Goal: Task Accomplishment & Management: Manage account settings

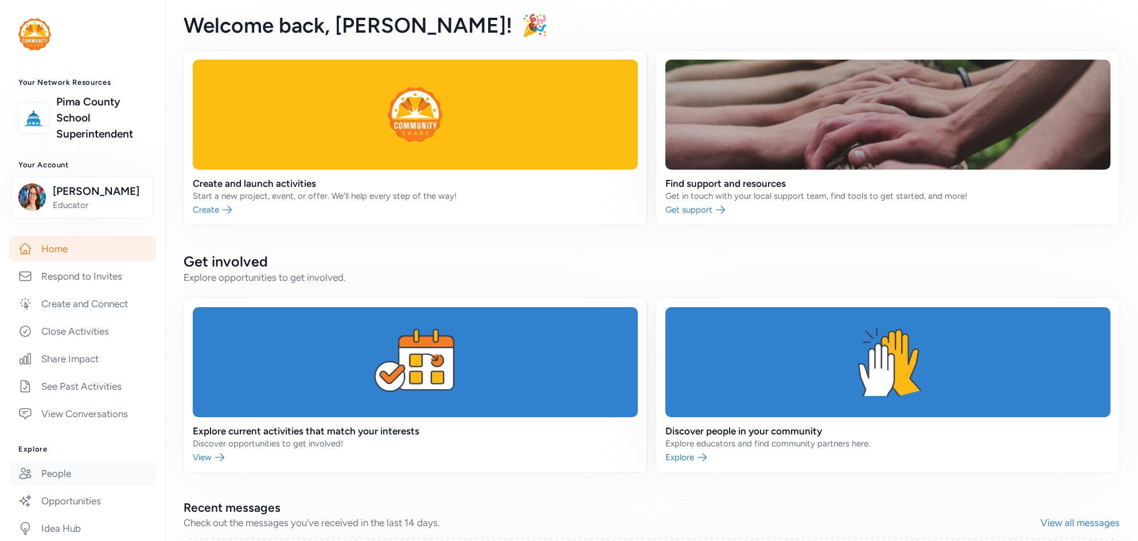
click at [50, 470] on link "People" at bounding box center [82, 473] width 147 height 25
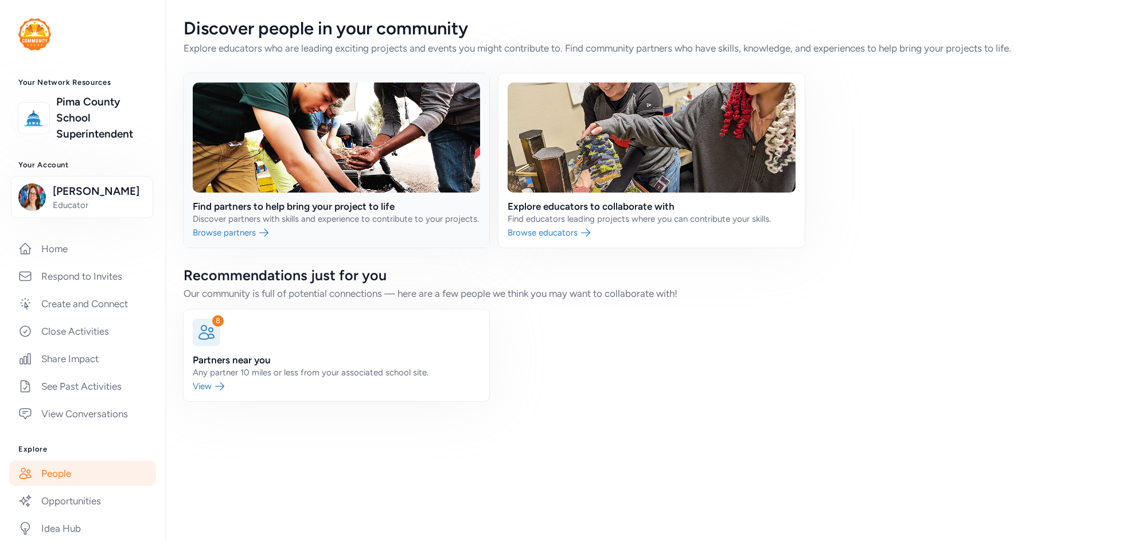
click at [368, 148] on link at bounding box center [337, 160] width 306 height 174
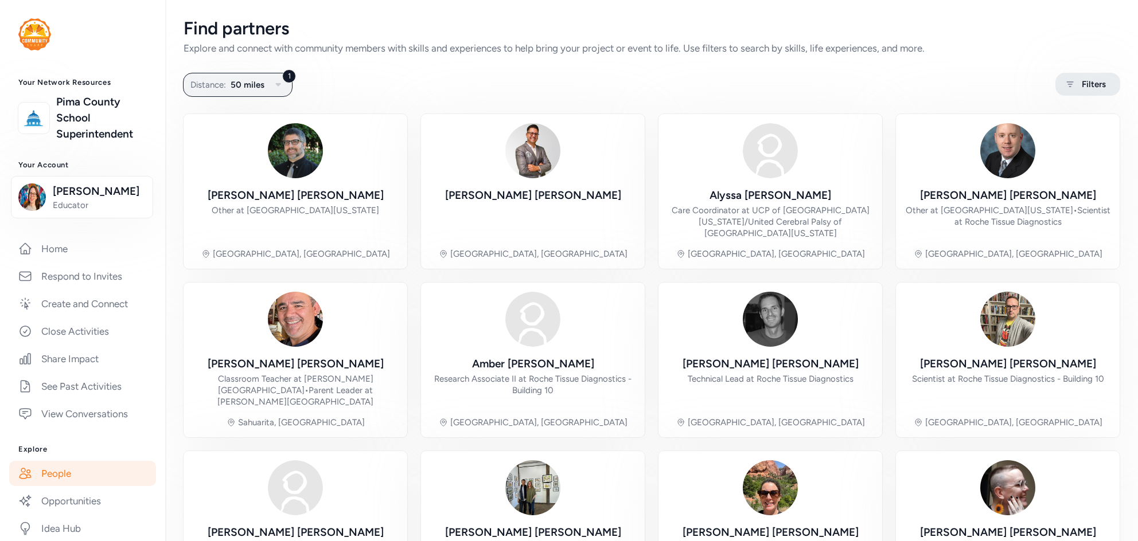
click at [1096, 89] on span "Filters" at bounding box center [1094, 84] width 24 height 14
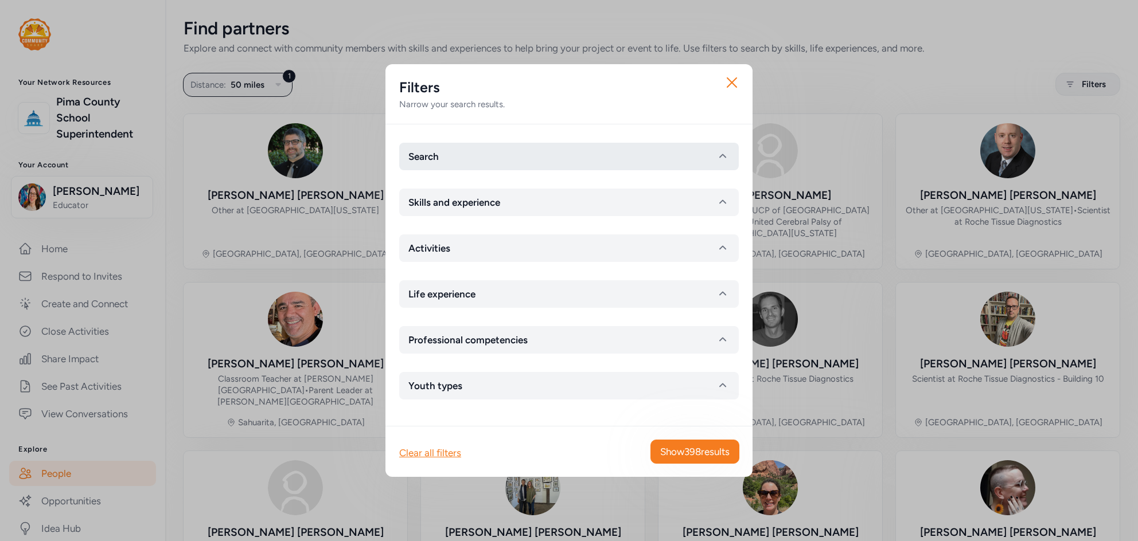
click at [455, 160] on button "Search" at bounding box center [569, 157] width 340 height 28
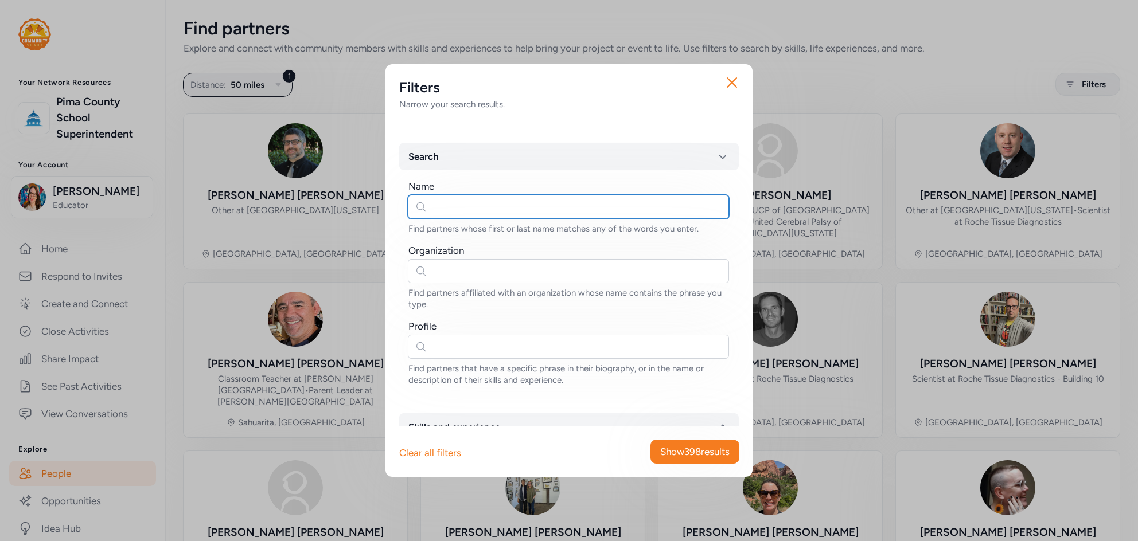
click at [434, 206] on input "text" at bounding box center [568, 207] width 321 height 24
type input "clair"
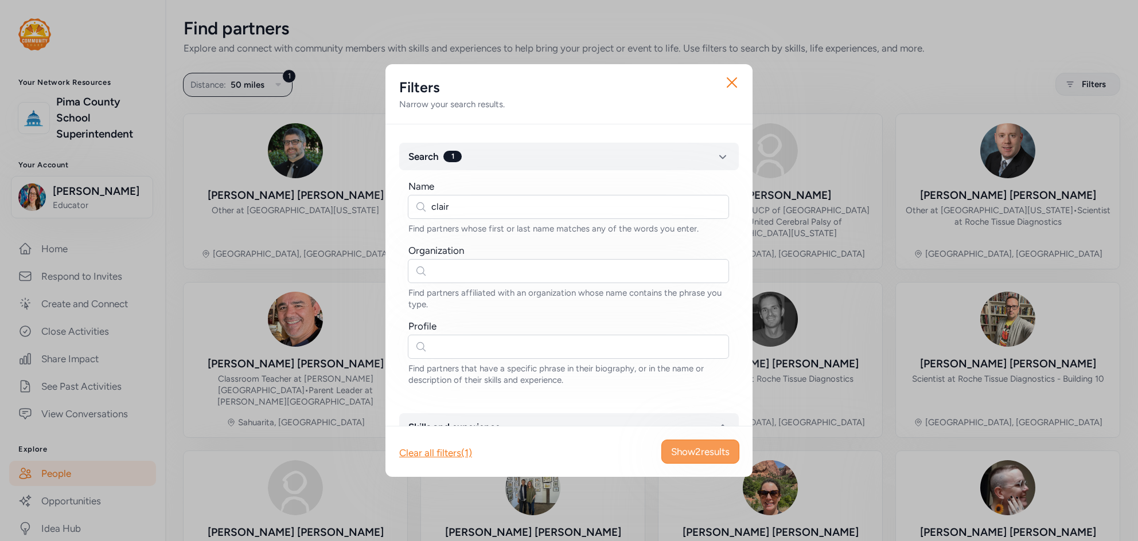
click at [707, 459] on span "Show 2 results" at bounding box center [700, 452] width 59 height 14
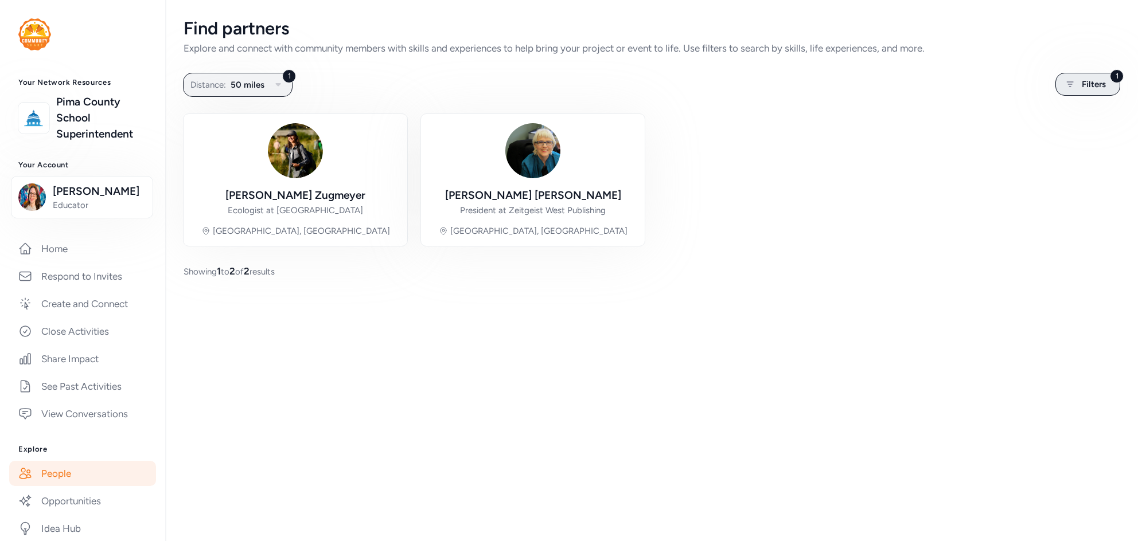
click at [1101, 81] on span "Filters" at bounding box center [1094, 84] width 24 height 14
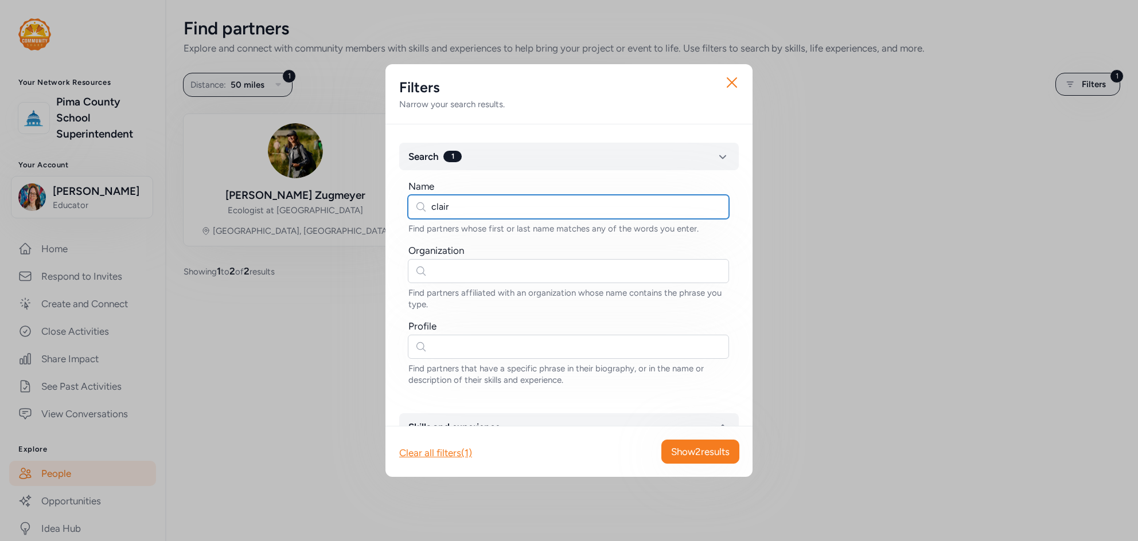
click at [435, 210] on input "clair" at bounding box center [568, 207] width 321 height 24
click at [452, 205] on input "claudio" at bounding box center [568, 207] width 321 height 24
type input "clare"
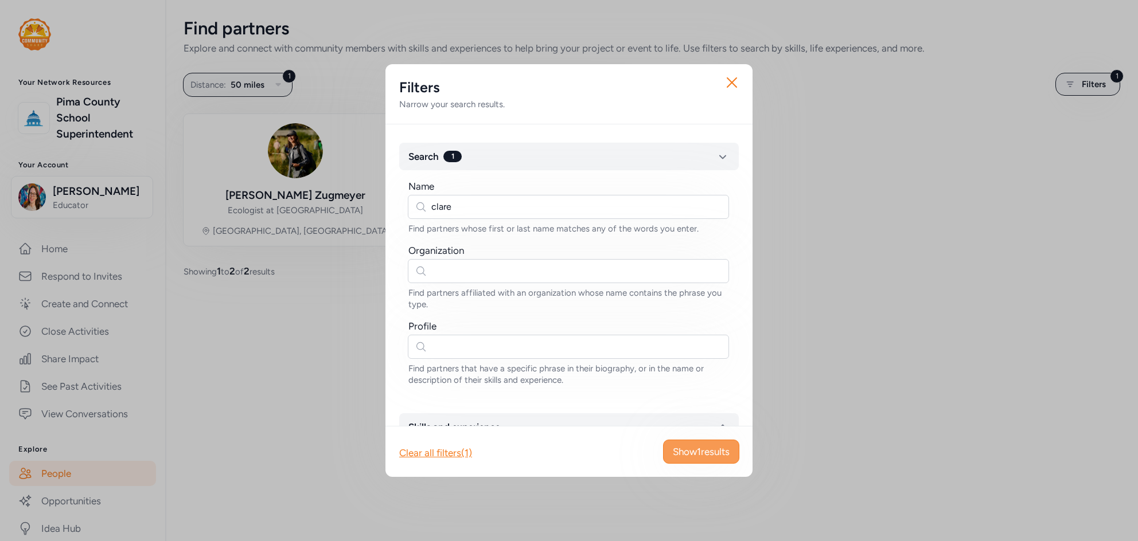
click at [709, 461] on button "Show 1 results" at bounding box center [701, 452] width 76 height 24
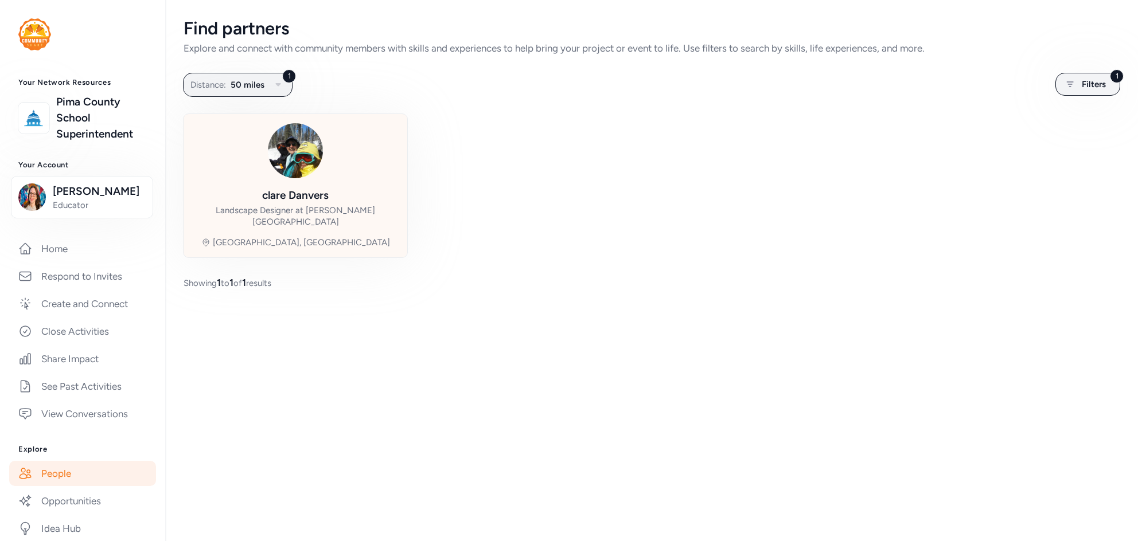
click at [371, 231] on div "clare Danvers Landscape Designer at Rivera Elementary School Tucson, AZ" at bounding box center [295, 185] width 205 height 125
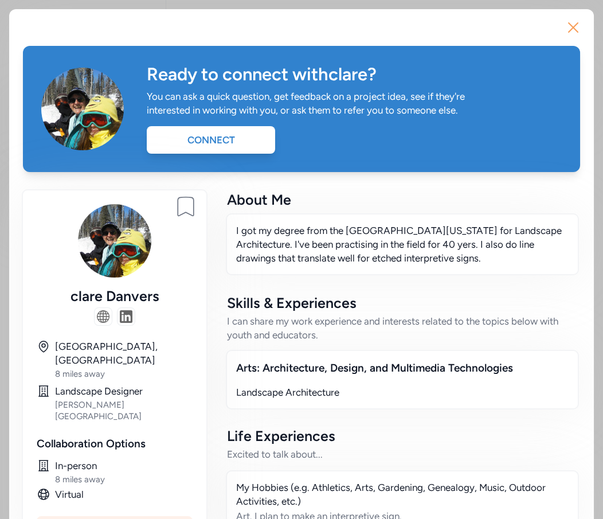
click at [577, 23] on icon "button" at bounding box center [573, 27] width 9 height 9
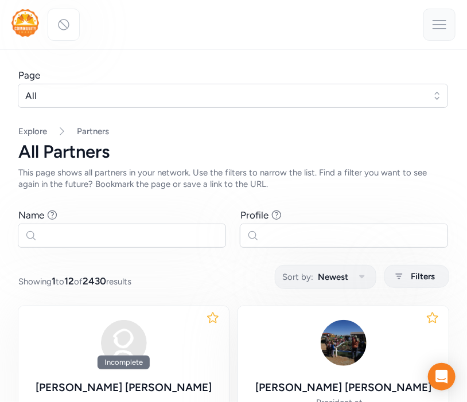
click at [435, 30] on icon at bounding box center [439, 24] width 18 height 18
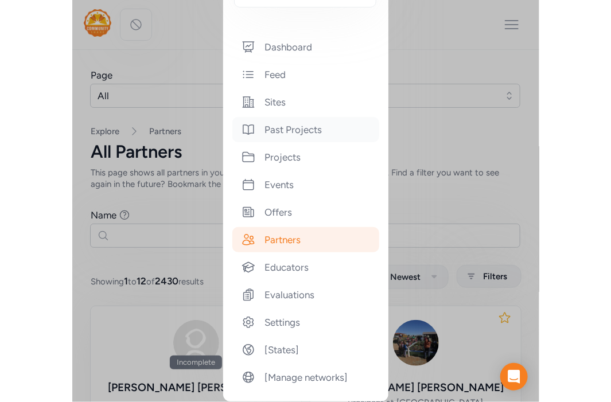
scroll to position [172, 0]
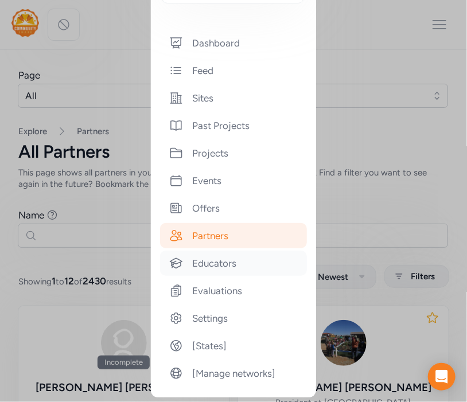
click at [216, 272] on div "Educators" at bounding box center [233, 263] width 147 height 25
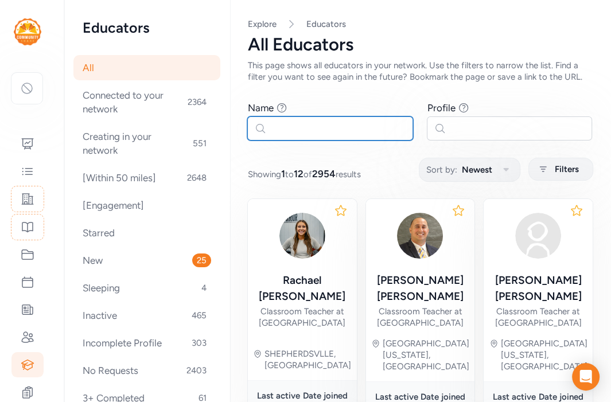
click at [318, 128] on input "text" at bounding box center [330, 128] width 166 height 24
type input "[PERSON_NAME]"
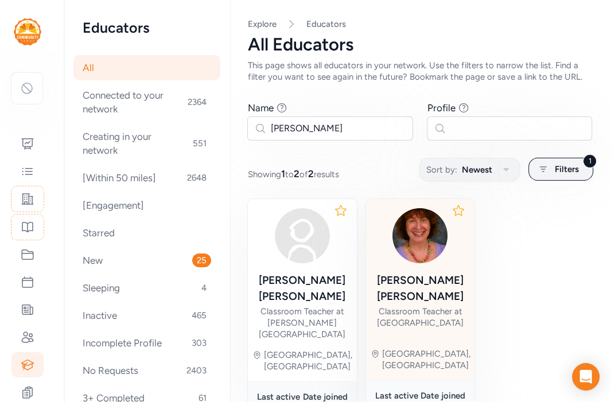
click at [410, 261] on img at bounding box center [419, 235] width 55 height 55
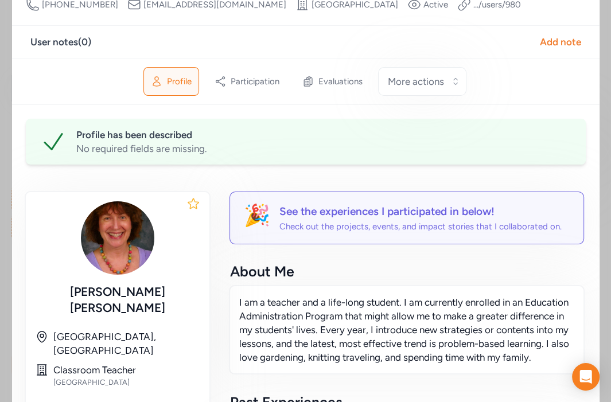
scroll to position [110, 0]
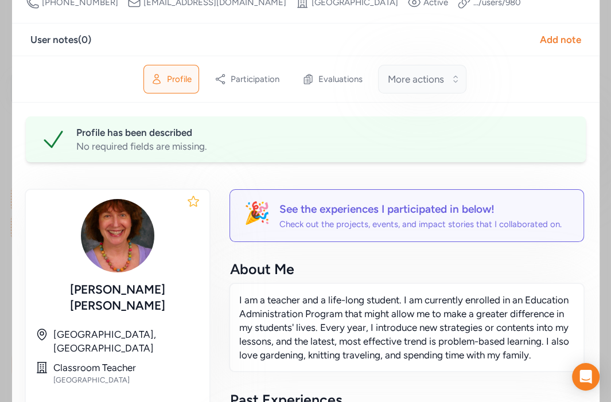
click at [390, 80] on span "More actions" at bounding box center [416, 79] width 56 height 14
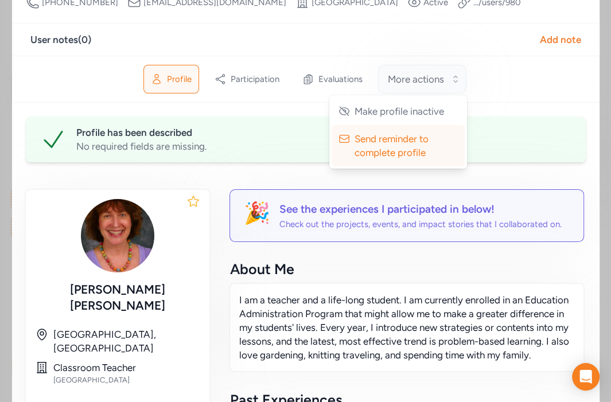
click at [390, 80] on span "More actions" at bounding box center [416, 79] width 56 height 14
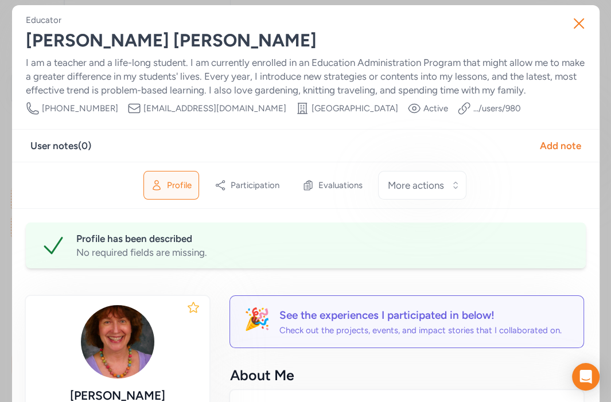
scroll to position [0, 0]
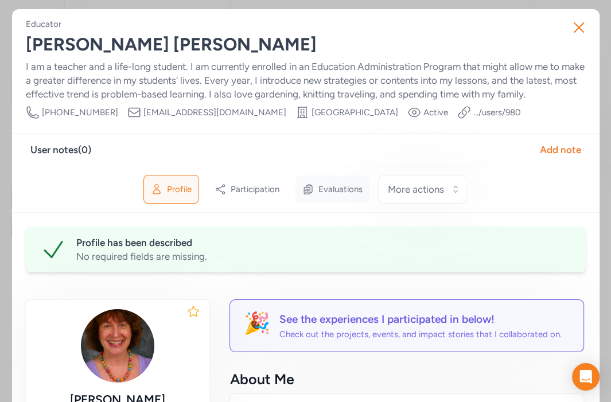
click at [333, 186] on span "Evaluations" at bounding box center [340, 189] width 44 height 11
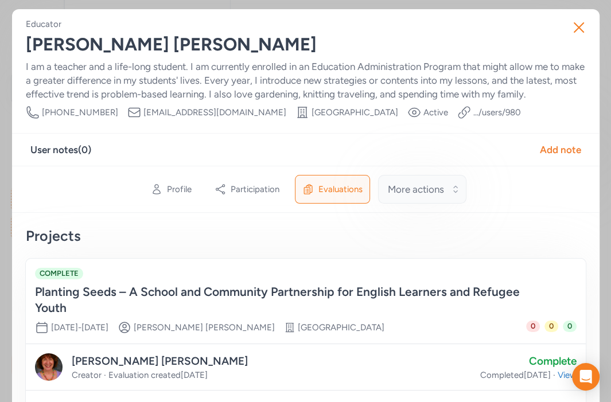
click at [429, 197] on button "More actions" at bounding box center [422, 189] width 88 height 29
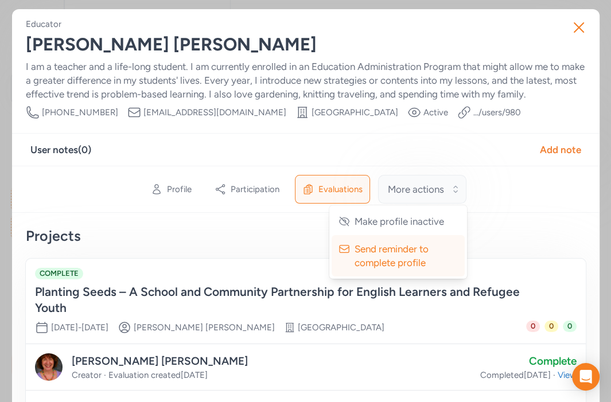
click at [429, 197] on button "More actions" at bounding box center [422, 189] width 88 height 29
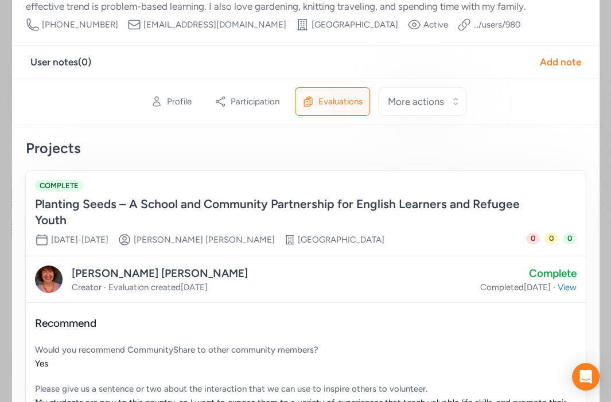
scroll to position [92, 0]
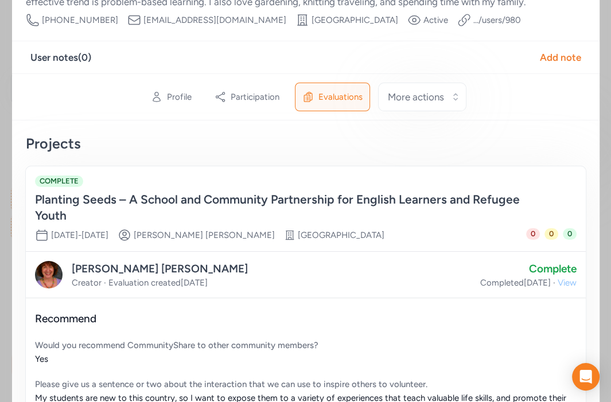
click at [466, 277] on span "View" at bounding box center [566, 282] width 19 height 11
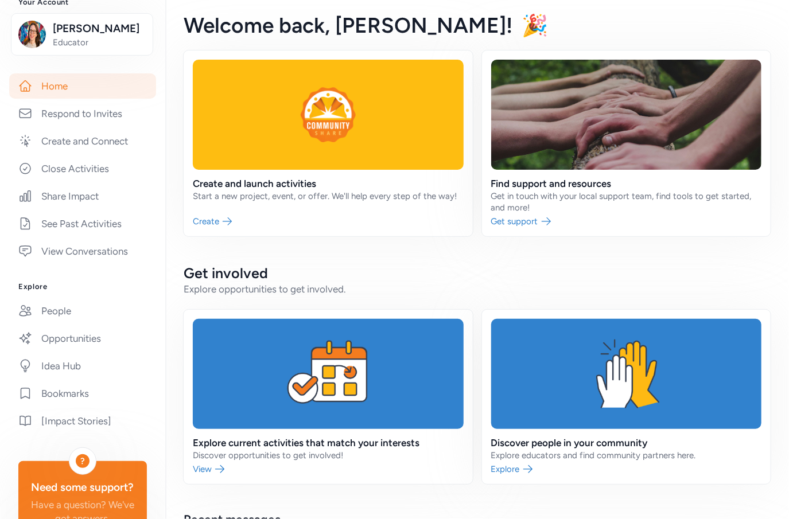
scroll to position [164, 0]
click at [59, 314] on link "People" at bounding box center [82, 309] width 147 height 25
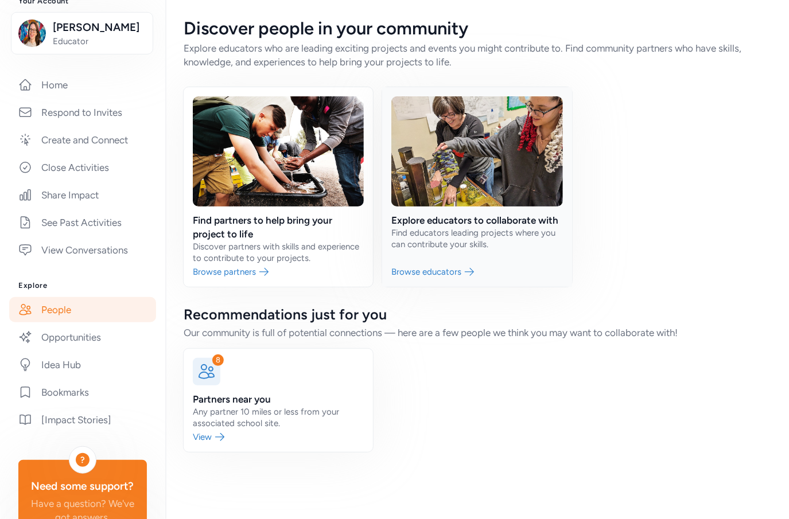
click at [520, 162] on link at bounding box center [476, 187] width 189 height 200
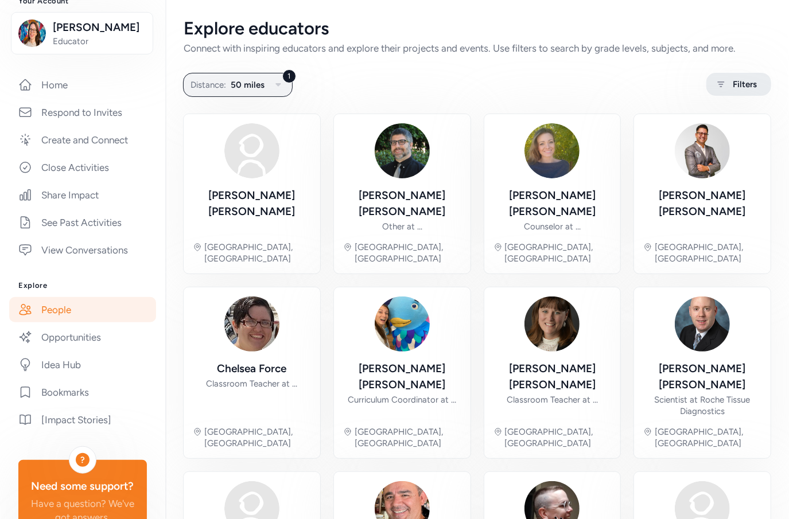
click at [754, 89] on span "Filters" at bounding box center [744, 84] width 24 height 14
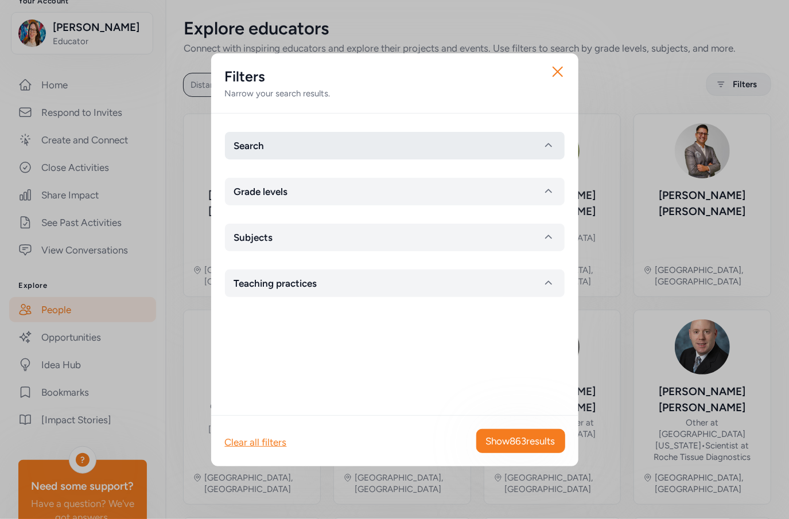
click at [314, 142] on button "Search" at bounding box center [395, 146] width 340 height 28
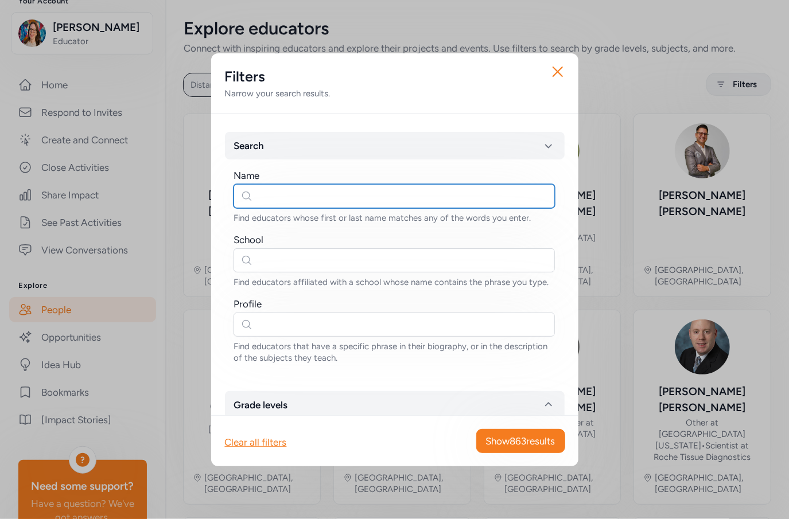
click at [276, 200] on input "text" at bounding box center [393, 196] width 321 height 24
type input "katherine engel"
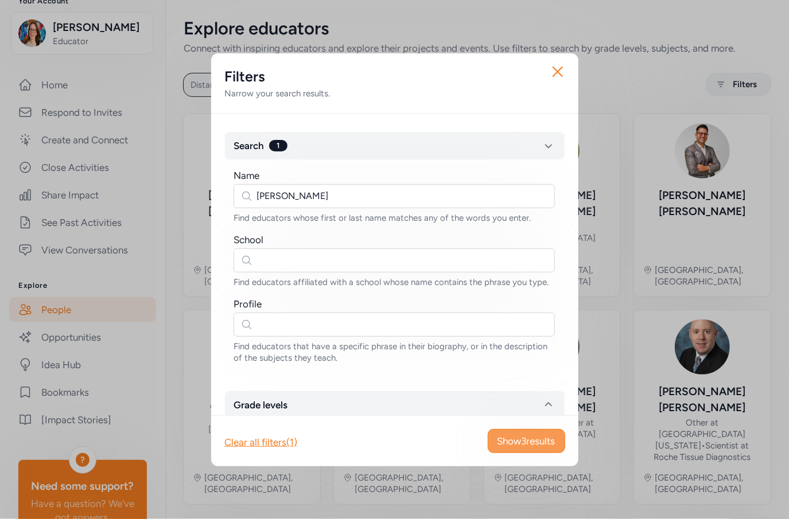
click at [529, 432] on button "Show 3 results" at bounding box center [526, 441] width 77 height 24
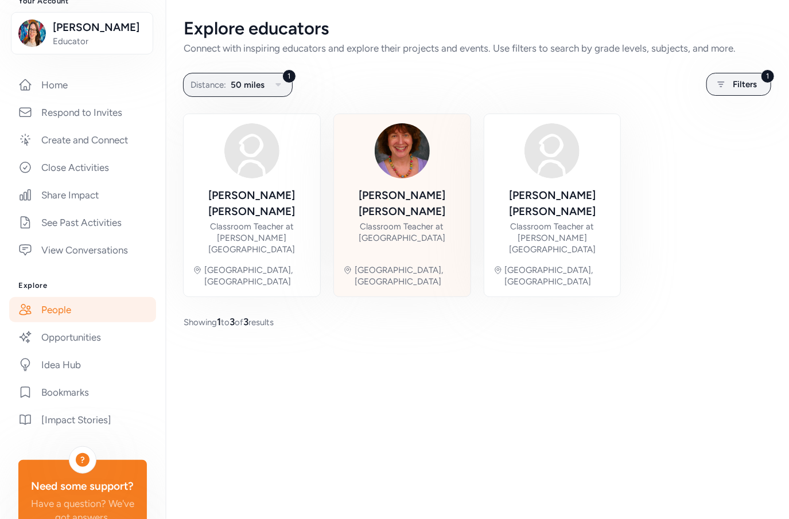
click at [406, 156] on img at bounding box center [402, 150] width 55 height 55
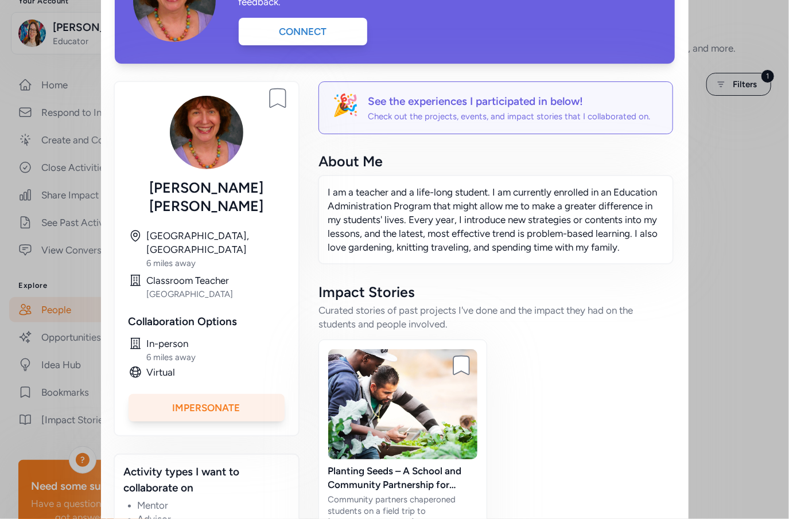
scroll to position [110, 0]
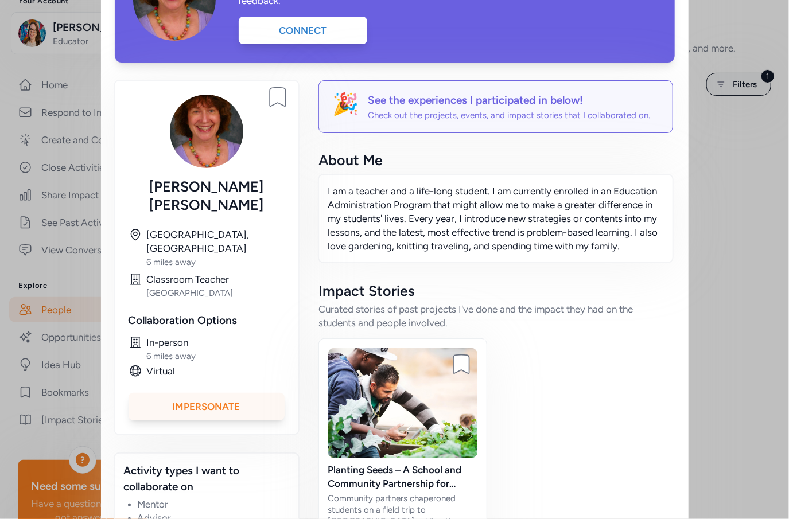
click at [199, 393] on div "Impersonate" at bounding box center [206, 407] width 156 height 28
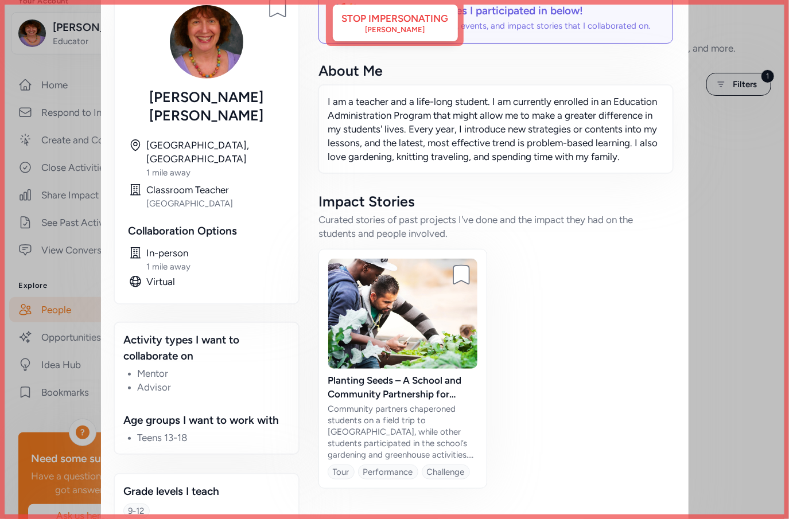
scroll to position [0, 0]
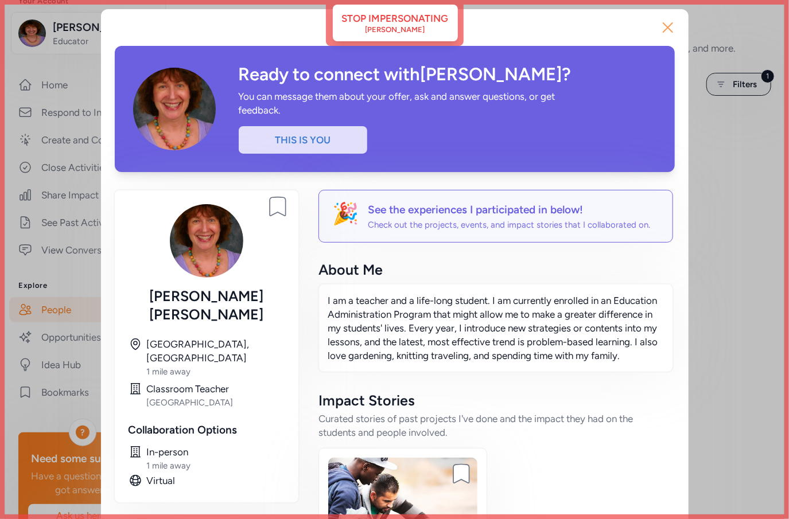
click at [669, 28] on icon "button" at bounding box center [667, 27] width 9 height 9
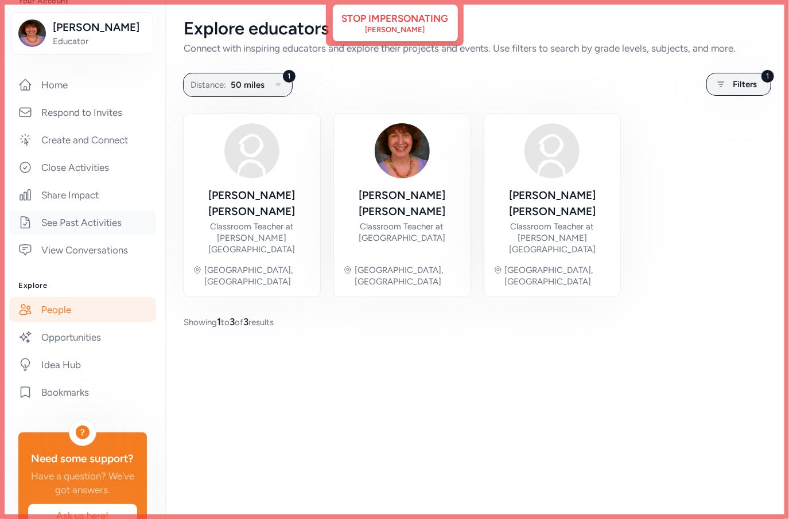
click at [71, 221] on link "See Past Activities" at bounding box center [82, 222] width 147 height 25
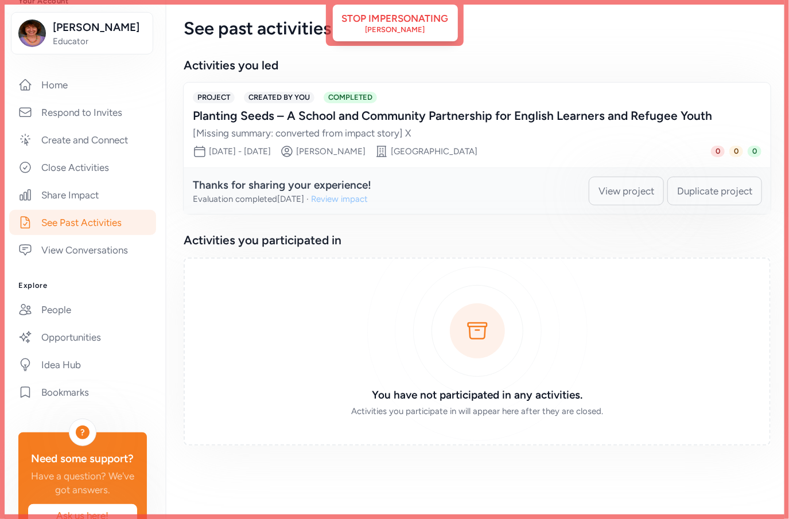
click at [368, 199] on div "Review impact" at bounding box center [339, 198] width 57 height 11
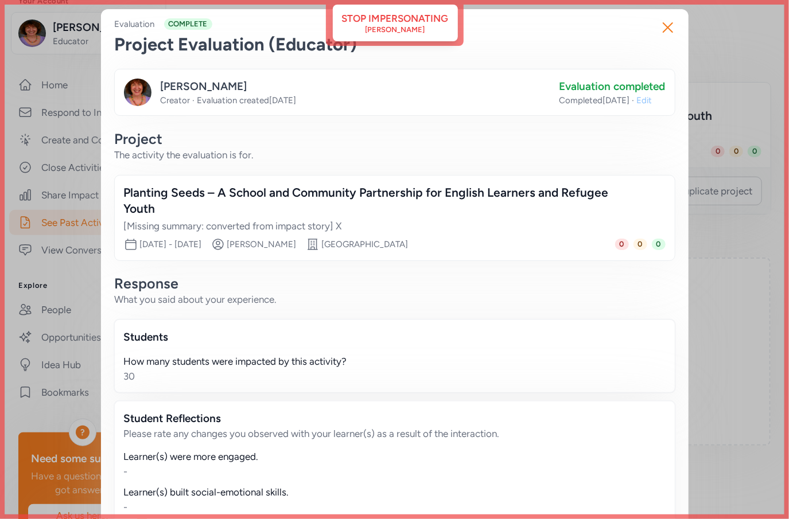
click at [652, 102] on span "Edit" at bounding box center [644, 100] width 15 height 11
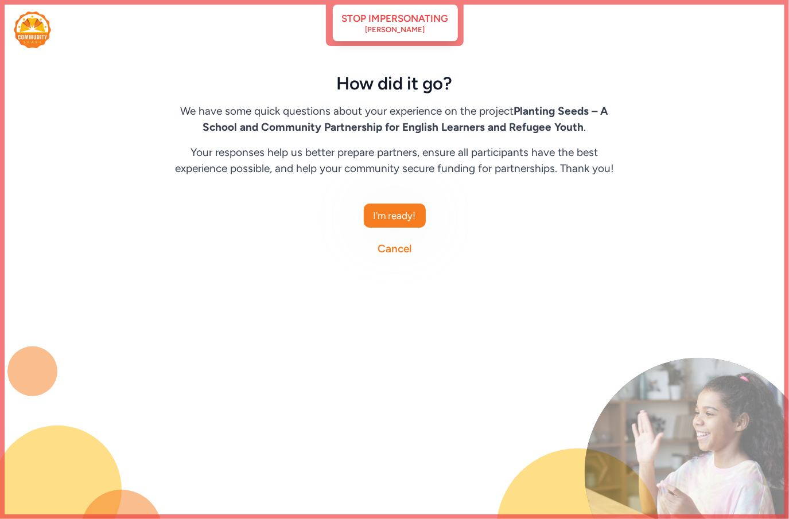
click at [393, 252] on link "Cancel" at bounding box center [394, 249] width 34 height 16
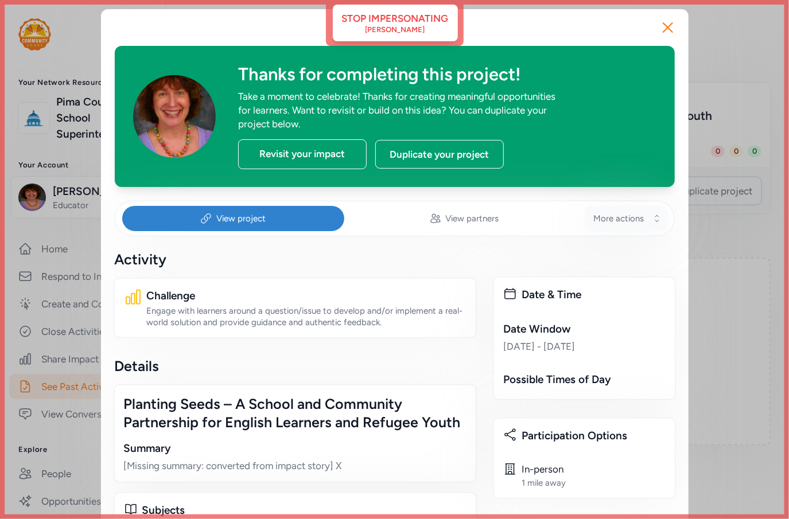
click at [619, 216] on span "More actions" at bounding box center [619, 218] width 50 height 11
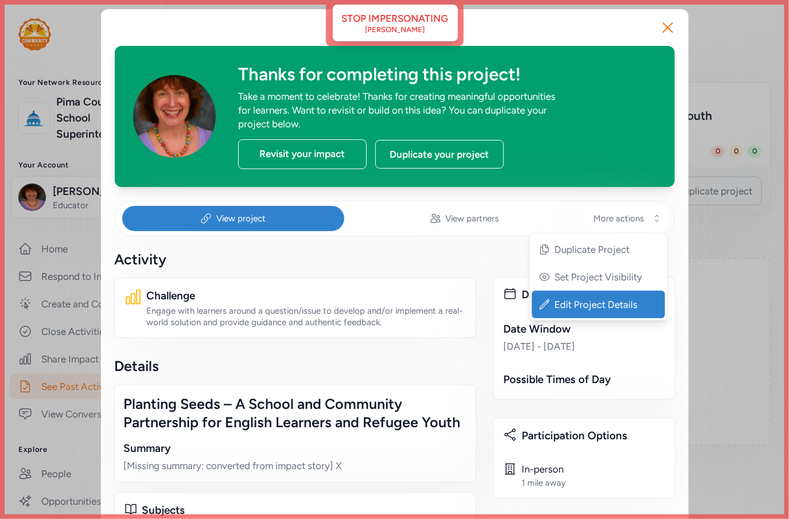
click at [583, 307] on span "Edit Project Details" at bounding box center [599, 305] width 89 height 14
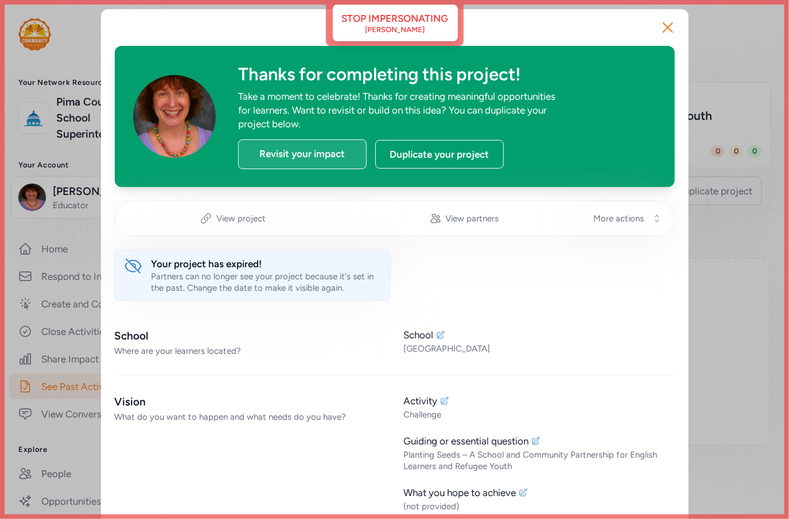
click at [299, 147] on div "Revisit your impact" at bounding box center [302, 154] width 128 height 30
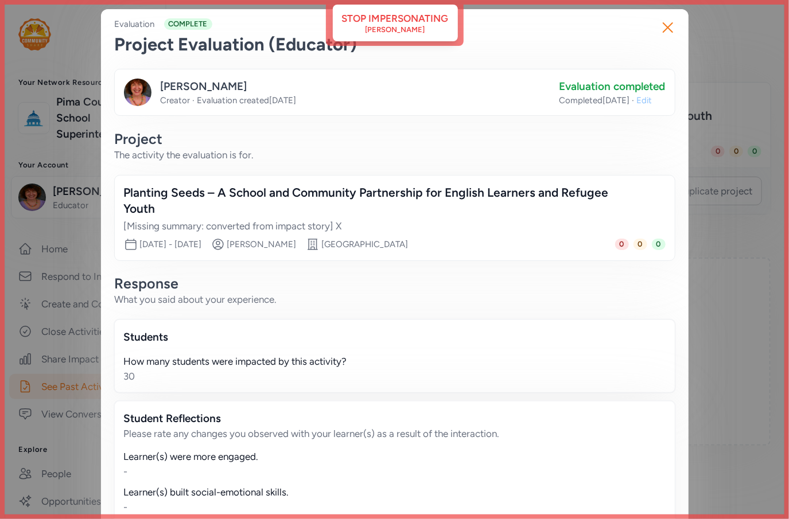
click at [652, 100] on span "Edit" at bounding box center [644, 100] width 15 height 11
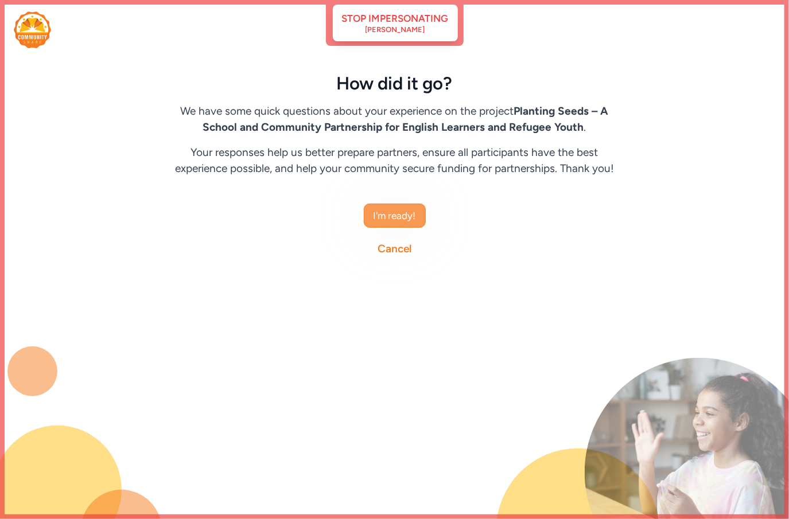
click at [390, 216] on span "I'm ready!" at bounding box center [394, 216] width 42 height 14
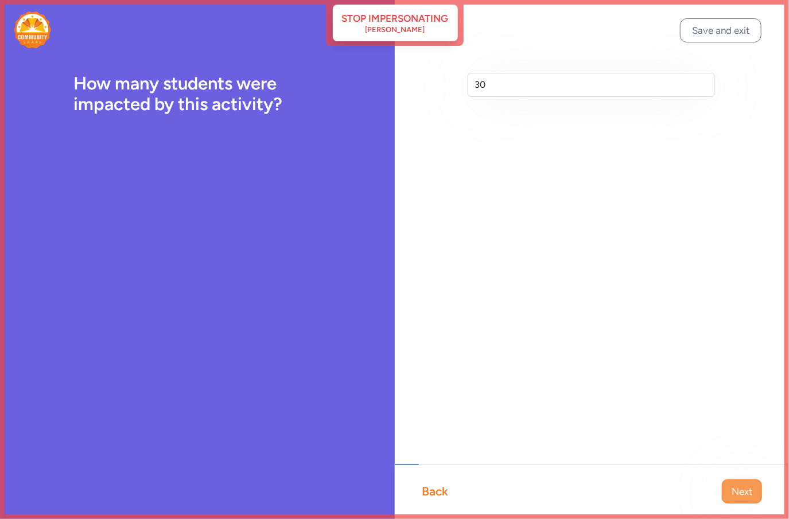
click at [740, 497] on span "Next" at bounding box center [741, 492] width 21 height 14
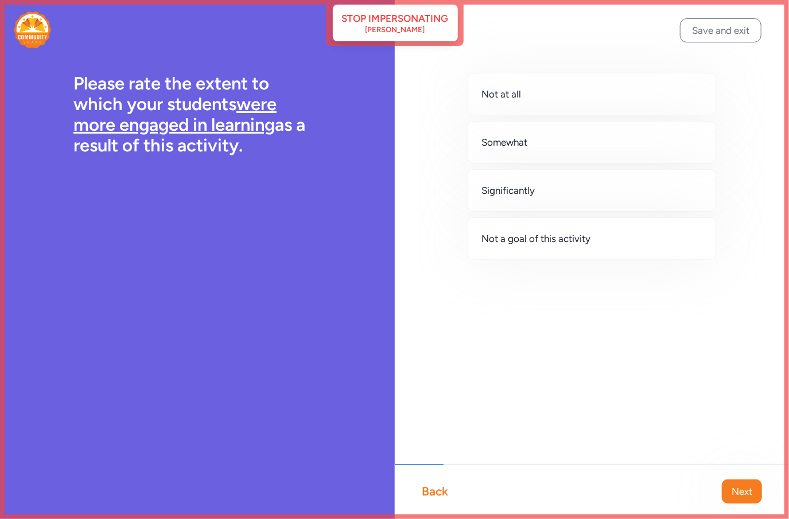
click at [740, 497] on span "Next" at bounding box center [741, 492] width 21 height 14
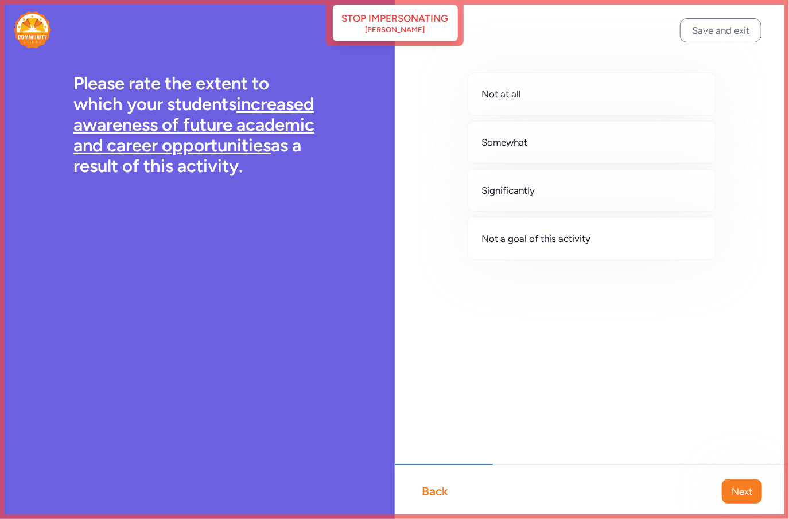
click at [740, 497] on span "Next" at bounding box center [741, 492] width 21 height 14
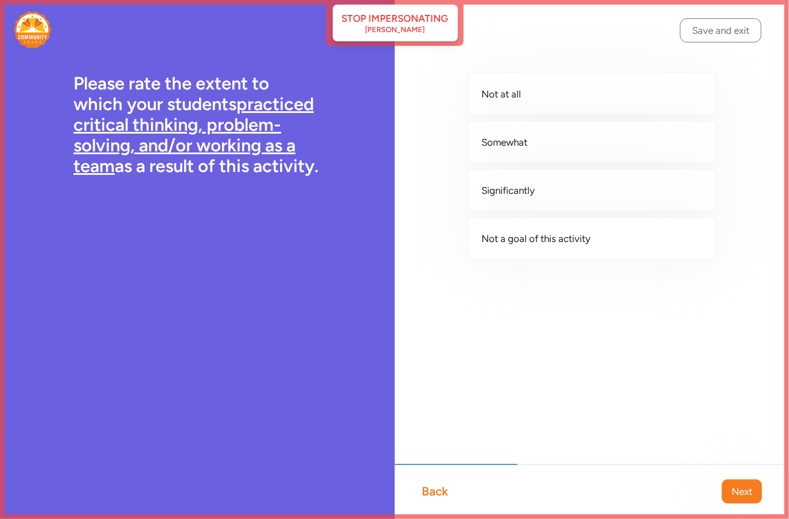
click at [740, 497] on span "Next" at bounding box center [741, 492] width 21 height 14
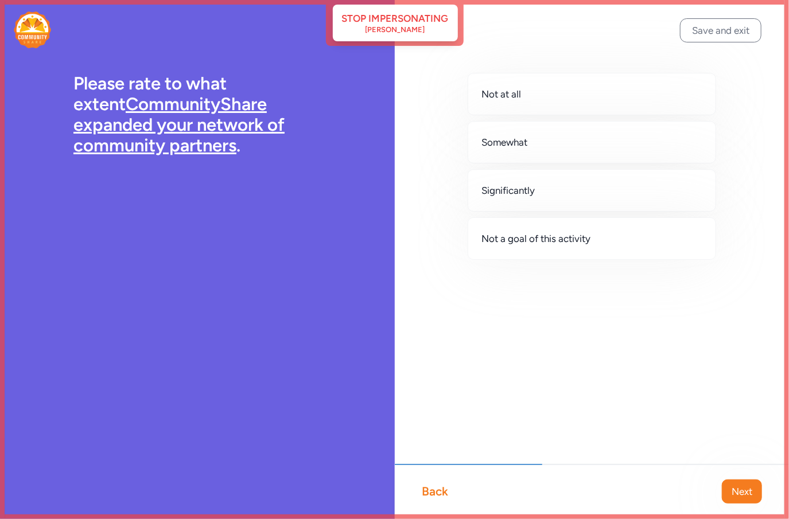
click at [740, 497] on span "Next" at bounding box center [741, 492] width 21 height 14
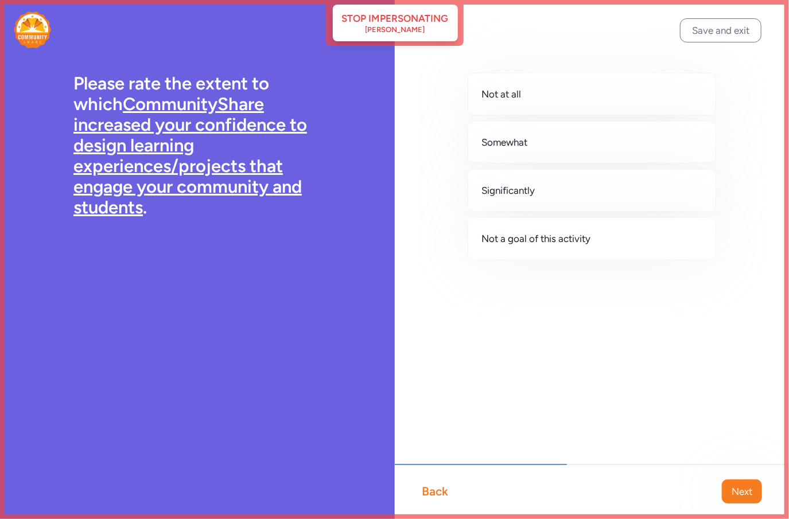
click at [740, 497] on span "Next" at bounding box center [741, 492] width 21 height 14
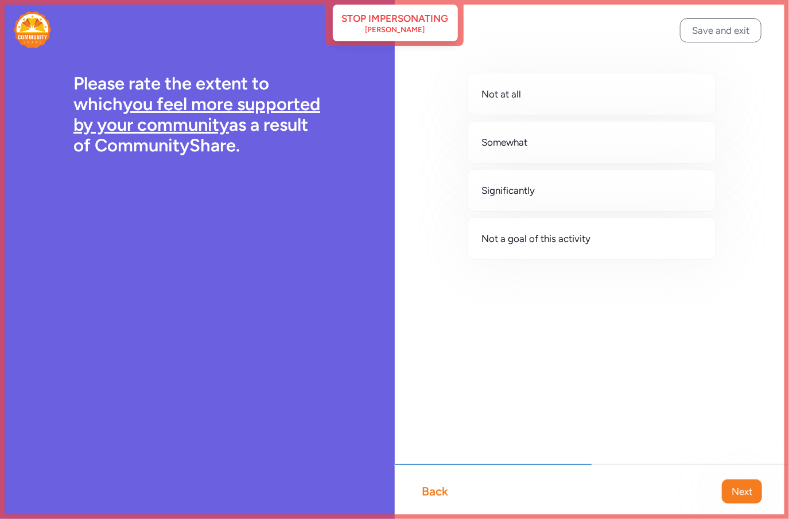
click at [740, 497] on span "Next" at bounding box center [741, 492] width 21 height 14
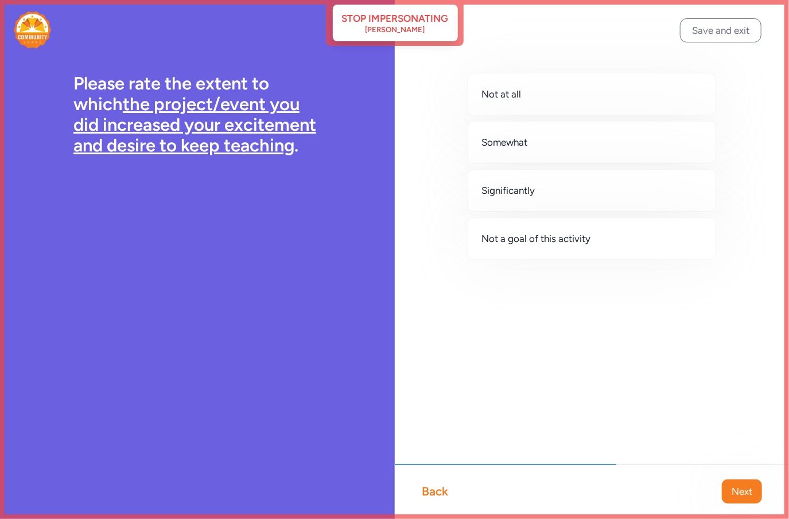
click at [740, 497] on span "Next" at bounding box center [741, 492] width 21 height 14
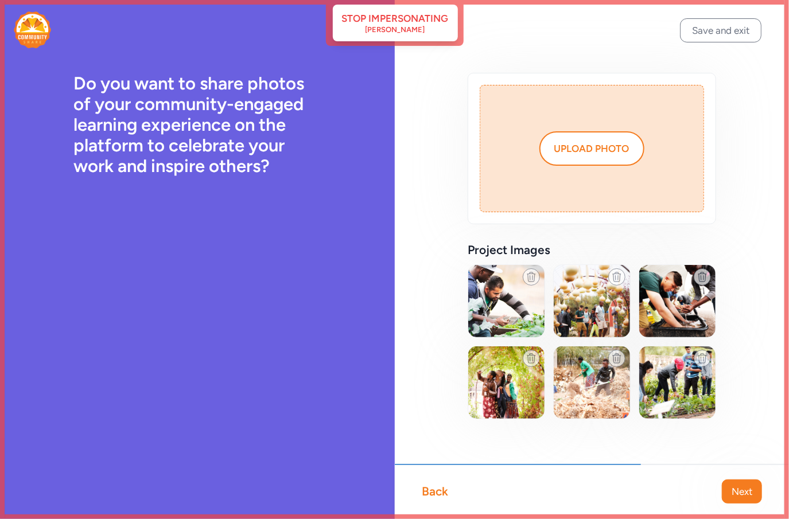
click at [740, 497] on span "Next" at bounding box center [741, 492] width 21 height 14
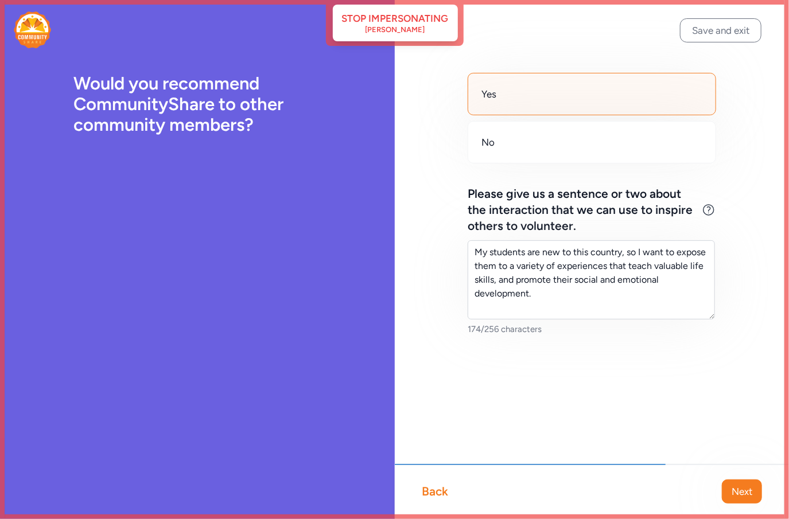
click at [740, 497] on span "Next" at bounding box center [741, 492] width 21 height 14
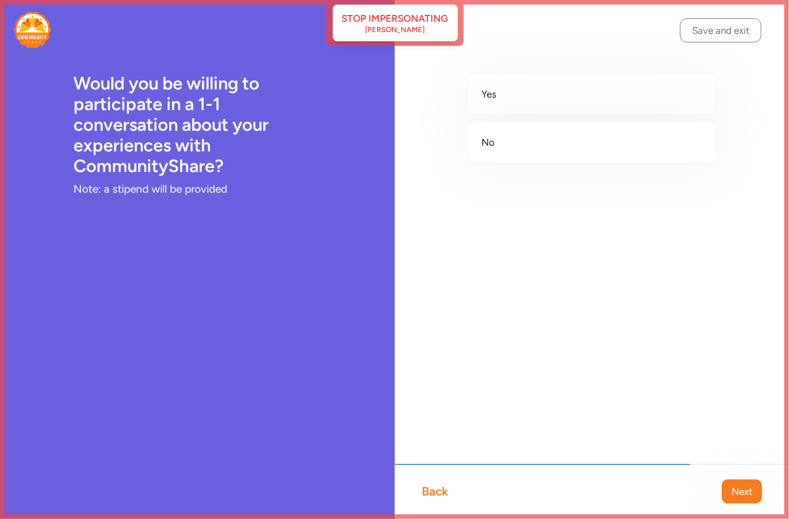
click at [740, 497] on span "Next" at bounding box center [741, 492] width 21 height 14
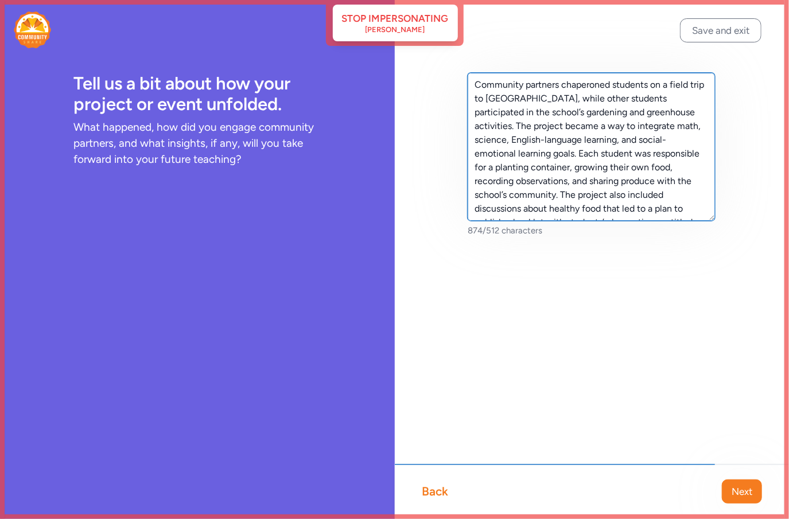
click at [597, 159] on textarea "Community partners chaperoned students on a field trip to Tucson Village Farm, …" at bounding box center [591, 147] width 248 height 148
paste textarea "Each student was responsible for a planting container, growing their own food, …"
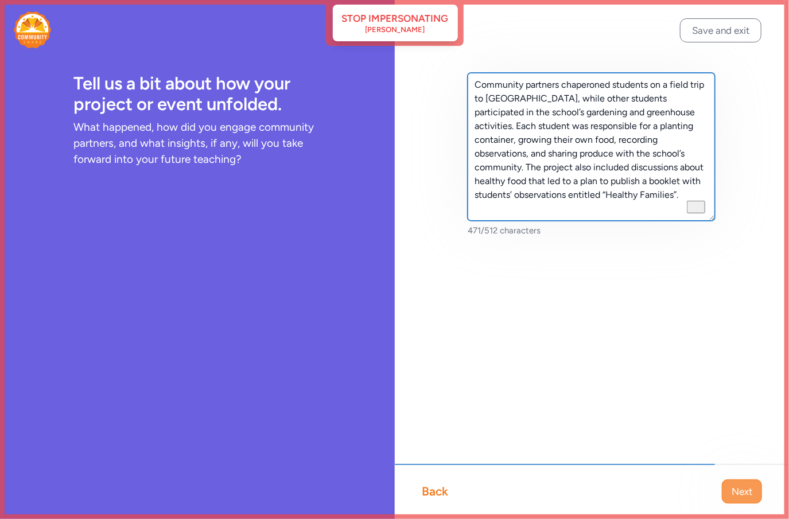
type textarea "Community partners chaperoned students on a field trip to Tucson Village Farm, …"
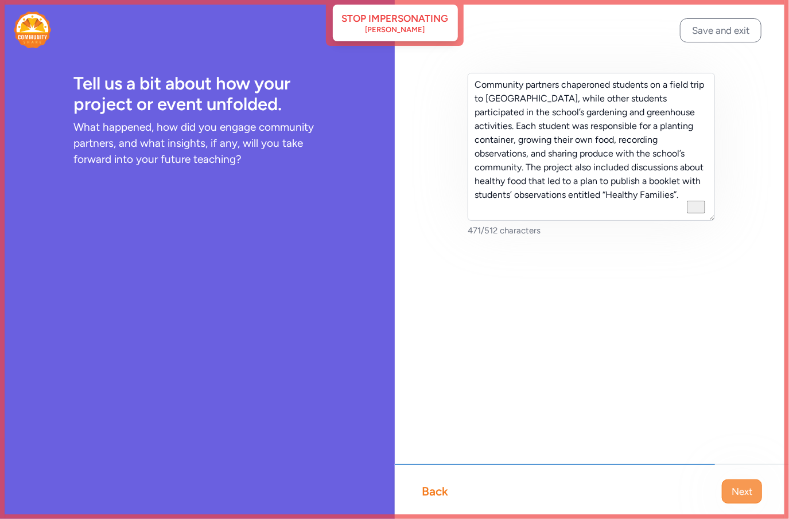
click at [733, 490] on span "Next" at bounding box center [741, 492] width 21 height 14
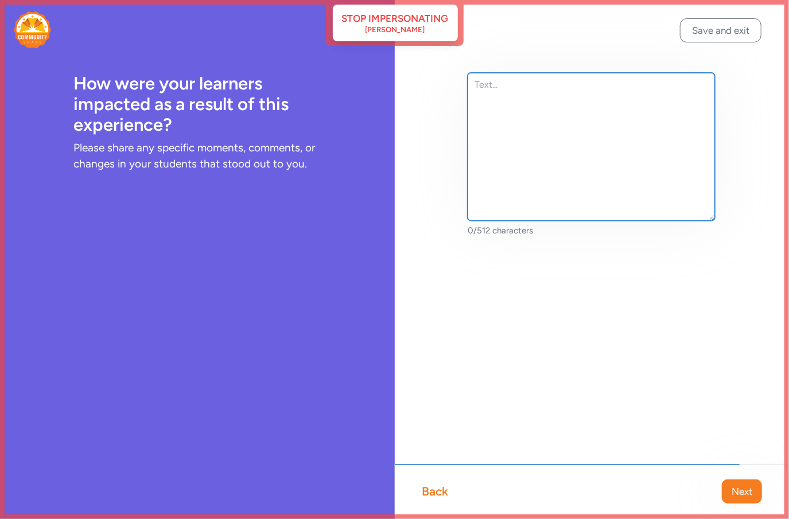
click at [554, 108] on textarea at bounding box center [591, 147] width 248 height 148
paste textarea "The project became a way to integrate math, science, English-language learning,…"
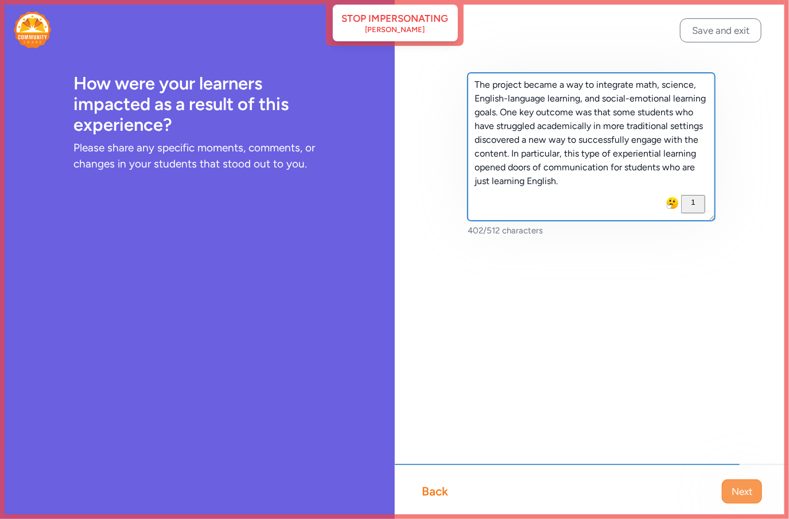
type textarea "The project became a way to integrate math, science, English-language learning,…"
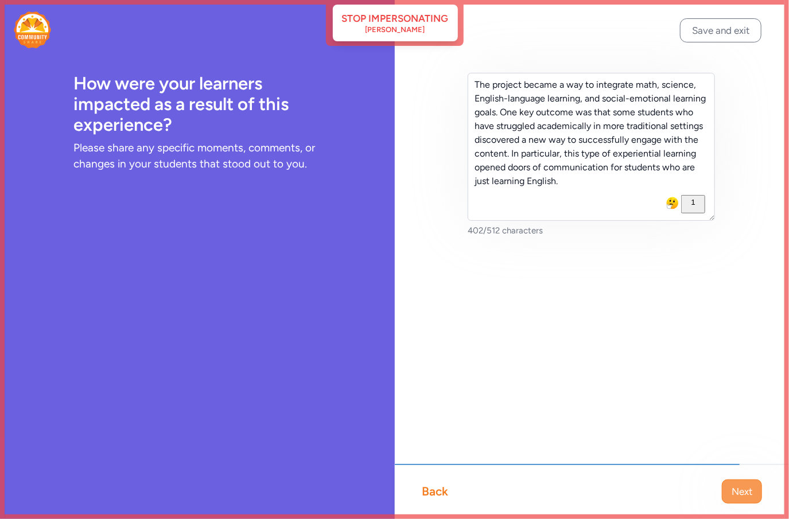
click at [747, 493] on span "Next" at bounding box center [741, 492] width 21 height 14
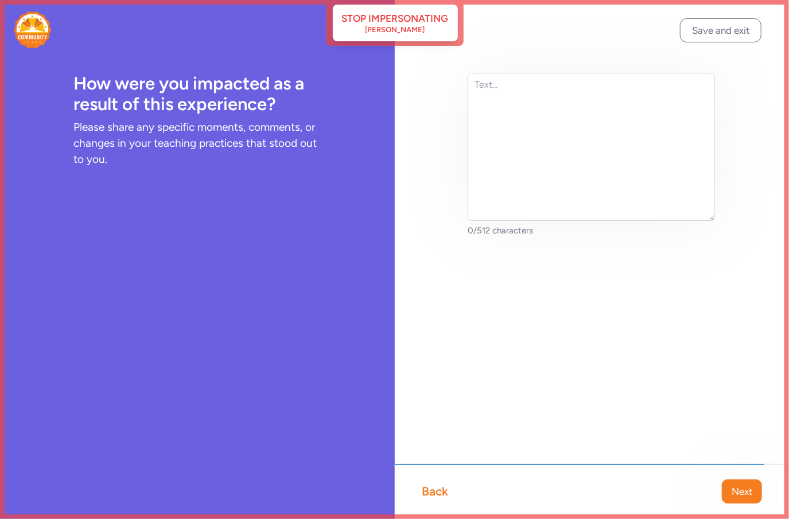
click at [747, 493] on span "Next" at bounding box center [741, 492] width 21 height 14
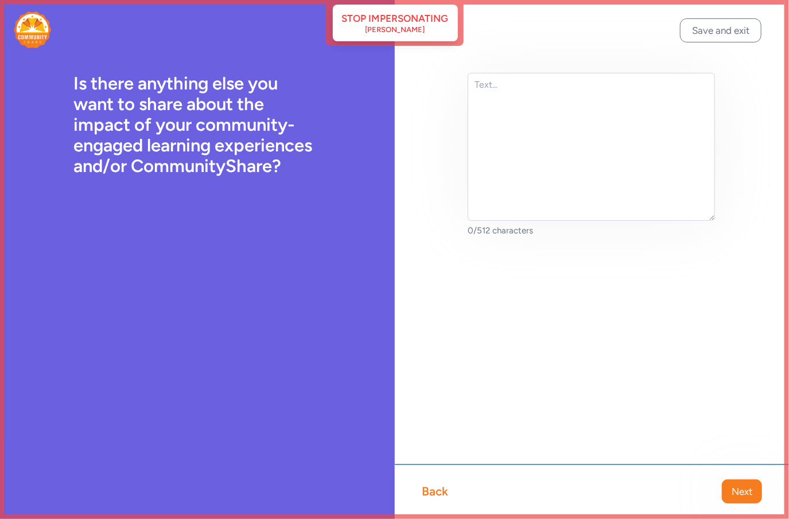
click at [747, 493] on span "Next" at bounding box center [741, 492] width 21 height 14
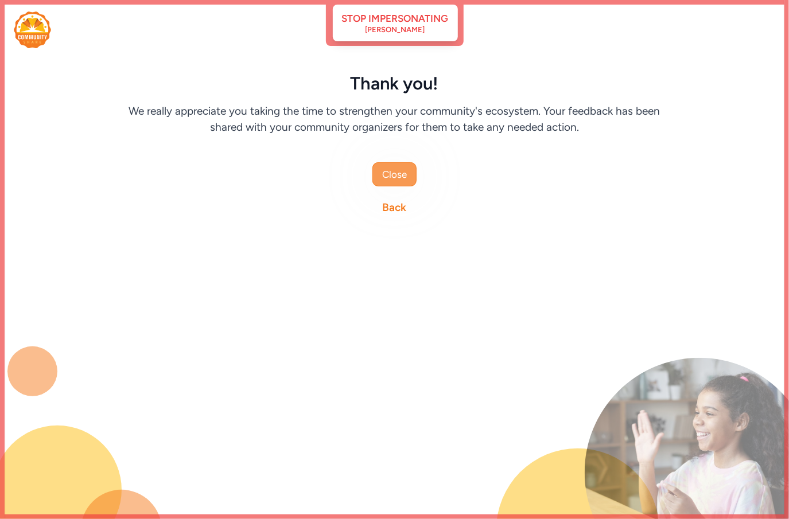
click at [383, 175] on span "Close" at bounding box center [394, 174] width 25 height 14
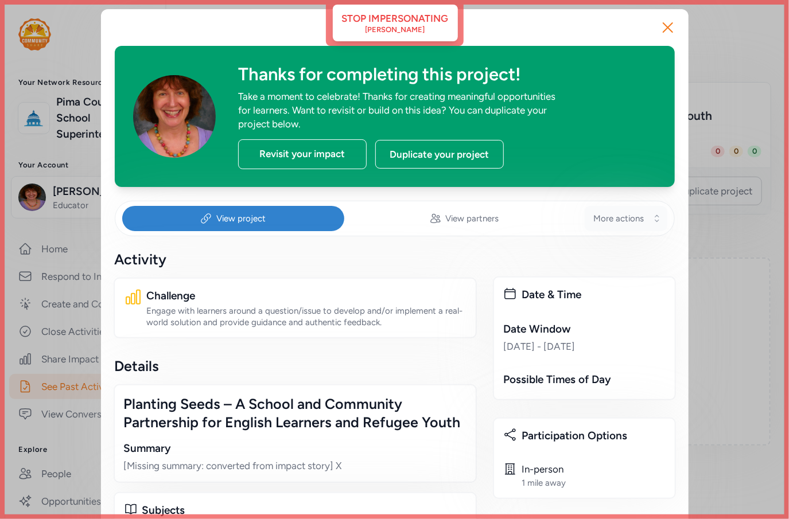
click at [624, 216] on span "More actions" at bounding box center [619, 218] width 50 height 11
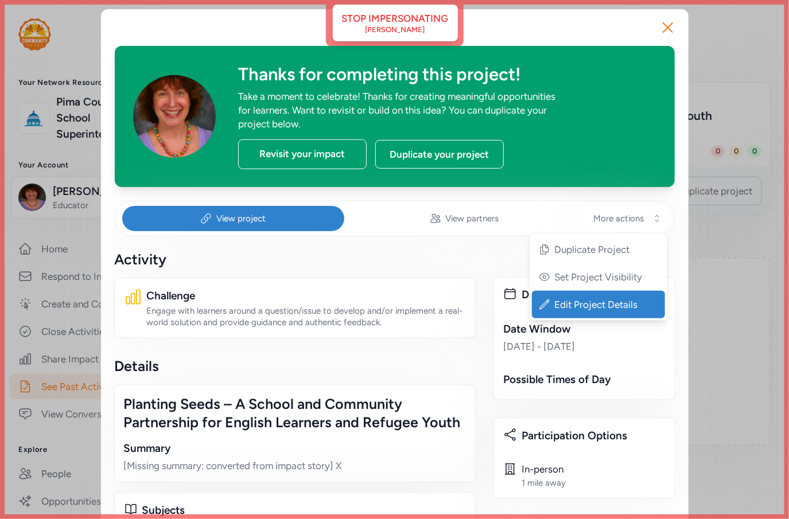
click at [580, 303] on span "Edit Project Details" at bounding box center [599, 305] width 89 height 14
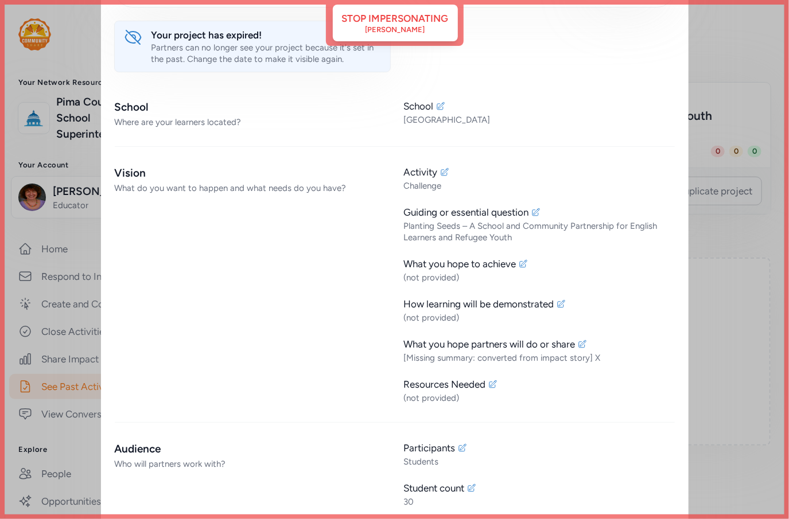
scroll to position [229, 0]
click at [522, 264] on icon at bounding box center [523, 262] width 7 height 7
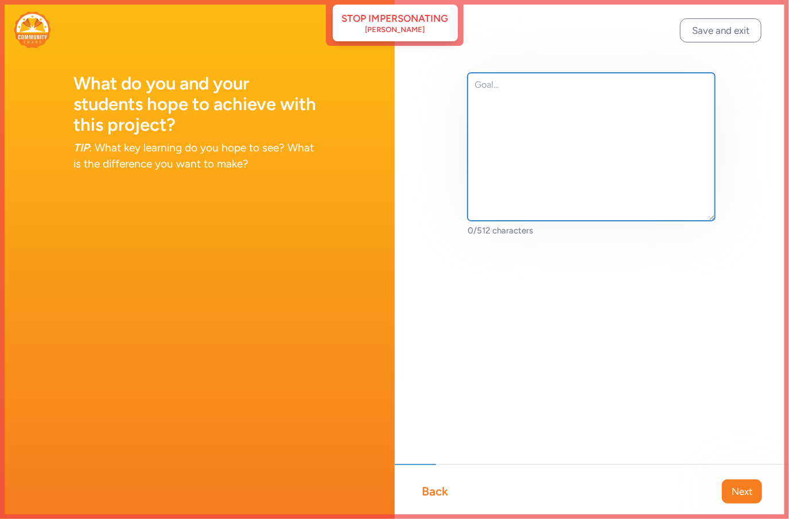
click at [562, 136] on textarea at bounding box center [591, 147] width 248 height 148
paste textarea "I want my students to feel connected to the way food is grown and to be empower…"
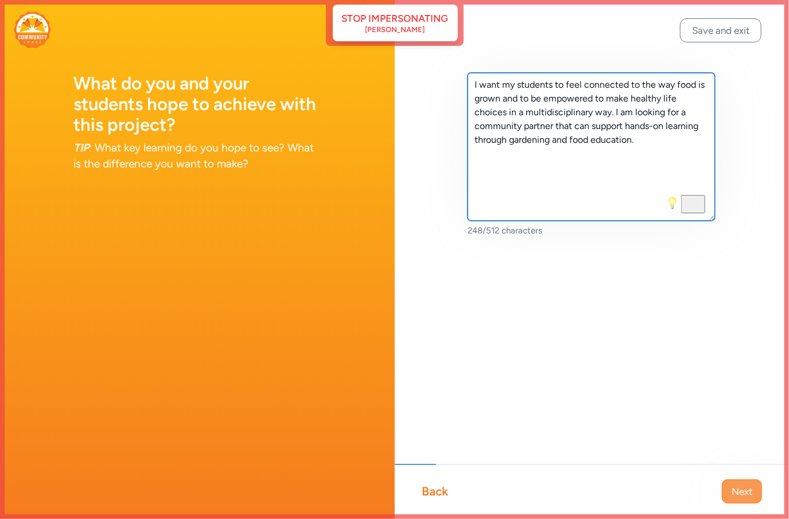
type textarea "I want my students to feel connected to the way food is grown and to be empower…"
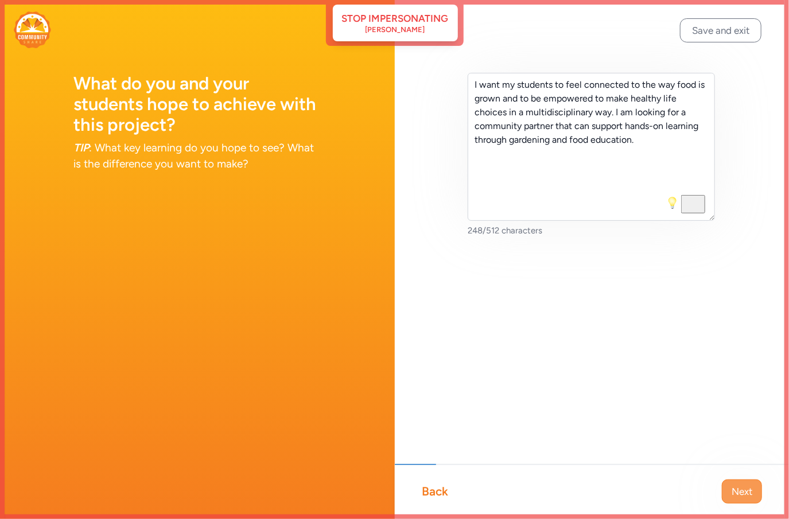
click at [744, 482] on button "Next" at bounding box center [742, 491] width 40 height 24
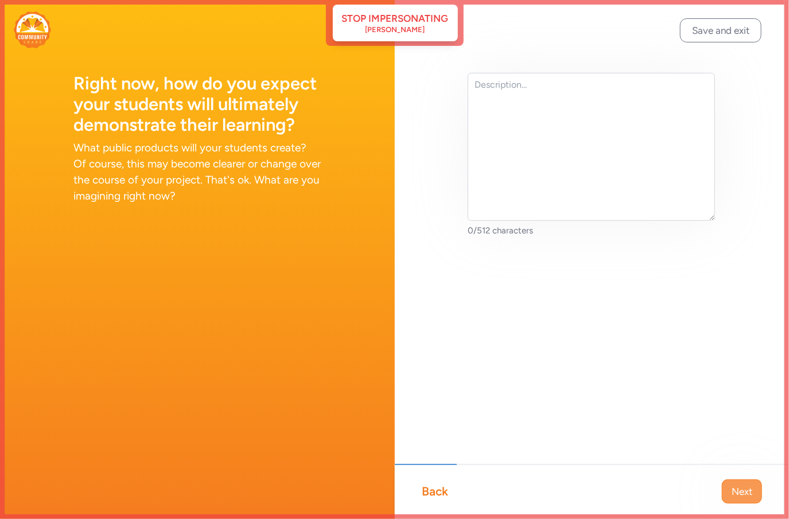
click at [746, 486] on span "Next" at bounding box center [741, 492] width 21 height 14
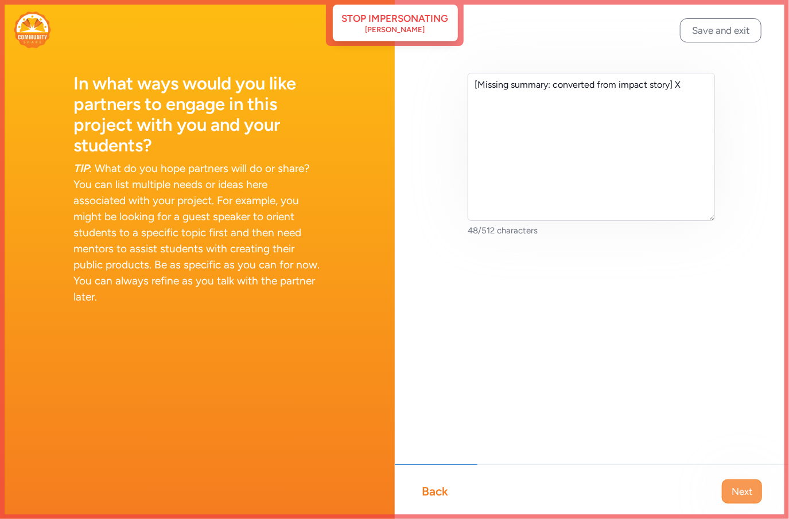
click at [750, 490] on span "Next" at bounding box center [741, 492] width 21 height 14
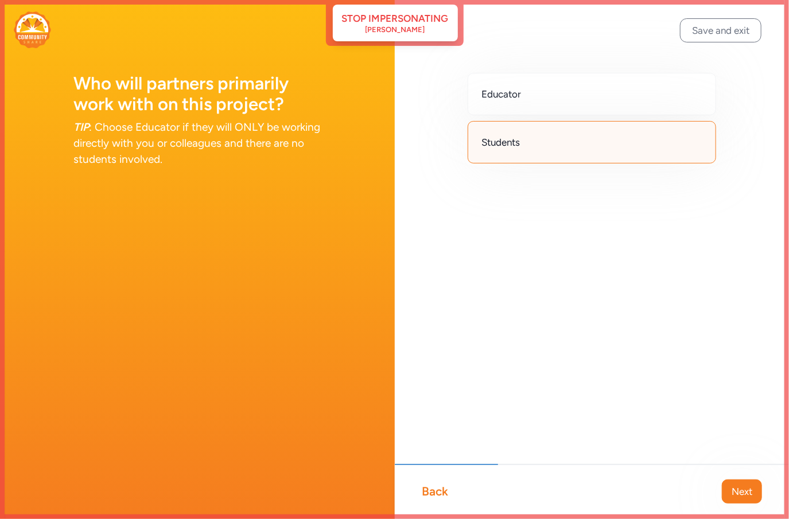
click at [750, 490] on span "Next" at bounding box center [741, 492] width 21 height 14
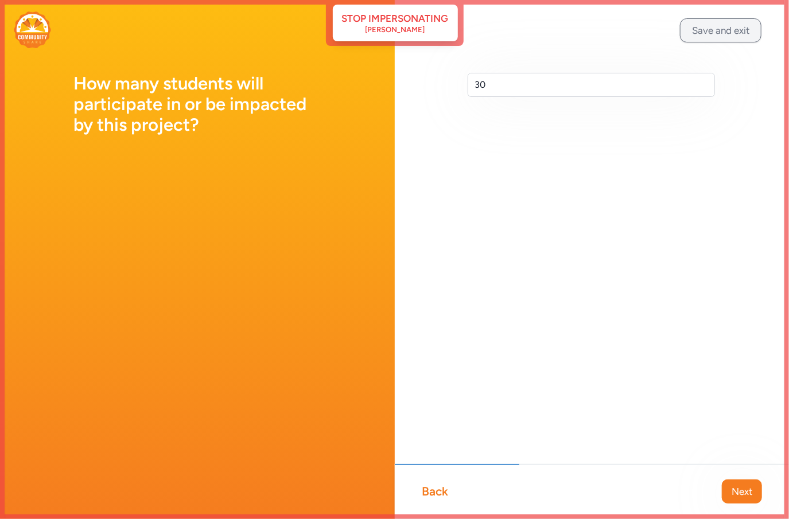
click at [691, 29] on button "Save and exit" at bounding box center [720, 30] width 81 height 24
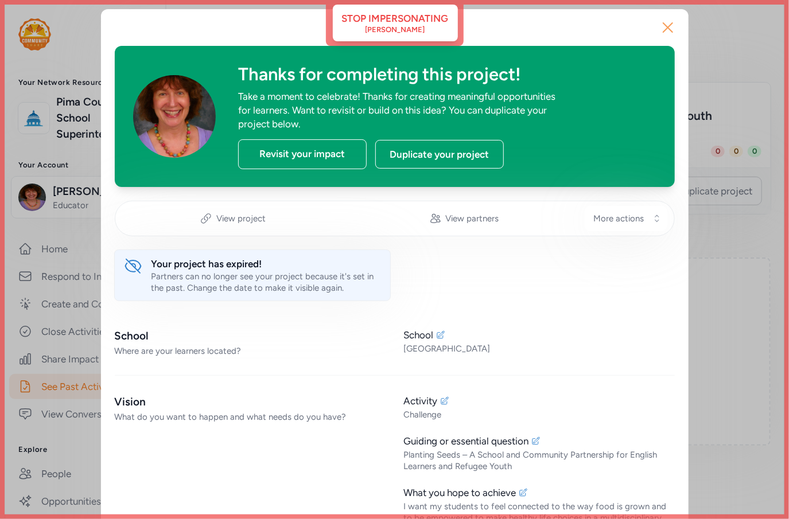
click at [661, 22] on icon "button" at bounding box center [667, 27] width 18 height 18
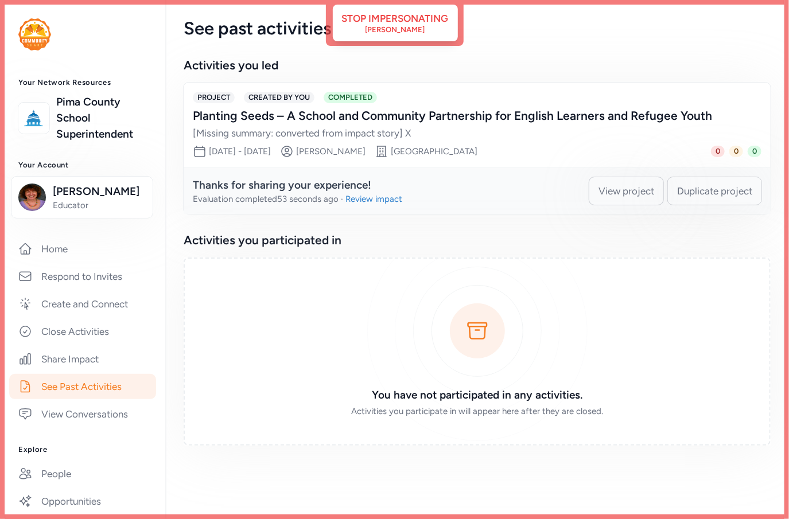
click at [634, 193] on span "View project" at bounding box center [626, 191] width 56 height 14
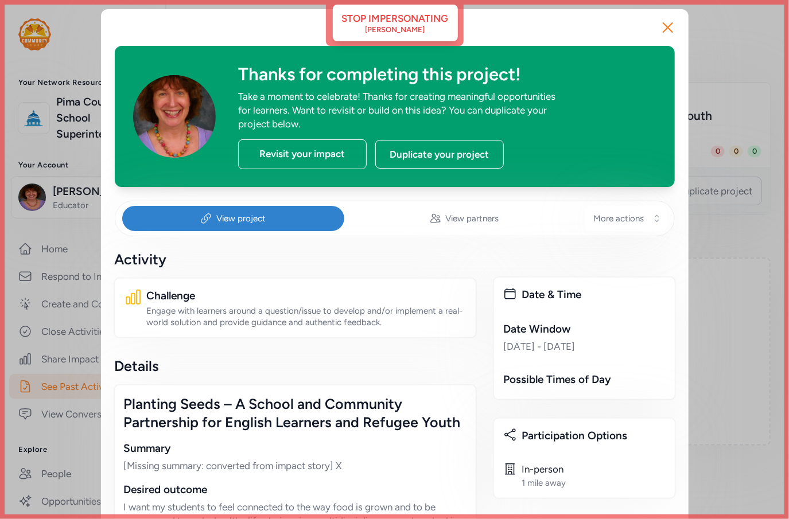
click at [402, 25] on div "Thanks for completing this project! Take a moment to celebrate! Thanks for crea…" at bounding box center [394, 464] width 587 height 911
click at [385, 28] on div "Thanks for completing this project! Take a moment to celebrate! Thanks for crea…" at bounding box center [394, 464] width 587 height 911
click at [368, 21] on div "Thanks for completing this project! Take a moment to celebrate! Thanks for crea…" at bounding box center [394, 464] width 587 height 911
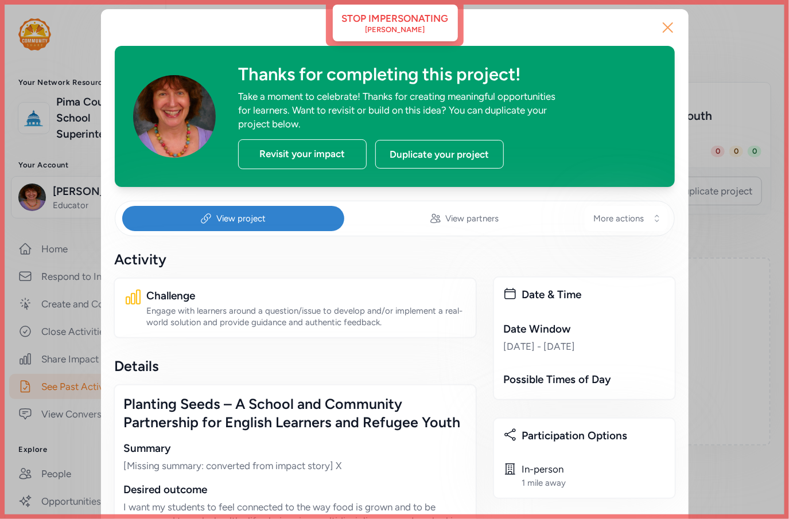
click at [666, 33] on icon "button" at bounding box center [667, 27] width 18 height 18
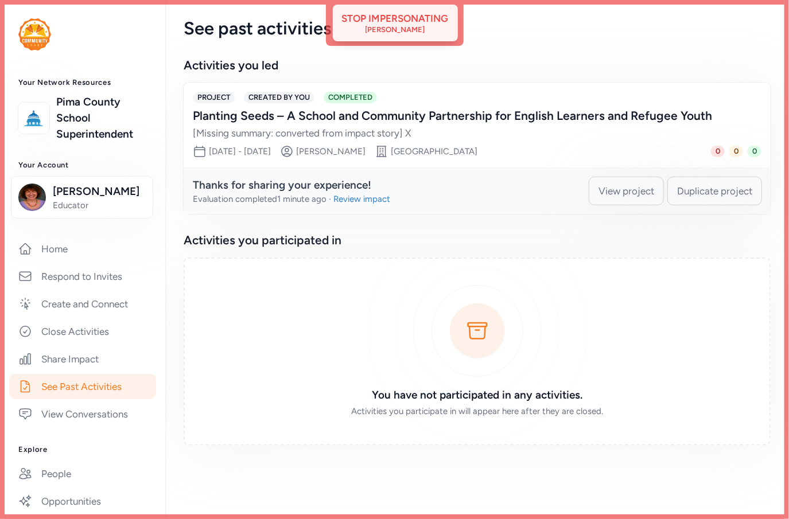
click at [376, 31] on div "Katherine Engel" at bounding box center [395, 29] width 60 height 9
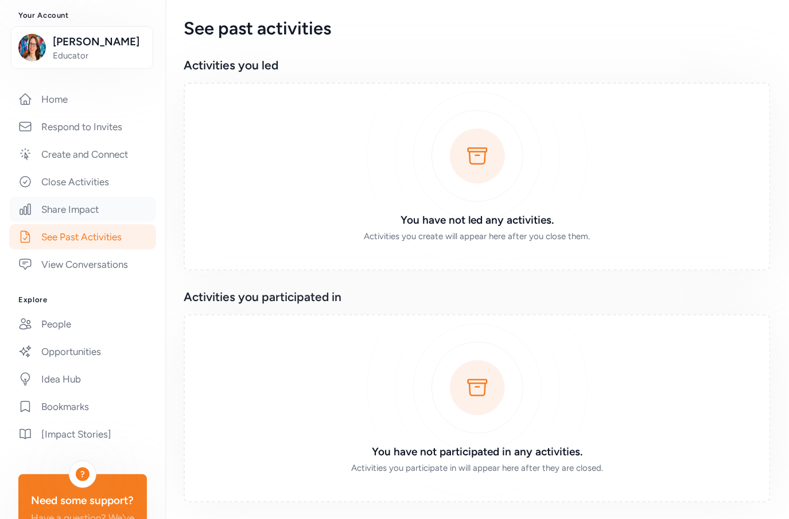
scroll to position [227, 0]
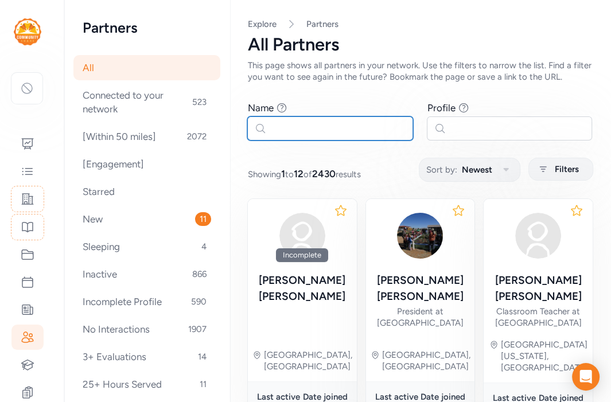
click at [290, 134] on input "text" at bounding box center [330, 128] width 166 height 24
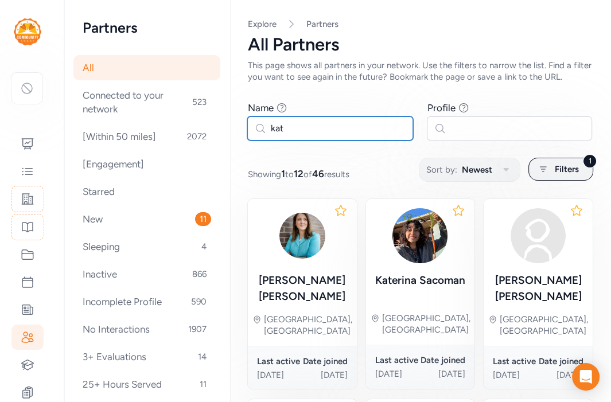
type input "kat"
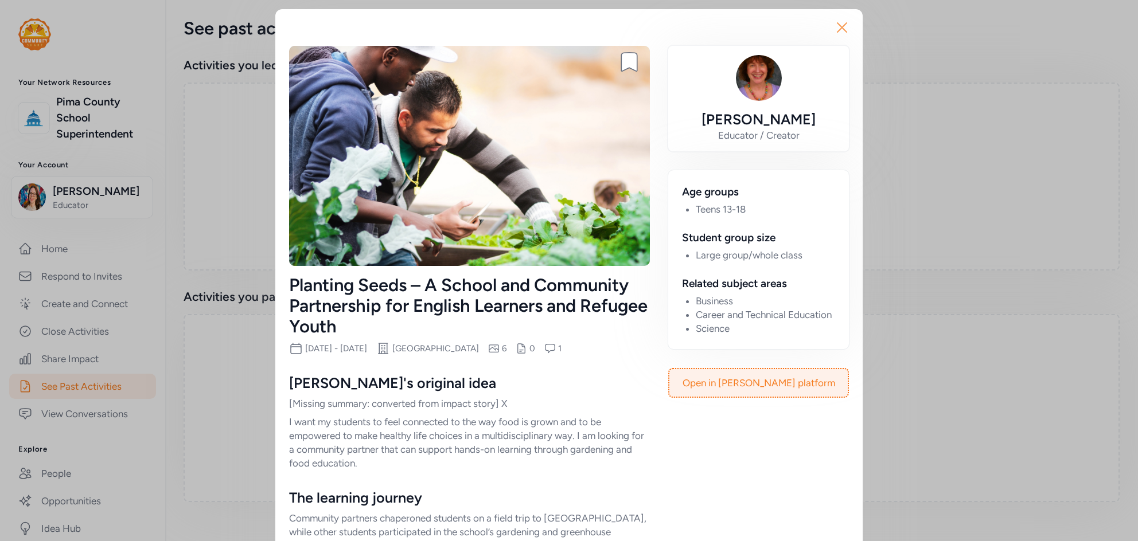
click at [847, 24] on icon "button" at bounding box center [841, 27] width 9 height 9
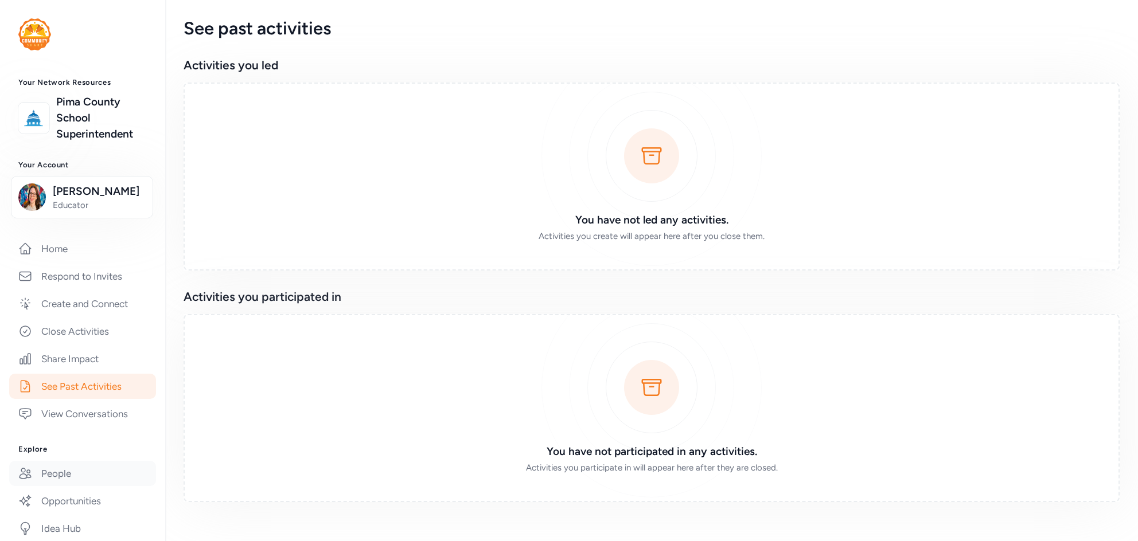
click at [66, 469] on link "People" at bounding box center [82, 473] width 147 height 25
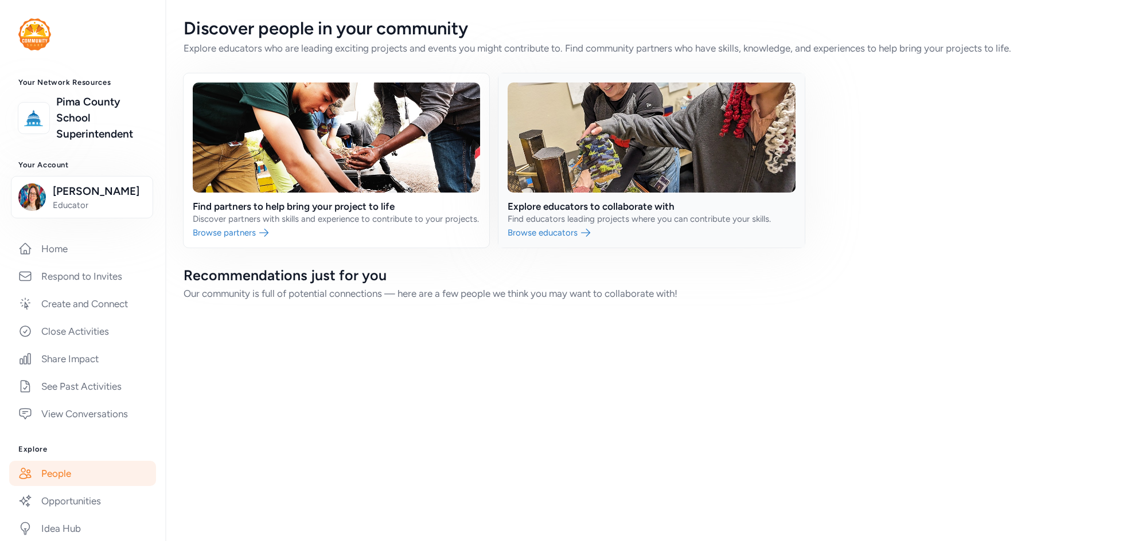
click at [610, 118] on link at bounding box center [651, 160] width 306 height 174
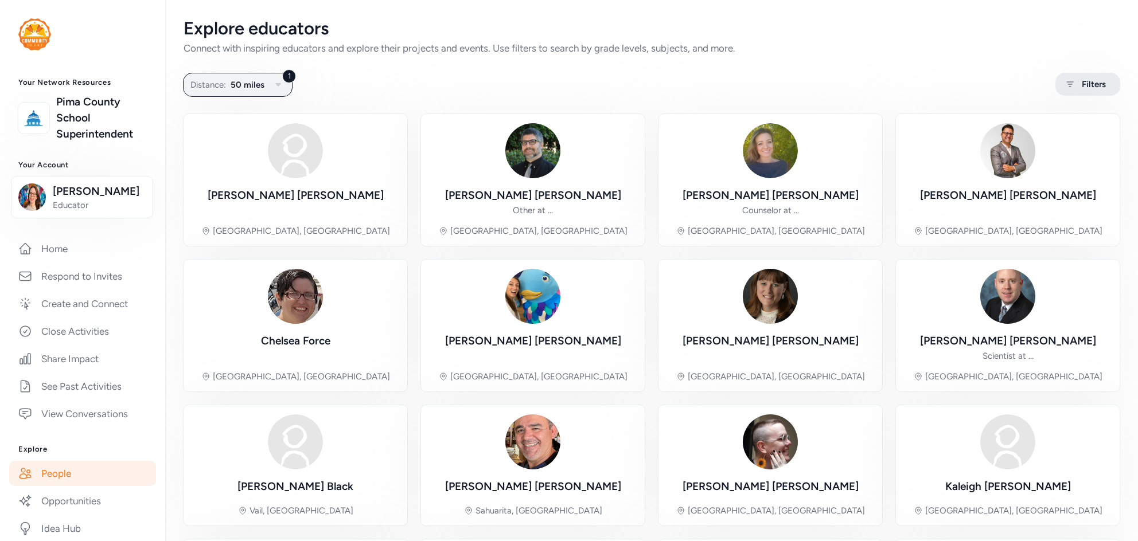
click at [1104, 75] on div "Filters" at bounding box center [1087, 84] width 65 height 23
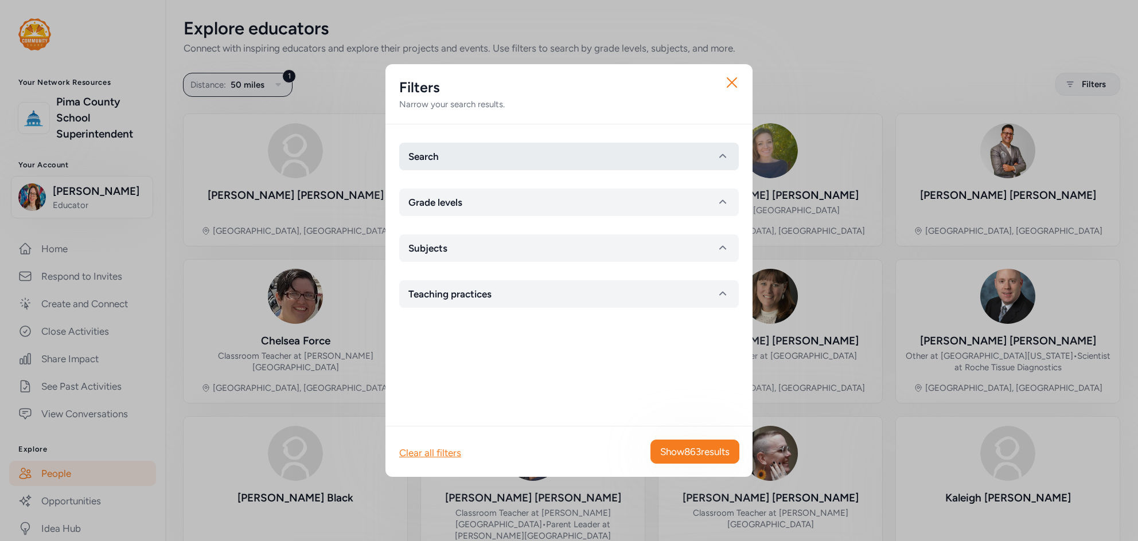
click at [457, 149] on button "Search" at bounding box center [569, 157] width 340 height 28
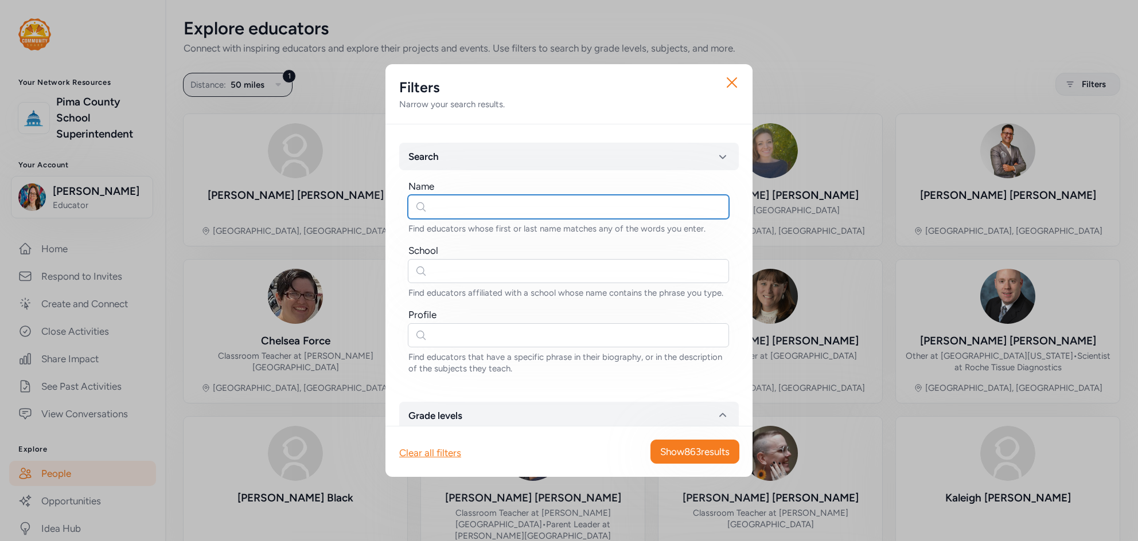
click at [466, 205] on input "text" at bounding box center [568, 207] width 321 height 24
type input "[PERSON_NAME]"
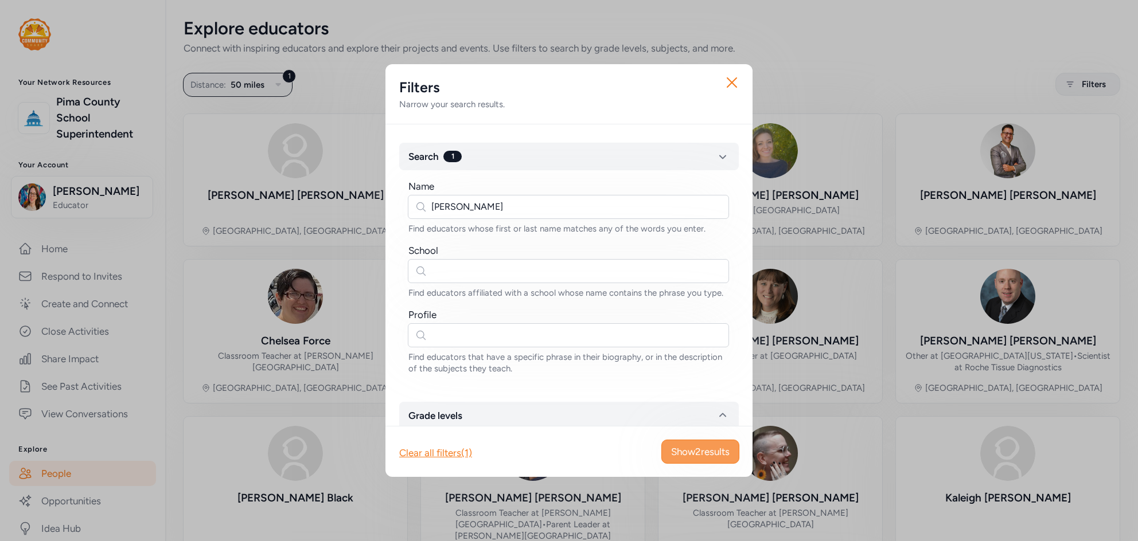
click at [711, 457] on span "Show 2 results" at bounding box center [700, 452] width 59 height 14
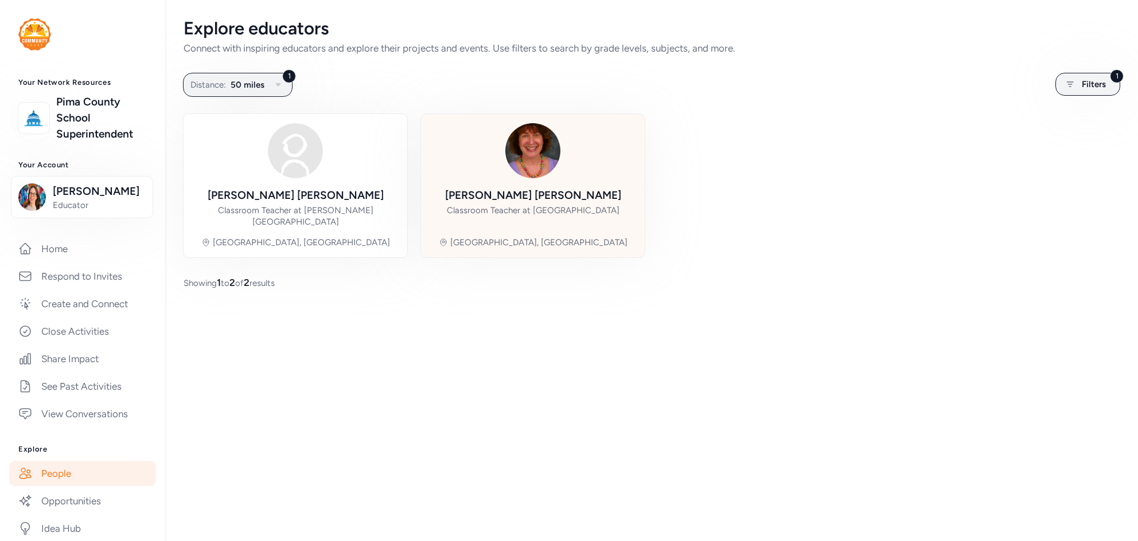
click at [503, 155] on div "[PERSON_NAME] Classroom Teacher at [GEOGRAPHIC_DATA] [GEOGRAPHIC_DATA], [GEOGRA…" at bounding box center [532, 185] width 205 height 125
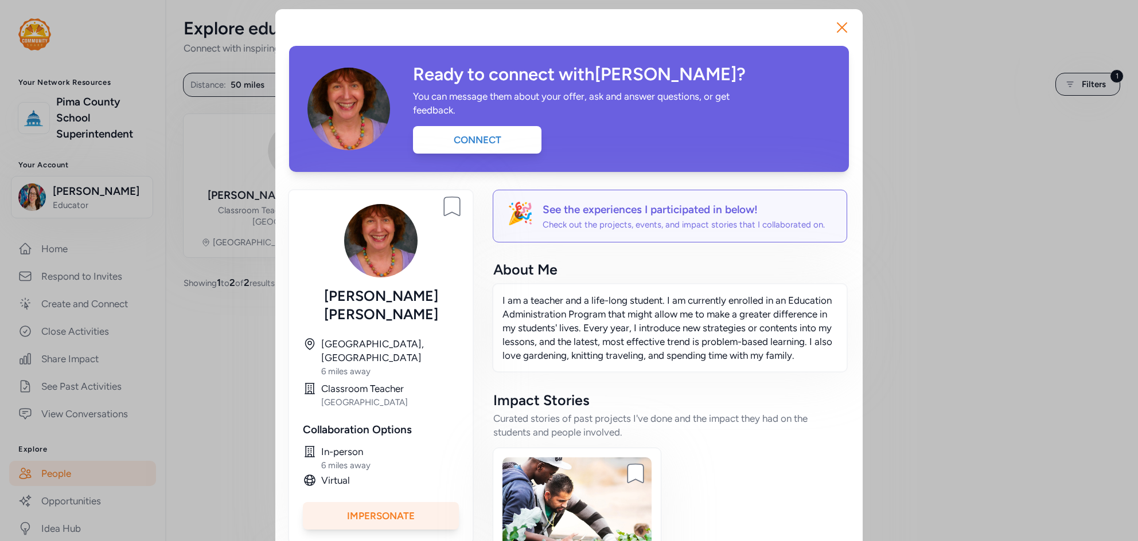
scroll to position [215, 0]
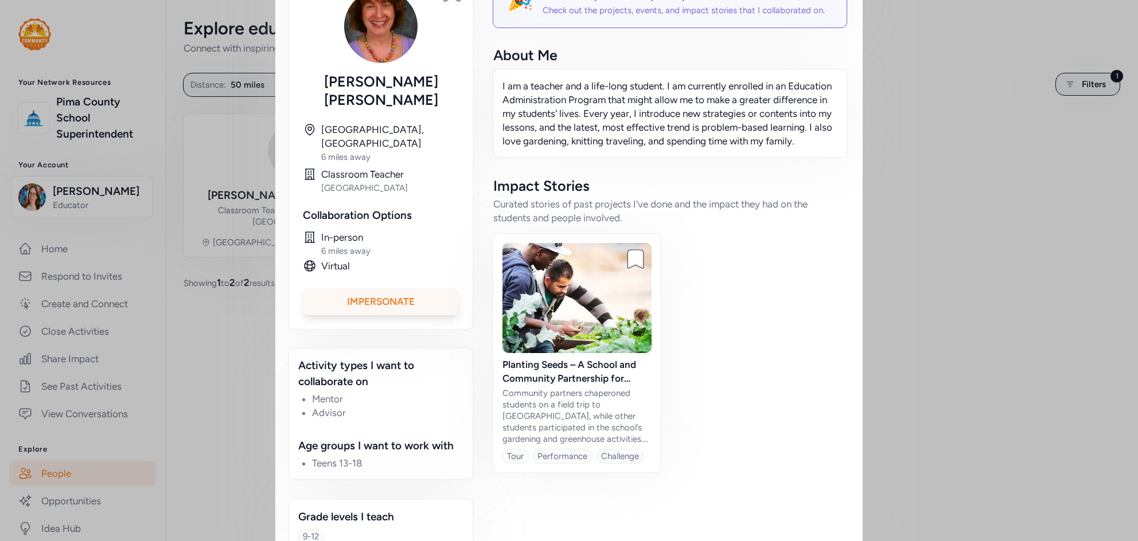
click at [431, 288] on div "Impersonate" at bounding box center [381, 302] width 156 height 28
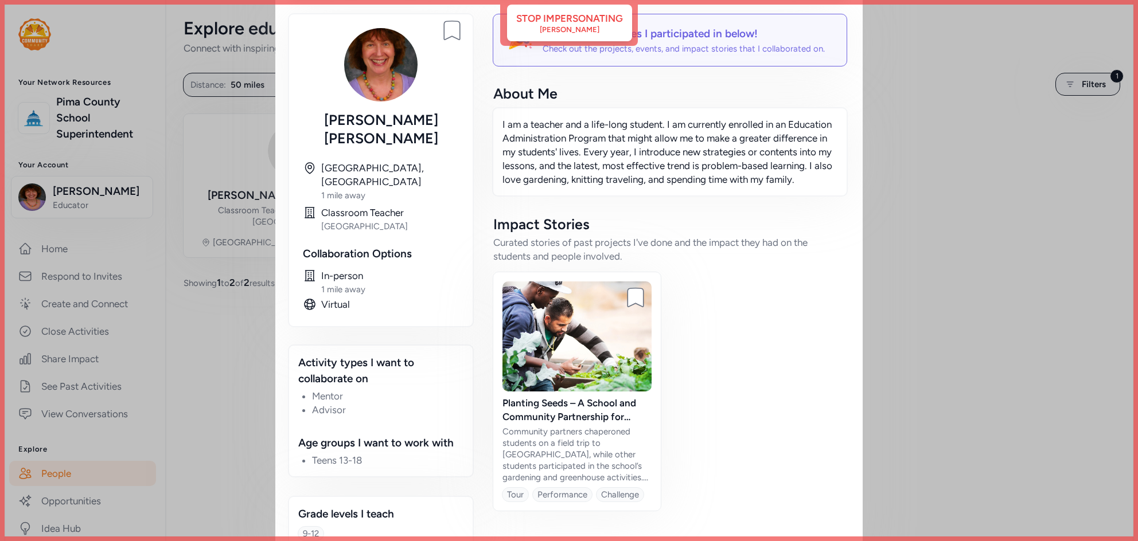
scroll to position [0, 0]
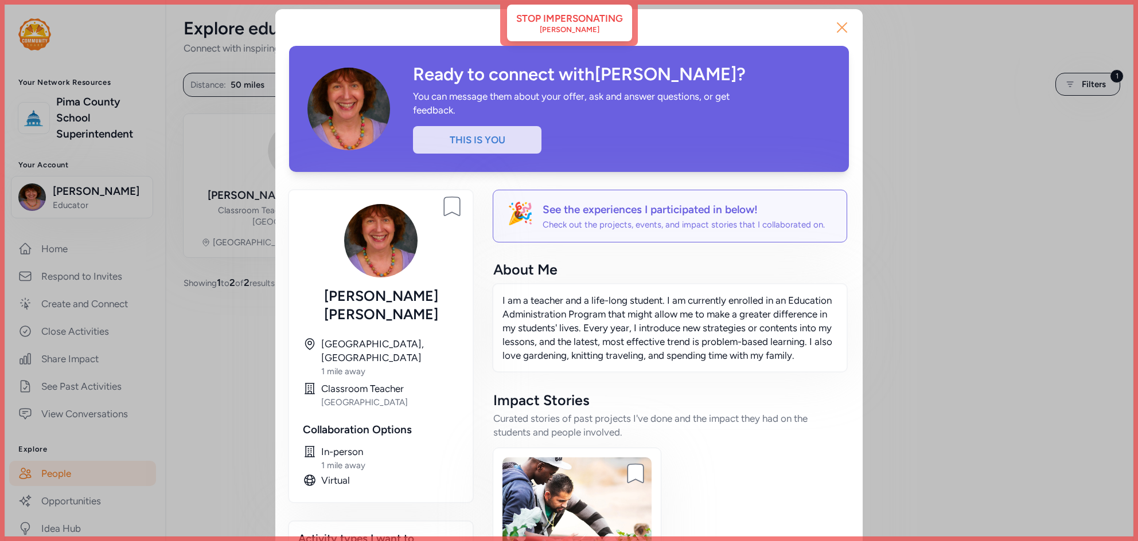
click at [848, 25] on icon "button" at bounding box center [842, 27] width 18 height 18
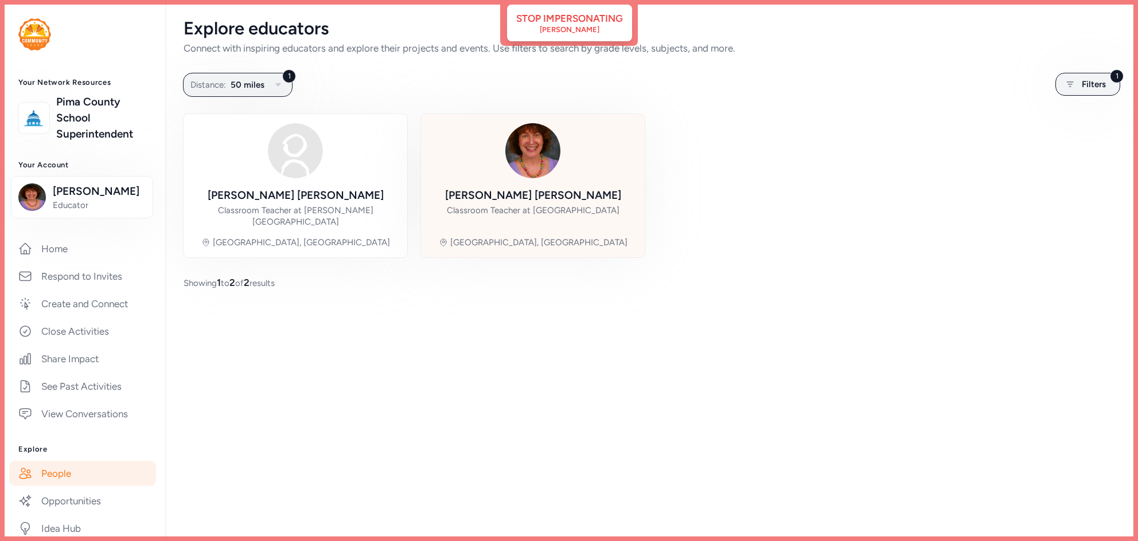
click at [554, 218] on div "[PERSON_NAME] Classroom Teacher at [GEOGRAPHIC_DATA]" at bounding box center [533, 208] width 176 height 40
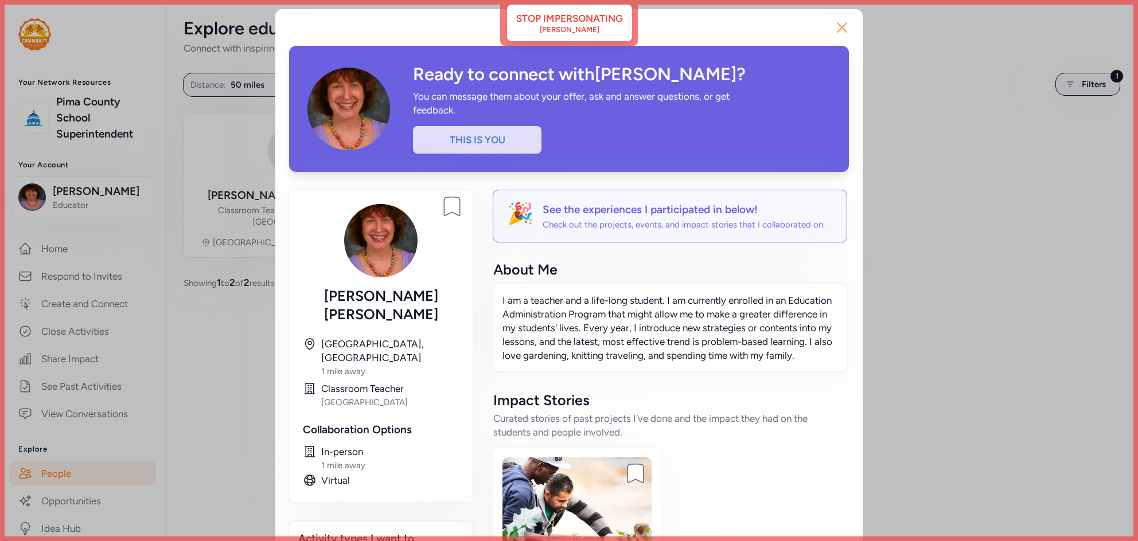
click at [839, 26] on icon "button" at bounding box center [842, 27] width 18 height 18
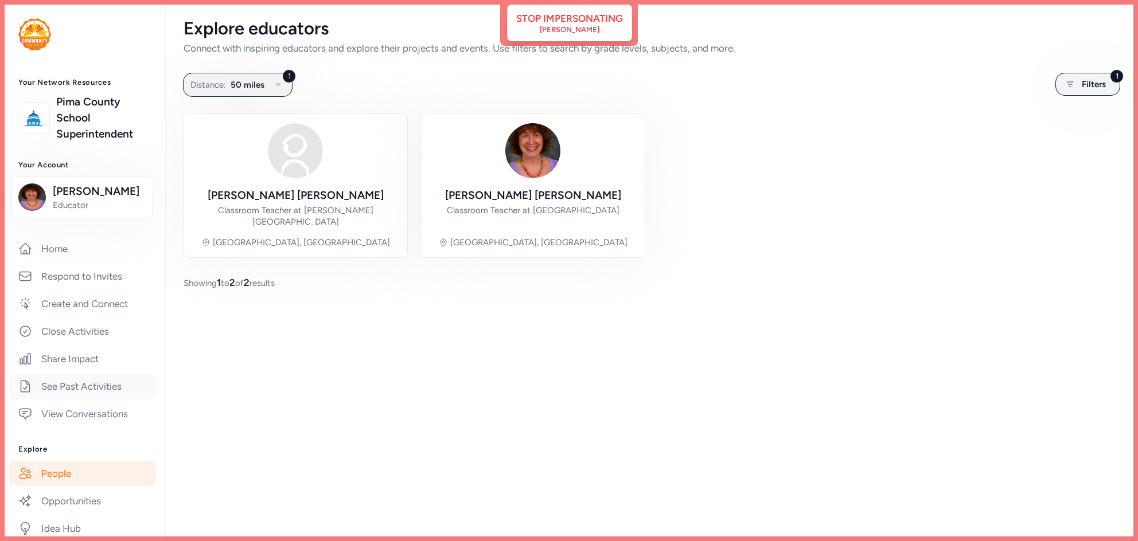
click at [91, 379] on link "See Past Activities" at bounding box center [82, 386] width 147 height 25
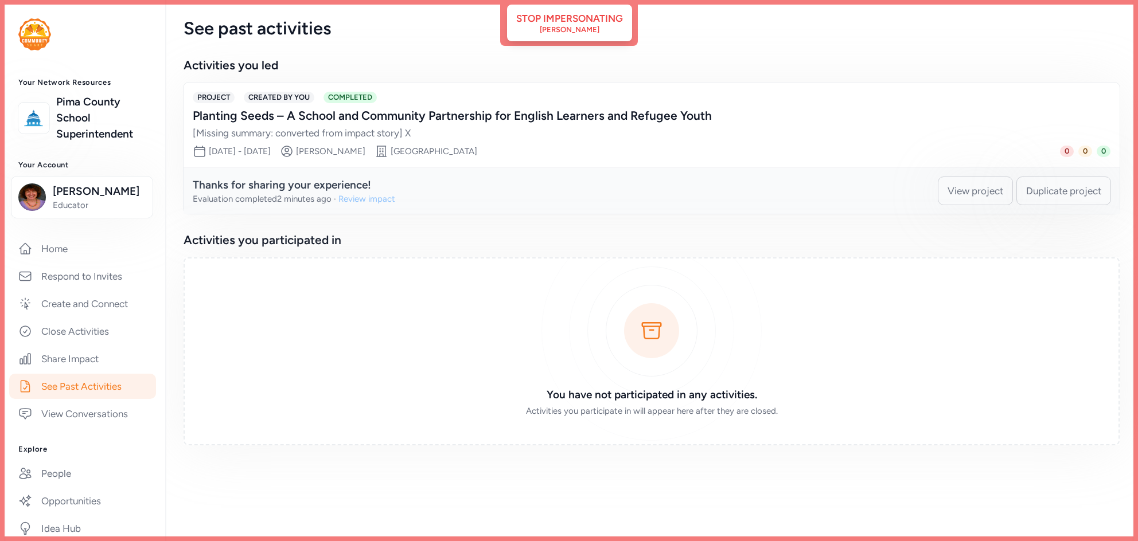
click at [355, 200] on div "Review impact" at bounding box center [366, 198] width 57 height 11
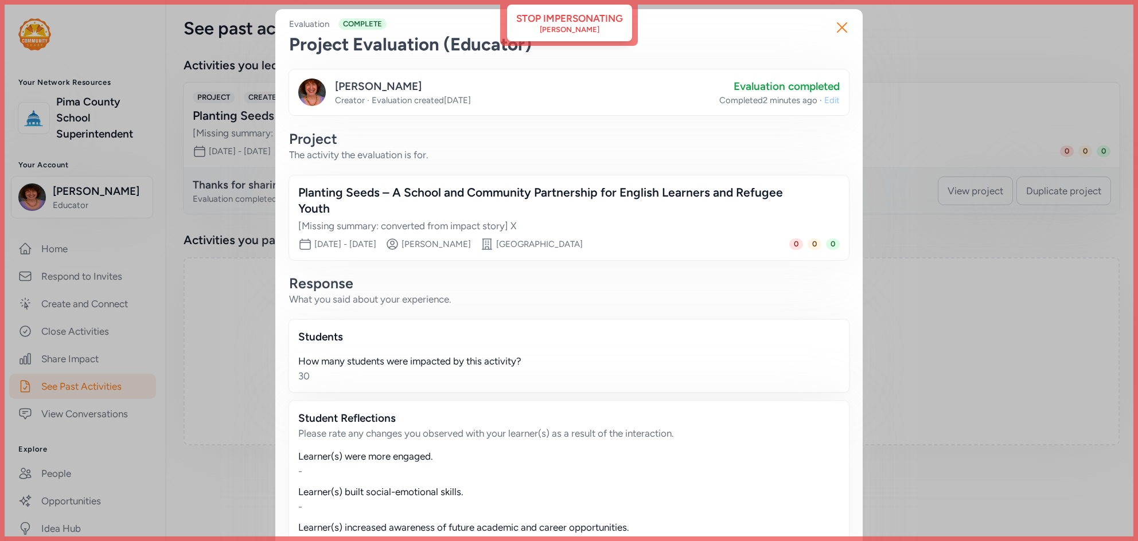
click at [831, 104] on span "Edit" at bounding box center [831, 100] width 15 height 11
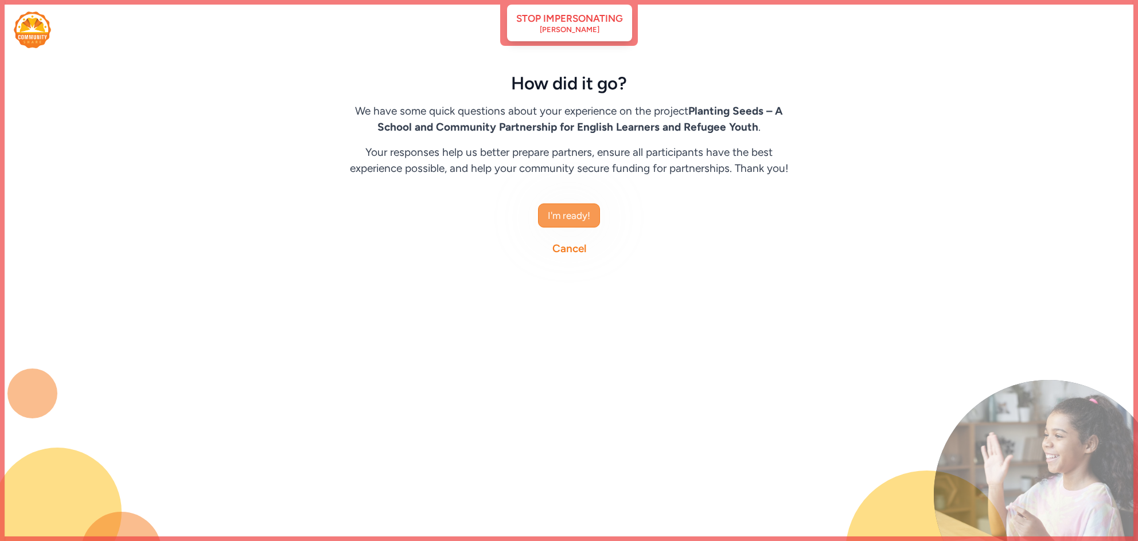
click at [557, 219] on span "I'm ready!" at bounding box center [569, 216] width 42 height 14
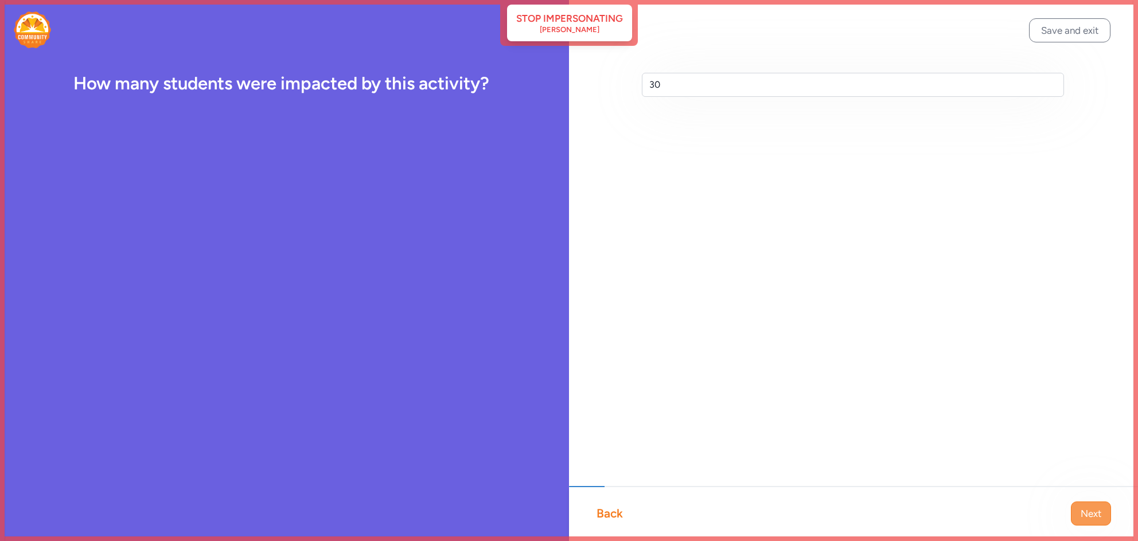
click at [1092, 518] on span "Next" at bounding box center [1091, 514] width 21 height 14
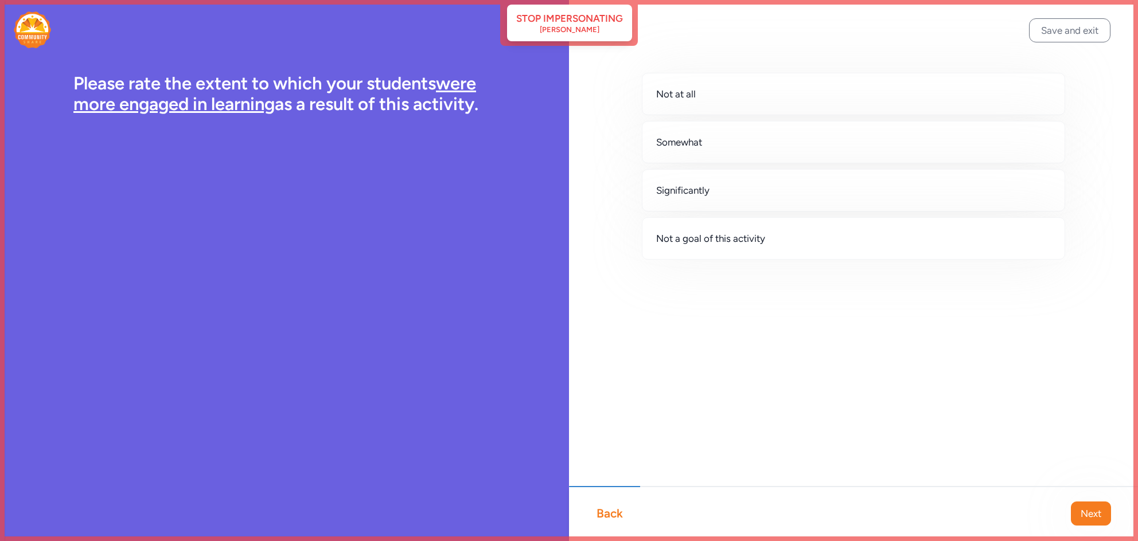
click at [1092, 518] on span "Next" at bounding box center [1091, 514] width 21 height 14
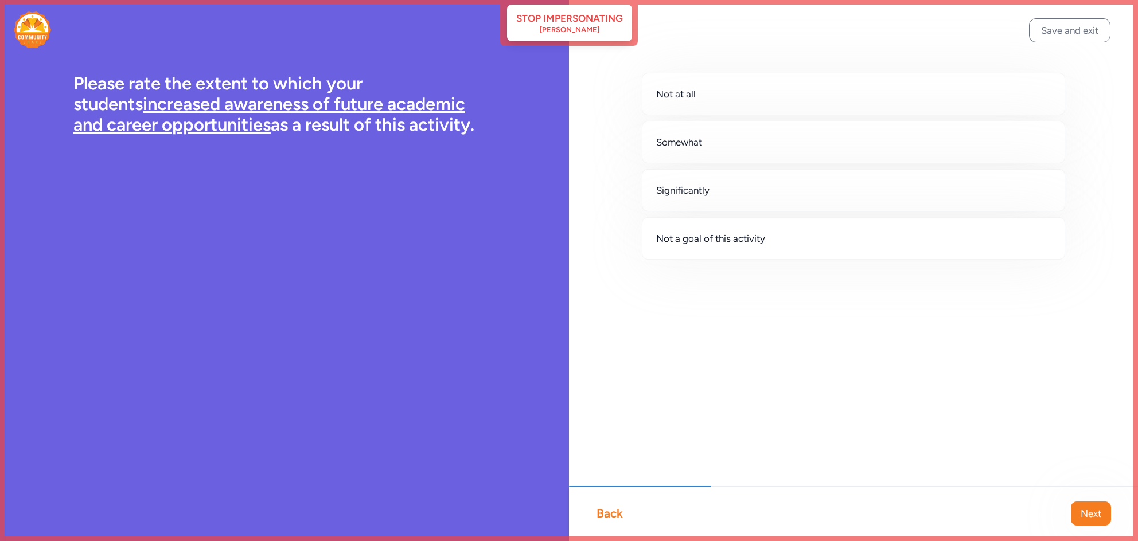
click at [1092, 518] on span "Next" at bounding box center [1091, 514] width 21 height 14
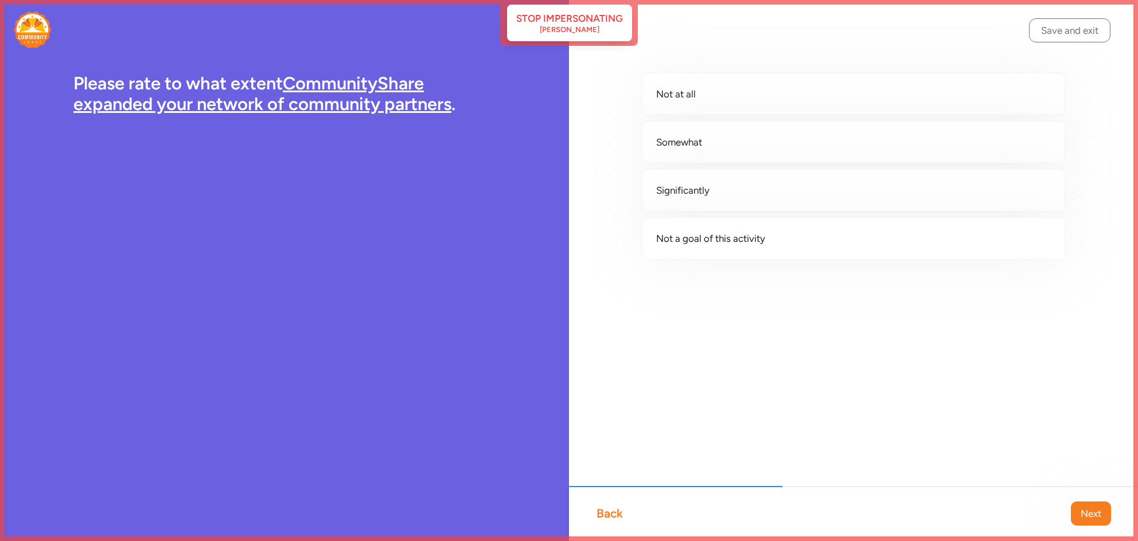
click at [1092, 518] on span "Next" at bounding box center [1091, 514] width 21 height 14
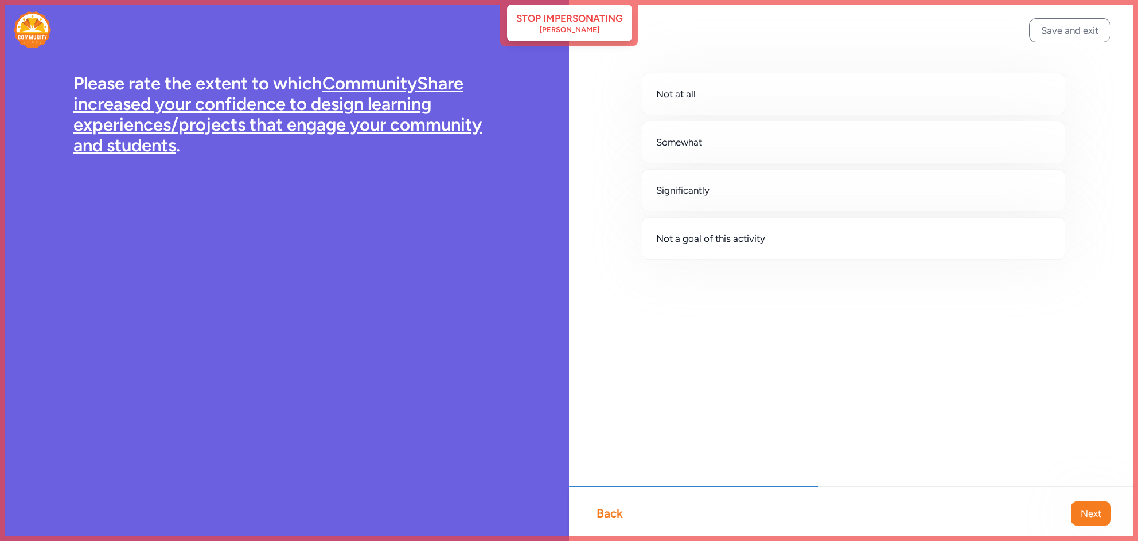
click at [1092, 518] on span "Next" at bounding box center [1091, 514] width 21 height 14
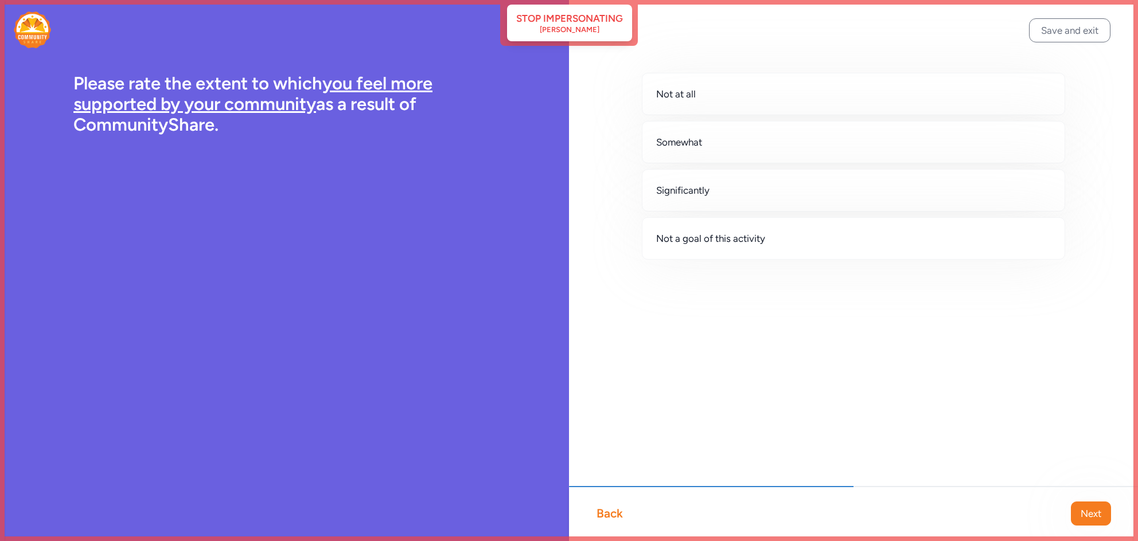
click at [1092, 518] on span "Next" at bounding box center [1091, 514] width 21 height 14
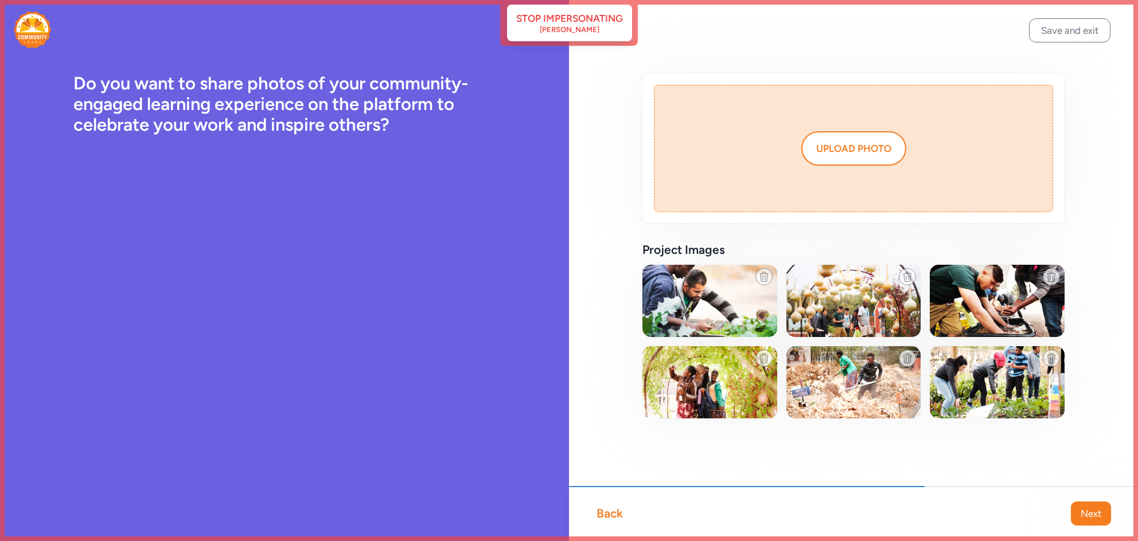
click at [1092, 518] on span "Next" at bounding box center [1091, 514] width 21 height 14
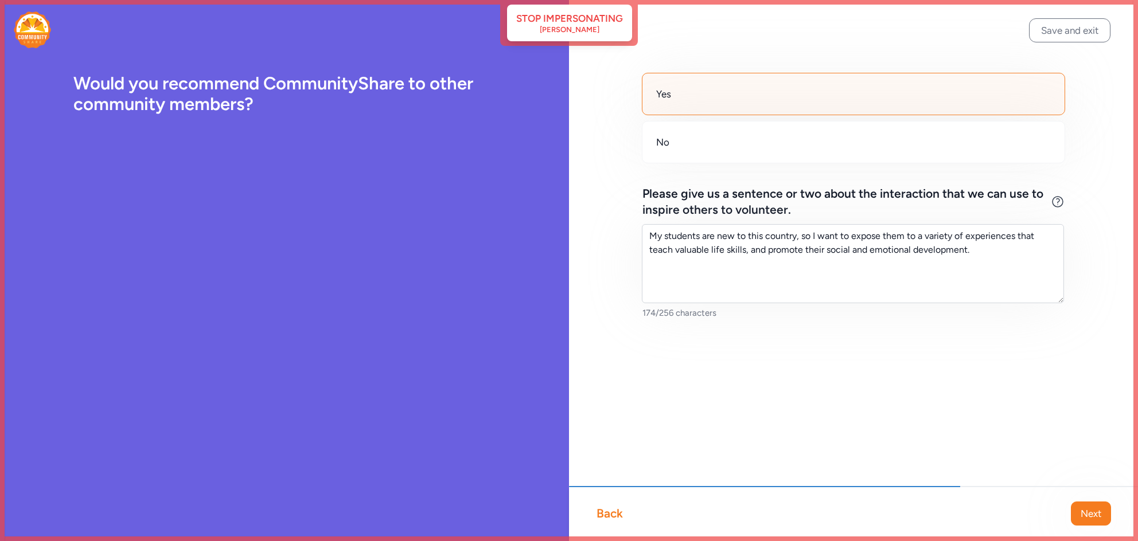
click at [1092, 518] on span "Next" at bounding box center [1091, 514] width 21 height 14
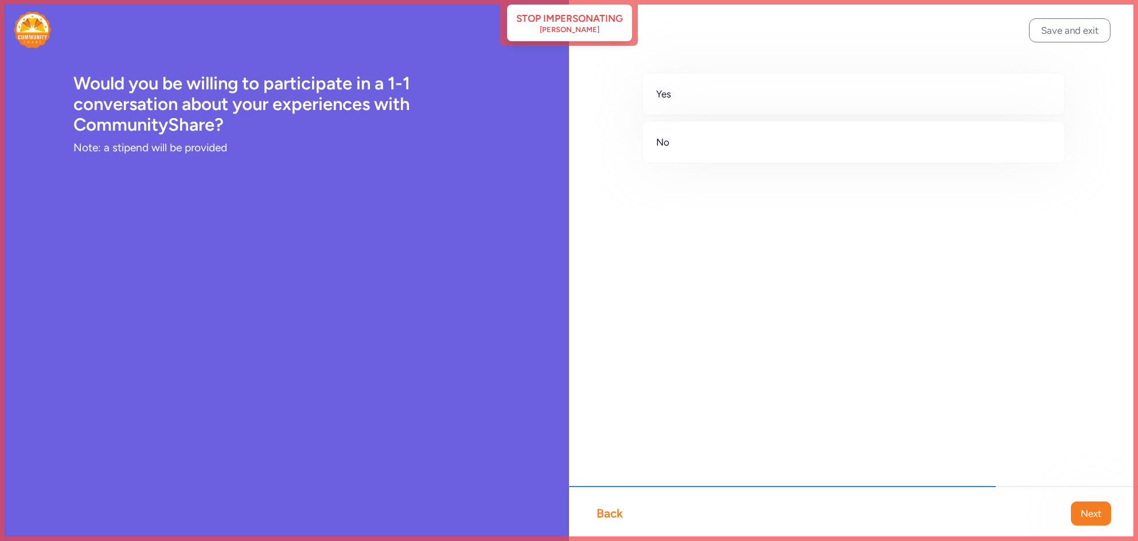
click at [1092, 518] on span "Next" at bounding box center [1091, 514] width 21 height 14
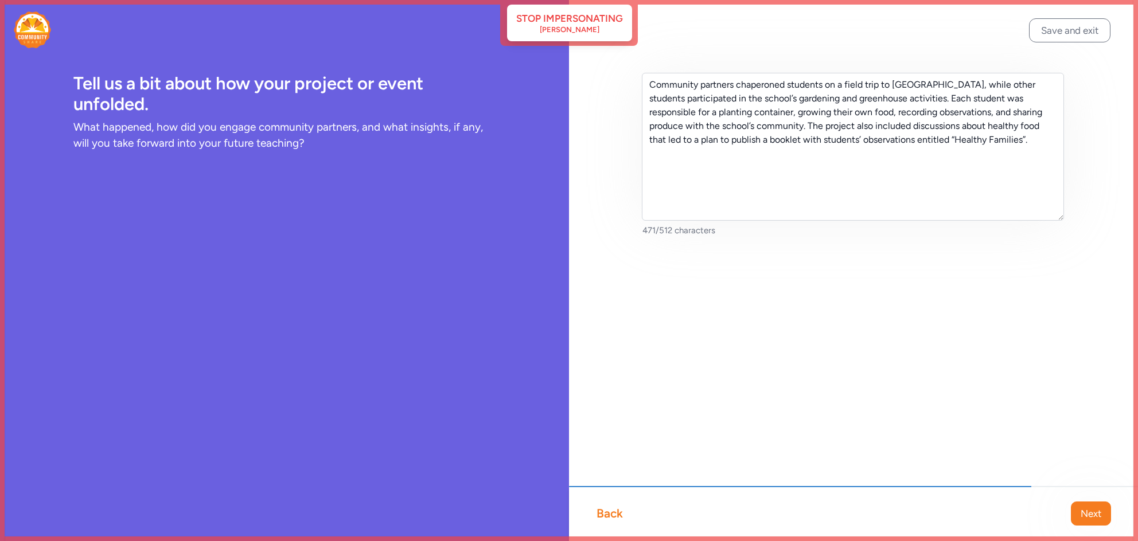
click at [1092, 518] on span "Next" at bounding box center [1091, 514] width 21 height 14
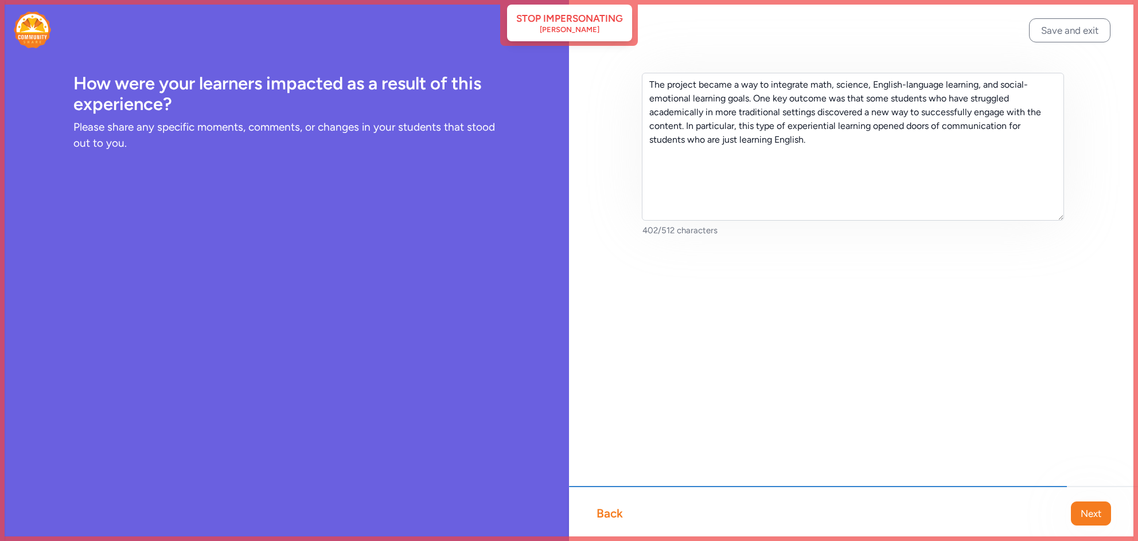
click at [1092, 518] on span "Next" at bounding box center [1091, 514] width 21 height 14
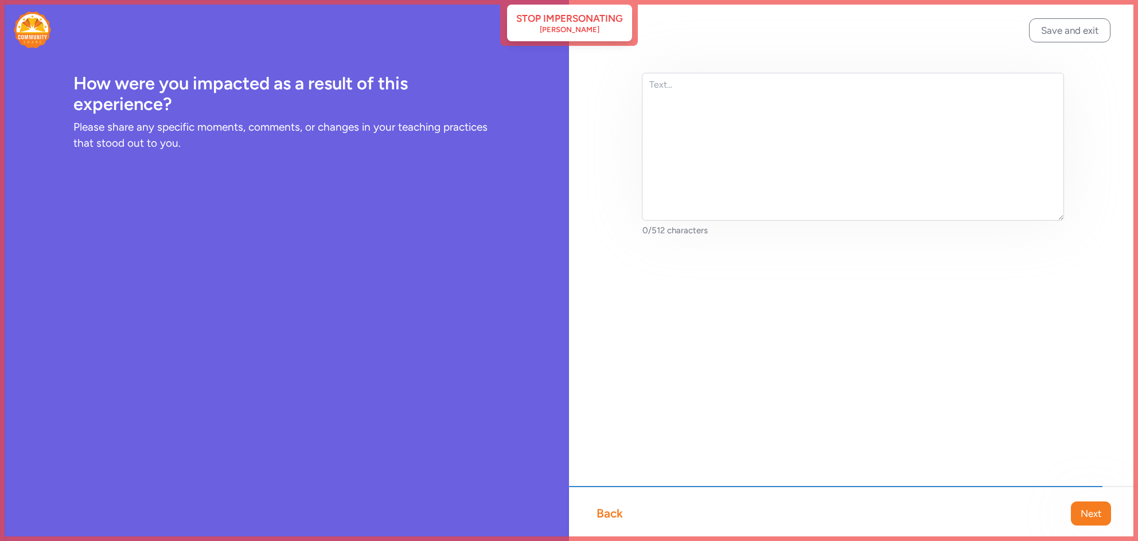
click at [1092, 518] on span "Next" at bounding box center [1091, 514] width 21 height 14
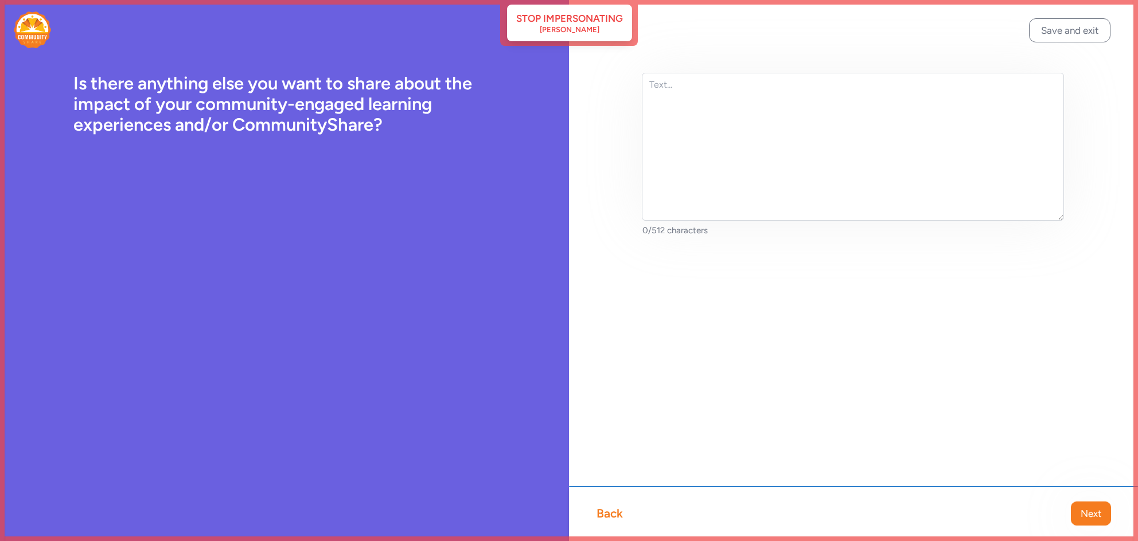
click at [1092, 518] on span "Next" at bounding box center [1091, 514] width 21 height 14
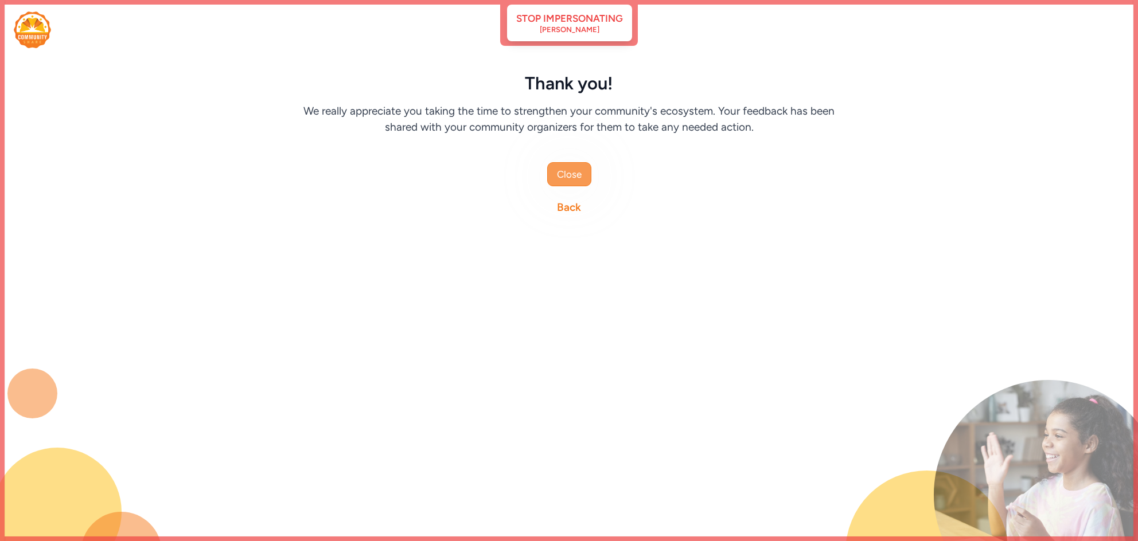
click at [590, 173] on button "Close" at bounding box center [569, 174] width 44 height 24
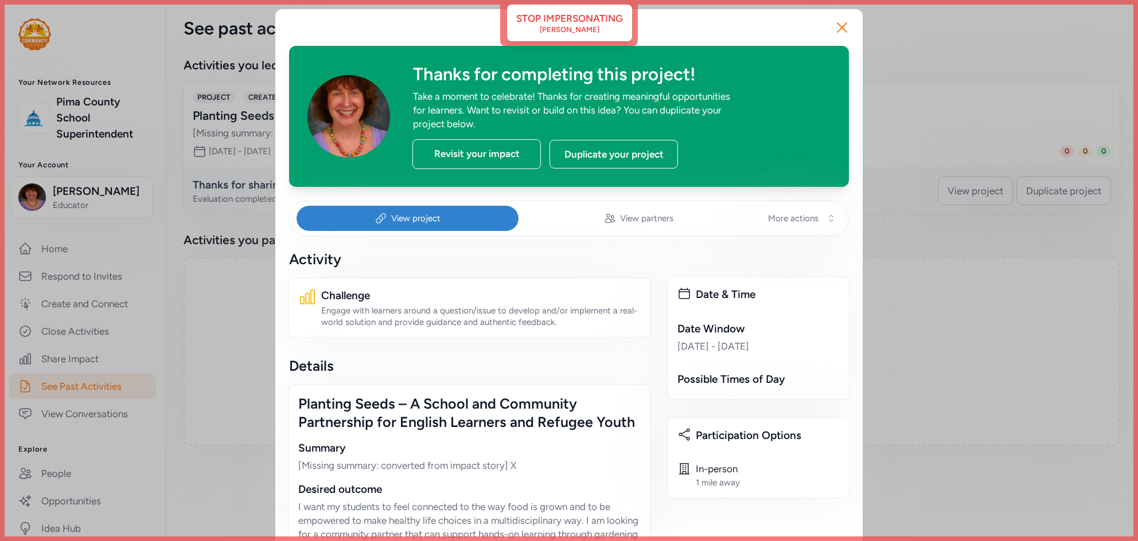
click at [786, 205] on div "View project View partners More actions" at bounding box center [569, 219] width 560 height 36
click at [786, 220] on span "More actions" at bounding box center [793, 218] width 50 height 11
click at [753, 307] on span "Edit Project Details" at bounding box center [773, 305] width 89 height 14
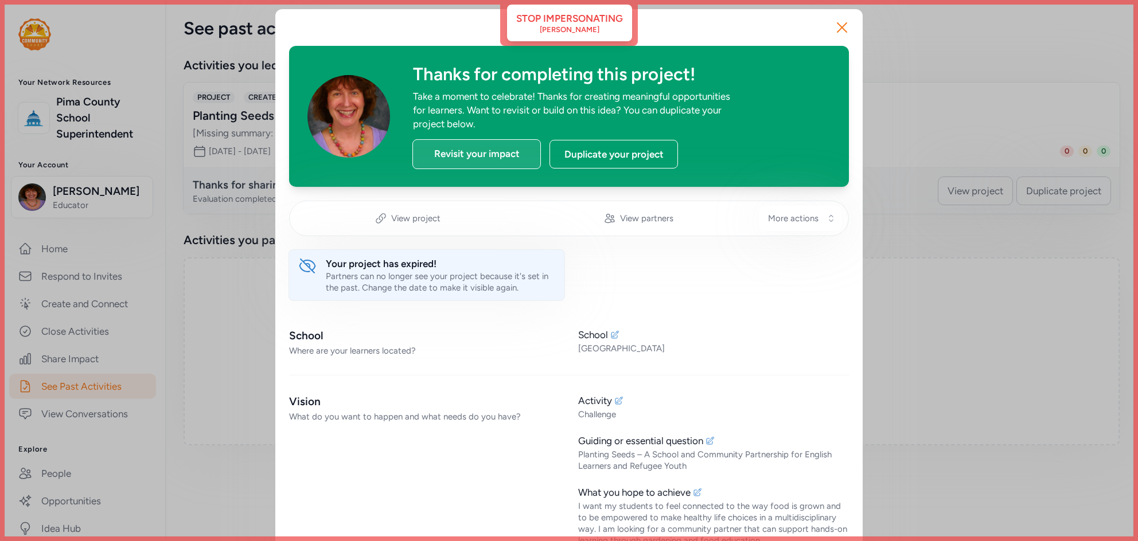
click at [477, 163] on div "Revisit your impact" at bounding box center [476, 154] width 128 height 30
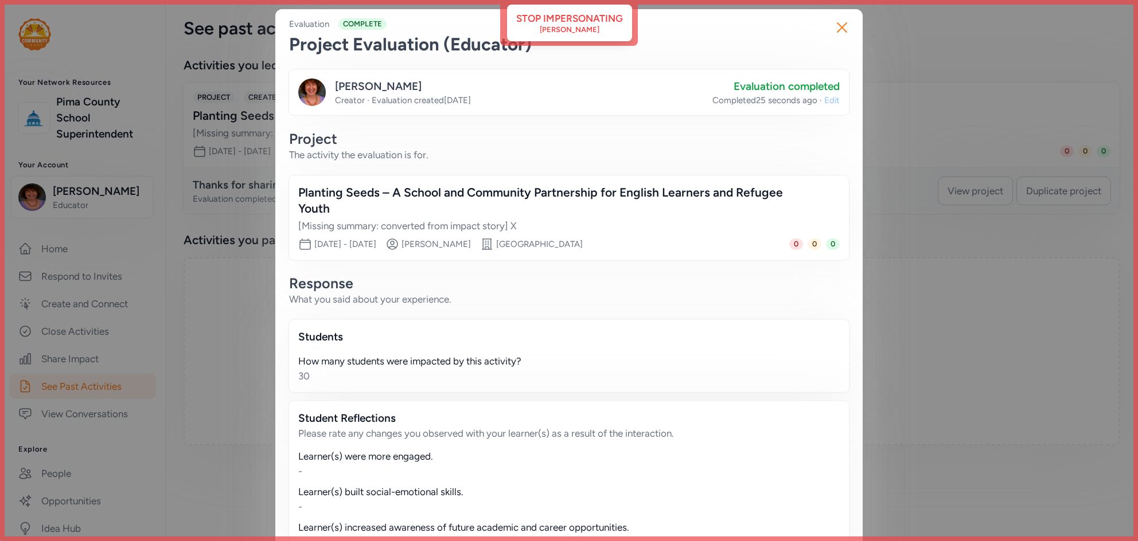
click at [833, 102] on span "Edit" at bounding box center [831, 100] width 15 height 11
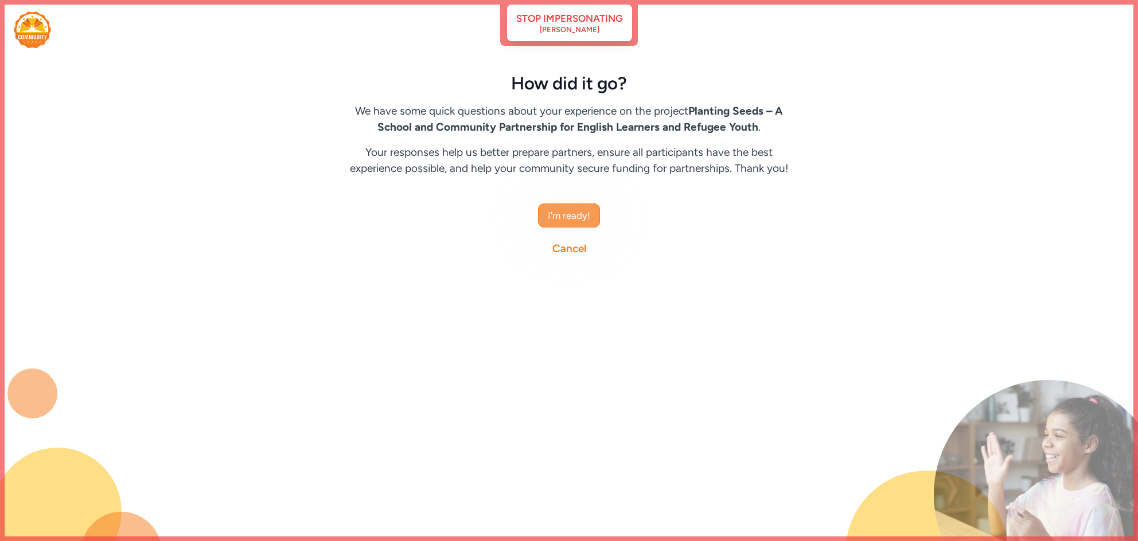
click at [541, 216] on button "I'm ready!" at bounding box center [569, 216] width 62 height 24
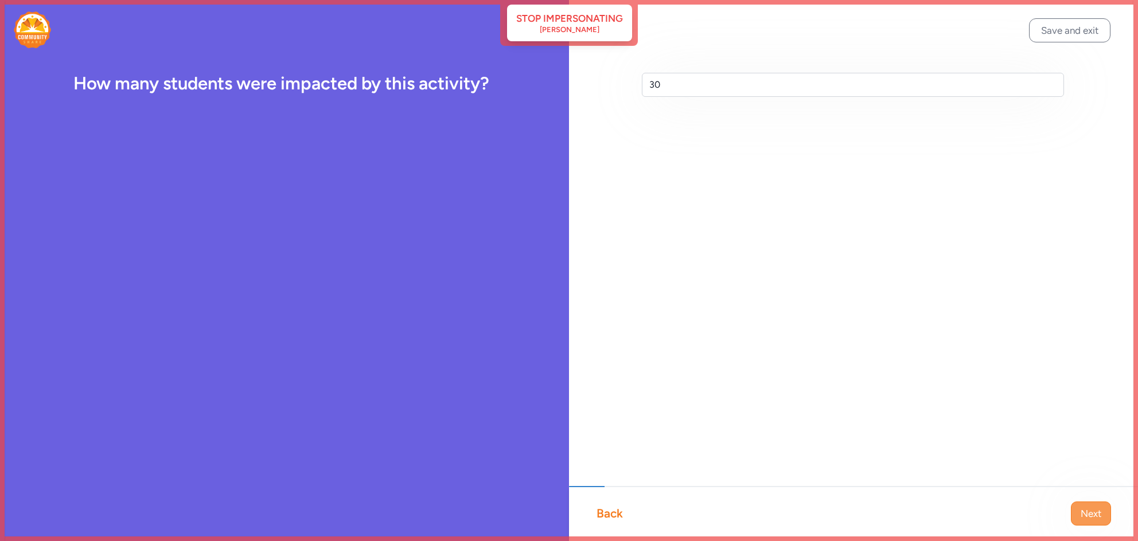
click at [1093, 512] on span "Next" at bounding box center [1091, 514] width 21 height 14
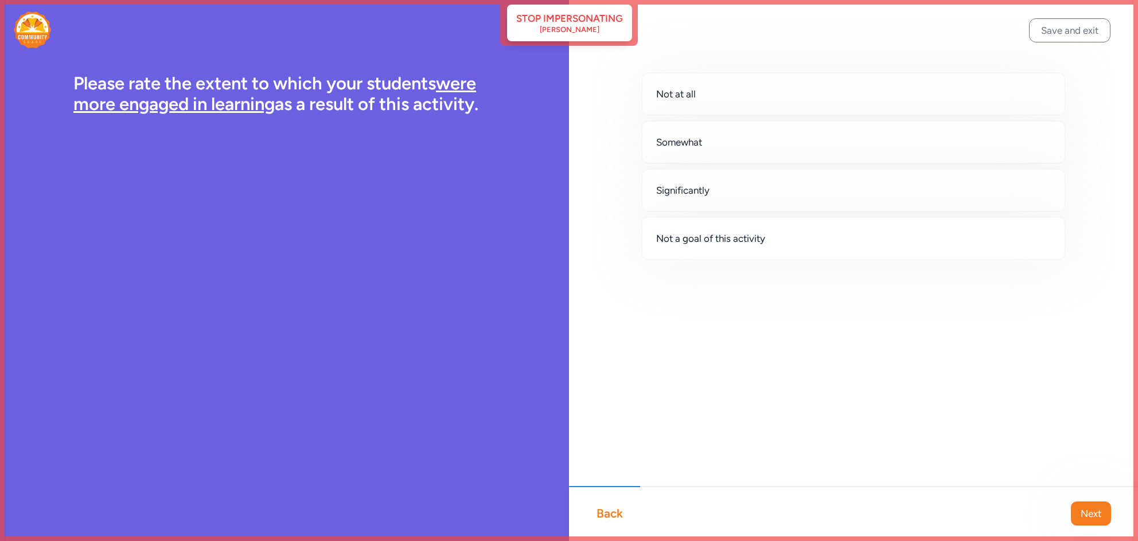
click at [1093, 512] on span "Next" at bounding box center [1091, 514] width 21 height 14
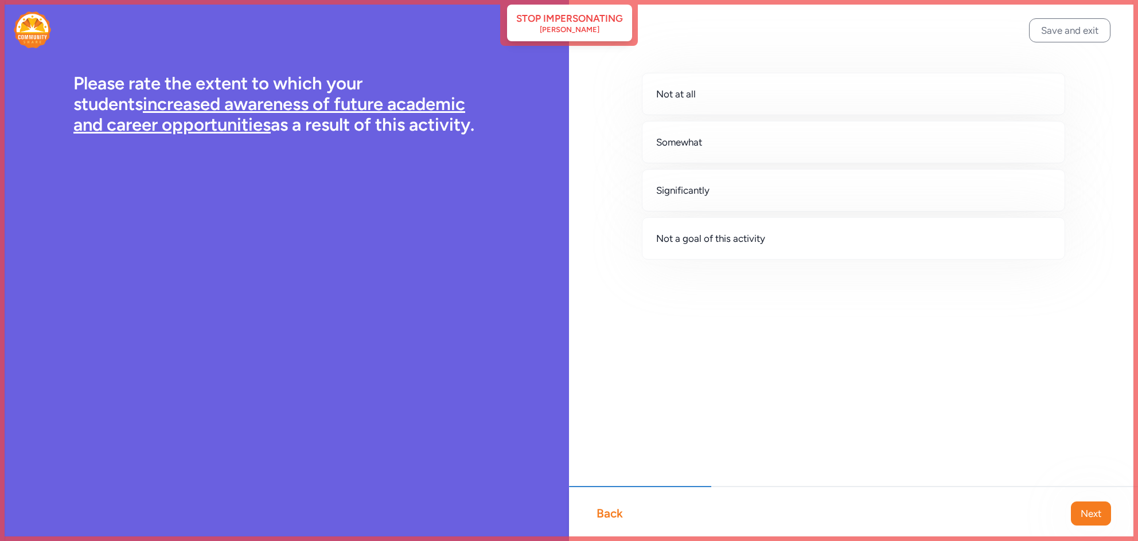
click at [1093, 512] on span "Next" at bounding box center [1091, 514] width 21 height 14
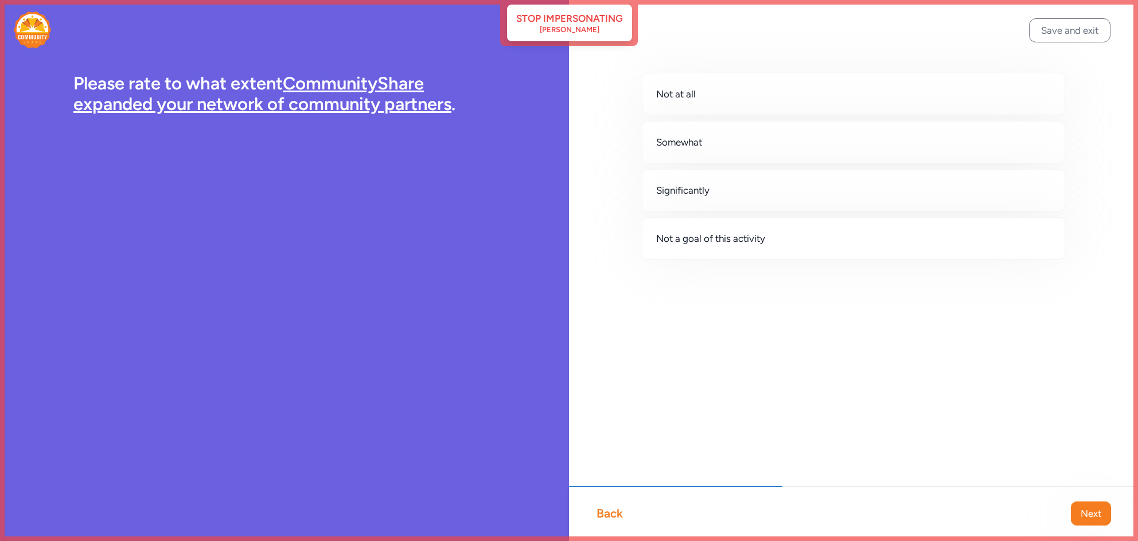
click at [1093, 512] on span "Next" at bounding box center [1091, 514] width 21 height 14
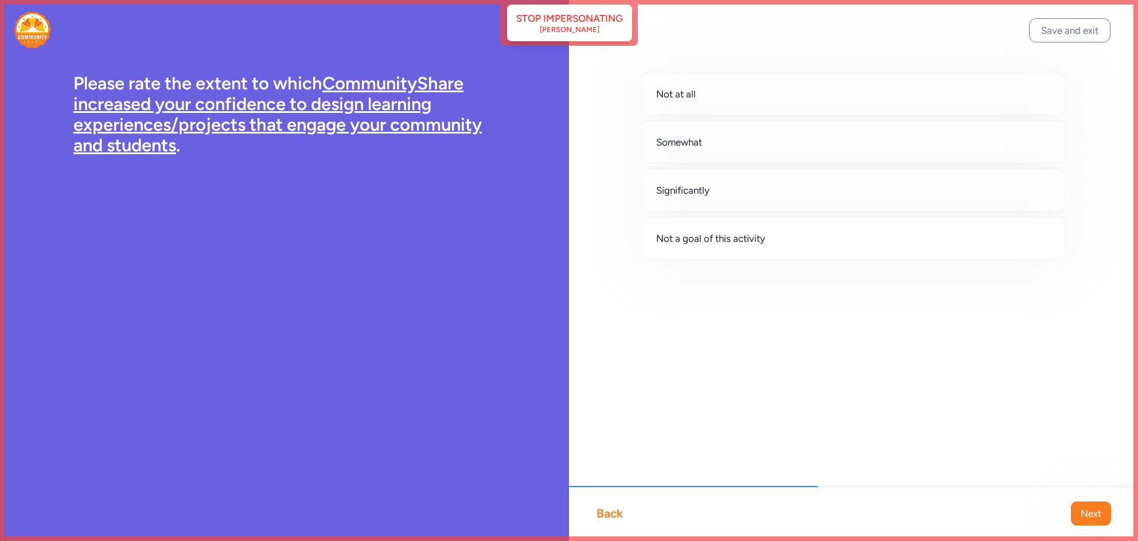
click at [1093, 512] on span "Next" at bounding box center [1091, 514] width 21 height 14
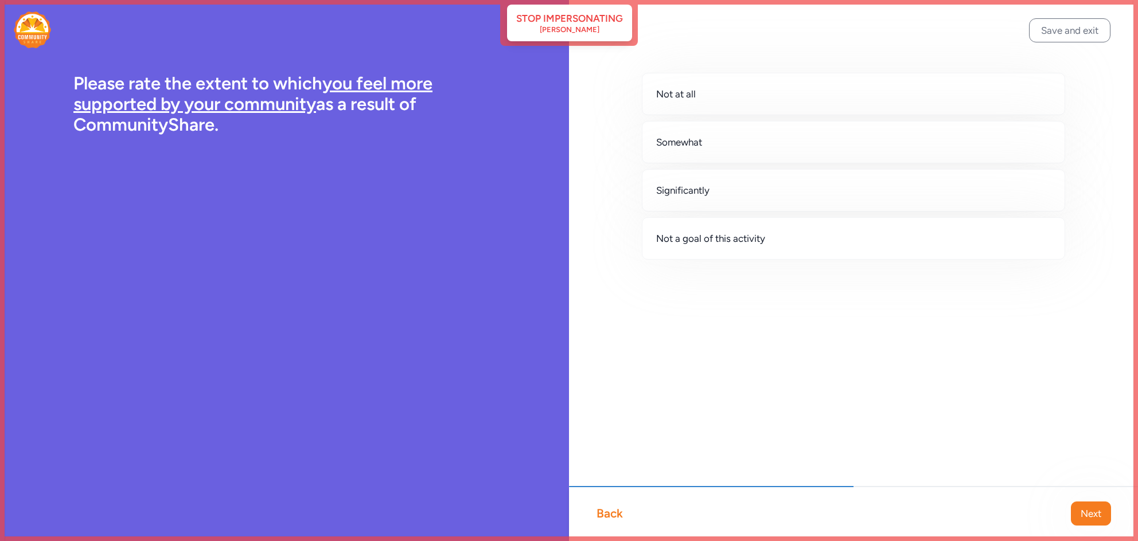
click at [1093, 512] on span "Next" at bounding box center [1091, 514] width 21 height 14
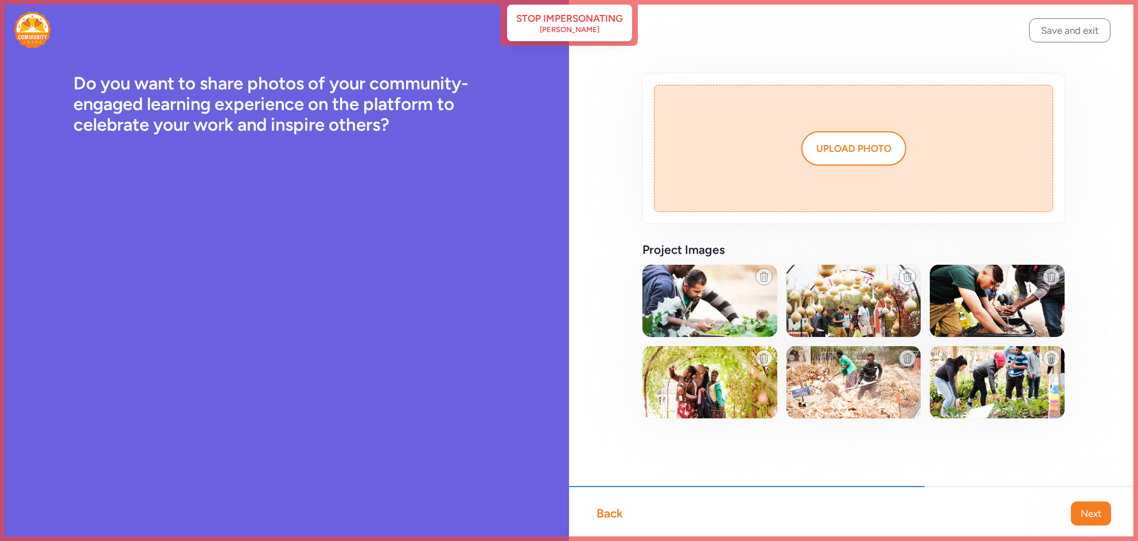
click at [1093, 512] on span "Next" at bounding box center [1091, 514] width 21 height 14
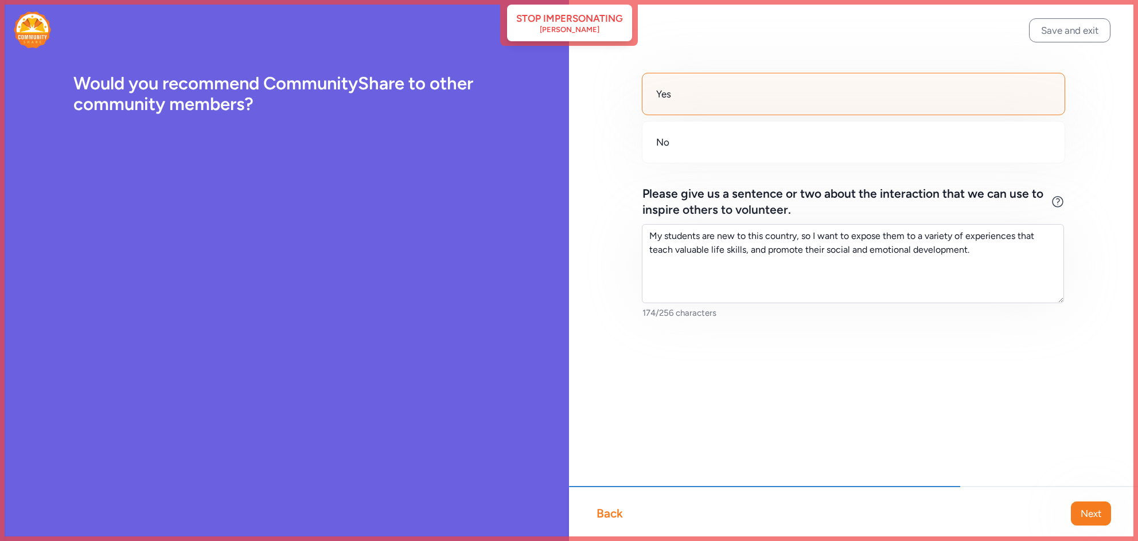
click at [1093, 512] on span "Next" at bounding box center [1091, 514] width 21 height 14
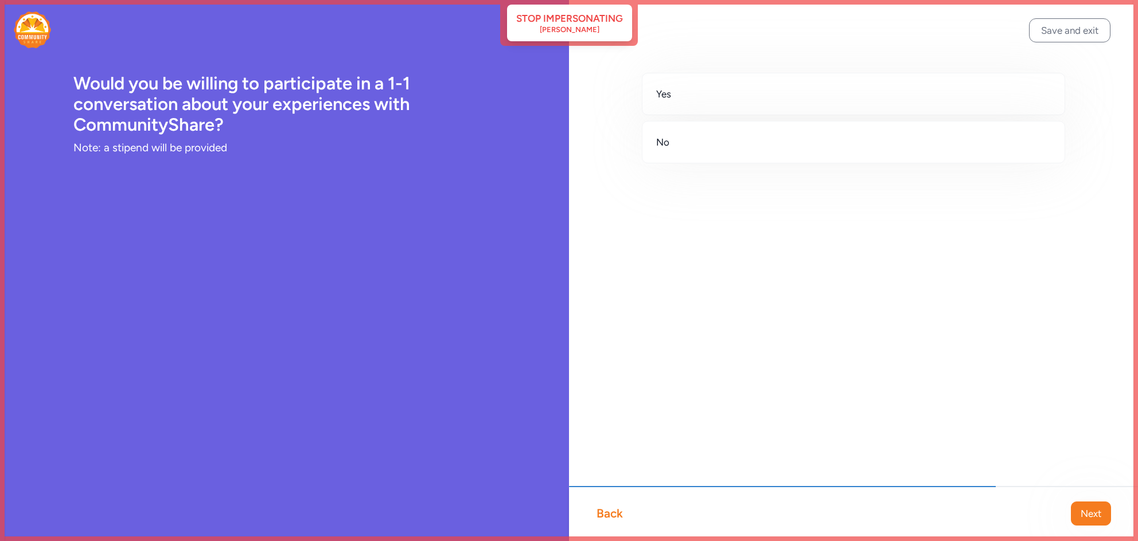
click at [1093, 512] on span "Next" at bounding box center [1091, 514] width 21 height 14
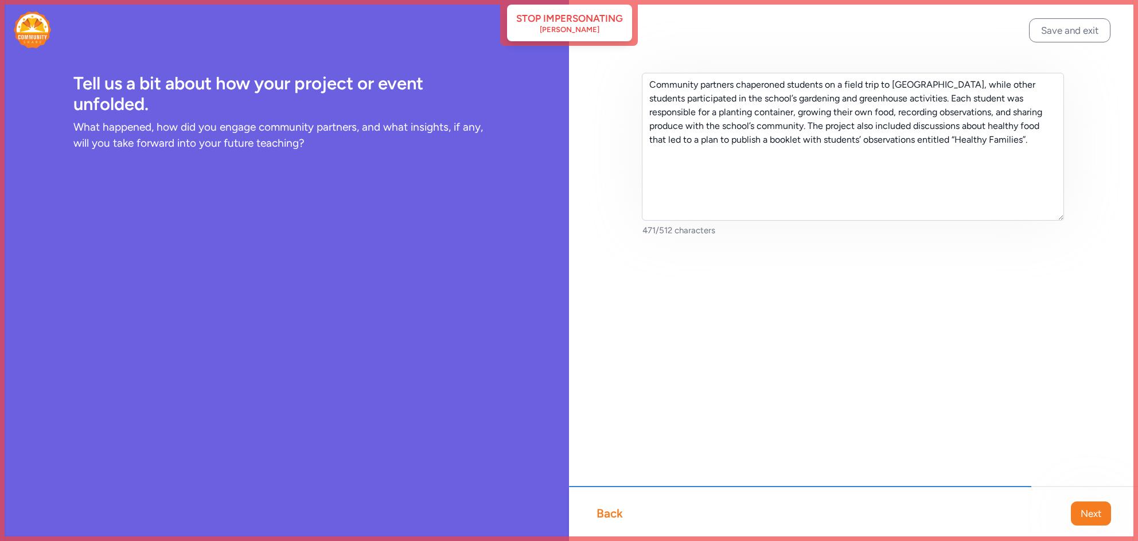
click at [1093, 512] on span "Next" at bounding box center [1091, 514] width 21 height 14
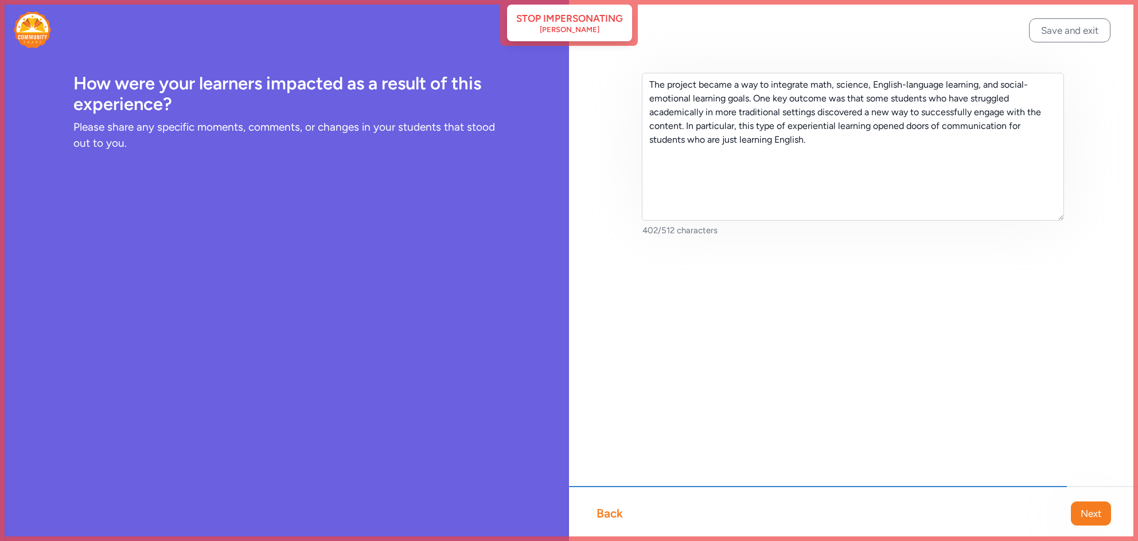
click at [1093, 512] on span "Next" at bounding box center [1091, 514] width 21 height 14
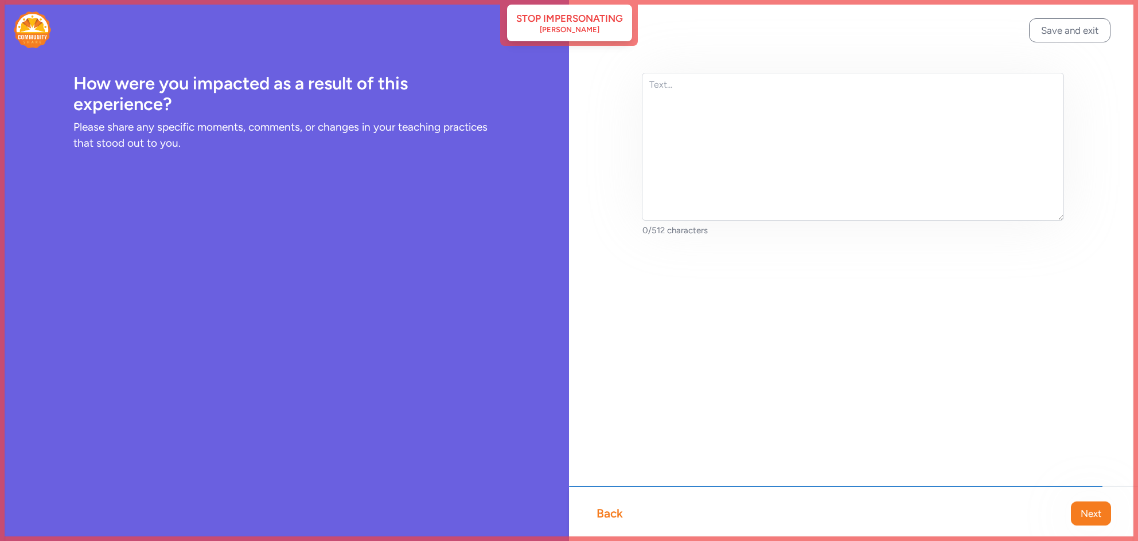
click at [1093, 512] on span "Next" at bounding box center [1091, 514] width 21 height 14
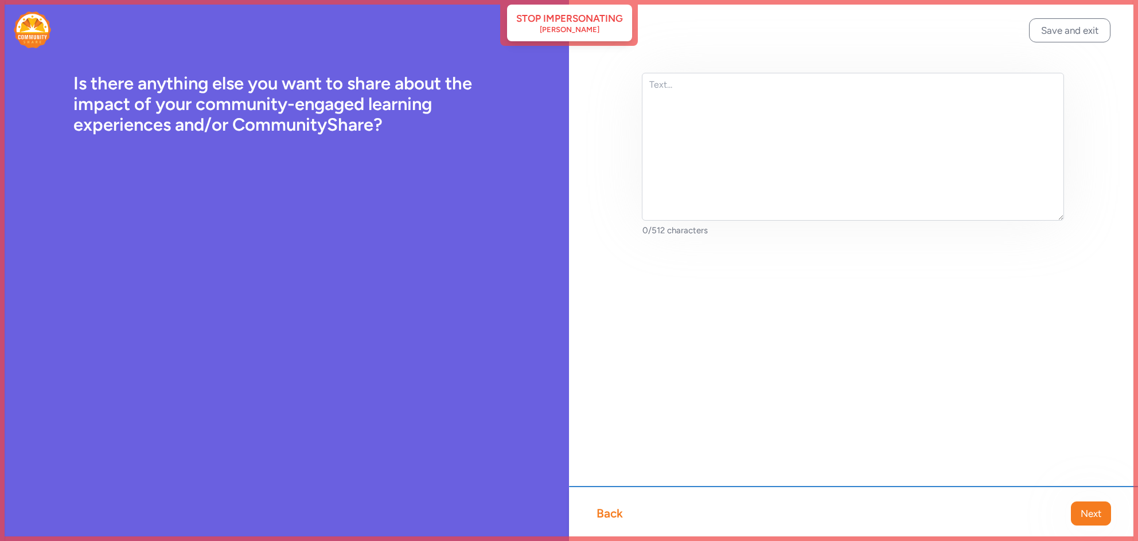
click at [1093, 512] on span "Next" at bounding box center [1091, 514] width 21 height 14
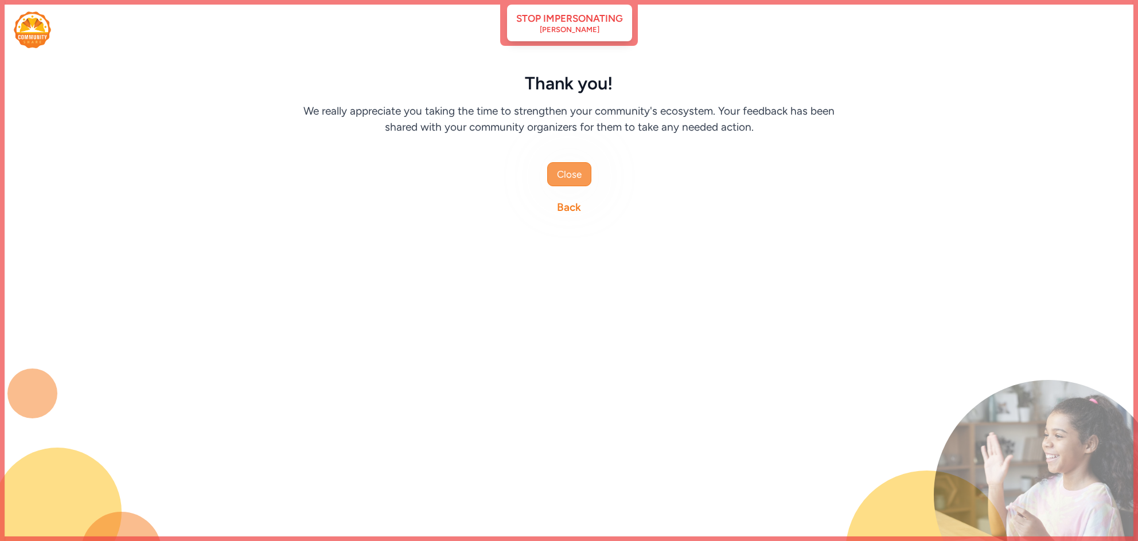
click at [567, 173] on span "Close" at bounding box center [569, 174] width 25 height 14
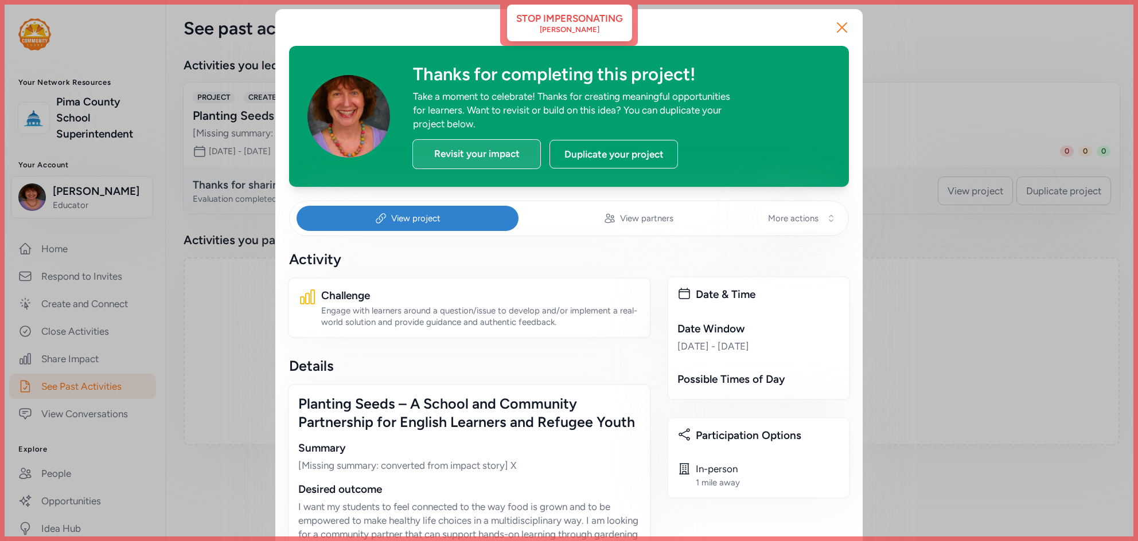
click at [475, 152] on div "Revisit your impact" at bounding box center [476, 154] width 128 height 30
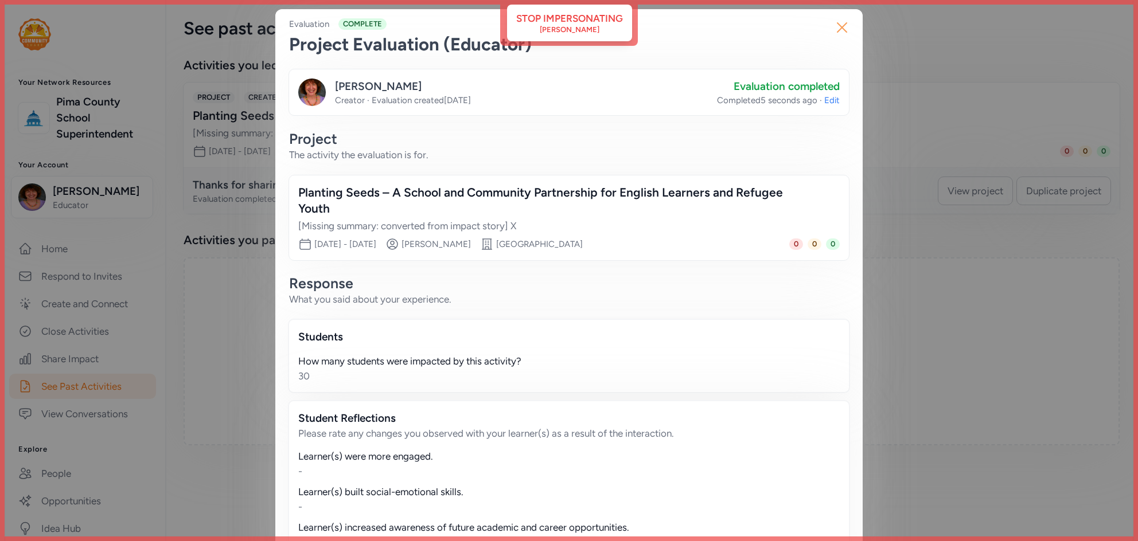
click at [846, 29] on icon "button" at bounding box center [842, 27] width 18 height 18
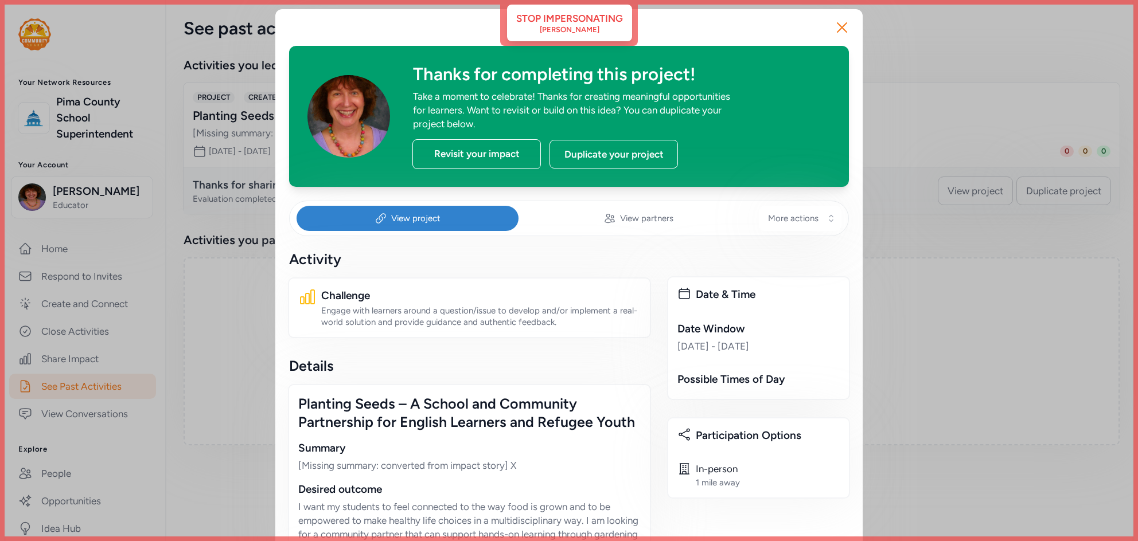
click at [846, 29] on icon "button" at bounding box center [842, 27] width 18 height 18
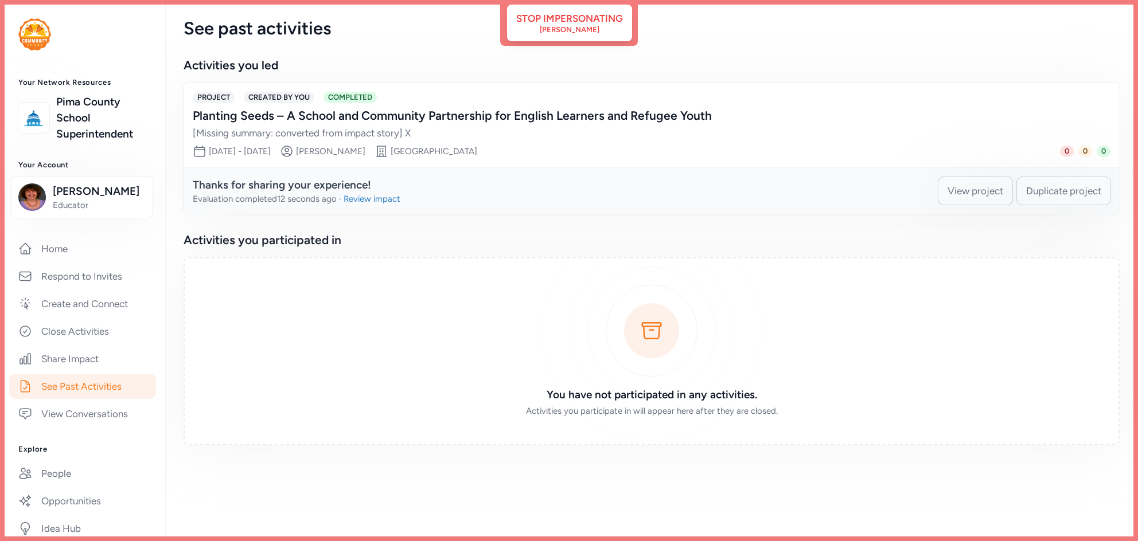
click at [980, 190] on span "View project" at bounding box center [976, 191] width 56 height 14
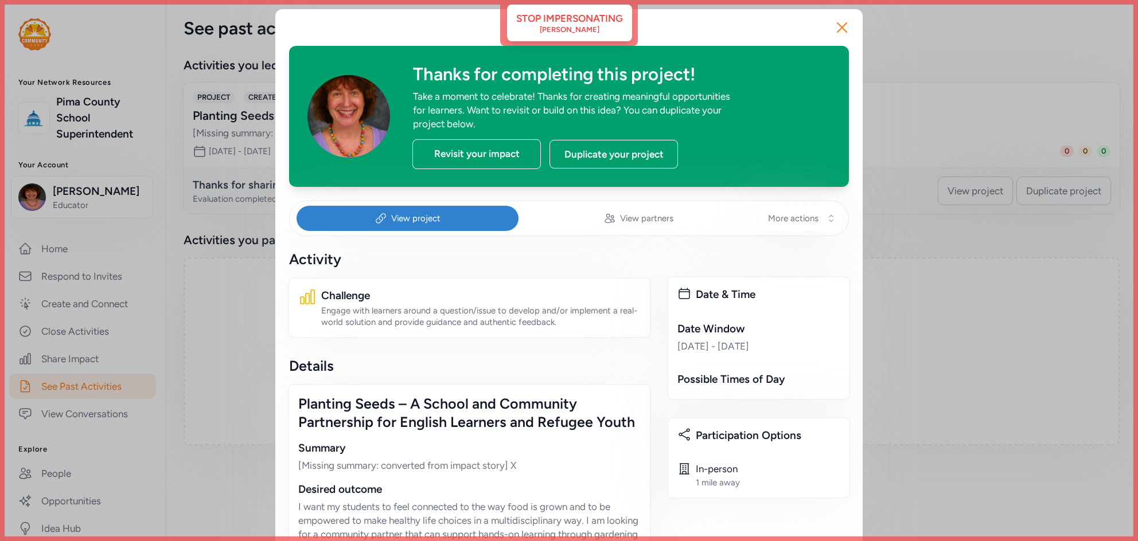
click at [438, 214] on span "View project" at bounding box center [415, 218] width 49 height 11
click at [458, 221] on div "View project" at bounding box center [408, 218] width 222 height 25
click at [817, 216] on span "More actions" at bounding box center [793, 218] width 50 height 11
click at [758, 304] on span "Edit Project Details" at bounding box center [773, 305] width 89 height 14
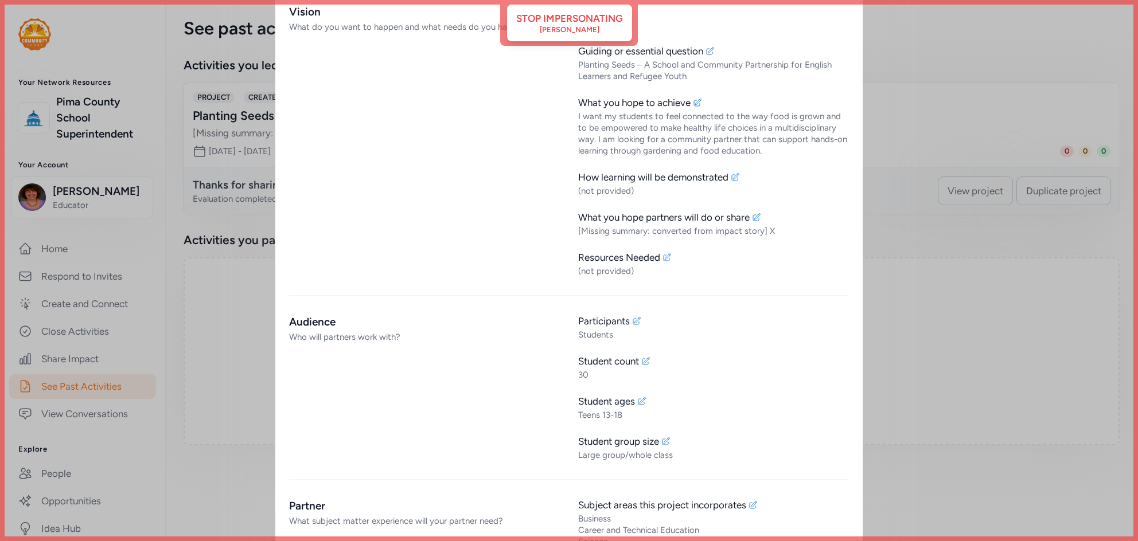
scroll to position [393, 0]
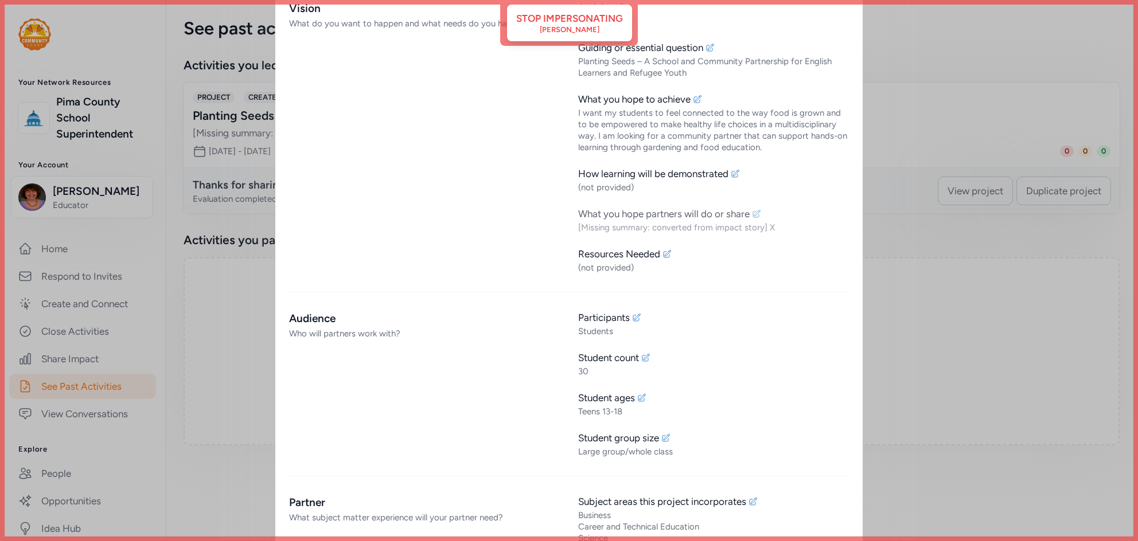
click at [758, 217] on icon at bounding box center [756, 213] width 9 height 9
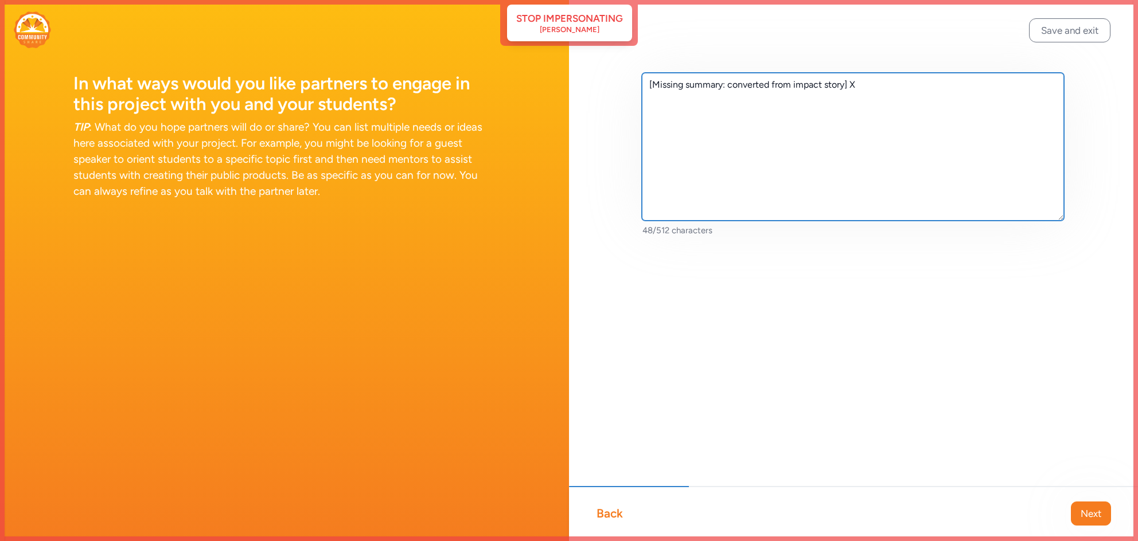
click at [731, 84] on textarea "[Missing summary: converted from impact story] X" at bounding box center [853, 147] width 422 height 148
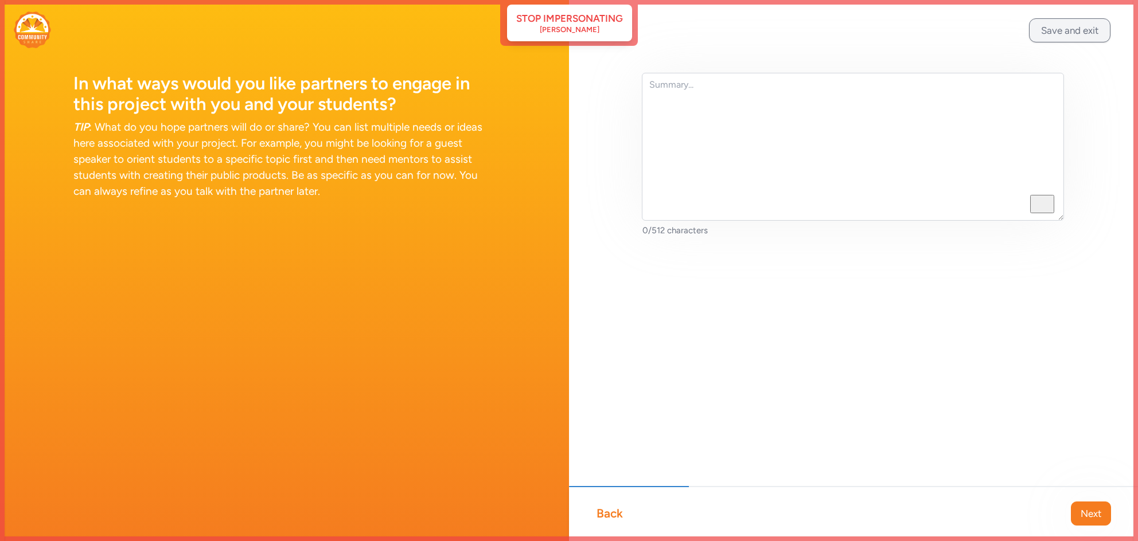
click at [1062, 39] on button "Save and exit" at bounding box center [1069, 30] width 81 height 24
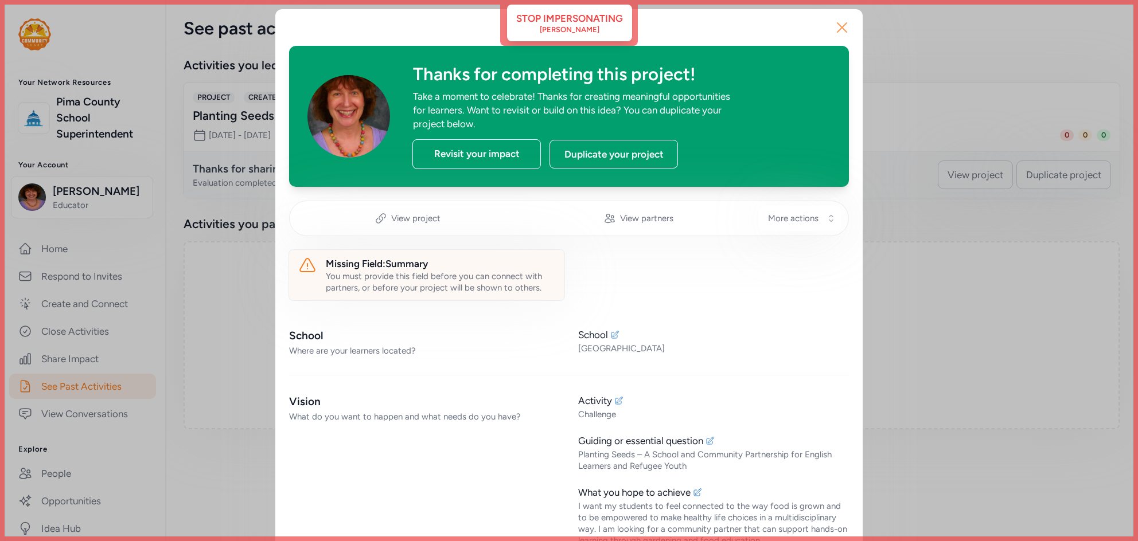
click at [842, 32] on icon "button" at bounding box center [842, 27] width 18 height 18
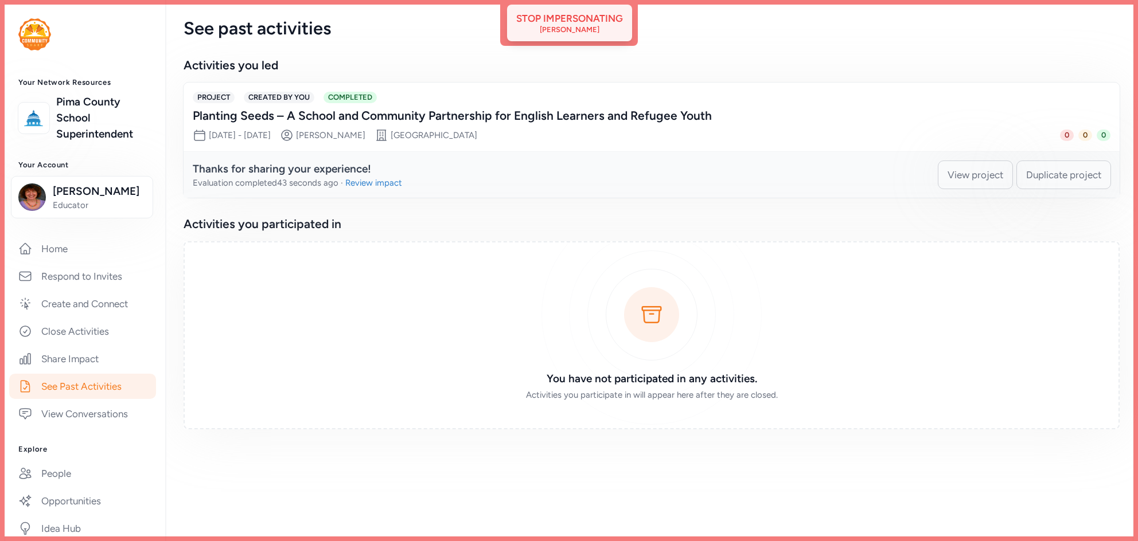
click at [537, 25] on div "Stop impersonating" at bounding box center [569, 18] width 107 height 14
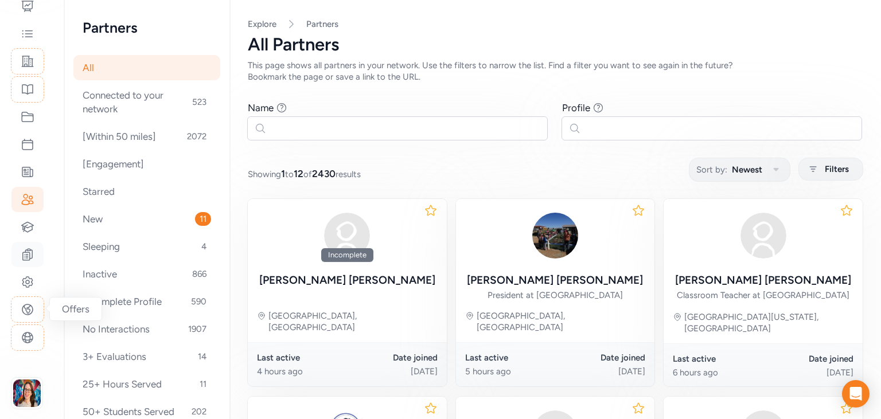
scroll to position [145, 0]
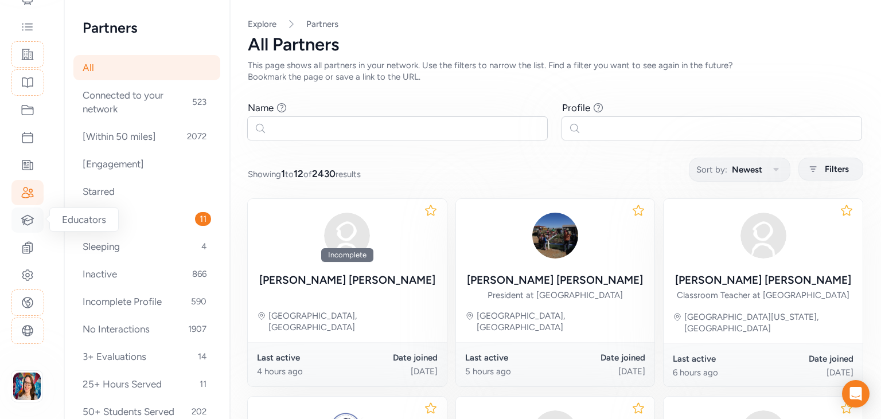
click at [22, 221] on icon at bounding box center [28, 220] width 12 height 10
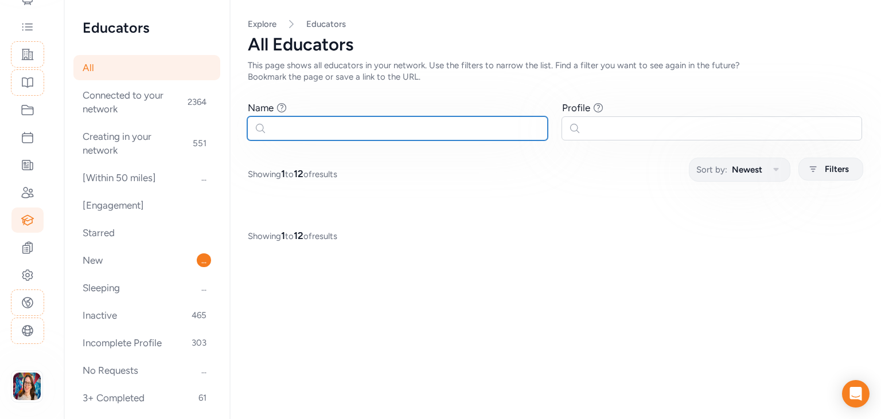
click at [302, 134] on input "text" at bounding box center [397, 128] width 301 height 24
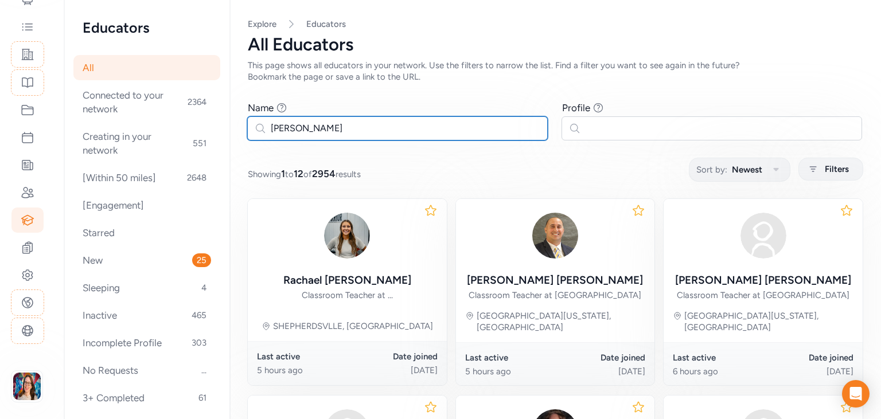
type input "[PERSON_NAME]"
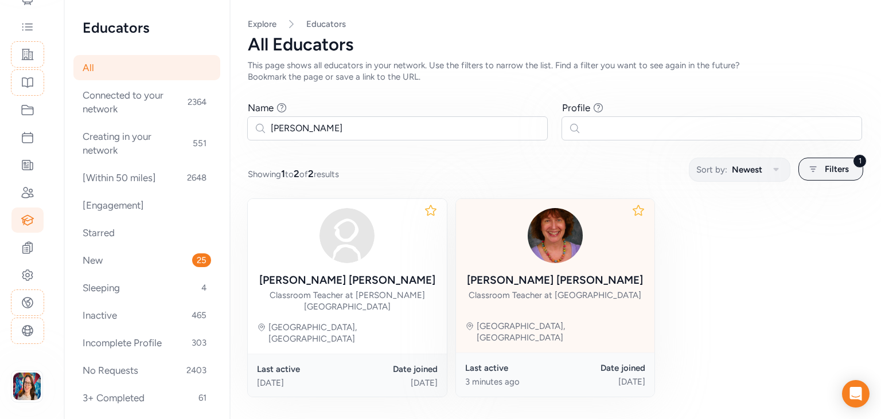
click at [572, 263] on div "Katherine Engel Classroom Teacher at Amphitheater High School" at bounding box center [555, 254] width 176 height 93
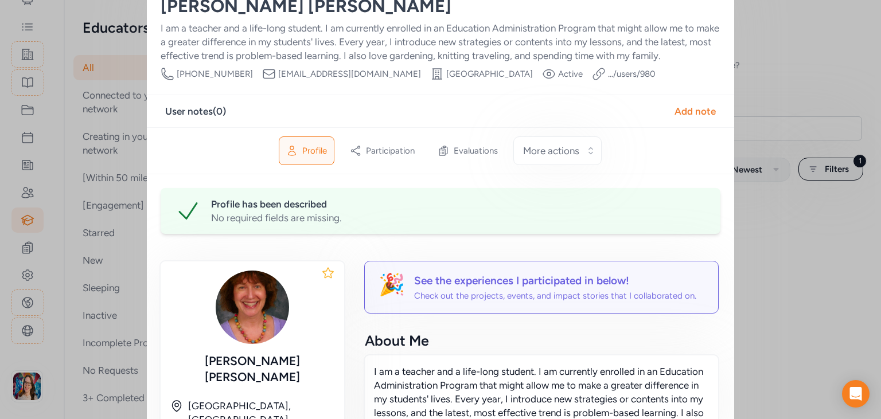
scroll to position [41, 0]
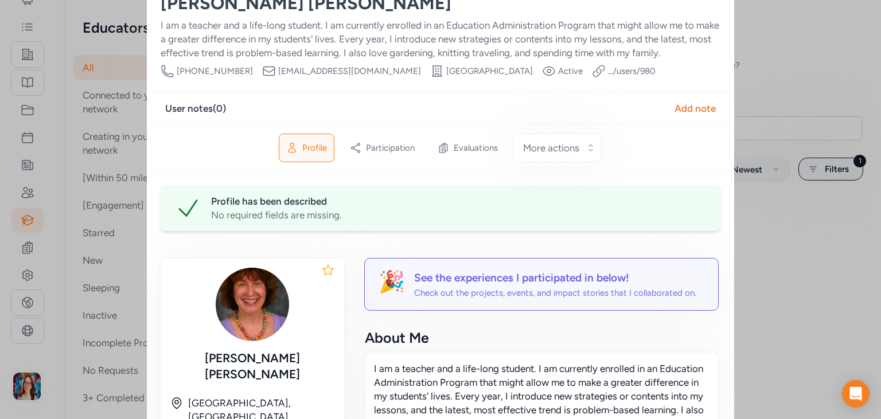
click at [608, 73] on link ".../users/ 980" at bounding box center [632, 70] width 48 height 11
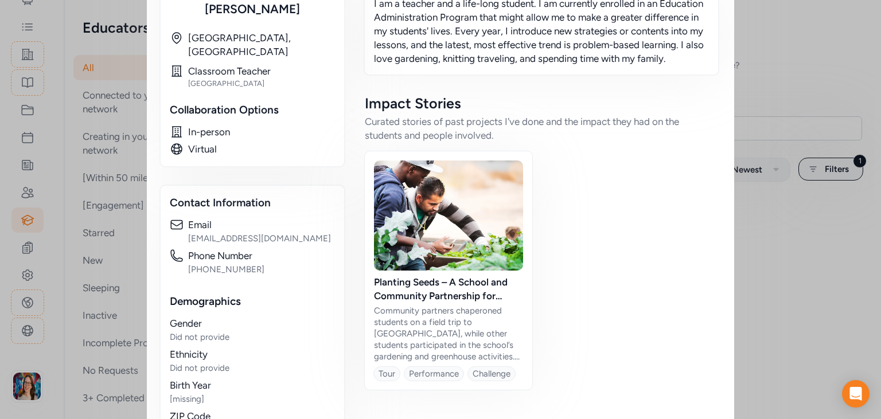
scroll to position [527, 0]
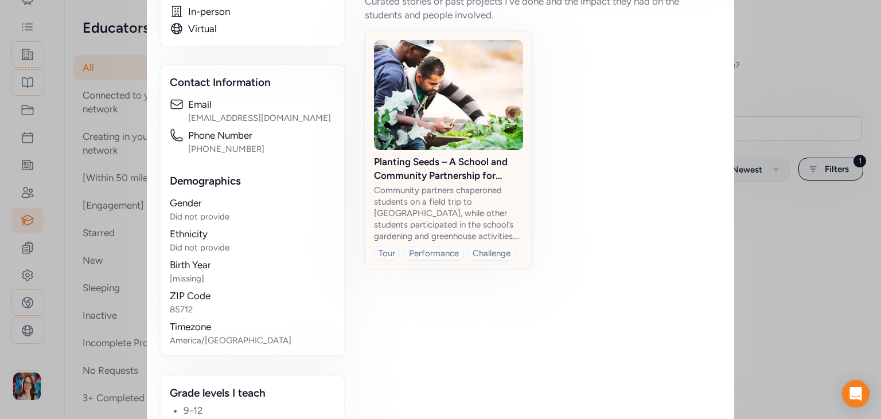
click at [459, 196] on div "Community partners chaperoned students on a field trip to [GEOGRAPHIC_DATA], wh…" at bounding box center [448, 213] width 149 height 57
click at [442, 128] on img at bounding box center [448, 95] width 149 height 110
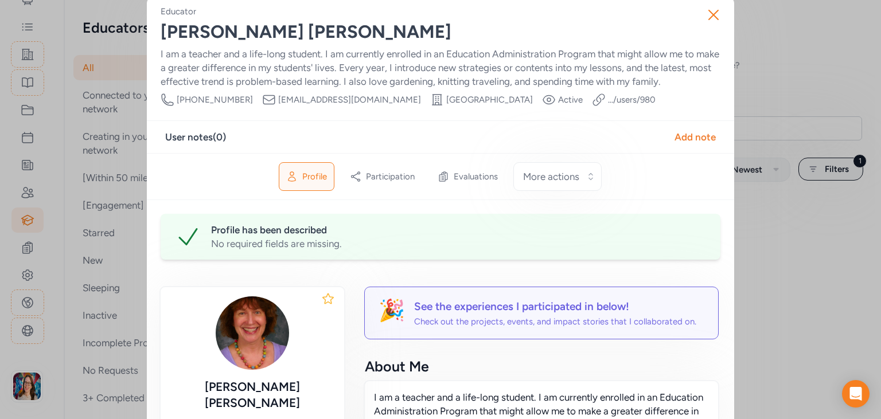
scroll to position [0, 0]
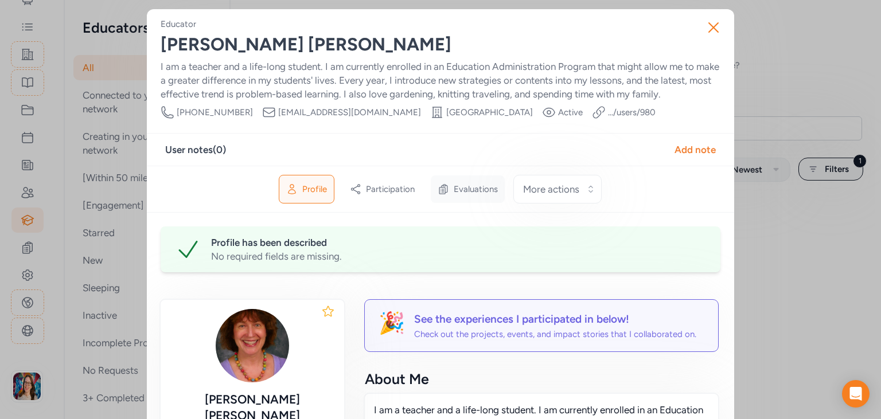
click at [470, 195] on div "Evaluations" at bounding box center [468, 190] width 74 height 28
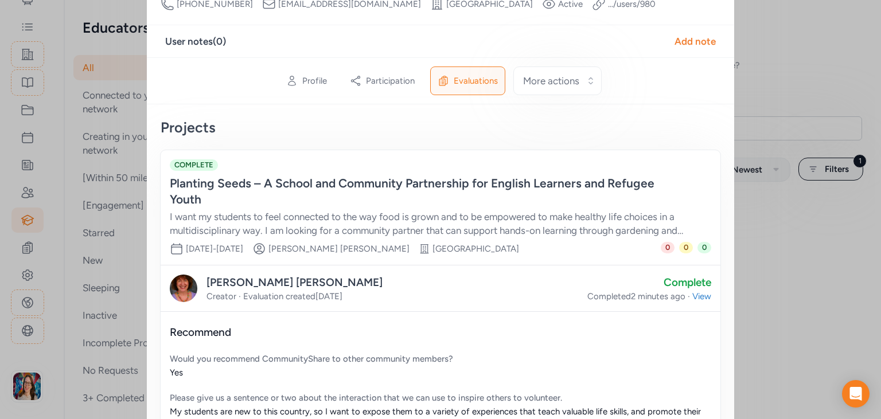
scroll to position [116, 0]
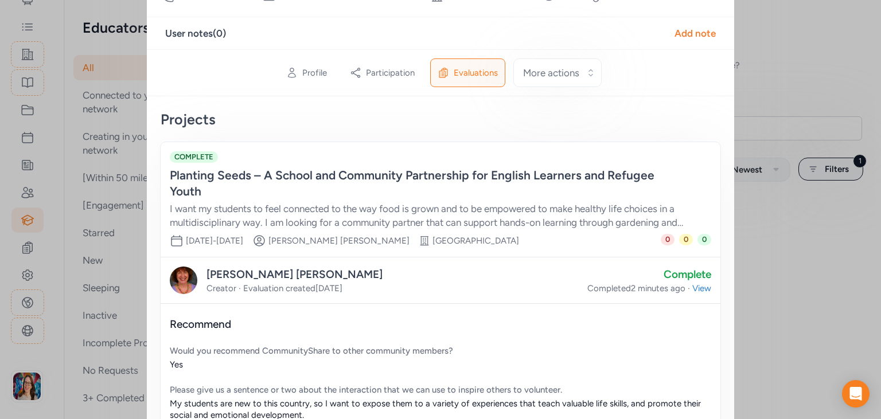
click at [551, 202] on div "I want my students to feel connected to the way food is grown and to be empower…" at bounding box center [429, 216] width 518 height 28
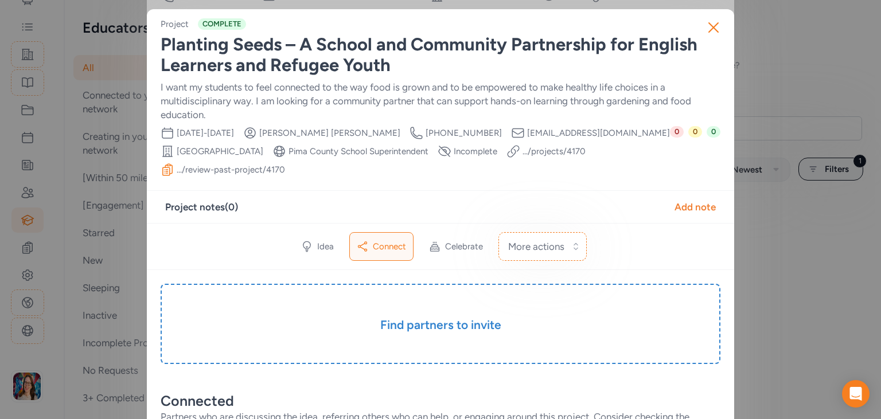
click at [545, 153] on link ".../projects/ 4170" at bounding box center [554, 151] width 63 height 11
click at [189, 170] on link ".../review-past-project/ 4170" at bounding box center [231, 169] width 108 height 11
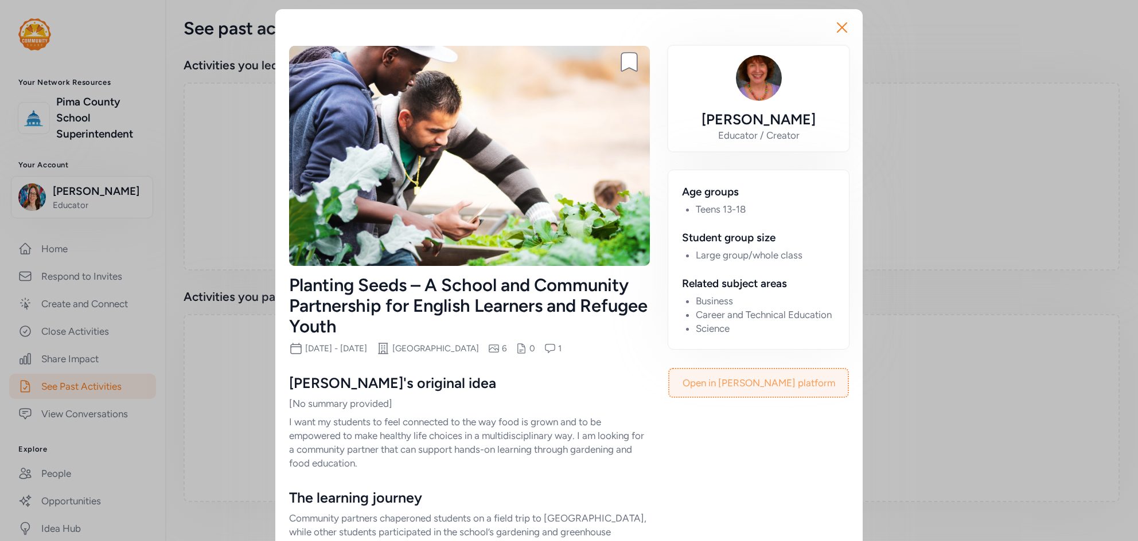
click at [750, 385] on link "Open in [PERSON_NAME] platform" at bounding box center [758, 383] width 178 height 28
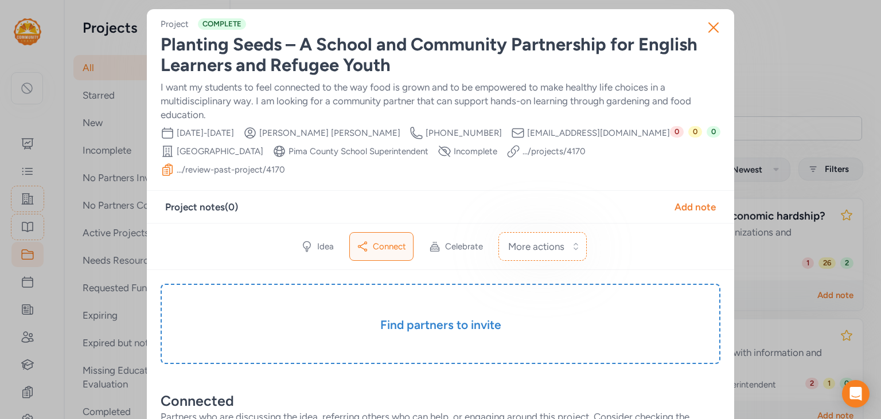
click at [540, 149] on link ".../projects/ 4170" at bounding box center [554, 151] width 63 height 11
click at [213, 171] on link ".../review-past-project/ 4170" at bounding box center [231, 169] width 108 height 11
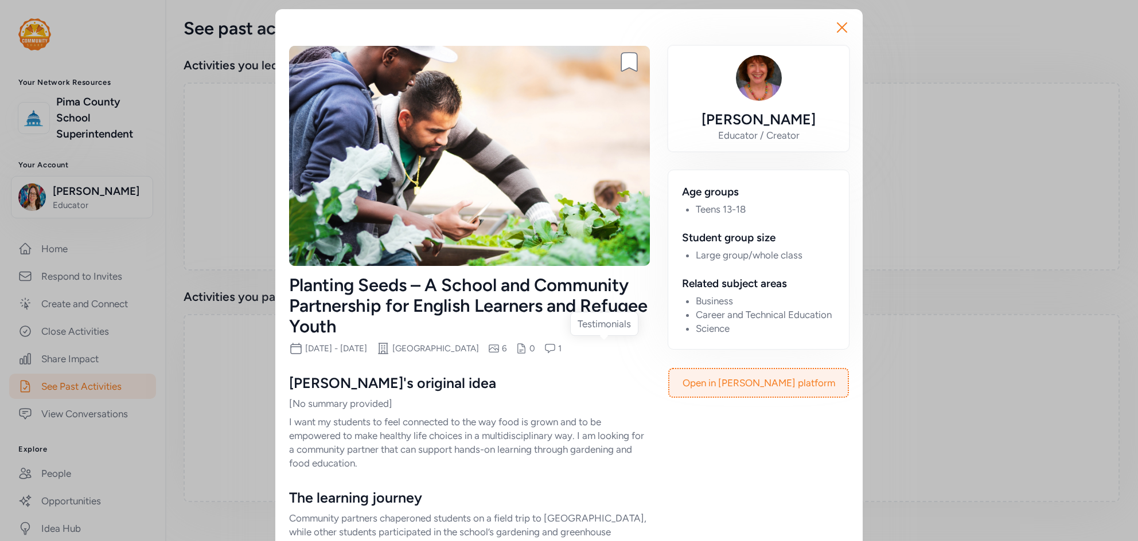
click at [555, 350] on icon at bounding box center [549, 349] width 9 height 9
click at [840, 26] on icon "button" at bounding box center [842, 27] width 18 height 18
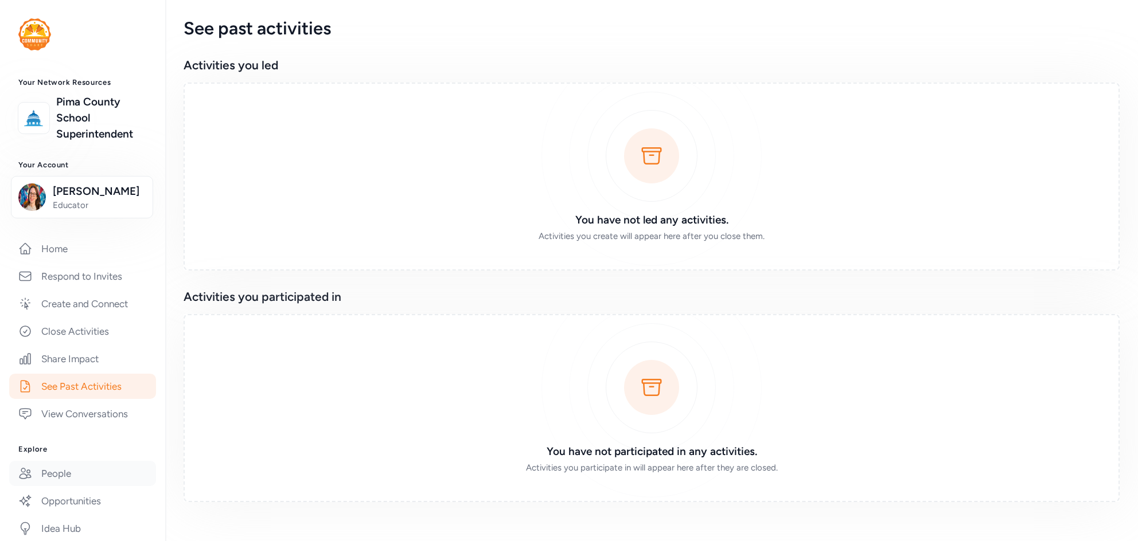
click at [60, 474] on link "People" at bounding box center [82, 473] width 147 height 25
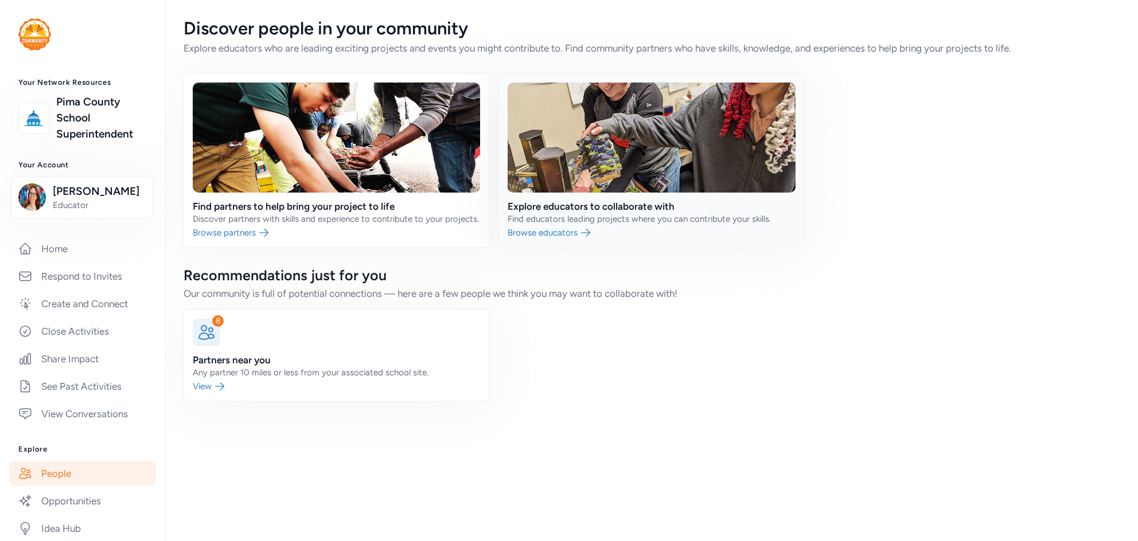
click at [545, 181] on link at bounding box center [651, 160] width 306 height 174
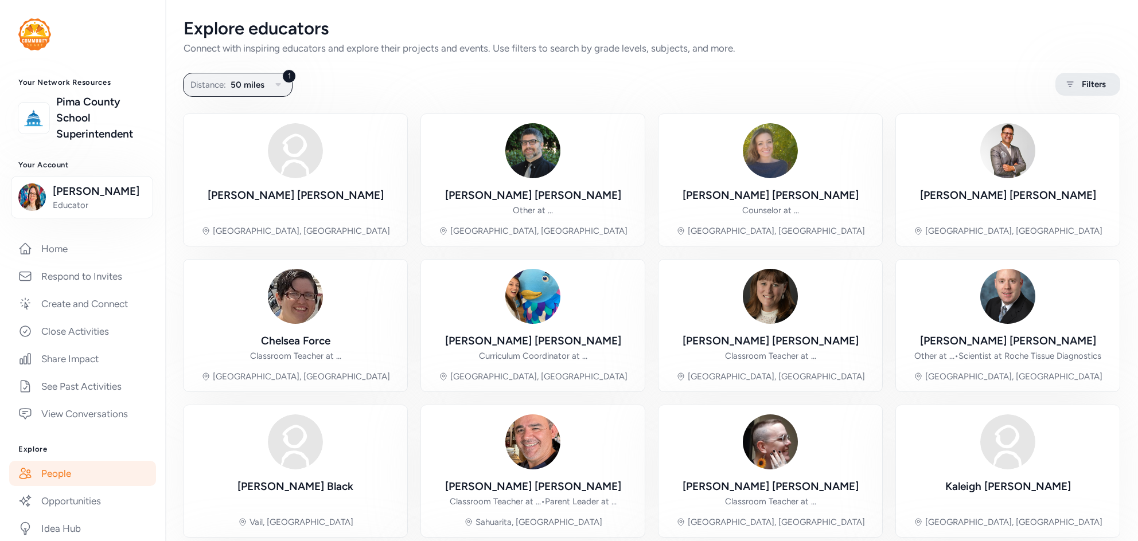
click at [1071, 87] on icon at bounding box center [1070, 84] width 7 height 6
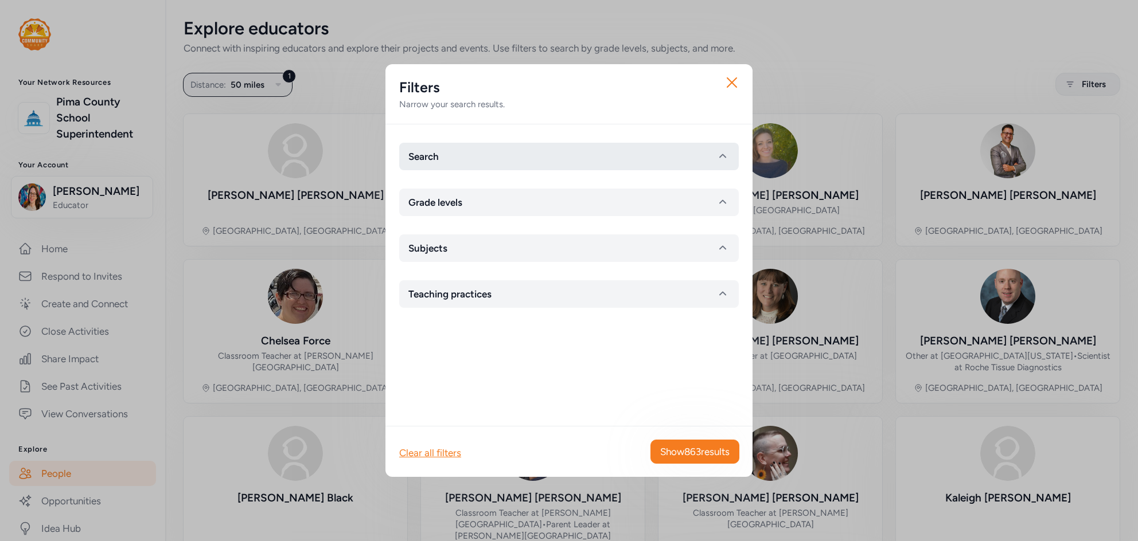
click at [511, 152] on button "Search" at bounding box center [569, 157] width 340 height 28
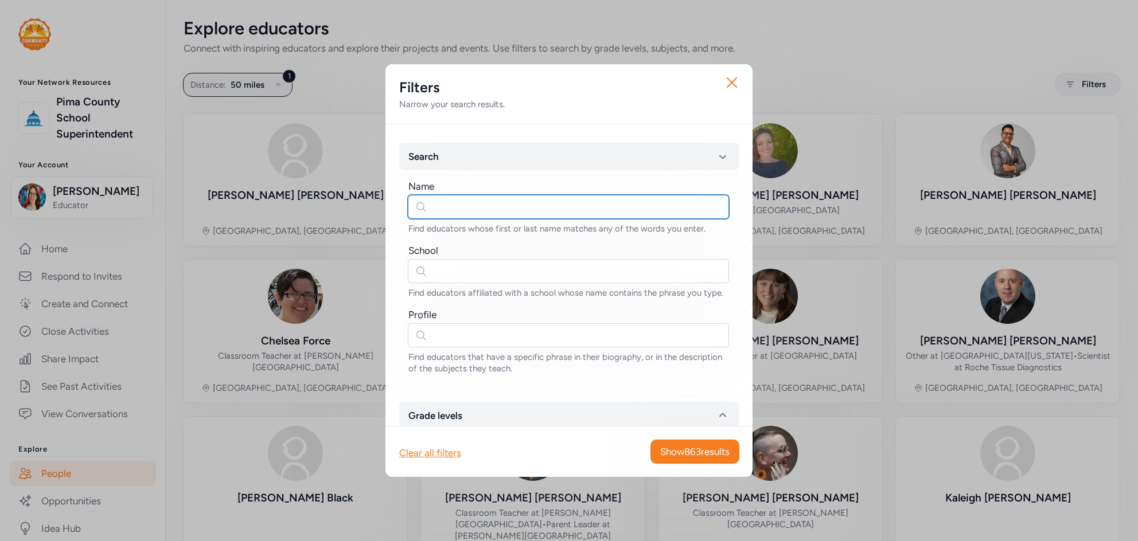
click at [456, 209] on input "text" at bounding box center [568, 207] width 321 height 24
type input "[PERSON_NAME]"
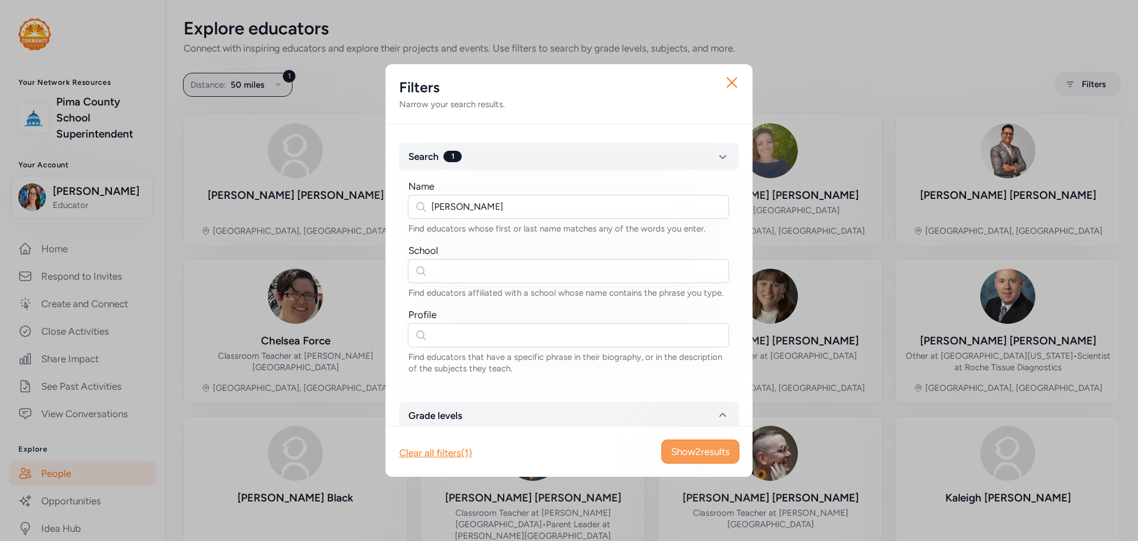
click at [701, 457] on span "Show 2 results" at bounding box center [700, 452] width 59 height 14
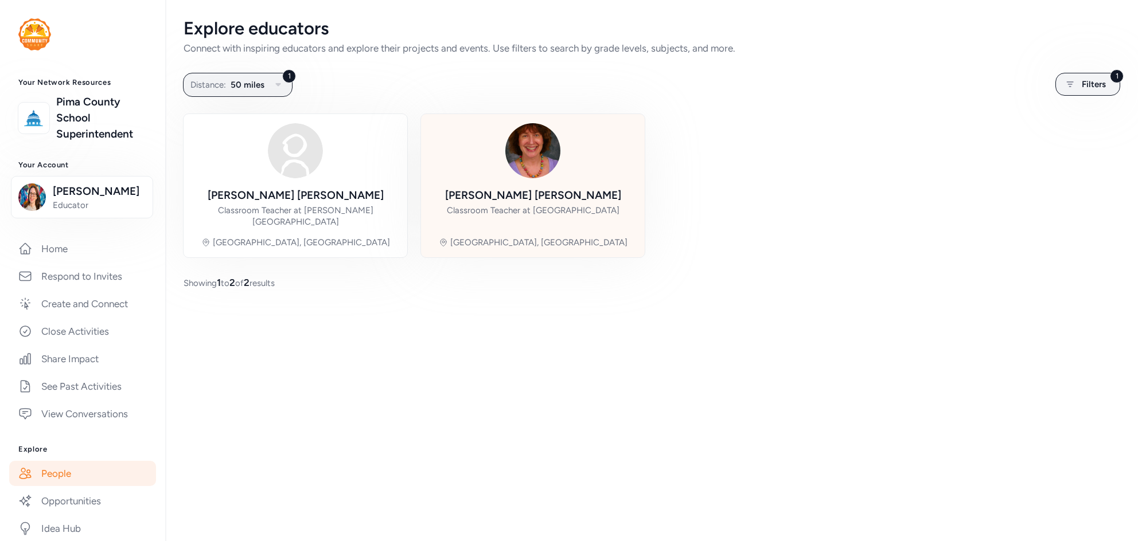
click at [514, 131] on img at bounding box center [532, 150] width 55 height 55
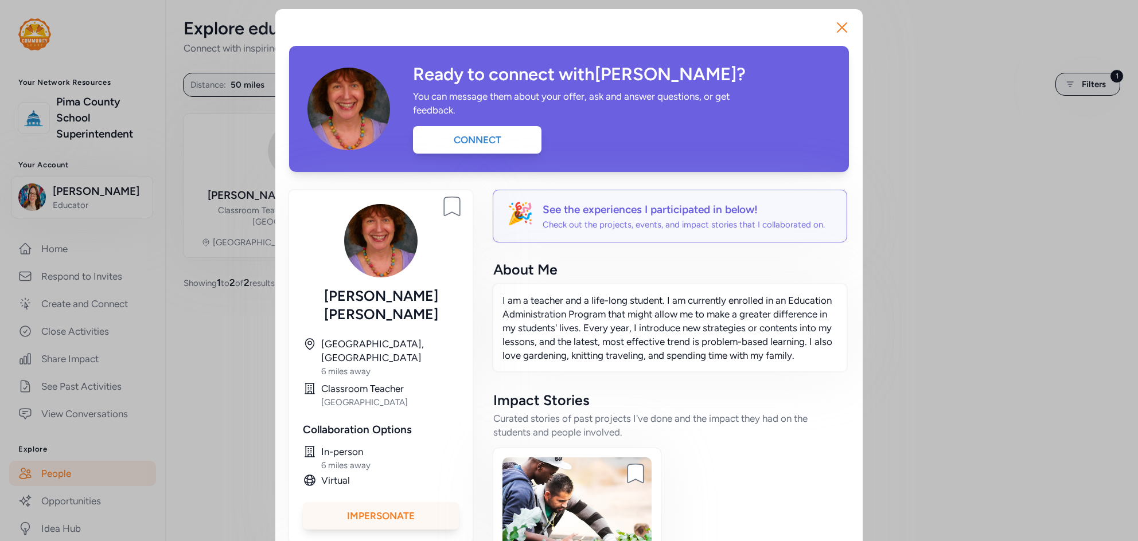
click at [385, 502] on div "Impersonate" at bounding box center [381, 516] width 156 height 28
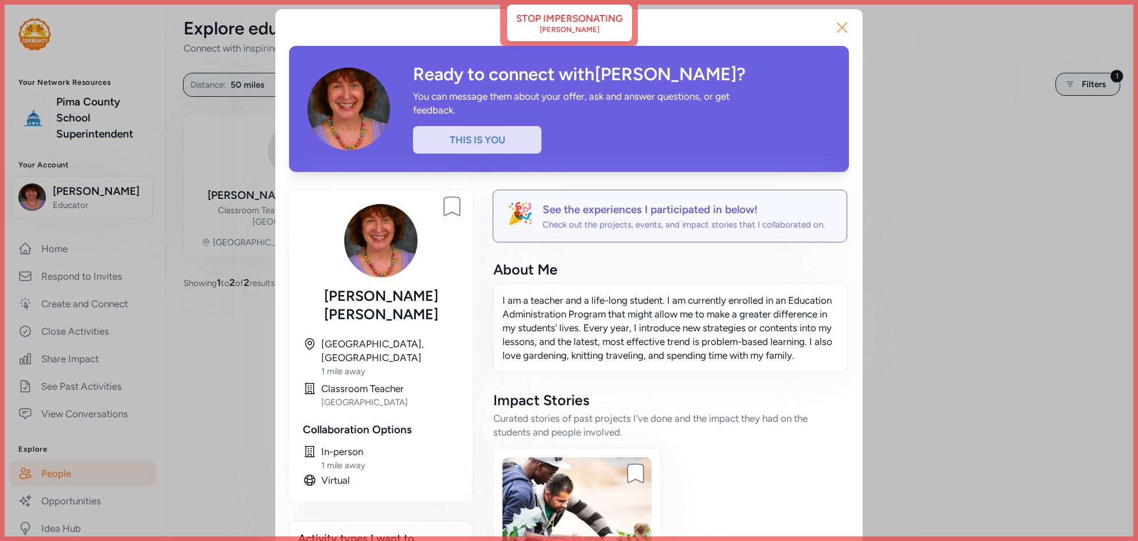
click at [845, 29] on icon "button" at bounding box center [841, 27] width 9 height 9
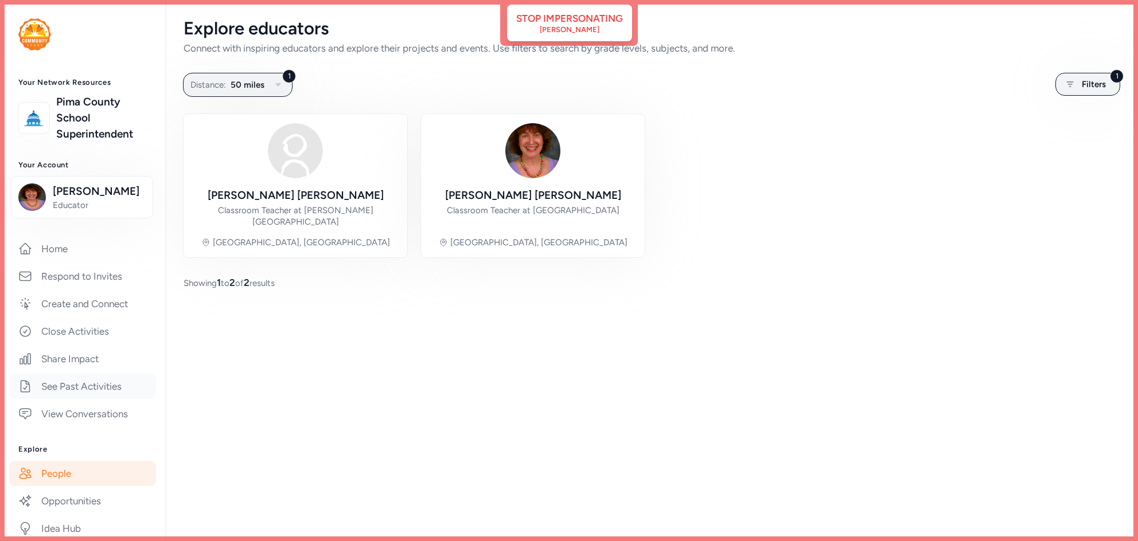
click at [63, 379] on link "See Past Activities" at bounding box center [82, 386] width 147 height 25
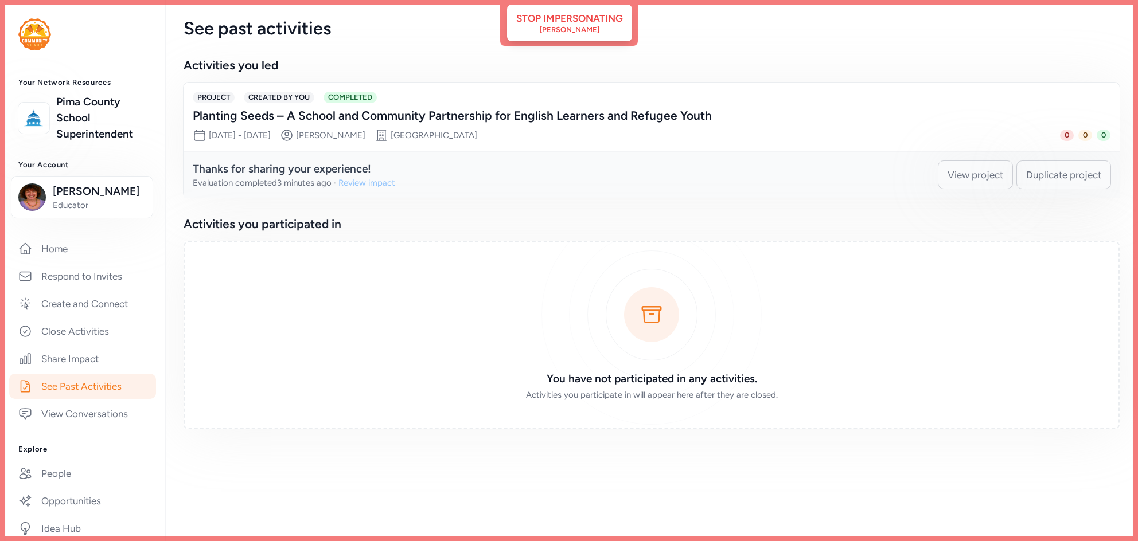
click at [384, 182] on div "Review impact" at bounding box center [366, 182] width 57 height 11
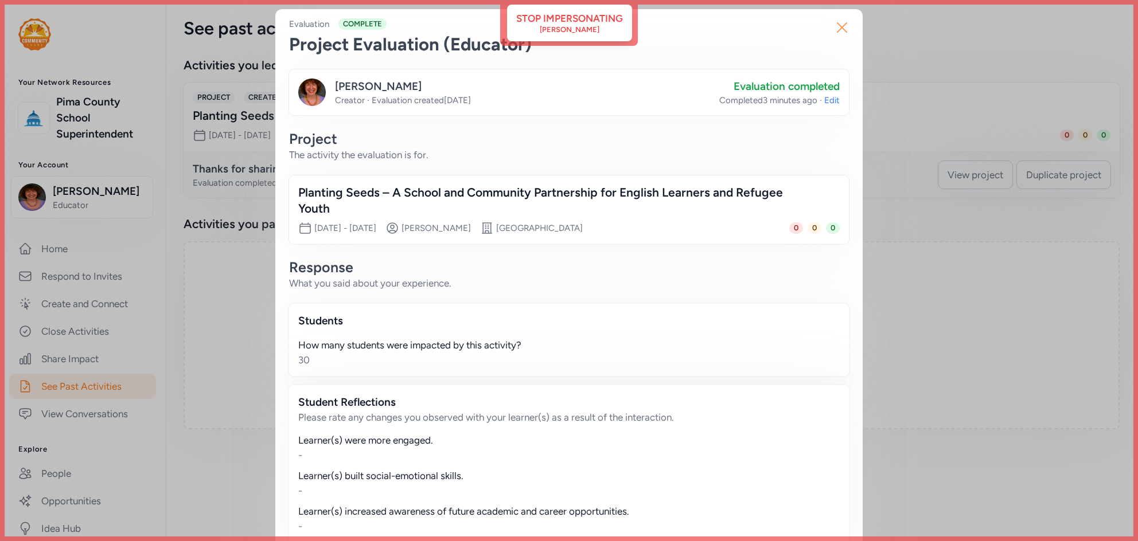
click at [839, 33] on icon "button" at bounding box center [842, 27] width 18 height 18
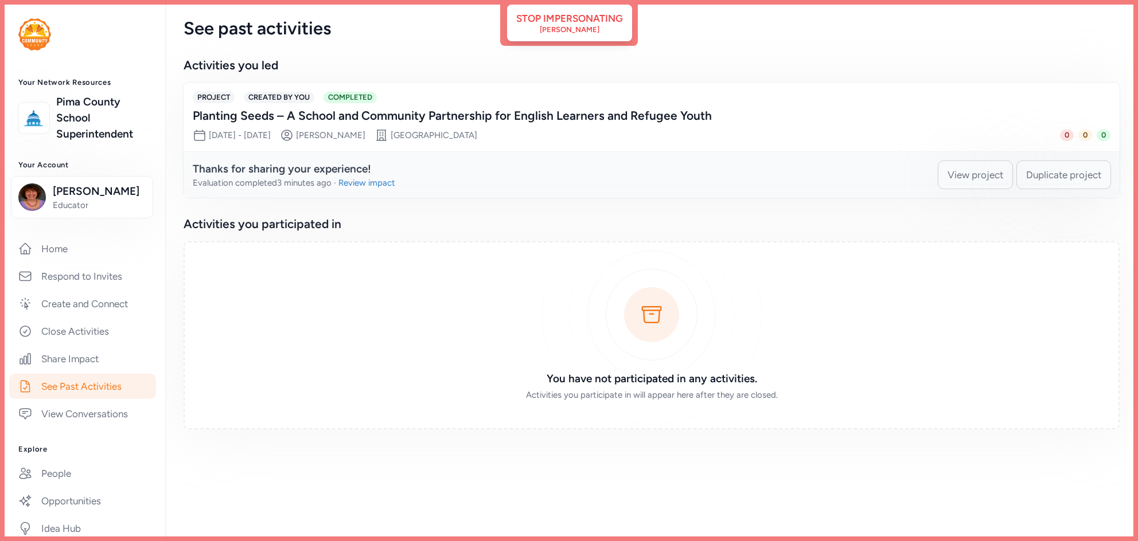
click at [82, 389] on link "See Past Activities" at bounding box center [82, 386] width 147 height 25
click at [948, 173] on span "View project" at bounding box center [976, 175] width 56 height 14
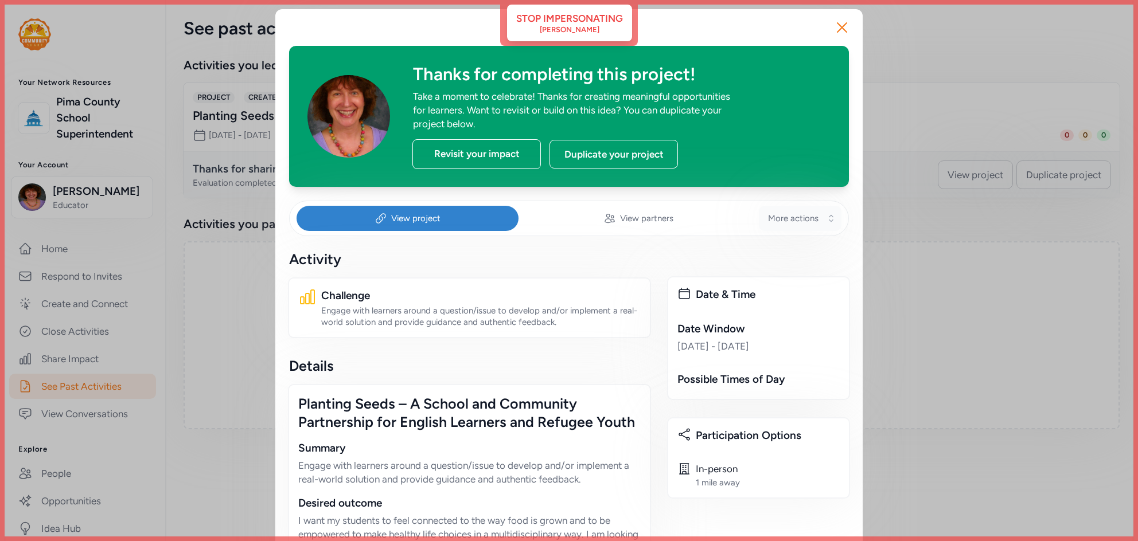
click at [802, 224] on span "More actions" at bounding box center [793, 218] width 50 height 11
click at [763, 313] on div "Edit Project Details" at bounding box center [772, 305] width 133 height 28
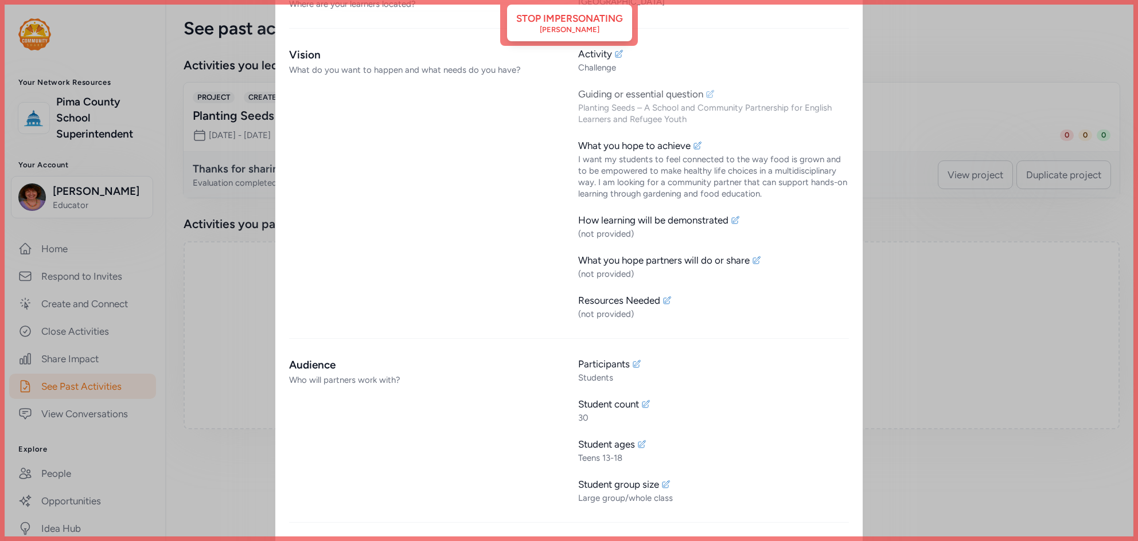
scroll to position [348, 0]
click at [736, 223] on icon at bounding box center [735, 219] width 9 height 9
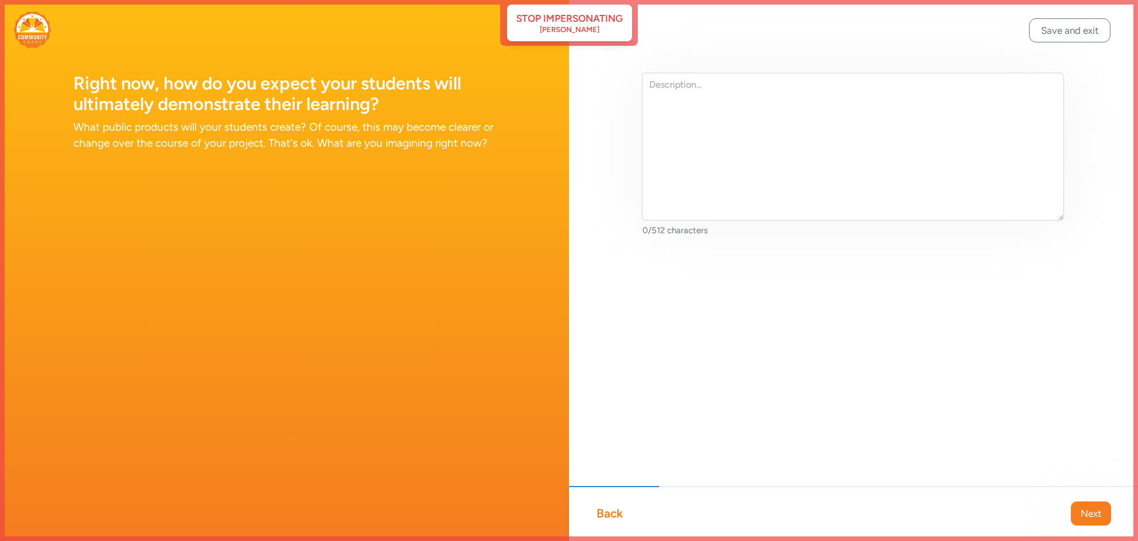
click at [611, 523] on div "Back Next" at bounding box center [853, 513] width 569 height 55
click at [609, 516] on div "Back" at bounding box center [609, 514] width 26 height 16
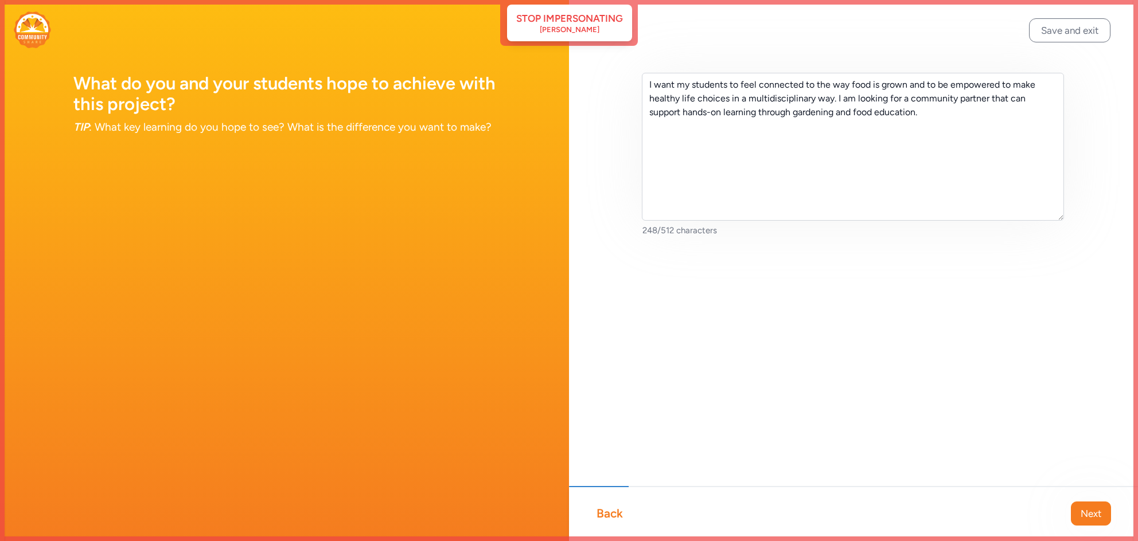
click at [609, 516] on div "Back" at bounding box center [609, 514] width 26 height 16
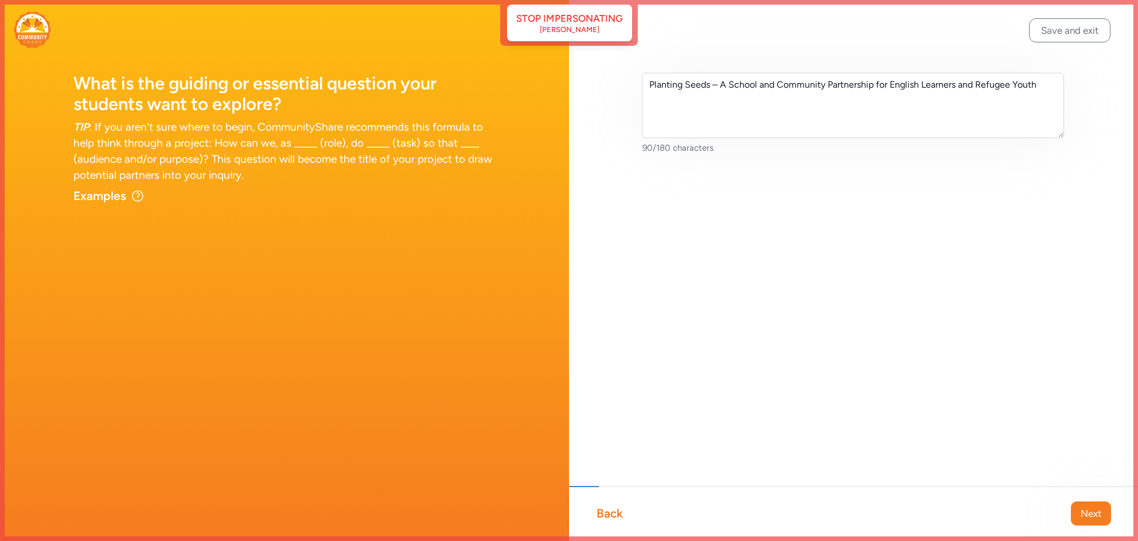
click at [609, 516] on div "Back" at bounding box center [609, 514] width 26 height 16
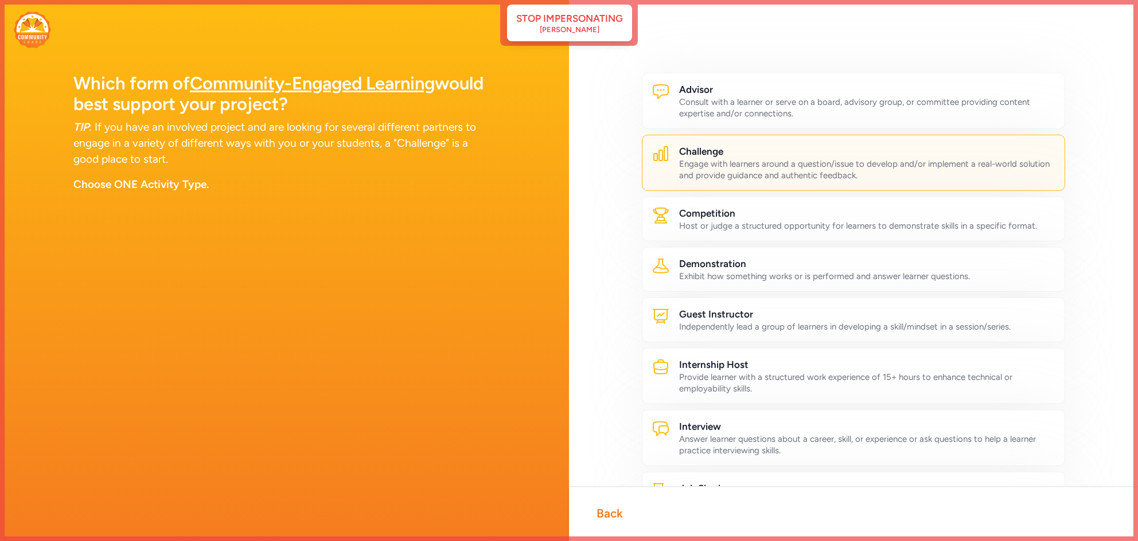
click at [611, 518] on div "Back" at bounding box center [609, 514] width 26 height 16
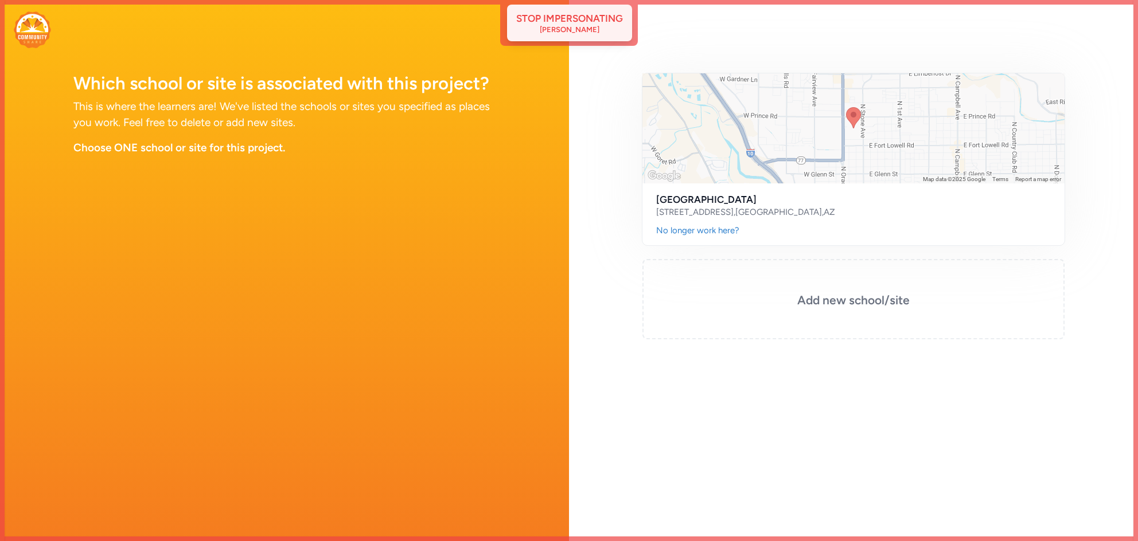
click at [571, 28] on div "[PERSON_NAME]" at bounding box center [570, 29] width 60 height 9
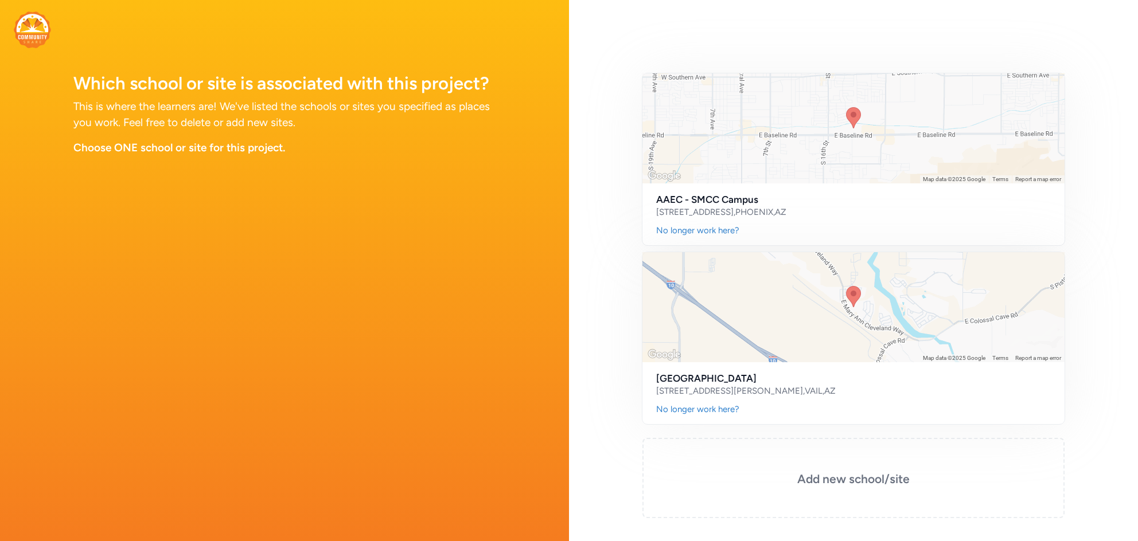
click at [36, 39] on img at bounding box center [32, 29] width 37 height 37
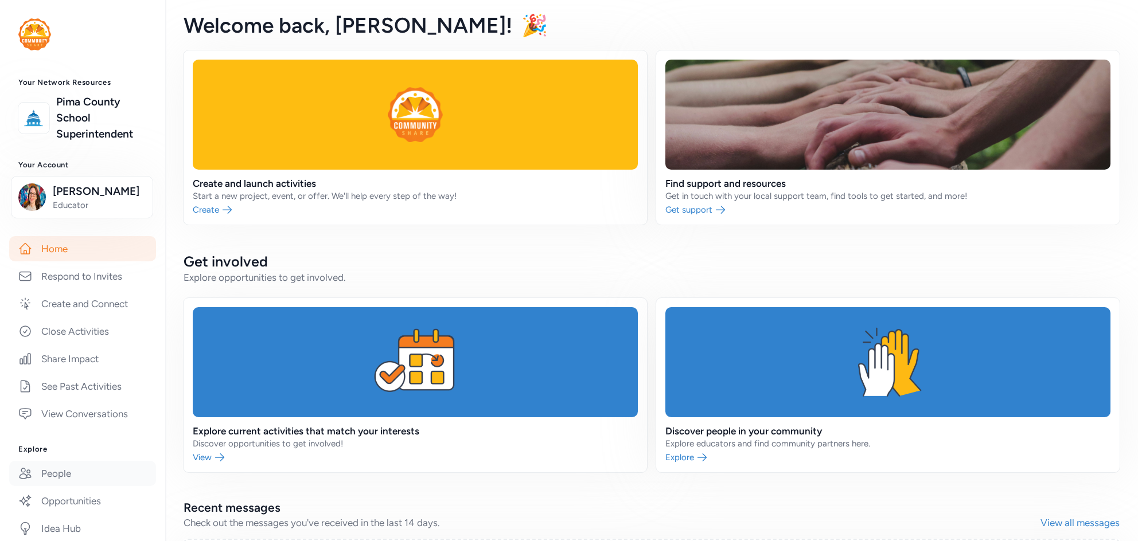
click at [81, 470] on link "People" at bounding box center [82, 473] width 147 height 25
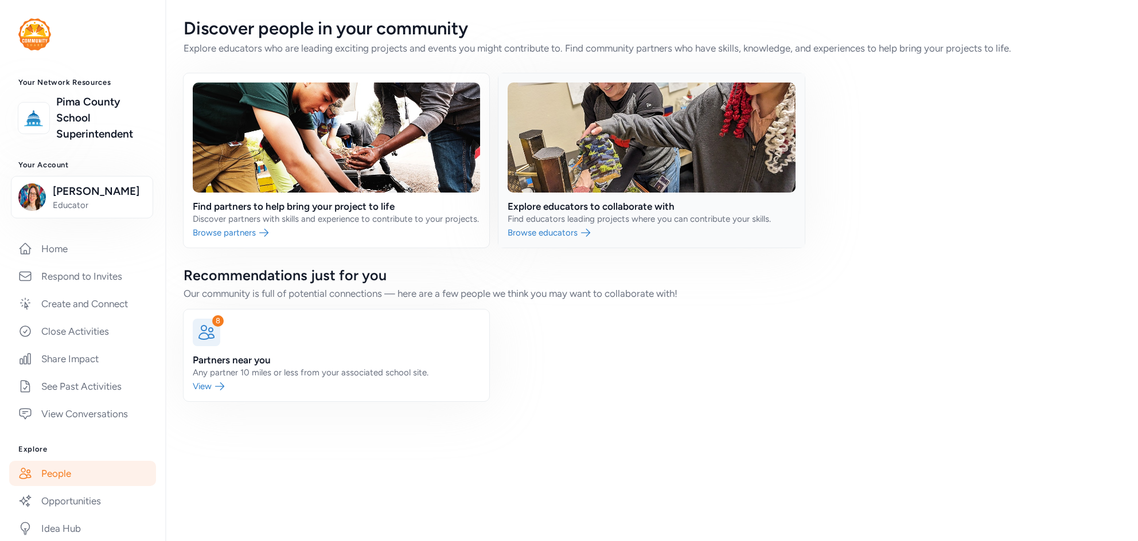
click at [563, 161] on link at bounding box center [651, 160] width 306 height 174
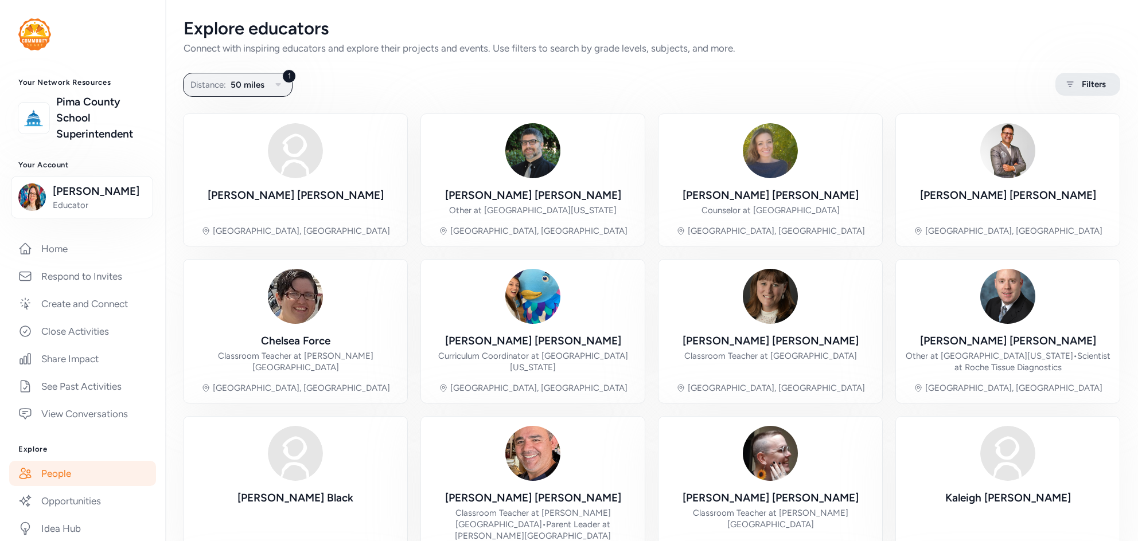
click at [1083, 82] on span "Filters" at bounding box center [1094, 84] width 24 height 14
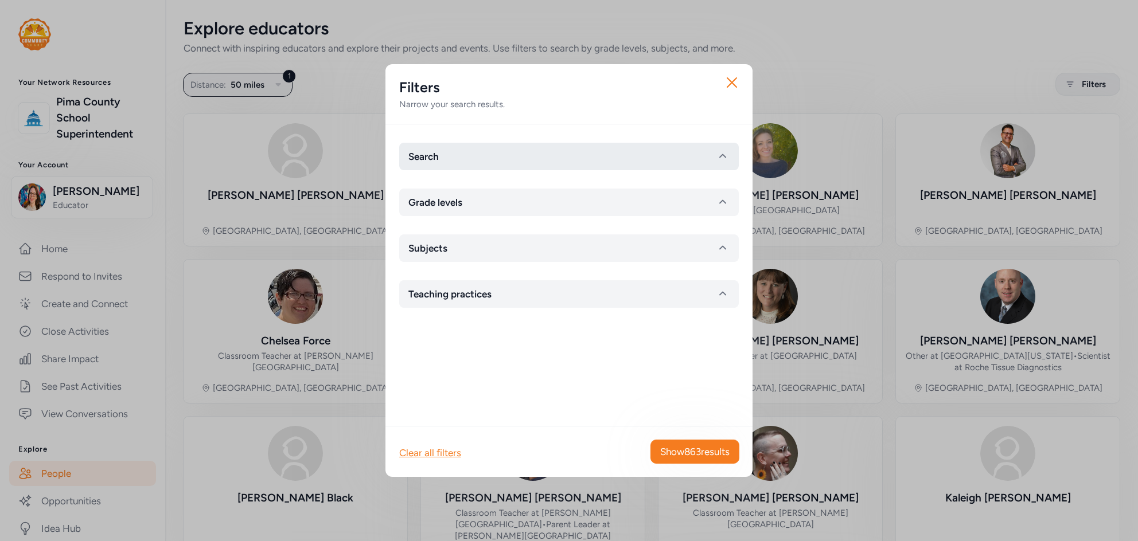
click at [502, 162] on button "Search" at bounding box center [569, 157] width 340 height 28
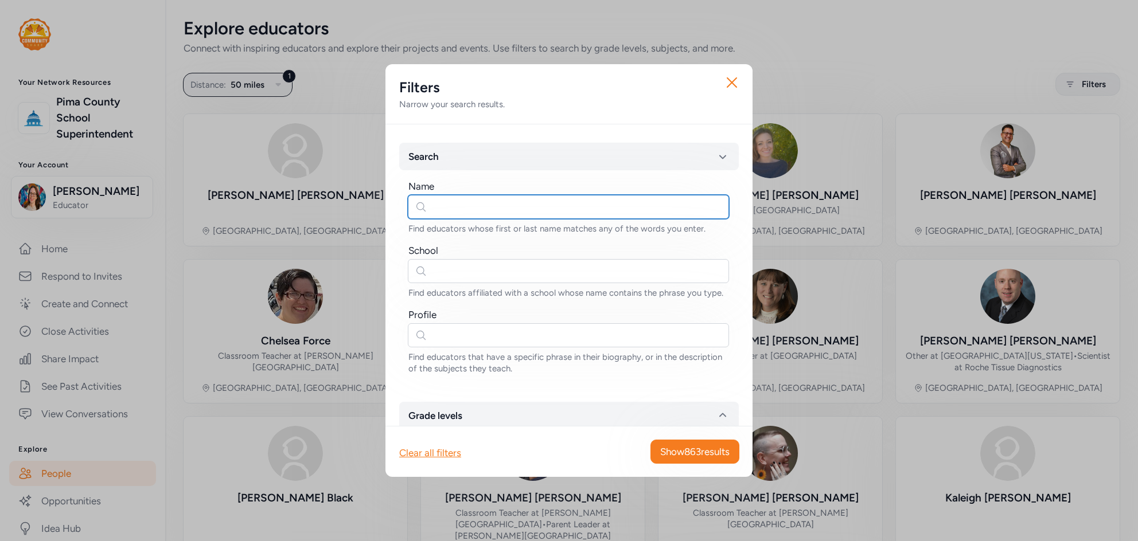
click at [458, 214] on input "text" at bounding box center [568, 207] width 321 height 24
type input "katherine"
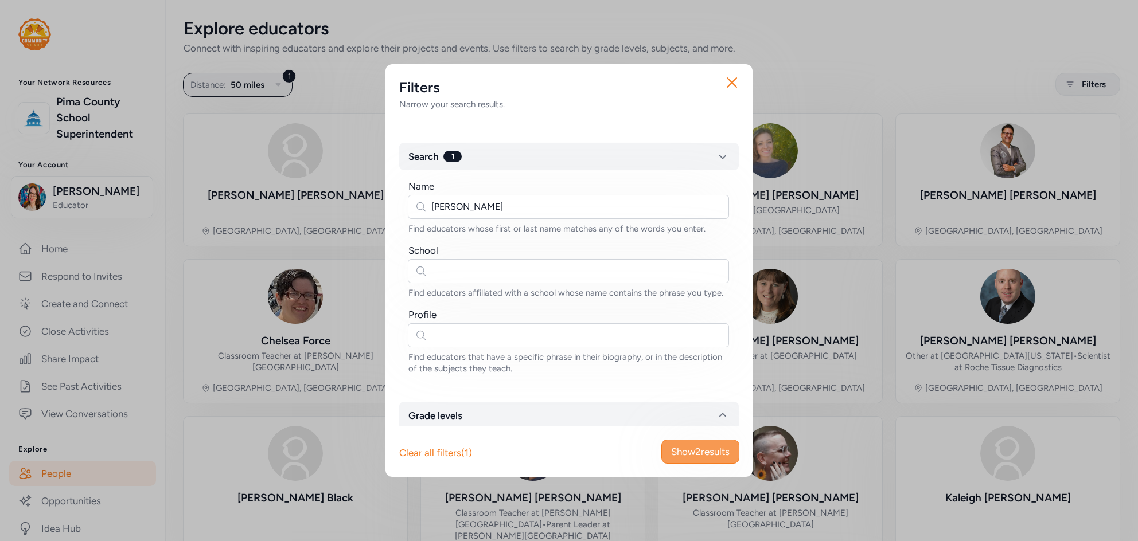
click at [706, 457] on span "Show 2 results" at bounding box center [700, 452] width 59 height 14
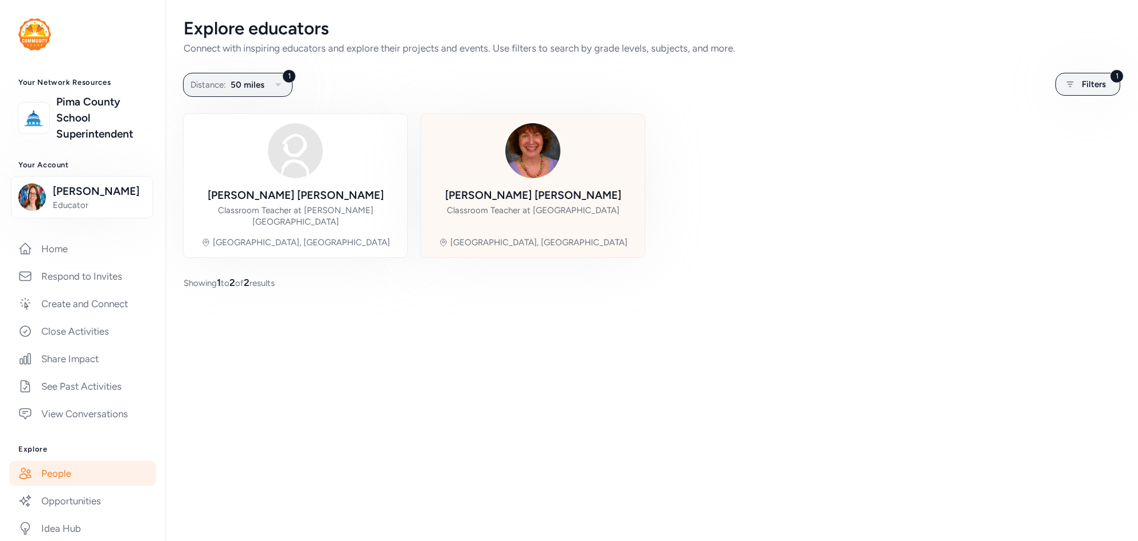
click at [541, 142] on img at bounding box center [532, 150] width 55 height 55
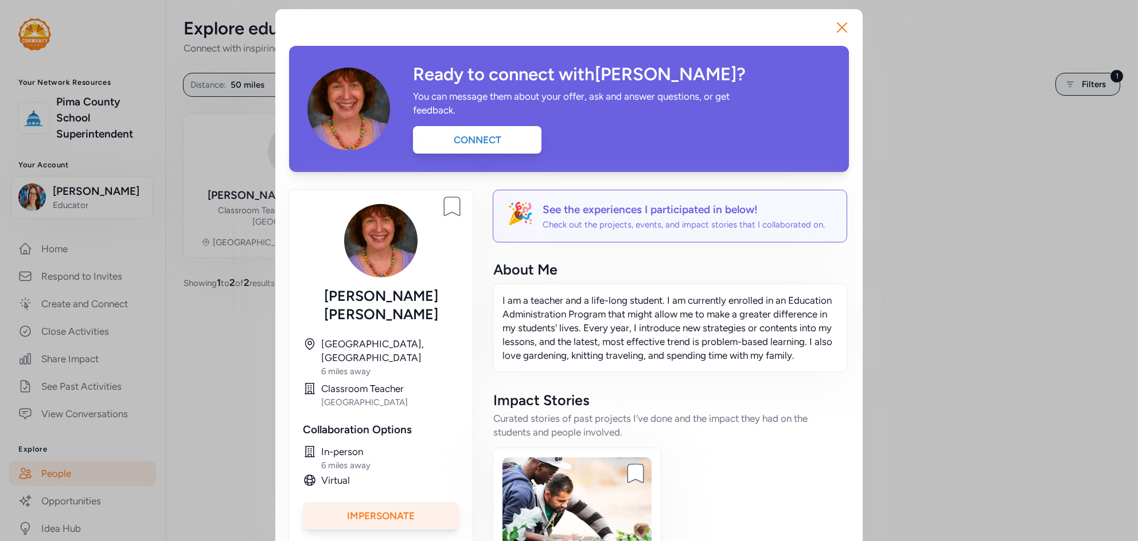
scroll to position [215, 0]
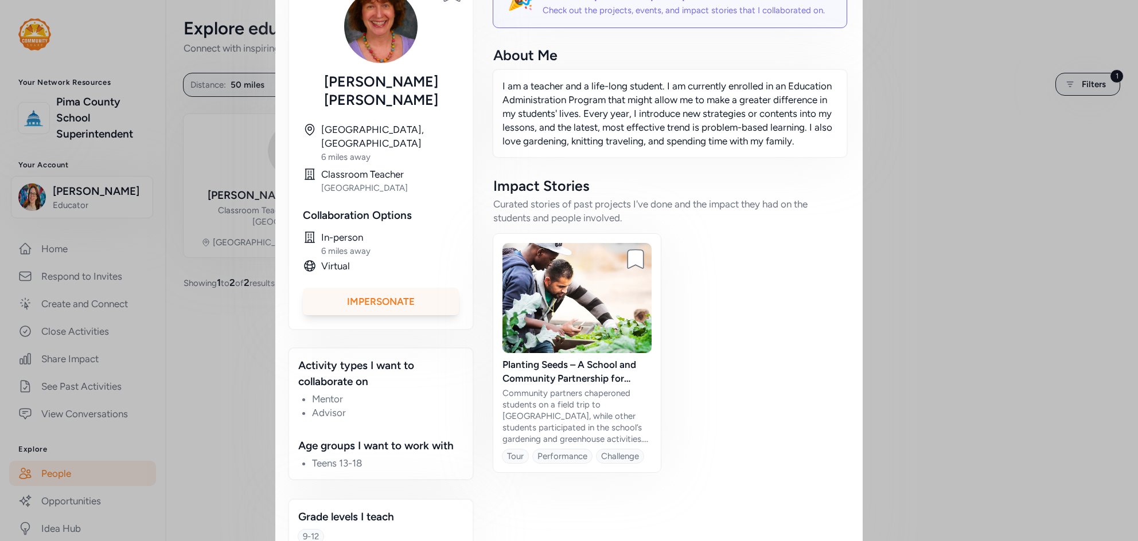
click at [384, 288] on div "Impersonate" at bounding box center [381, 302] width 156 height 28
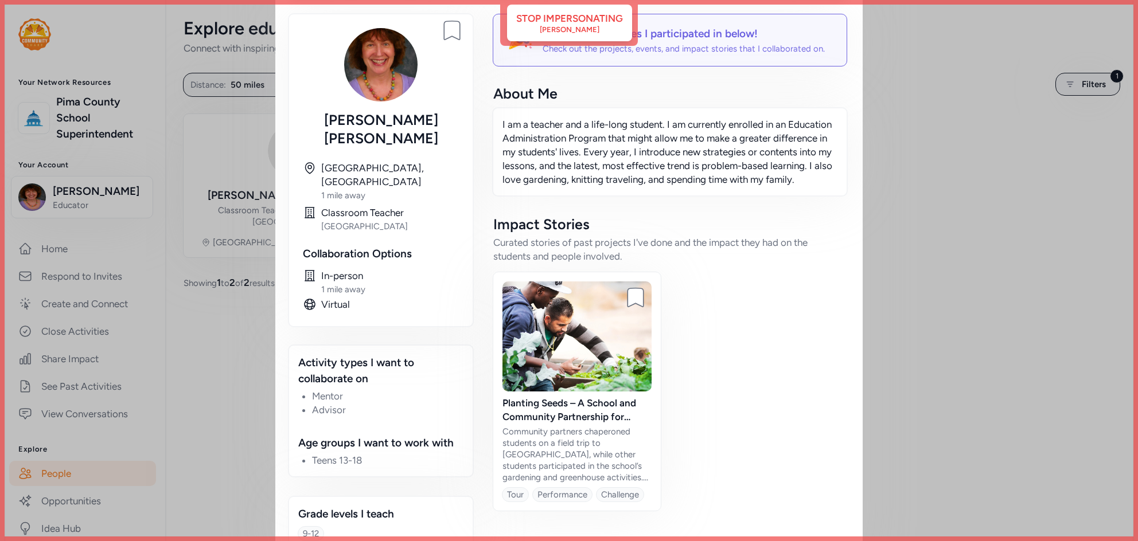
scroll to position [0, 0]
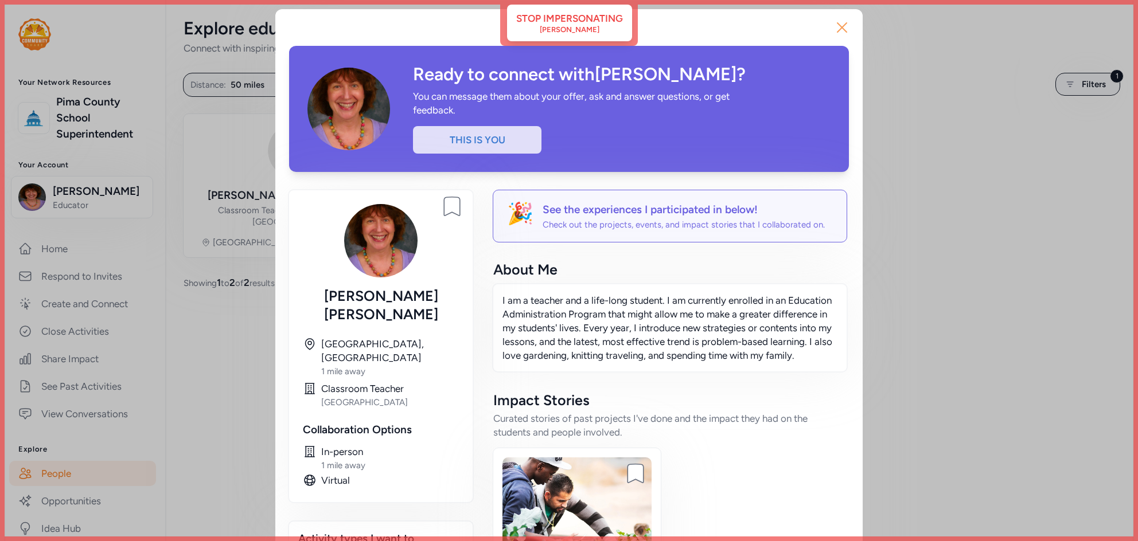
click at [840, 28] on icon "button" at bounding box center [842, 27] width 18 height 18
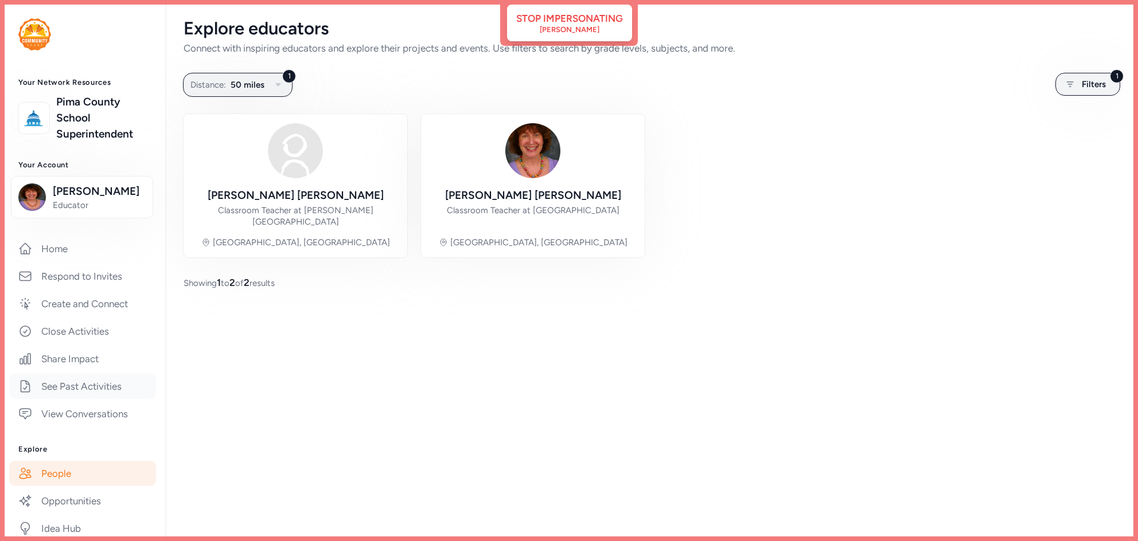
click at [89, 391] on link "See Past Activities" at bounding box center [82, 386] width 147 height 25
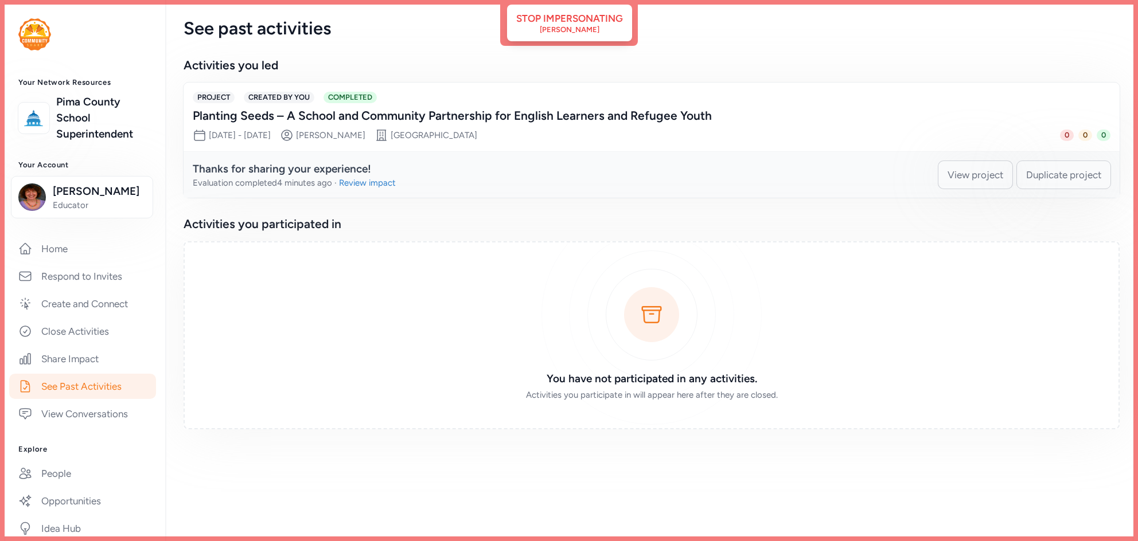
click at [978, 171] on span "View project" at bounding box center [976, 175] width 56 height 14
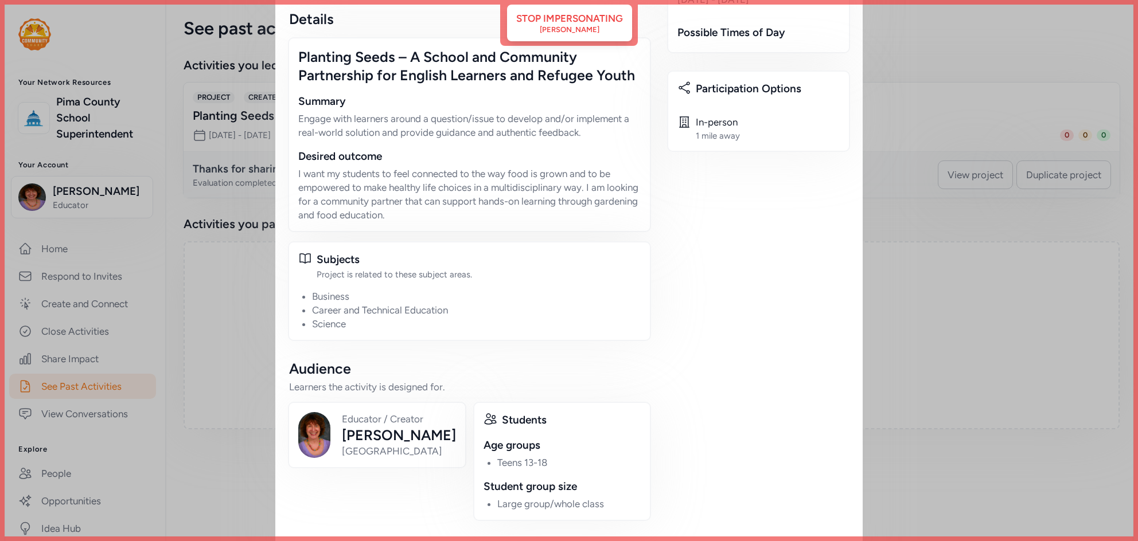
scroll to position [162, 0]
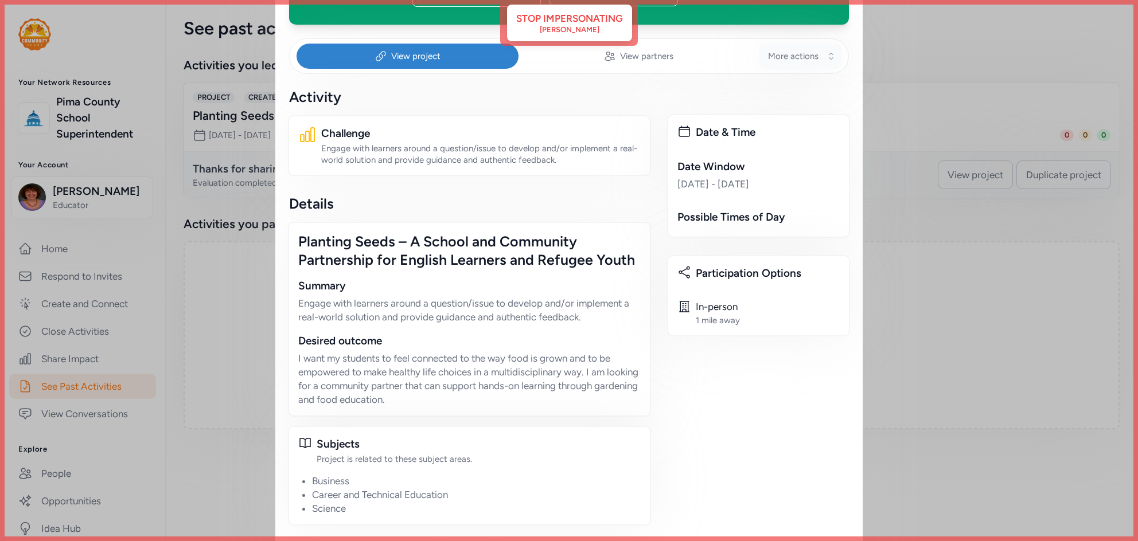
click at [812, 67] on button "More actions" at bounding box center [800, 56] width 83 height 25
click at [762, 139] on span "Edit Project Details" at bounding box center [773, 142] width 89 height 14
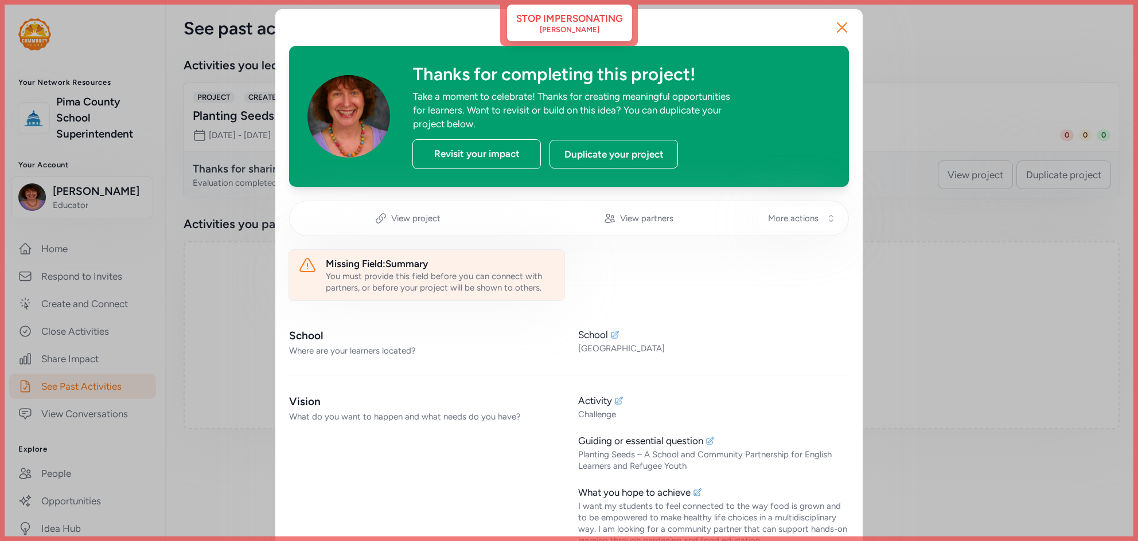
click at [386, 268] on div "Missing Field: Summary" at bounding box center [440, 264] width 229 height 14
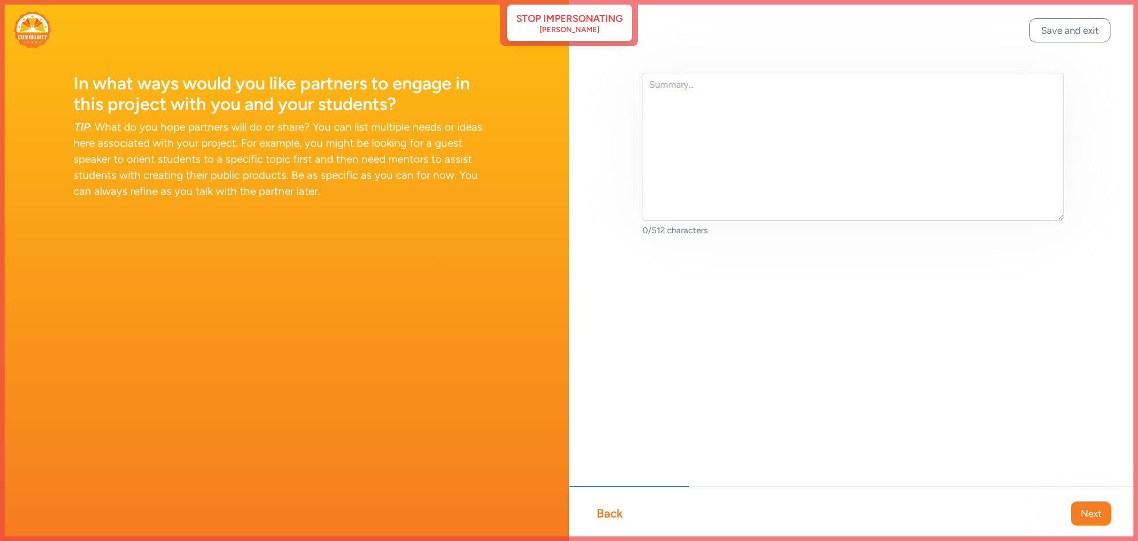
click at [602, 516] on div "Back" at bounding box center [609, 514] width 26 height 16
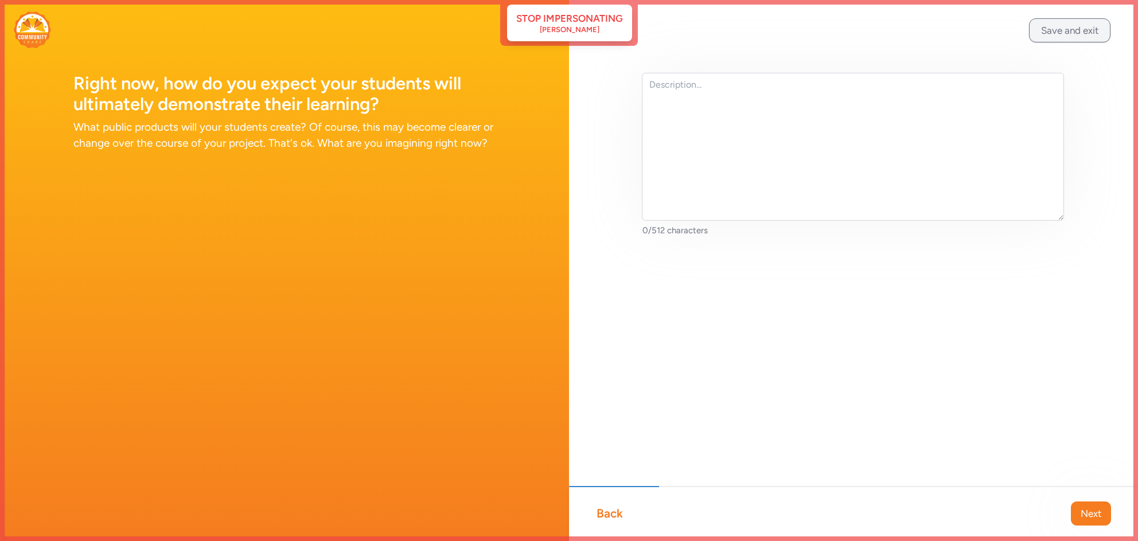
click at [1061, 32] on button "Save and exit" at bounding box center [1069, 30] width 81 height 24
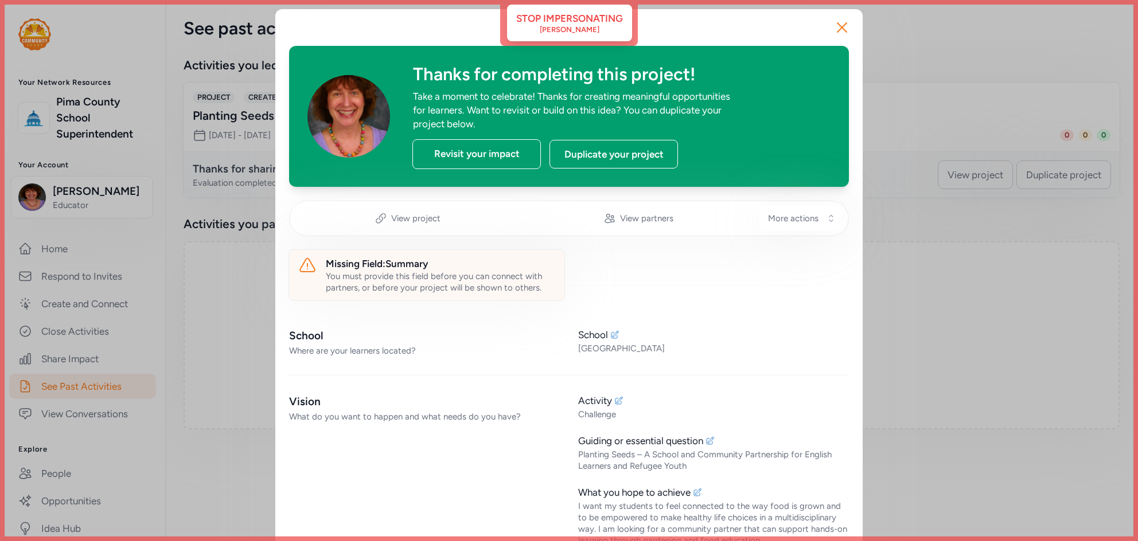
click at [859, 28] on button "Close" at bounding box center [842, 27] width 37 height 37
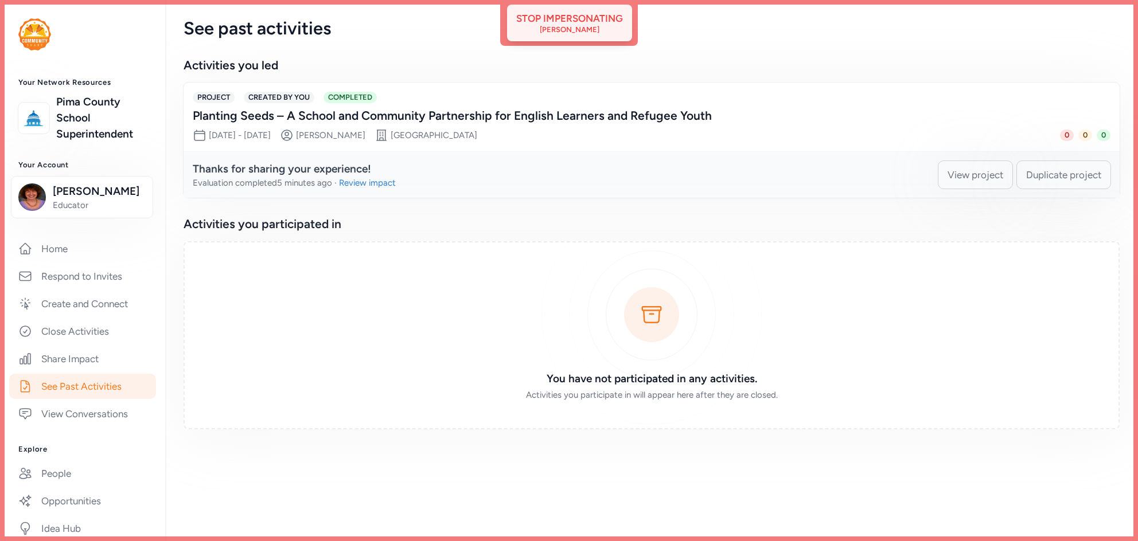
click at [554, 31] on div "[PERSON_NAME]" at bounding box center [570, 29] width 60 height 9
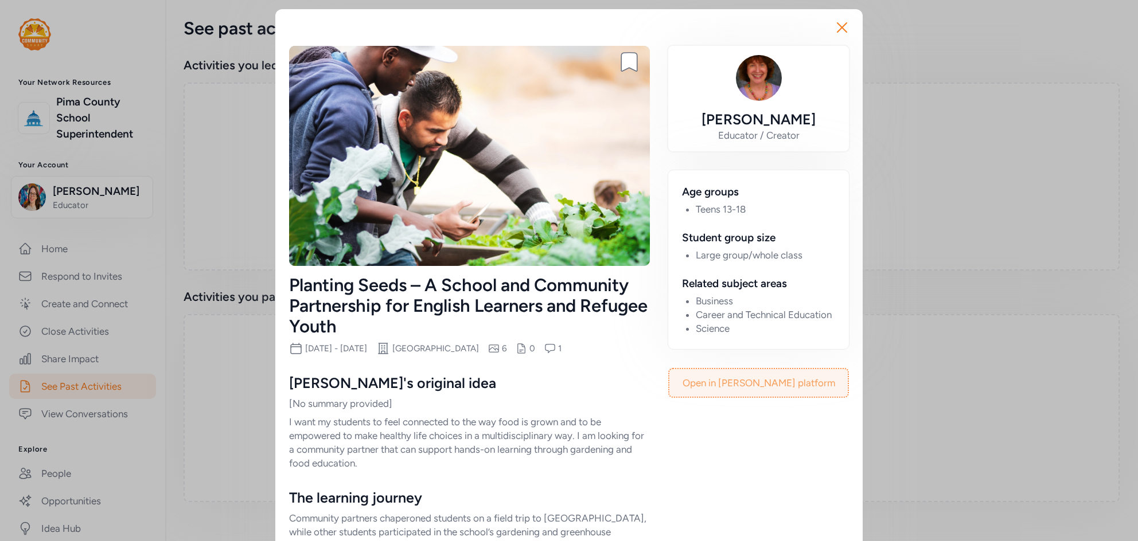
click at [785, 371] on link "Open in steward platform" at bounding box center [758, 383] width 178 height 28
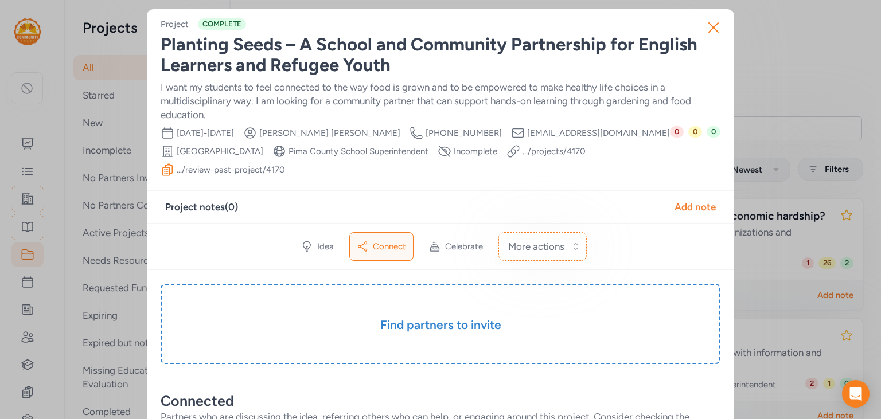
click at [482, 152] on span "Incomplete" at bounding box center [476, 151] width 44 height 11
click at [451, 147] on icon at bounding box center [445, 152] width 14 height 14
click at [451, 149] on icon at bounding box center [445, 152] width 14 height 14
click at [451, 153] on icon at bounding box center [445, 152] width 14 height 14
click at [167, 170] on icon at bounding box center [168, 169] width 10 height 11
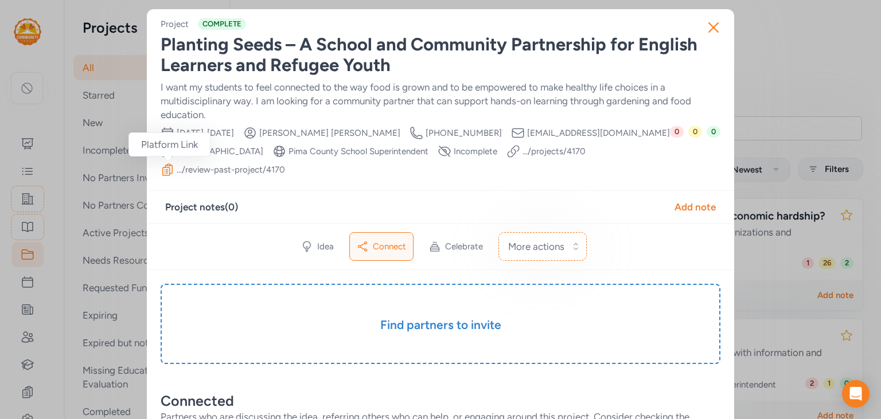
click at [167, 170] on icon at bounding box center [168, 169] width 10 height 11
click at [210, 169] on link ".../review-past-project/ 4170" at bounding box center [231, 169] width 108 height 11
click at [495, 157] on span "Incomplete" at bounding box center [476, 151] width 44 height 11
click at [488, 154] on span "Incomplete" at bounding box center [476, 151] width 44 height 11
click at [451, 152] on icon at bounding box center [445, 152] width 14 height 14
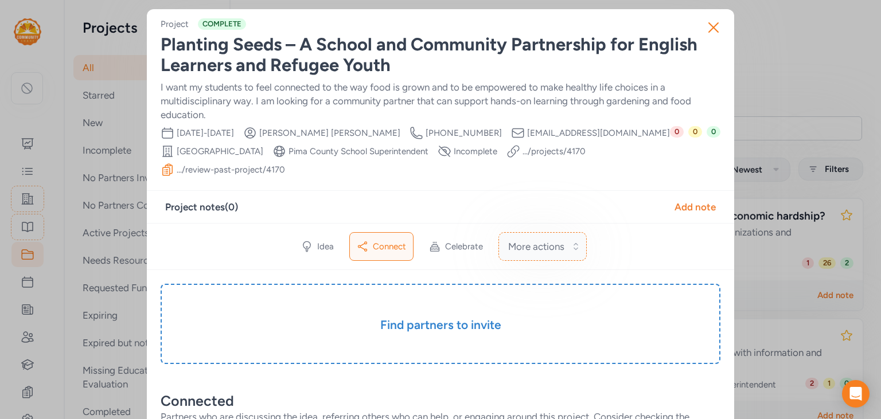
click at [553, 247] on span "More actions" at bounding box center [536, 247] width 56 height 14
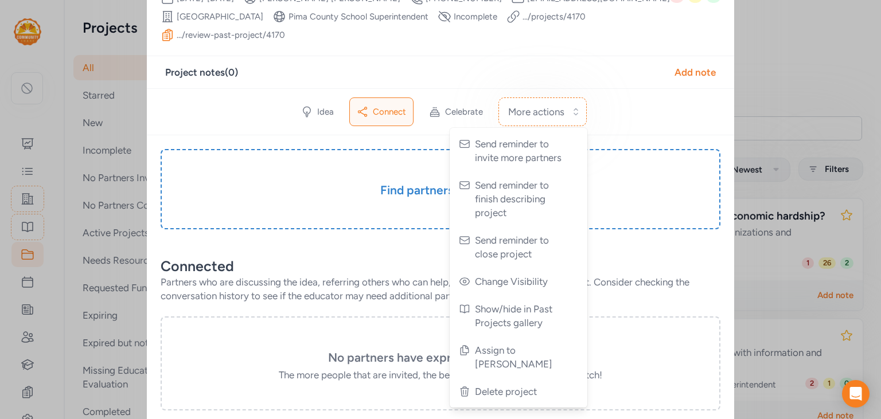
scroll to position [135, 0]
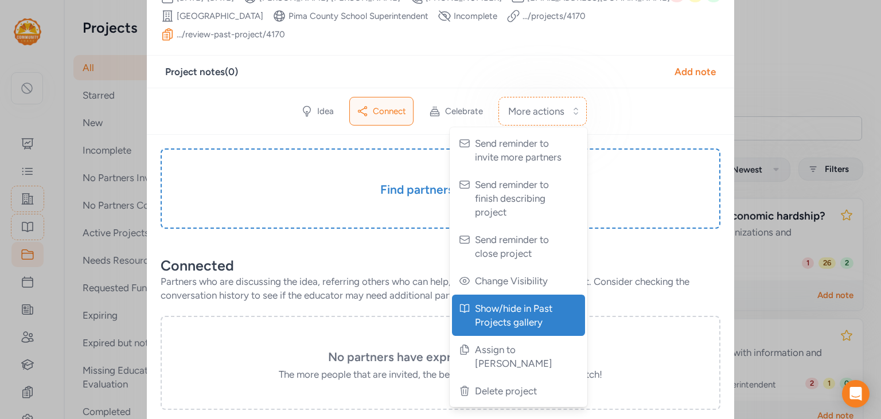
click at [515, 321] on span "Show/hide in Past Projects gallery" at bounding box center [519, 316] width 89 height 28
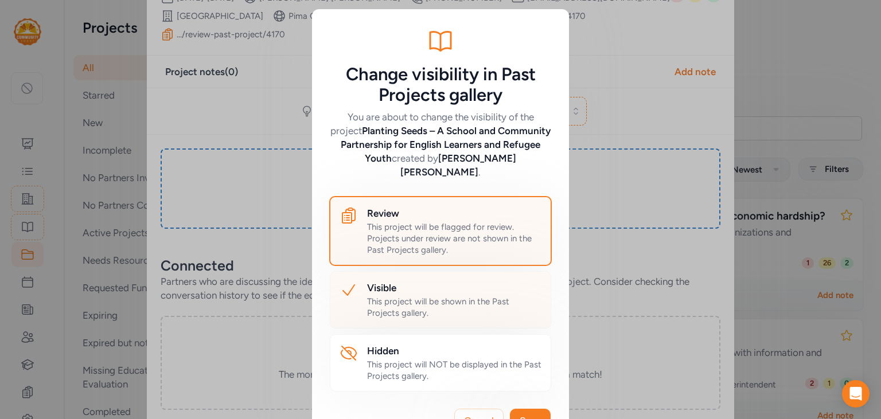
click at [488, 296] on div "This project will be shown in the Past Projects gallery." at bounding box center [454, 307] width 174 height 23
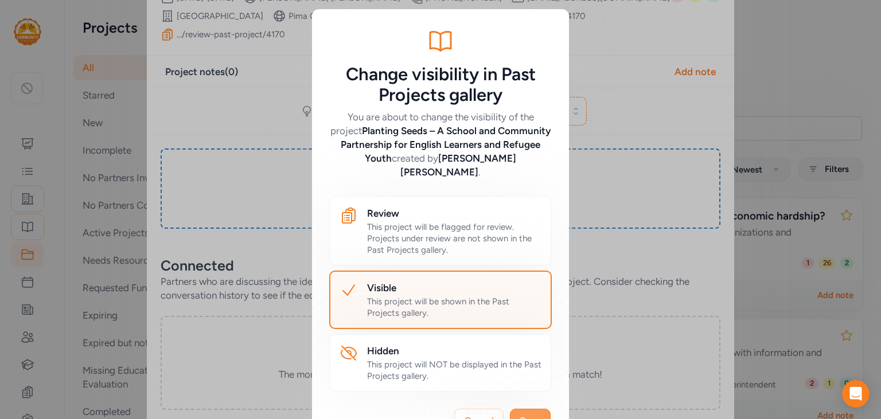
click at [527, 414] on span "Save" at bounding box center [530, 421] width 21 height 14
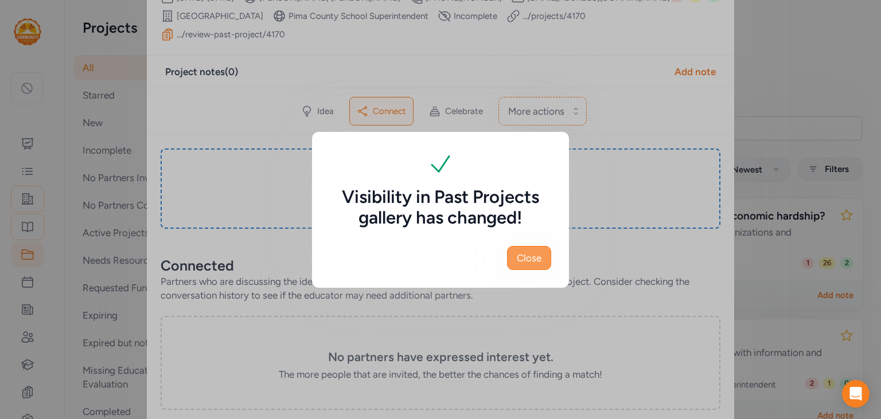
click at [523, 252] on span "Close" at bounding box center [529, 258] width 25 height 14
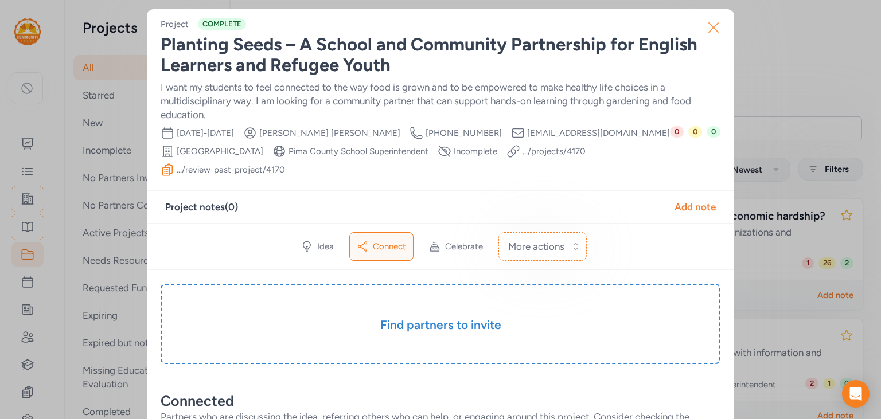
click at [715, 35] on icon "button" at bounding box center [713, 27] width 18 height 18
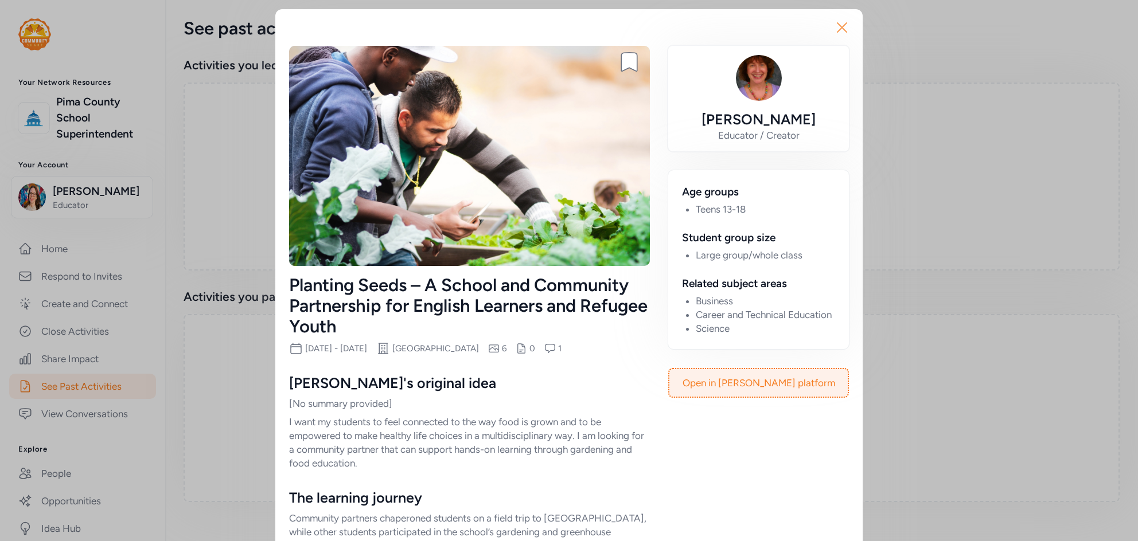
click at [848, 30] on icon "button" at bounding box center [842, 27] width 18 height 18
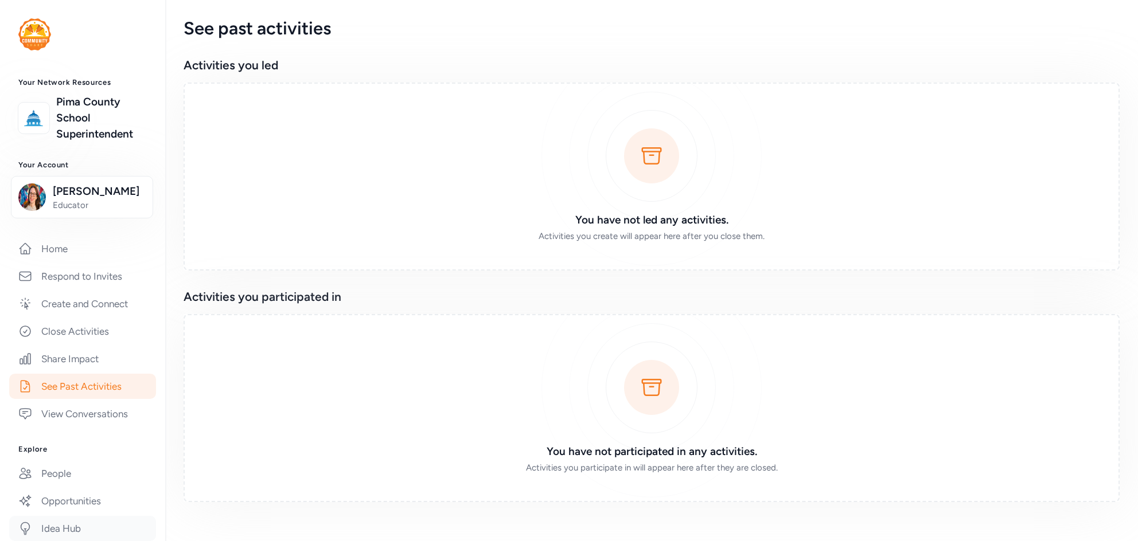
click at [76, 517] on link "Idea Hub" at bounding box center [82, 528] width 147 height 25
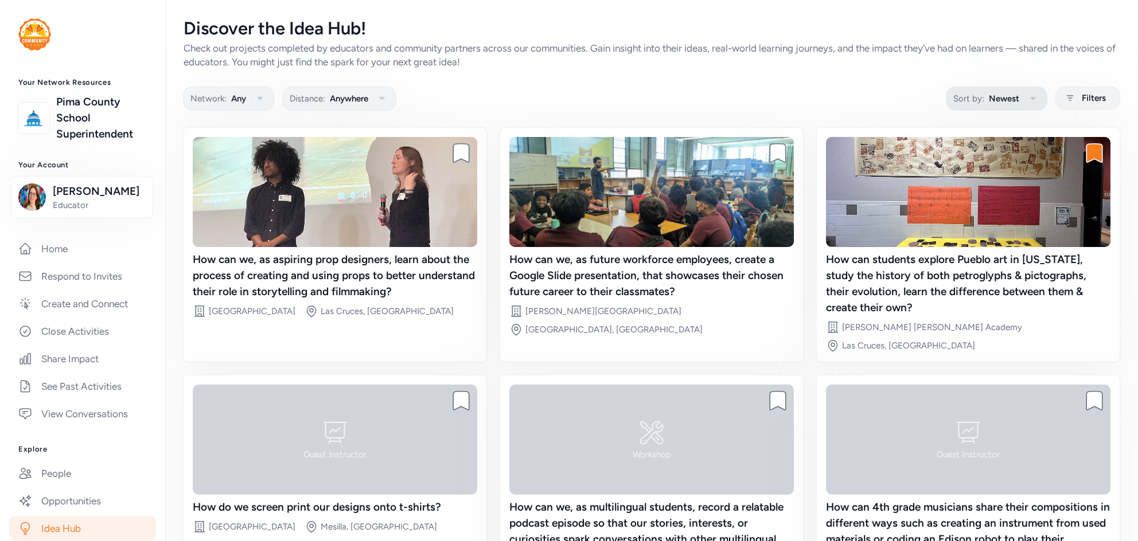
click at [1011, 95] on span "Newest" at bounding box center [1004, 99] width 30 height 14
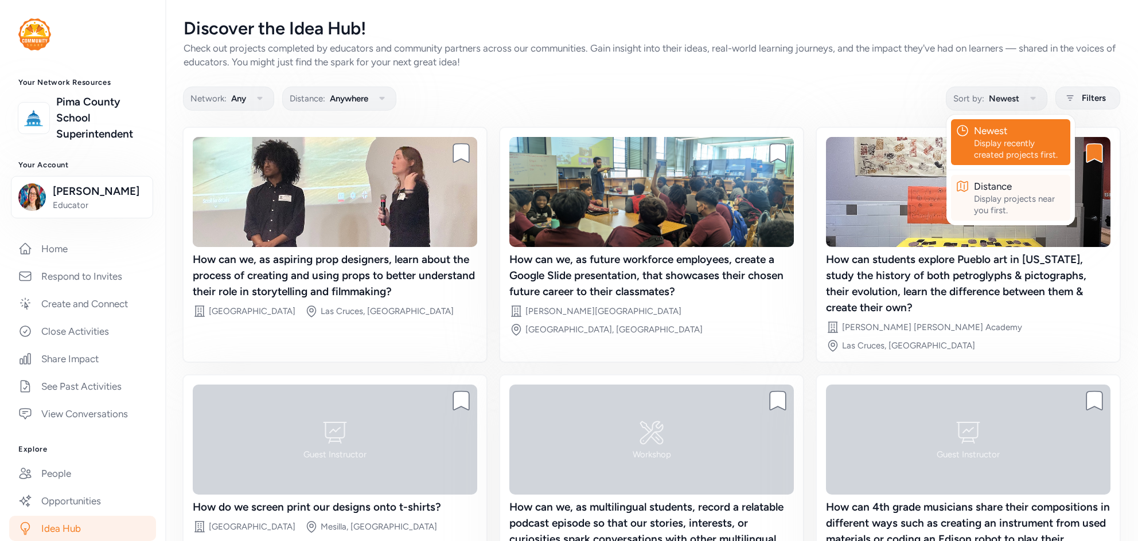
click at [997, 212] on div "Display projects near you first." at bounding box center [1020, 204] width 92 height 23
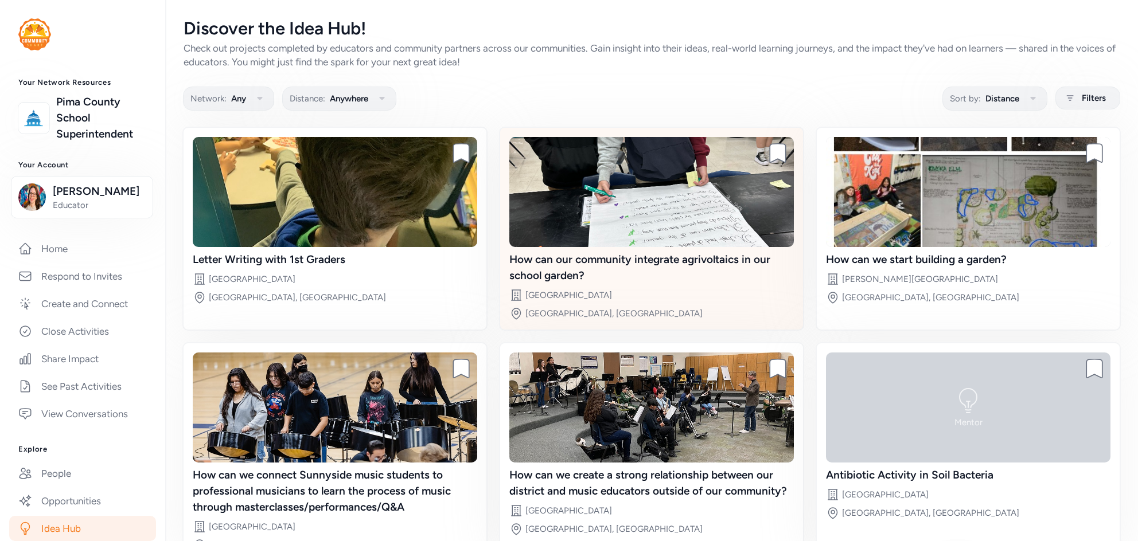
scroll to position [40, 0]
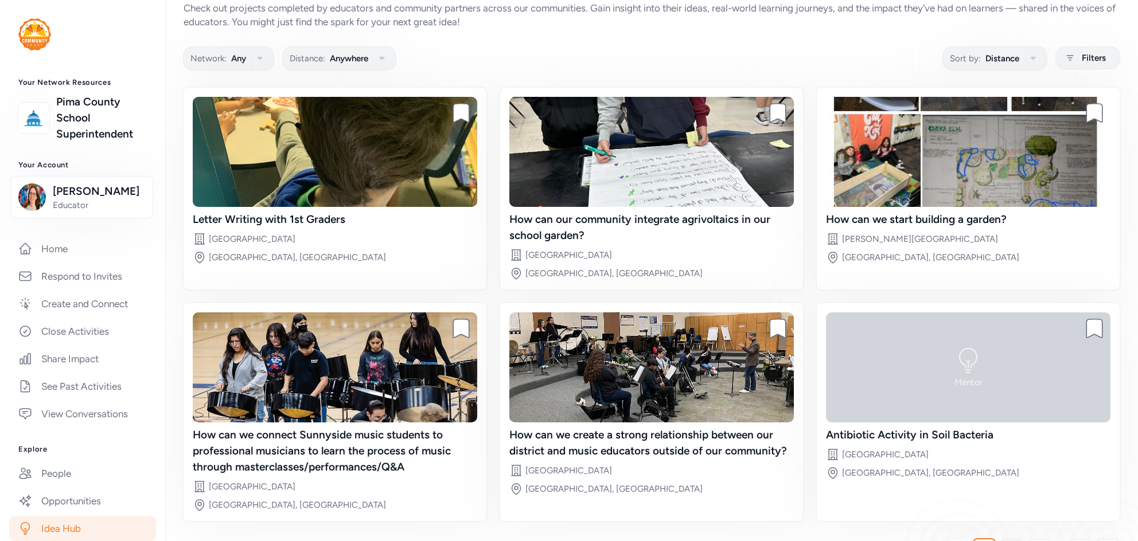
click at [1016, 539] on link "2" at bounding box center [1011, 550] width 23 height 23
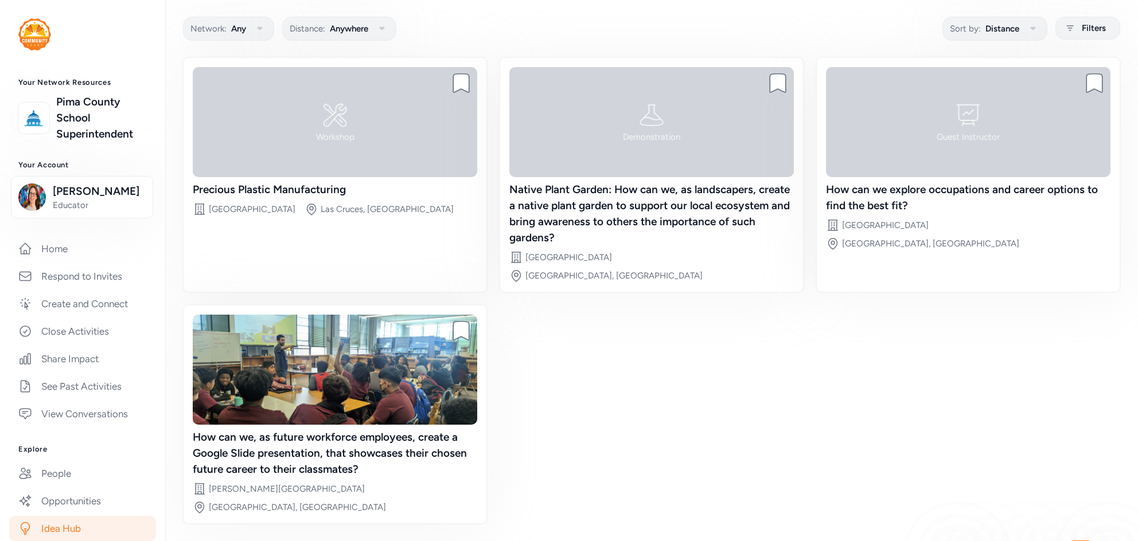
scroll to position [73, 0]
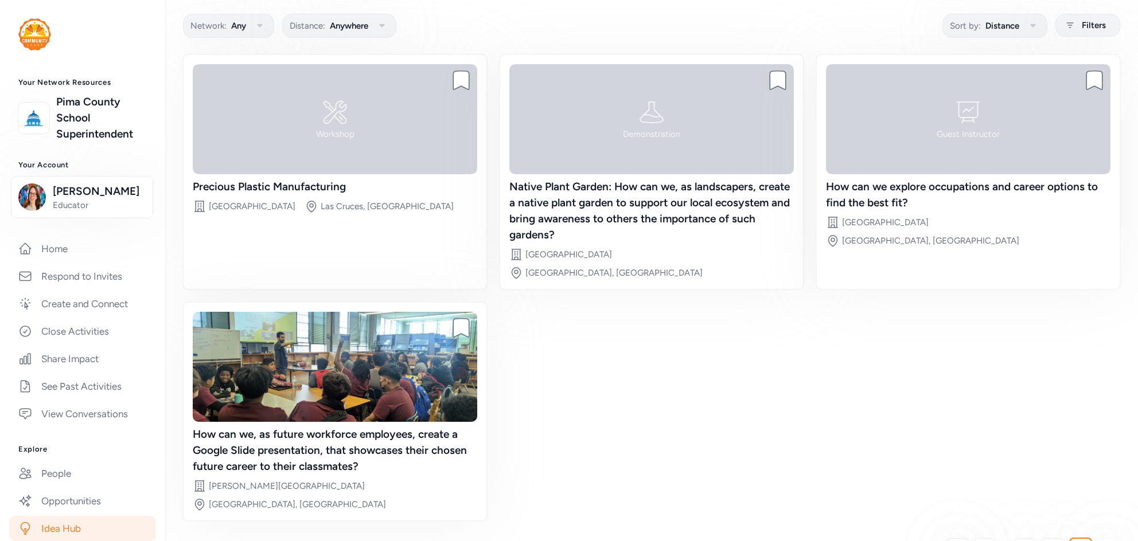
click at [331, 43] on div "Discover the Idea Hub! Check out projects completed by educators and community …" at bounding box center [651, 253] width 973 height 653
click at [234, 30] on span "Any" at bounding box center [238, 26] width 15 height 14
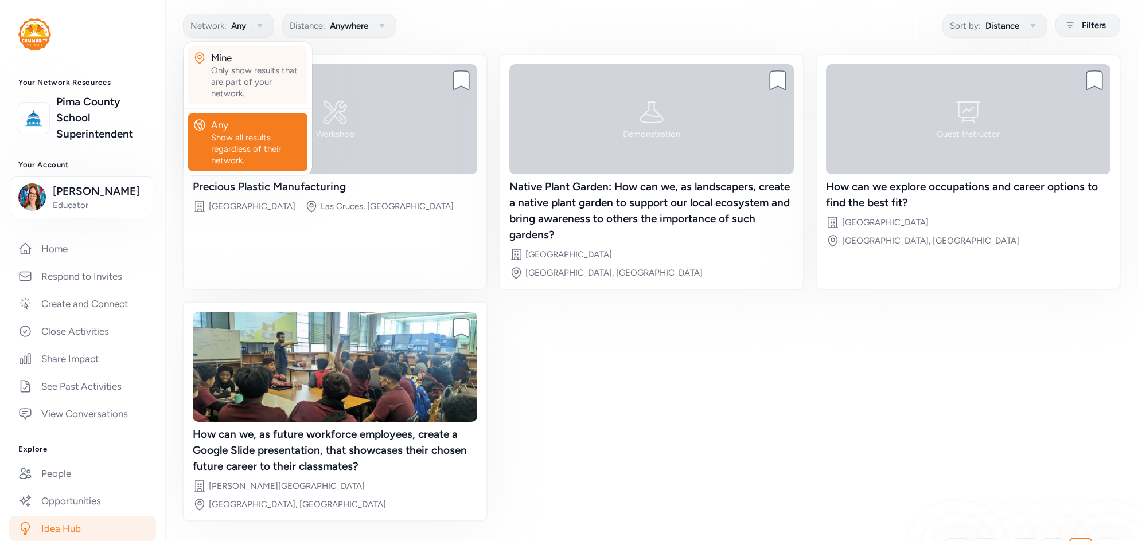
click at [238, 71] on div "Only show results that are part of your network." at bounding box center [257, 82] width 92 height 34
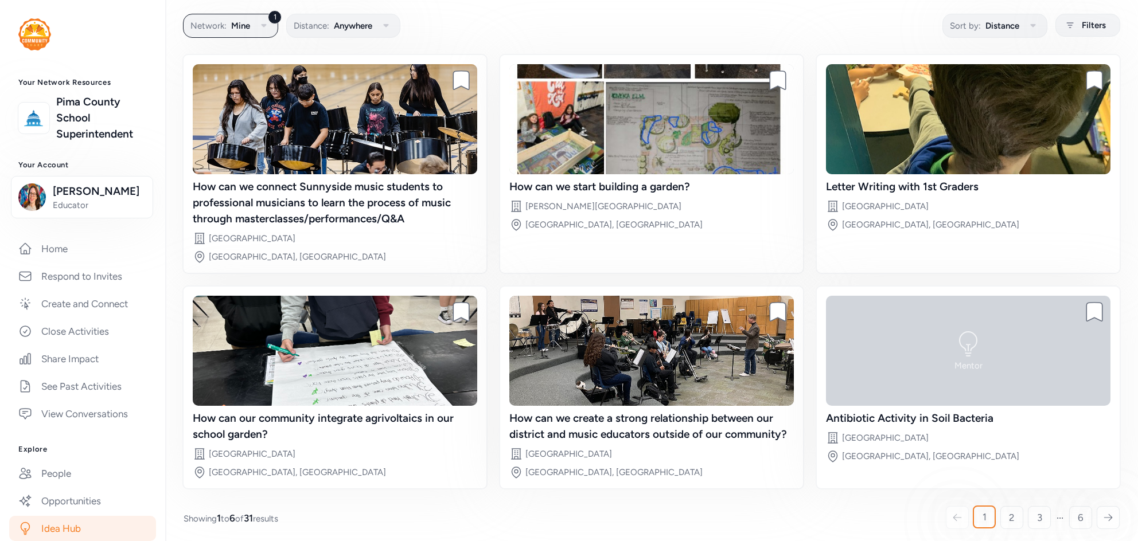
scroll to position [40, 0]
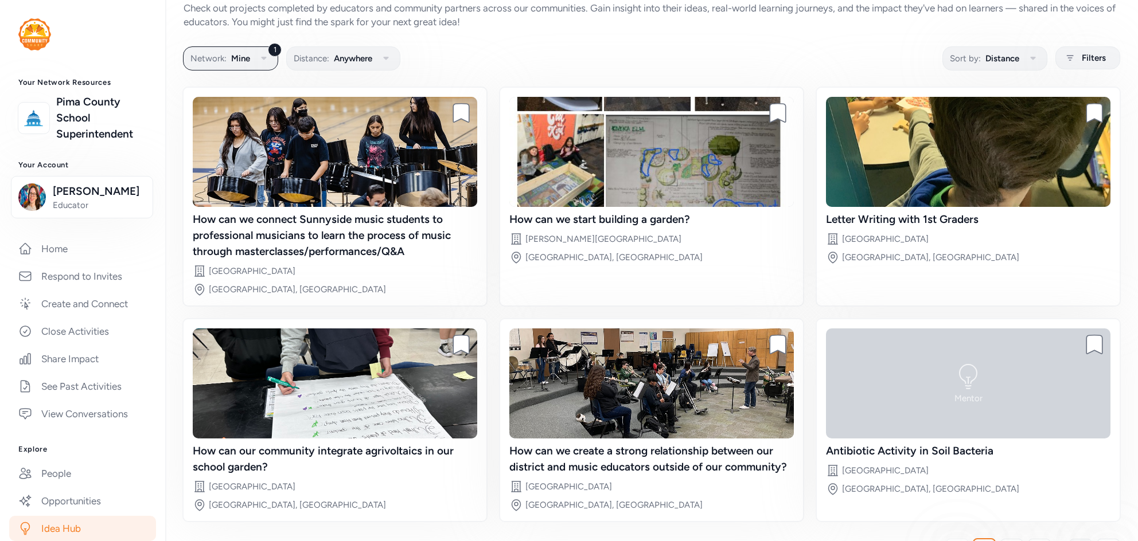
click at [1085, 539] on link "6" at bounding box center [1080, 550] width 23 height 23
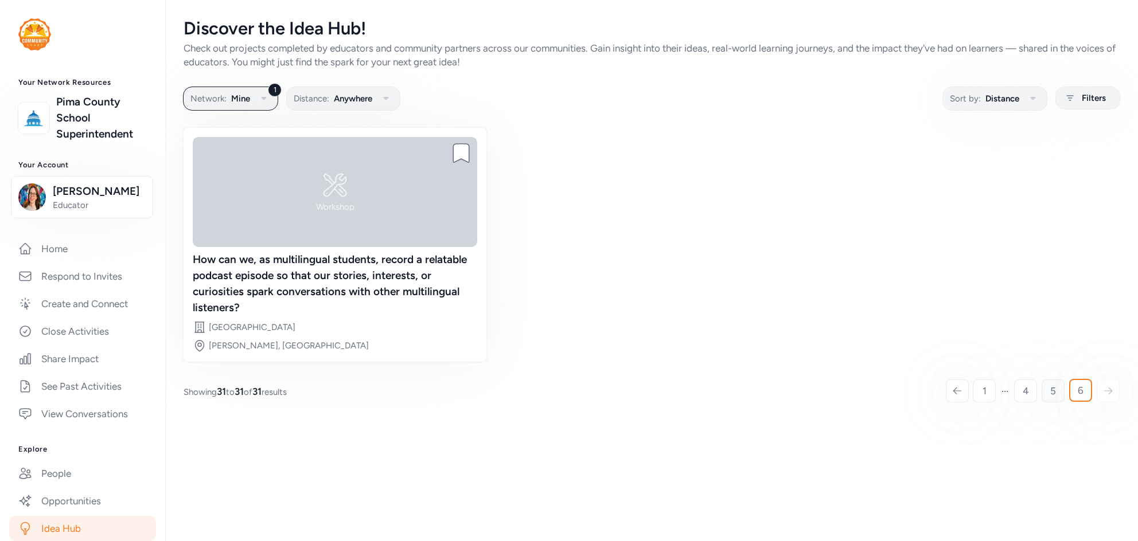
click at [1053, 384] on span "5" at bounding box center [1053, 391] width 6 height 14
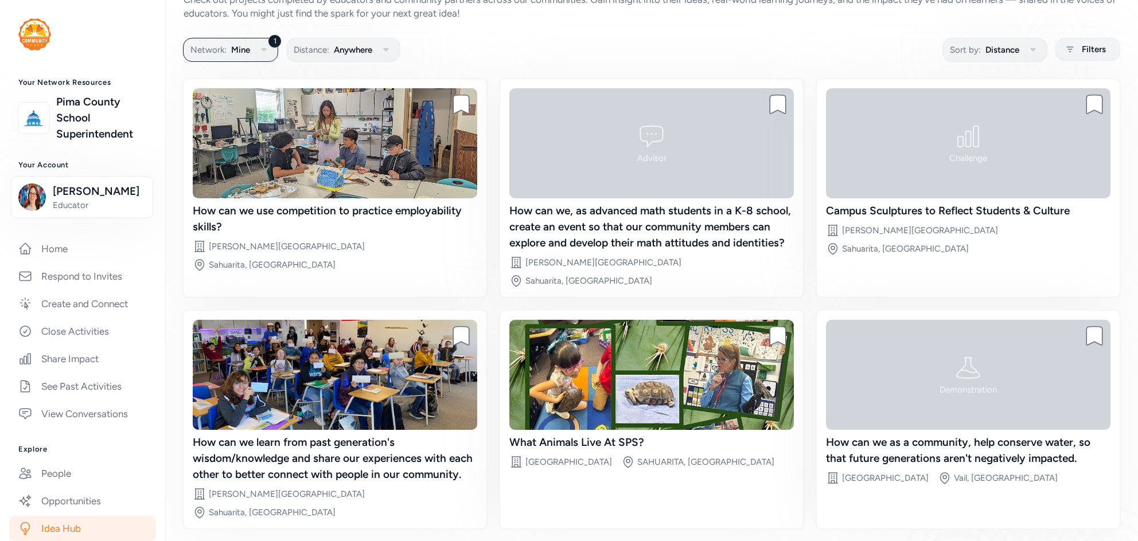
scroll to position [56, 0]
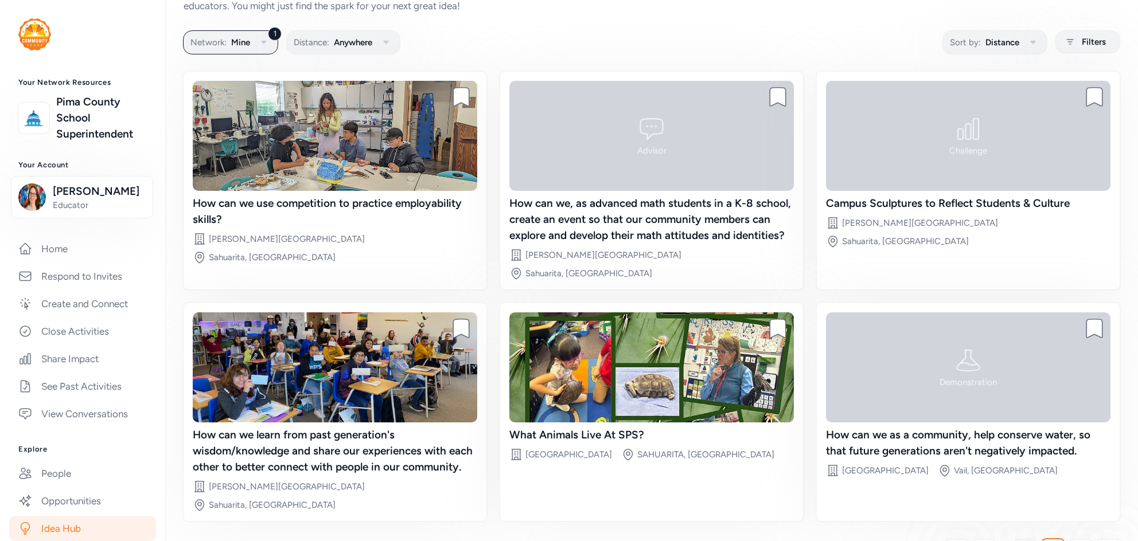
click at [1028, 541] on span "4" at bounding box center [1026, 551] width 6 height 14
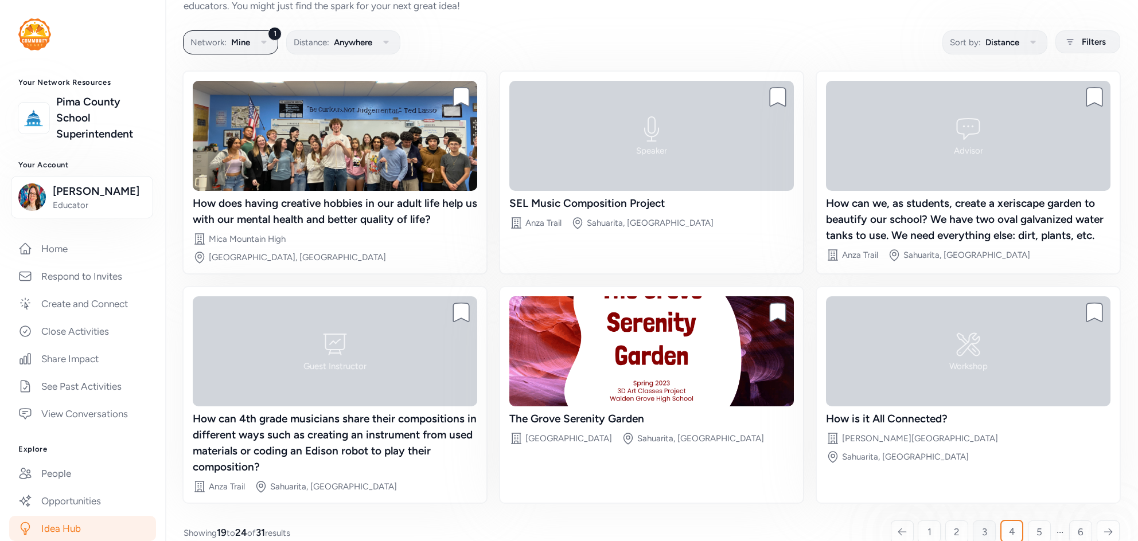
click at [988, 529] on link "3" at bounding box center [984, 532] width 23 height 23
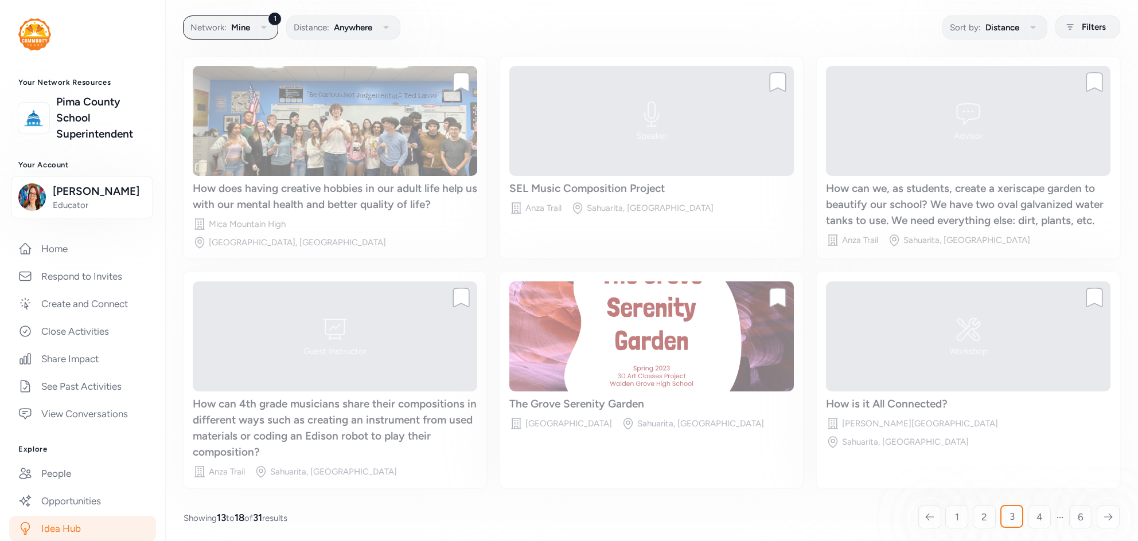
scroll to position [56, 0]
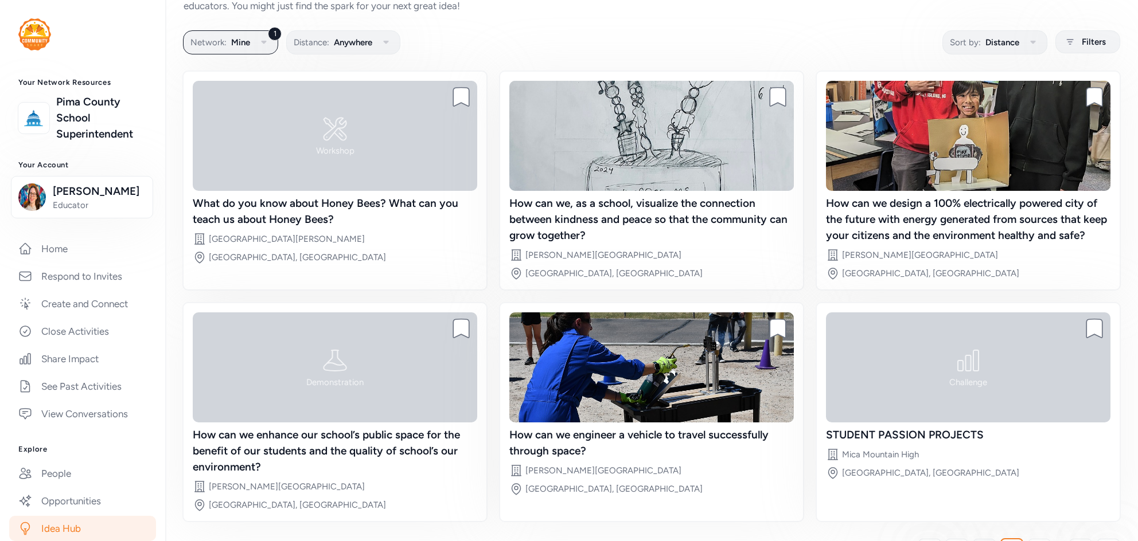
click at [980, 539] on link "2" at bounding box center [984, 550] width 23 height 23
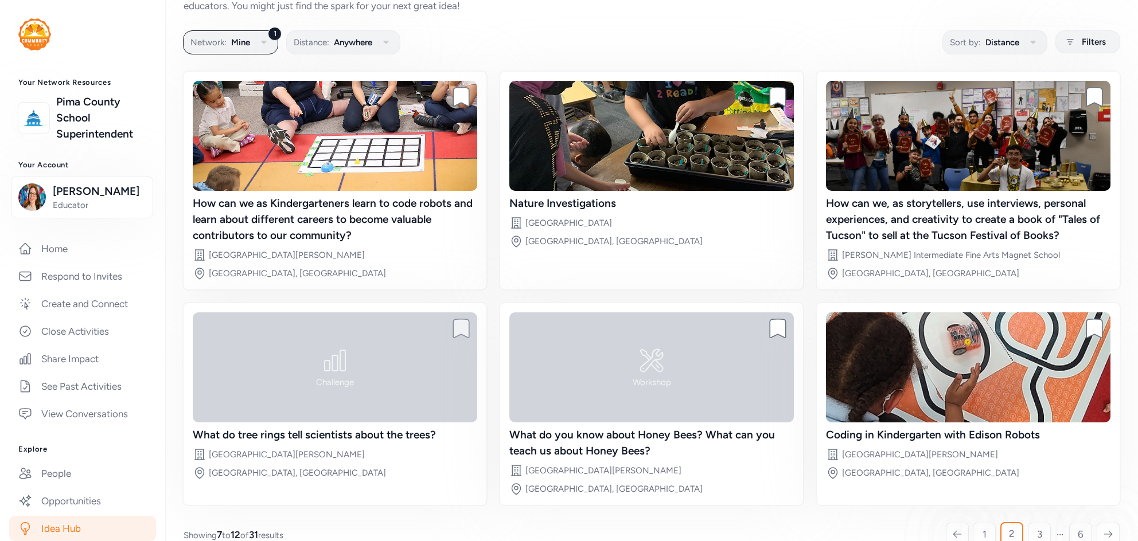
scroll to position [40, 0]
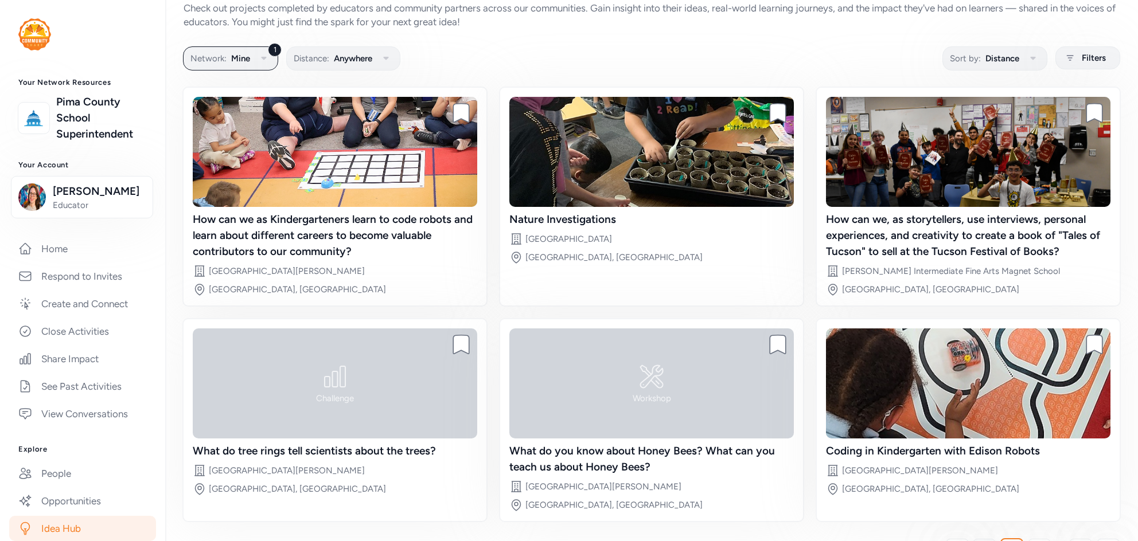
click at [979, 539] on link "1" at bounding box center [984, 550] width 23 height 23
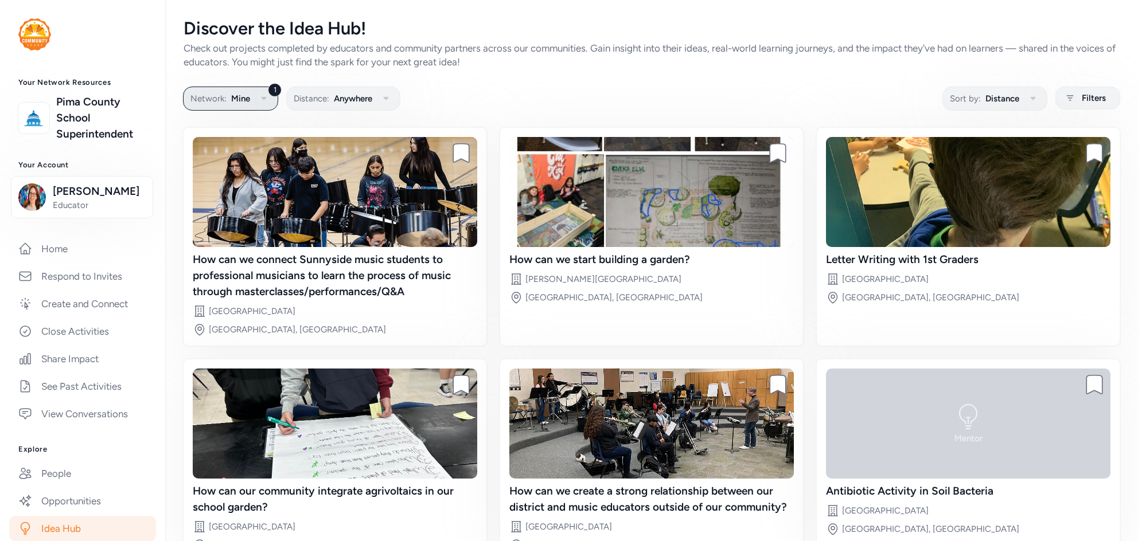
click at [235, 99] on span "Mine" at bounding box center [240, 99] width 19 height 14
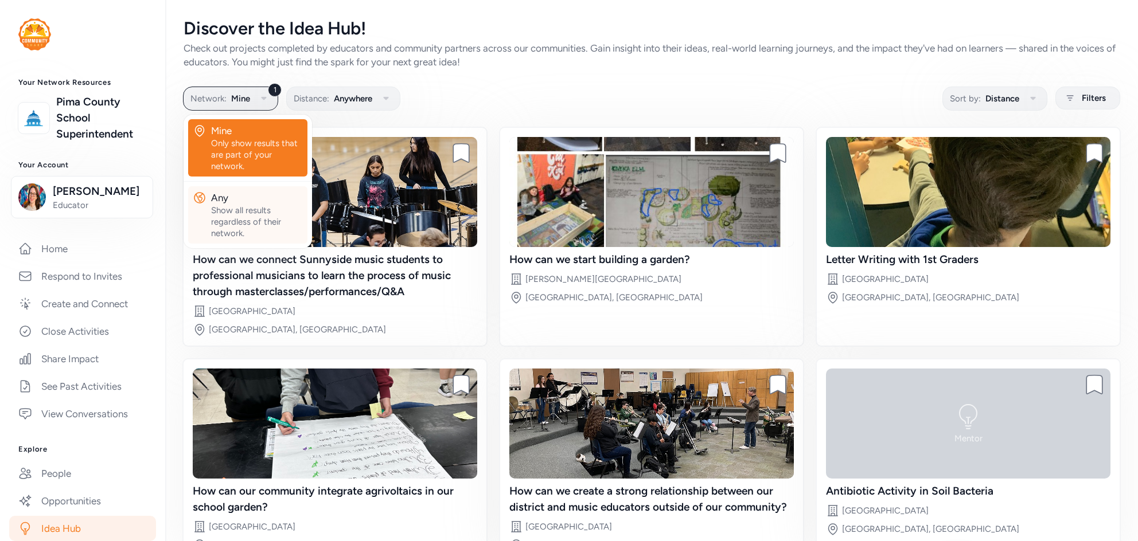
click at [255, 188] on button "Any Show all results regardless of their network." at bounding box center [247, 214] width 119 height 57
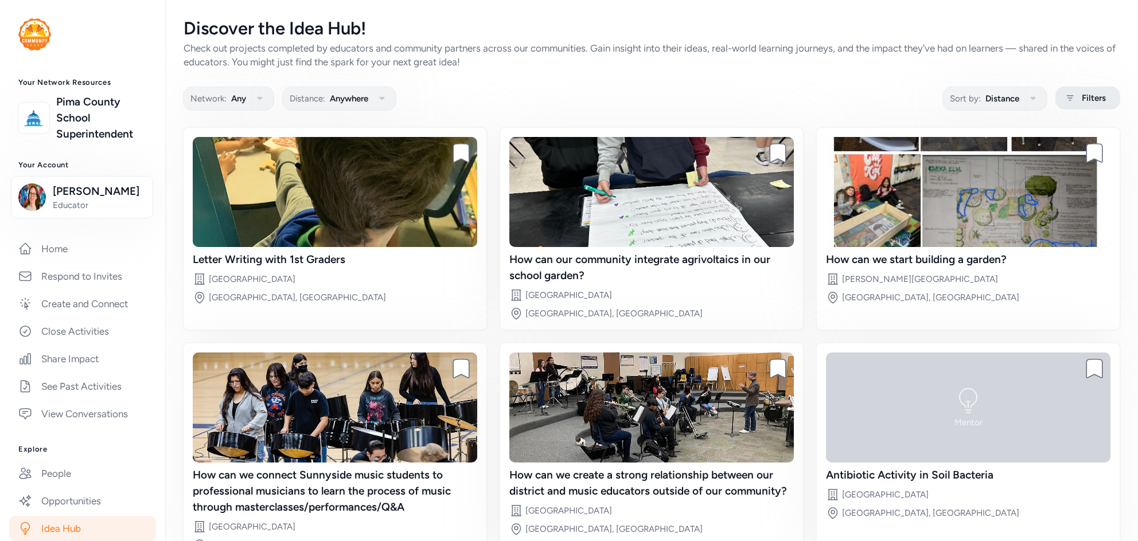
click at [1075, 95] on icon at bounding box center [1070, 98] width 14 height 14
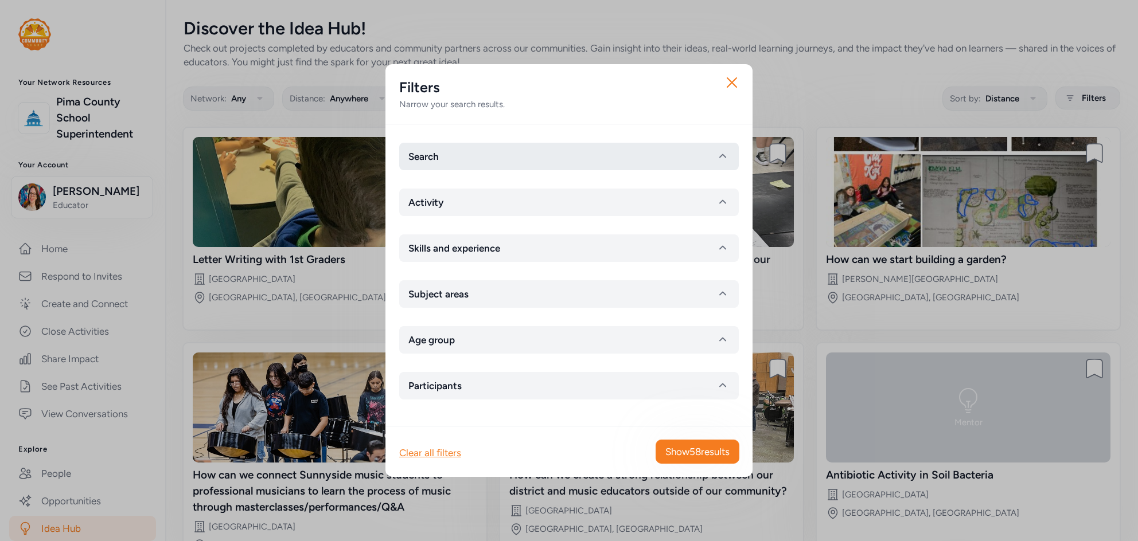
click at [491, 154] on button "Search" at bounding box center [569, 157] width 340 height 28
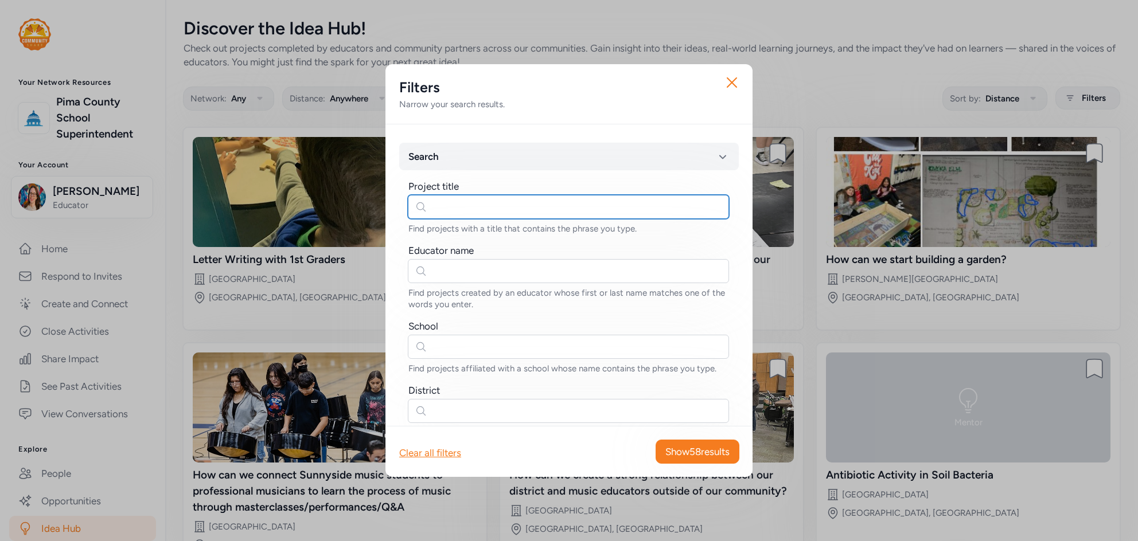
click at [459, 210] on input "text" at bounding box center [568, 207] width 321 height 24
type input "seeds"
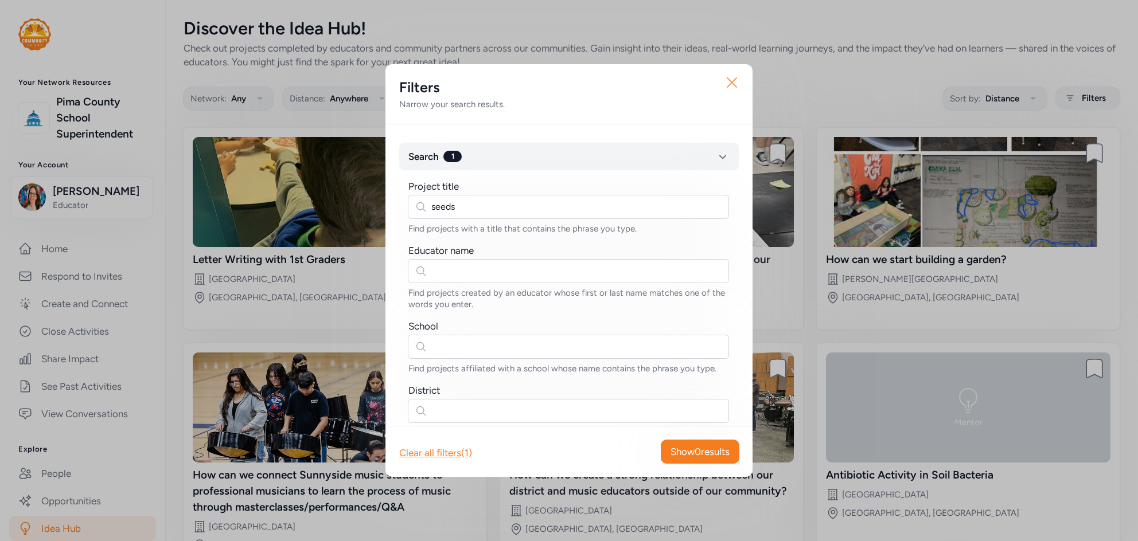
click at [732, 79] on icon "button" at bounding box center [732, 82] width 18 height 18
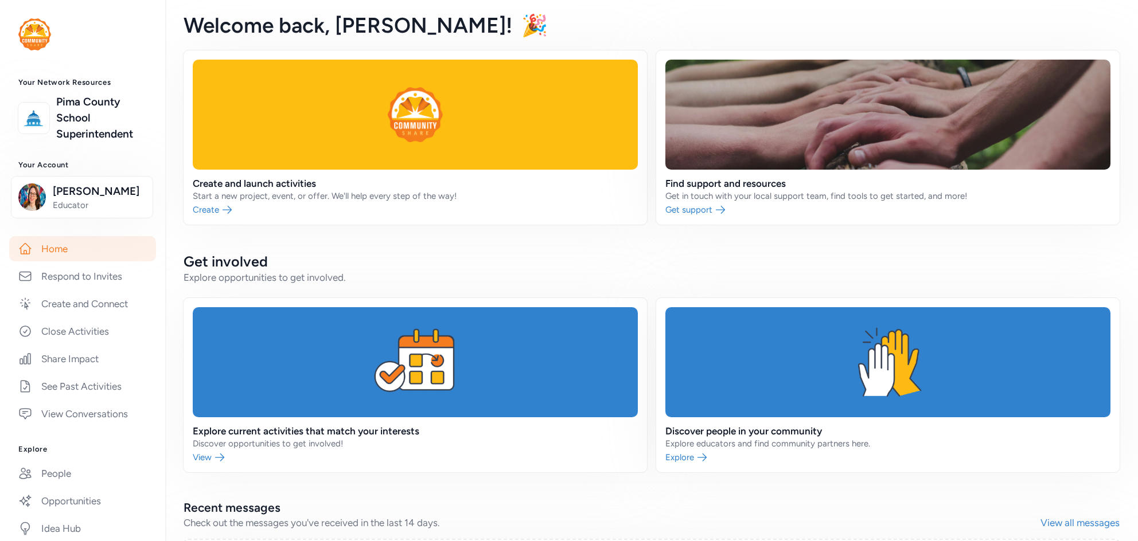
scroll to position [205, 0]
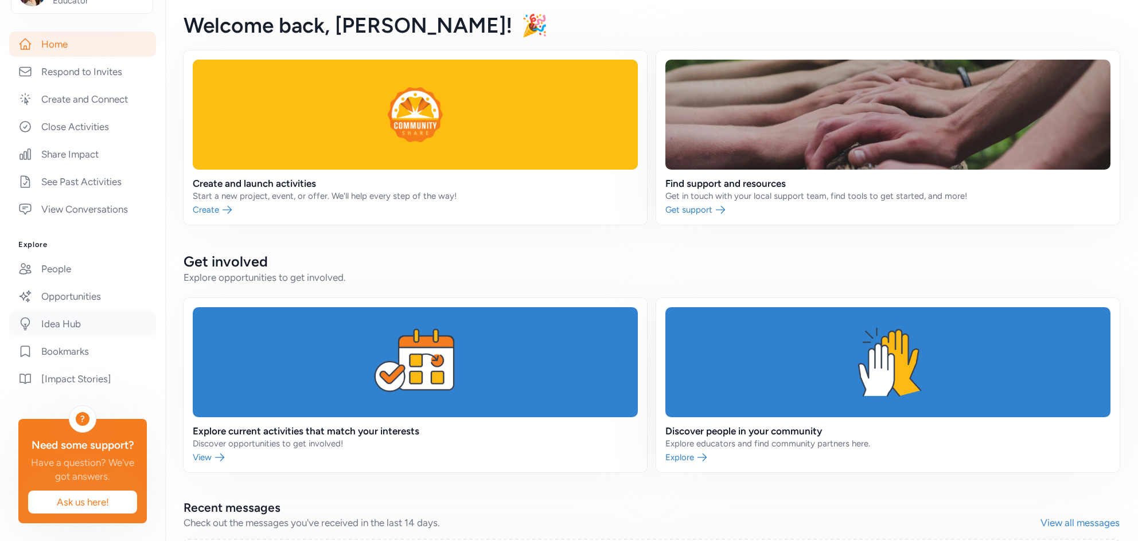
click at [74, 326] on link "Idea Hub" at bounding box center [82, 323] width 147 height 25
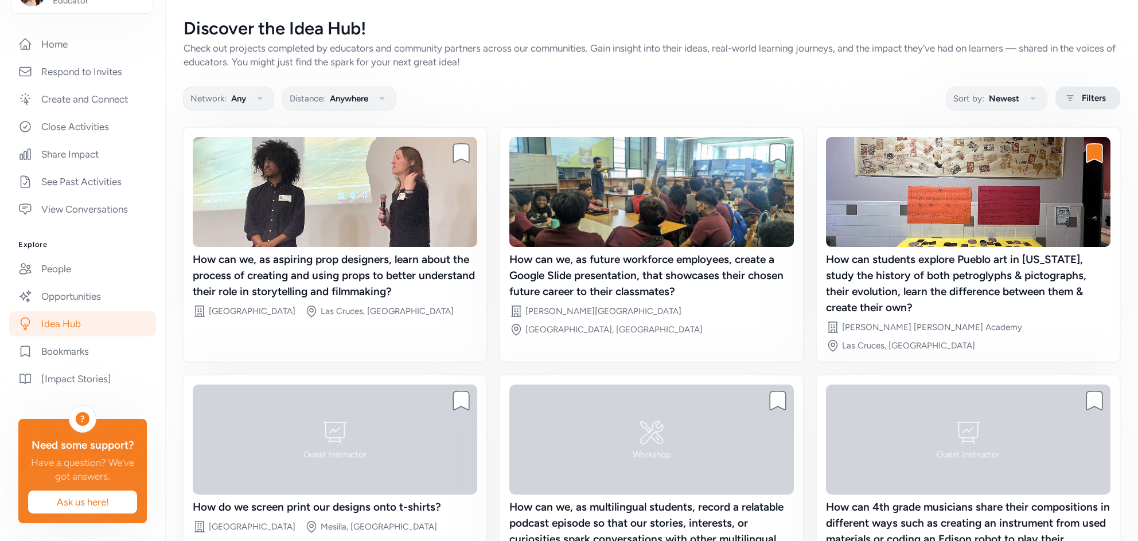
click at [1097, 105] on span "Filters" at bounding box center [1094, 98] width 24 height 14
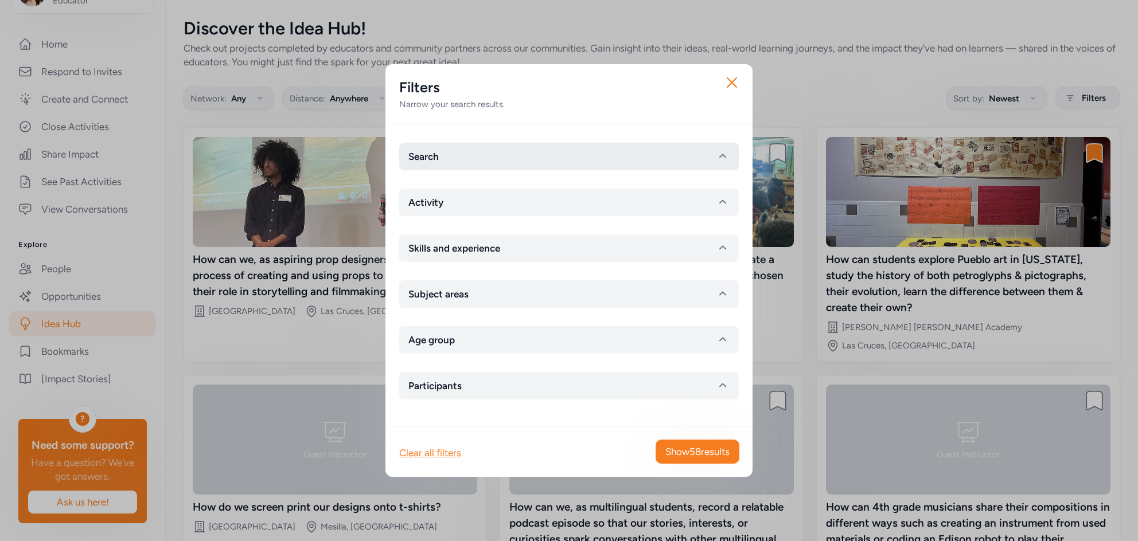
click at [480, 154] on button "Search" at bounding box center [569, 157] width 340 height 28
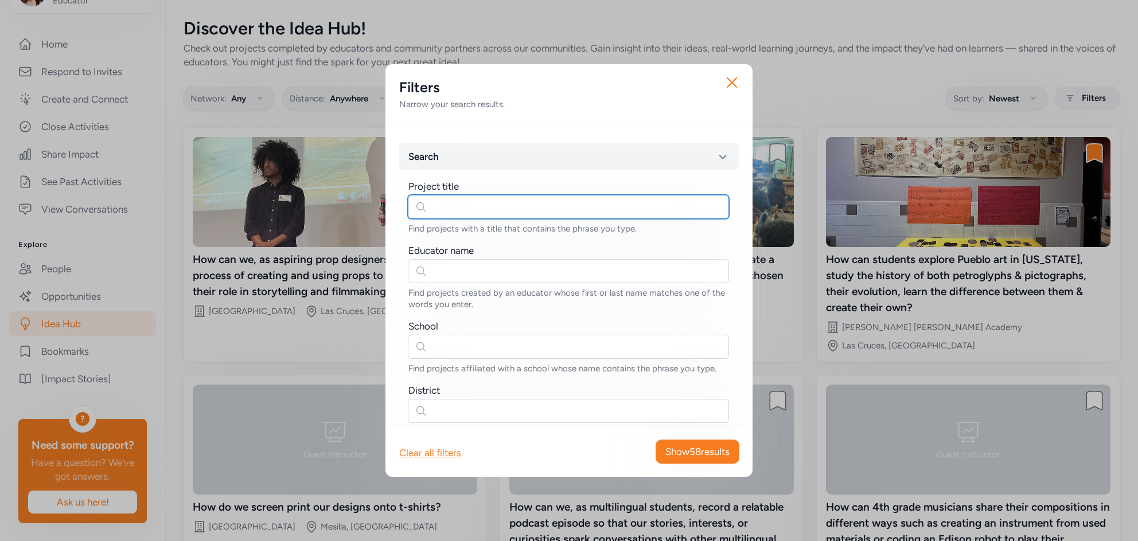
click at [451, 206] on input "text" at bounding box center [568, 207] width 321 height 24
type input "s"
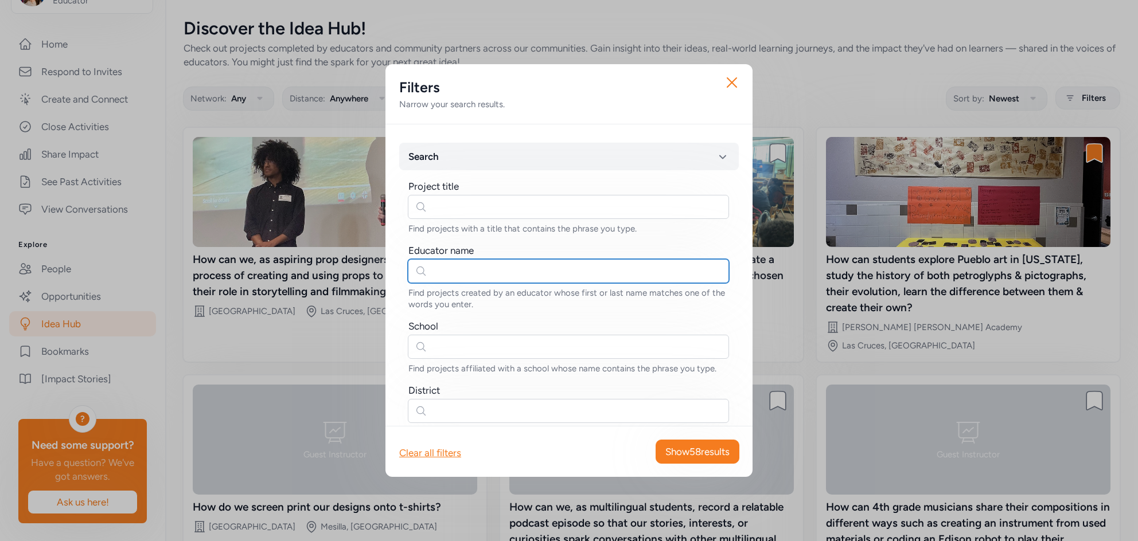
click at [457, 270] on input "text" at bounding box center [568, 271] width 321 height 24
type input "katherine"
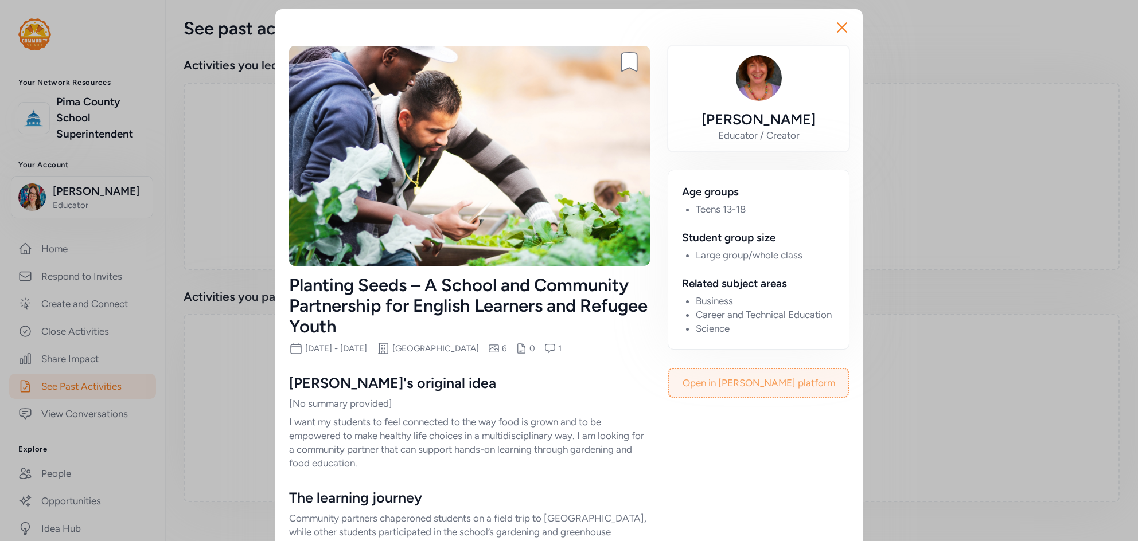
click at [750, 386] on link "Open in [PERSON_NAME] platform" at bounding box center [758, 383] width 178 height 28
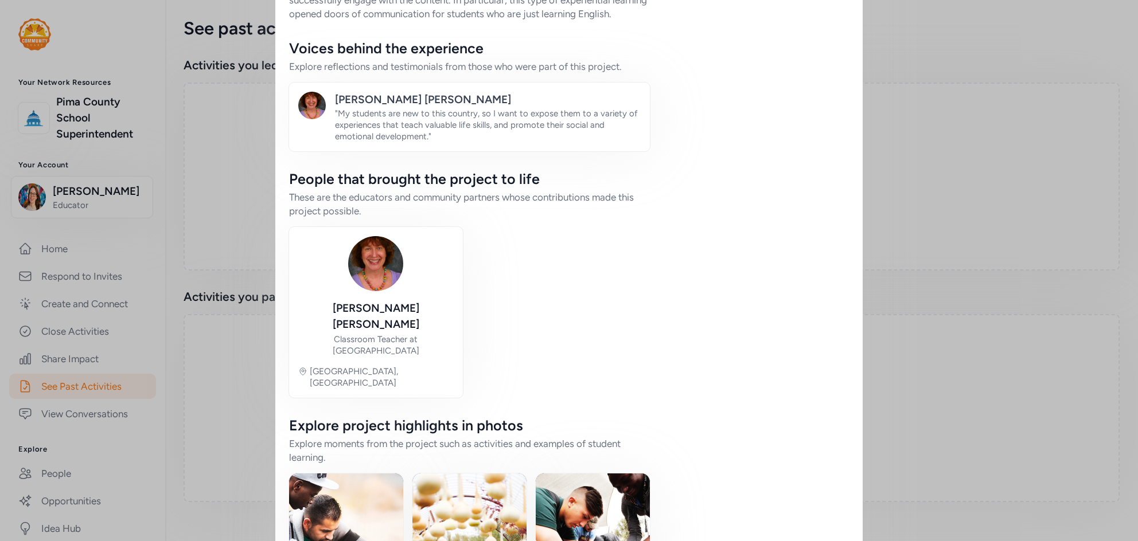
scroll to position [688, 0]
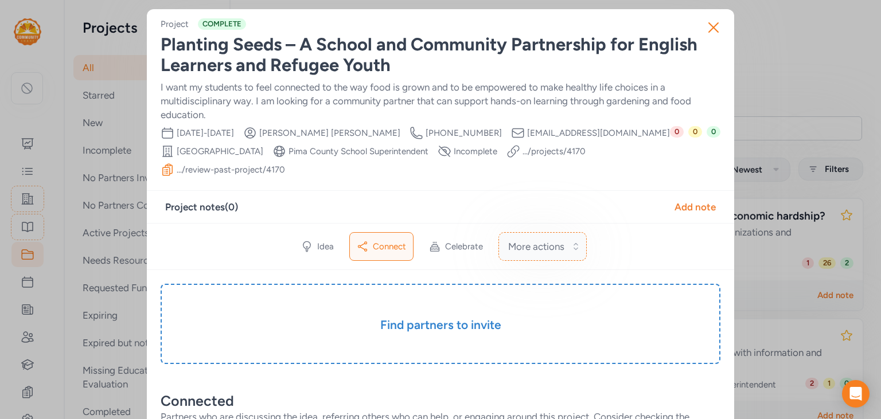
click at [555, 253] on span "More actions" at bounding box center [536, 247] width 56 height 14
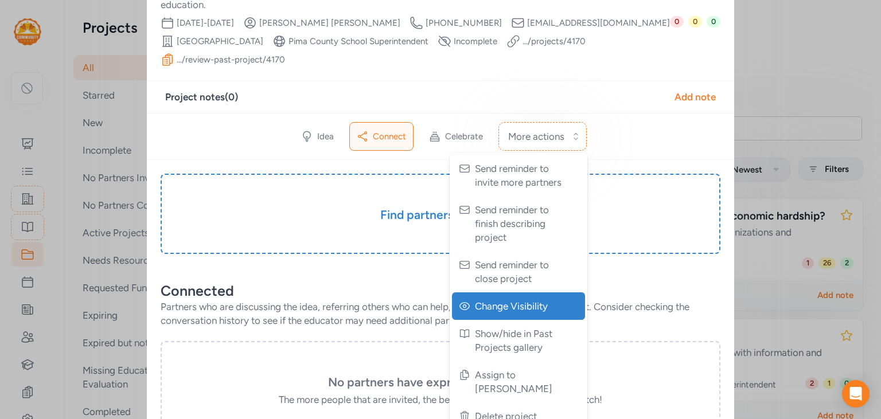
scroll to position [111, 0]
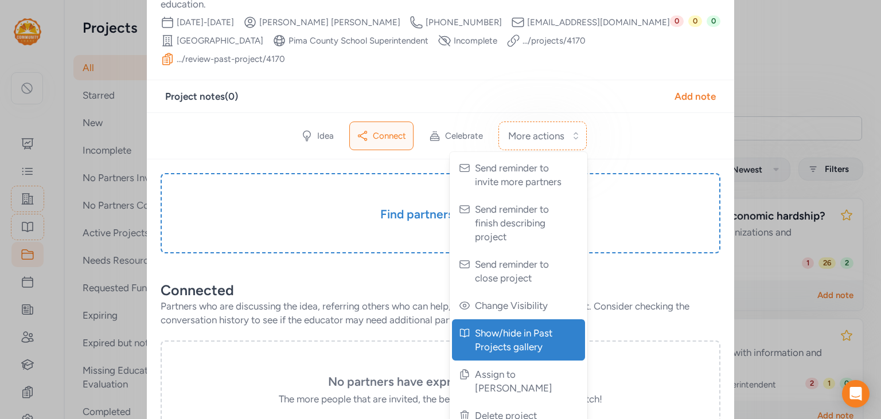
click at [504, 352] on span "Show/hide in Past Projects gallery" at bounding box center [519, 340] width 89 height 28
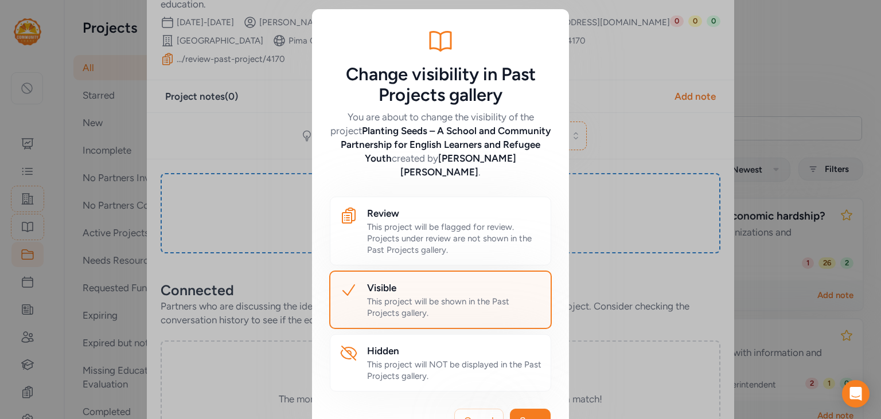
click at [467, 296] on div "This project will be shown in the Past Projects gallery." at bounding box center [454, 307] width 174 height 23
click at [536, 414] on span "Save" at bounding box center [530, 421] width 21 height 14
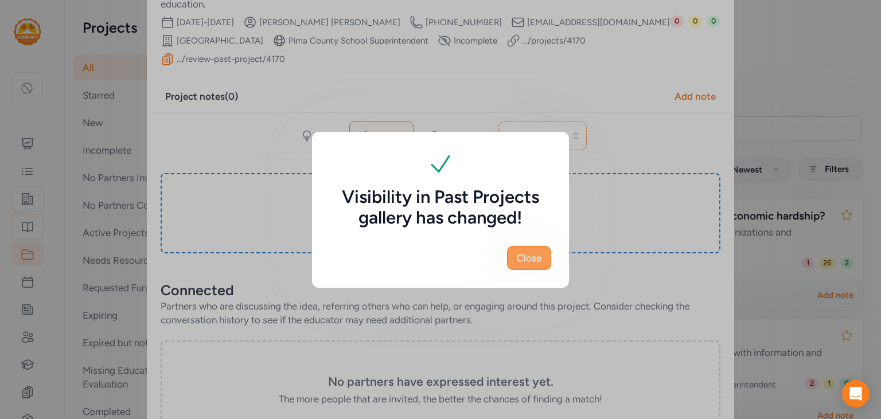
click at [533, 268] on button "Close" at bounding box center [529, 258] width 44 height 24
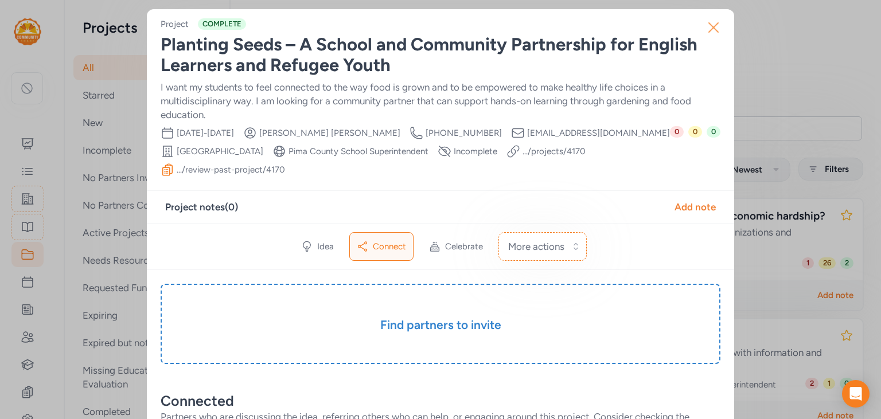
click at [719, 32] on icon "button" at bounding box center [713, 27] width 18 height 18
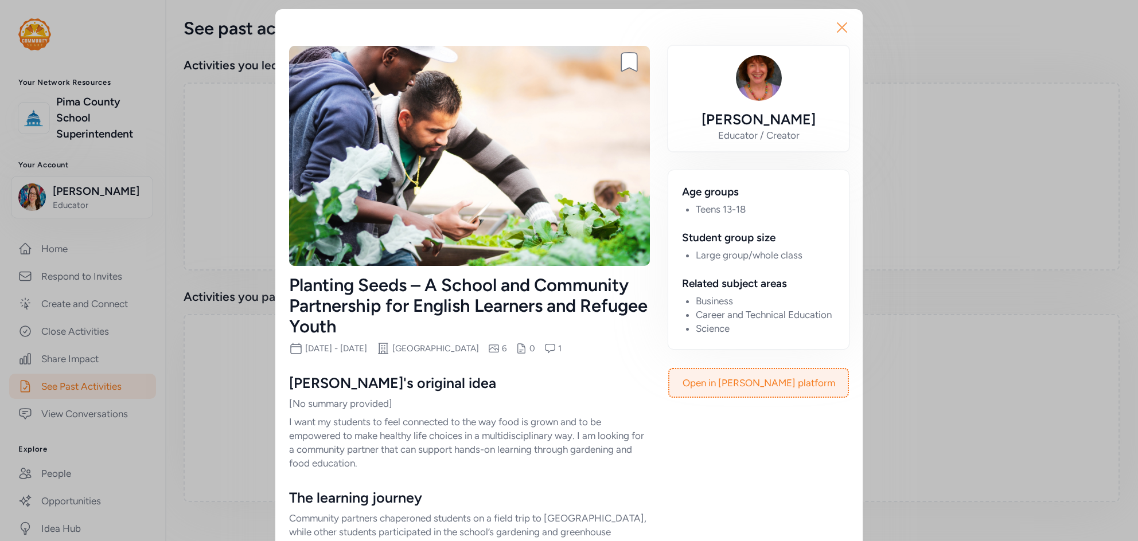
click at [843, 37] on button "Close" at bounding box center [842, 27] width 37 height 37
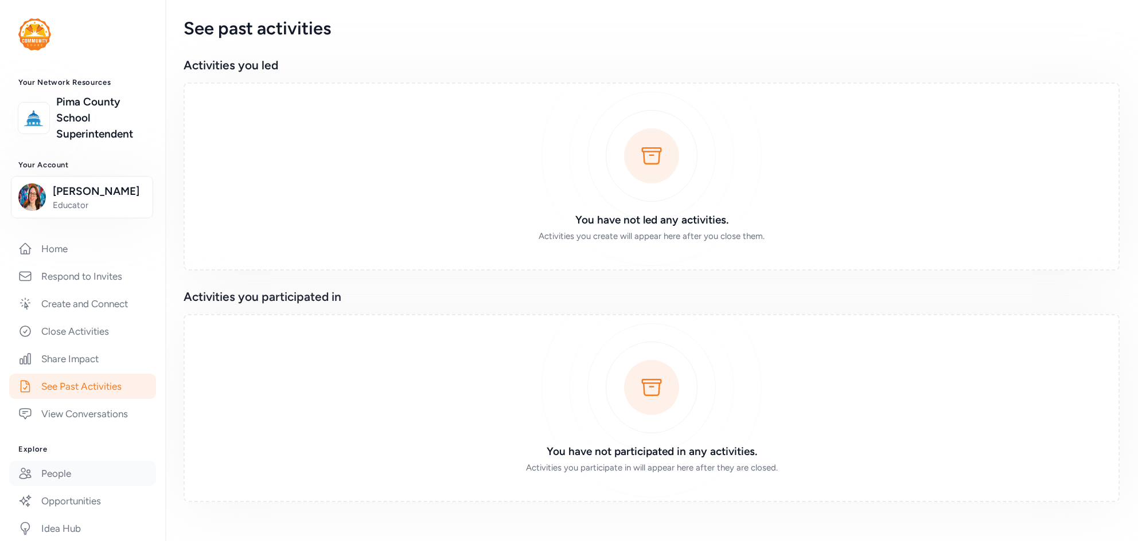
click at [76, 478] on link "People" at bounding box center [82, 473] width 147 height 25
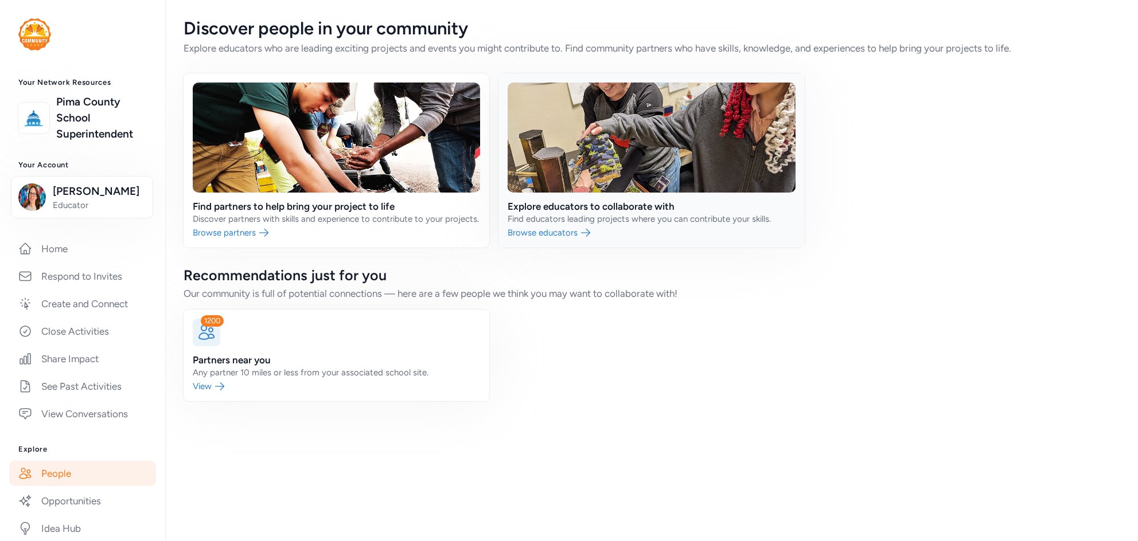
click at [649, 157] on link at bounding box center [651, 160] width 306 height 174
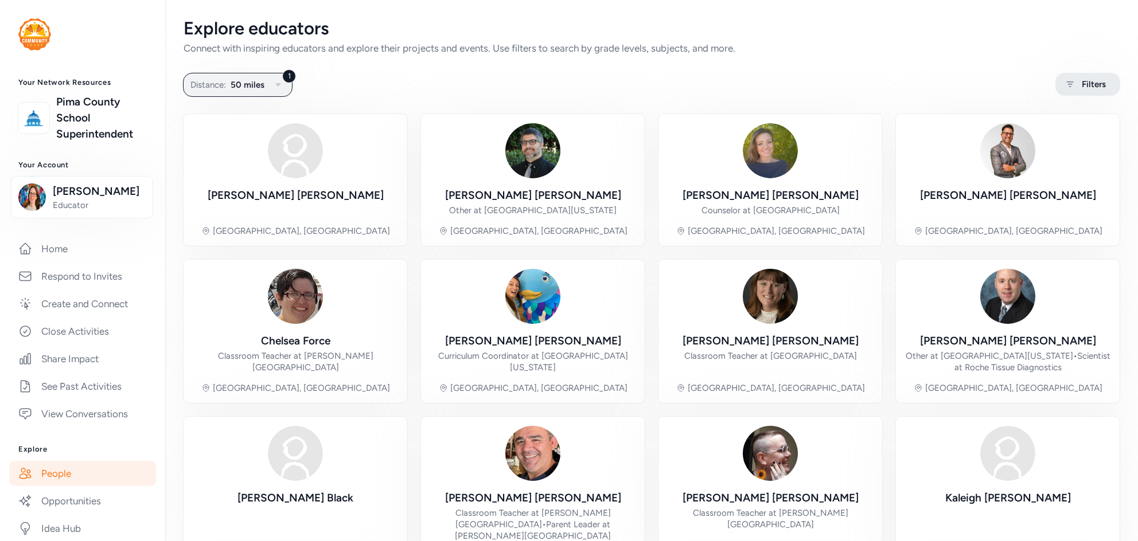
click at [1092, 93] on div "Filters" at bounding box center [1087, 84] width 65 height 23
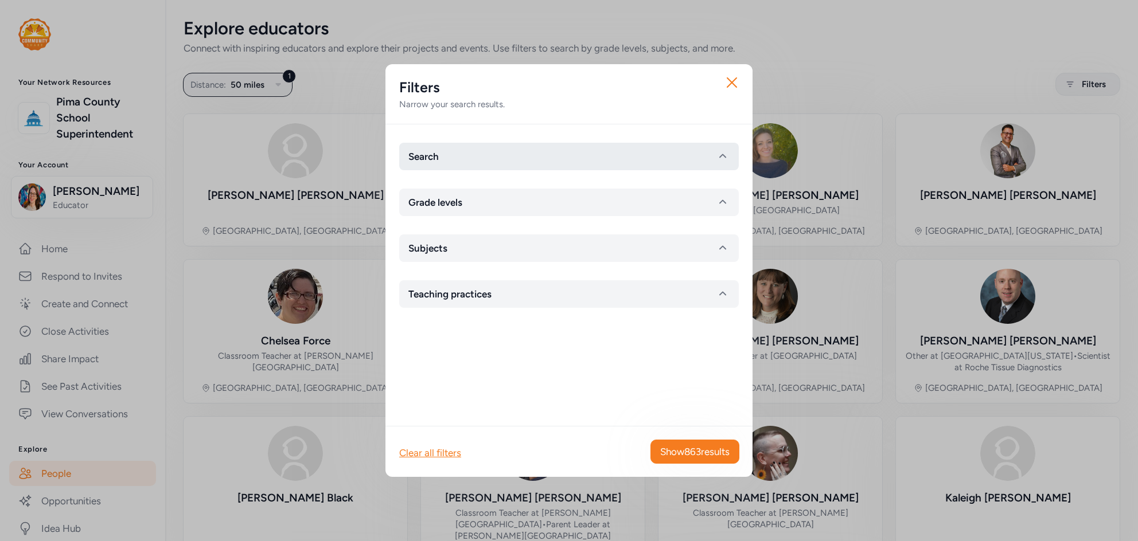
click at [557, 156] on button "Search" at bounding box center [569, 157] width 340 height 28
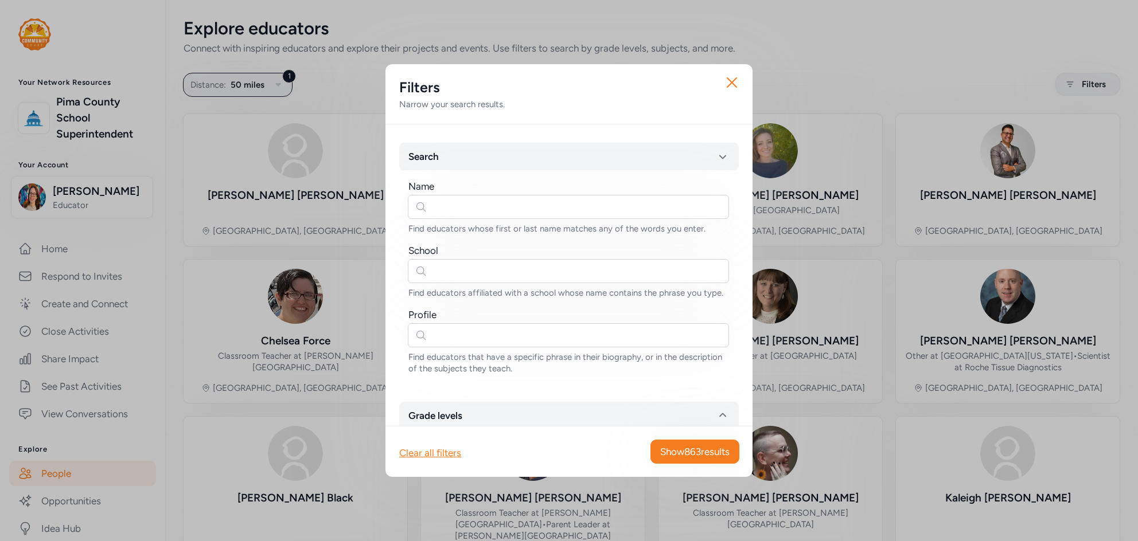
click at [486, 191] on div "Name" at bounding box center [568, 187] width 321 height 14
click at [439, 219] on input "text" at bounding box center [568, 207] width 321 height 24
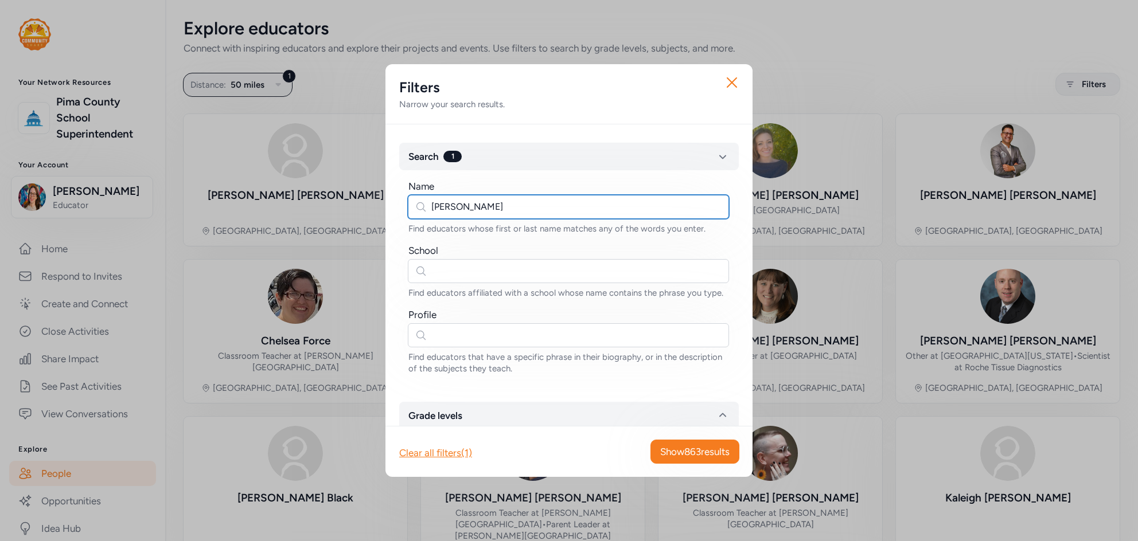
type input "katherine"
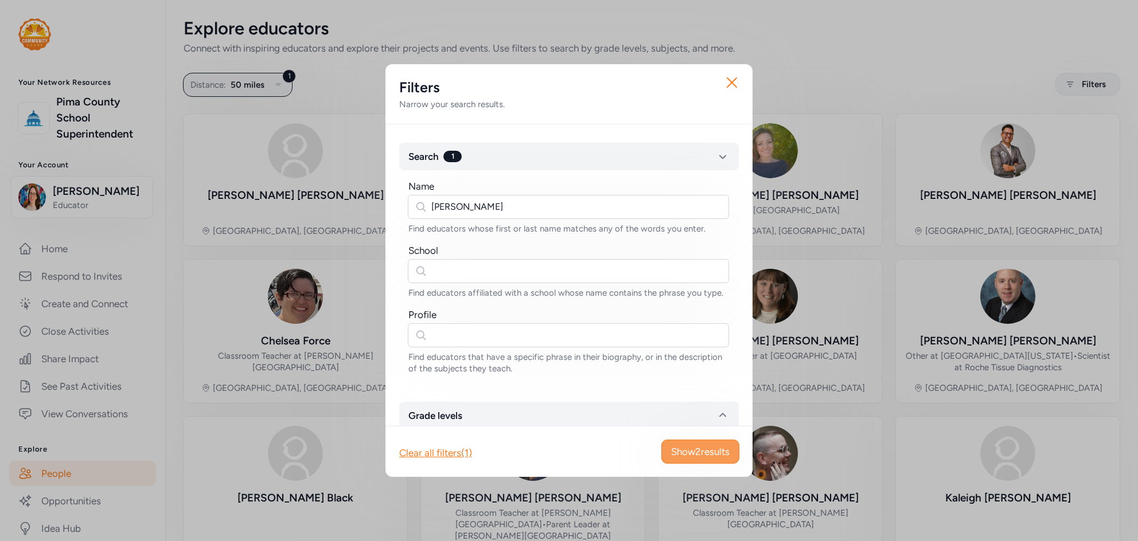
click at [674, 451] on span "Show 2 results" at bounding box center [700, 452] width 59 height 14
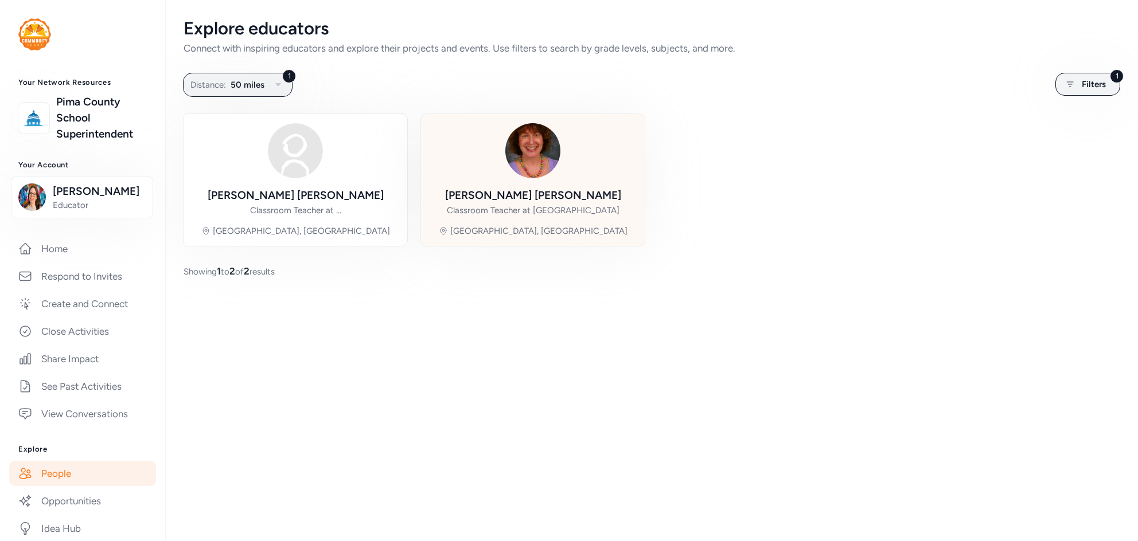
click at [552, 175] on div at bounding box center [532, 150] width 55 height 55
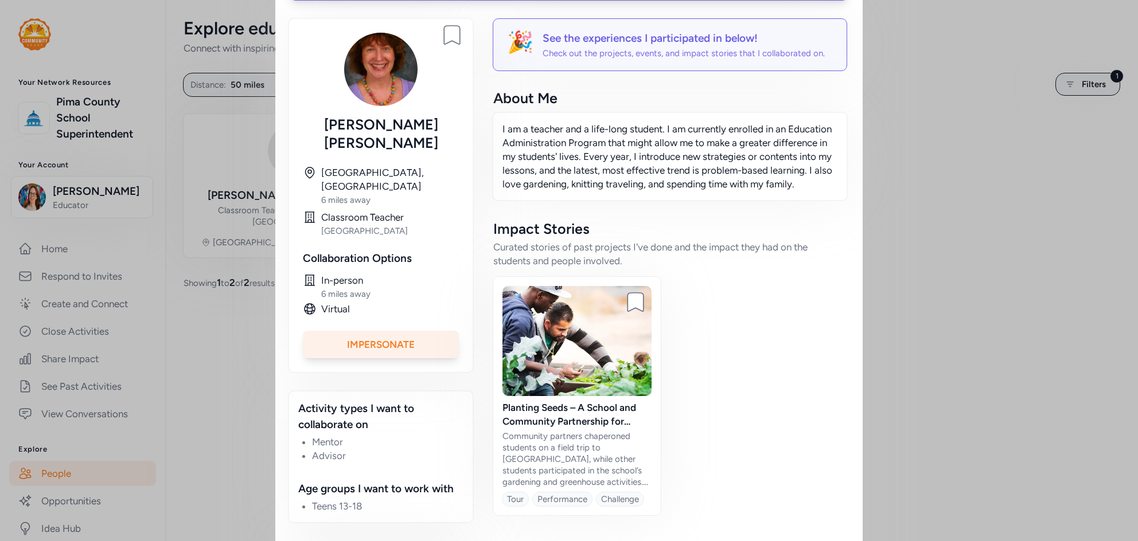
scroll to position [181, 0]
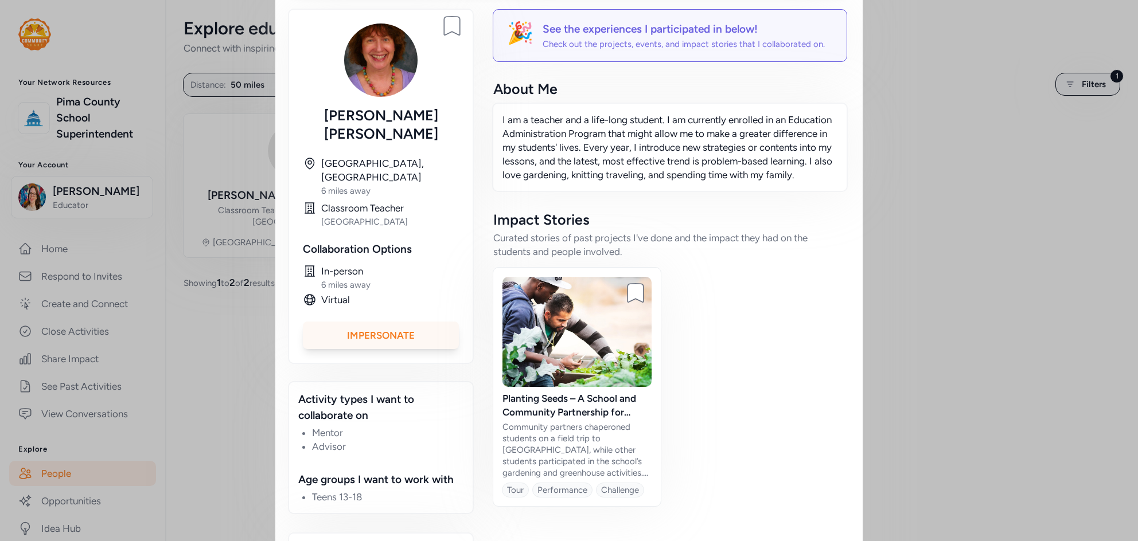
click at [421, 322] on div "Impersonate" at bounding box center [381, 336] width 156 height 28
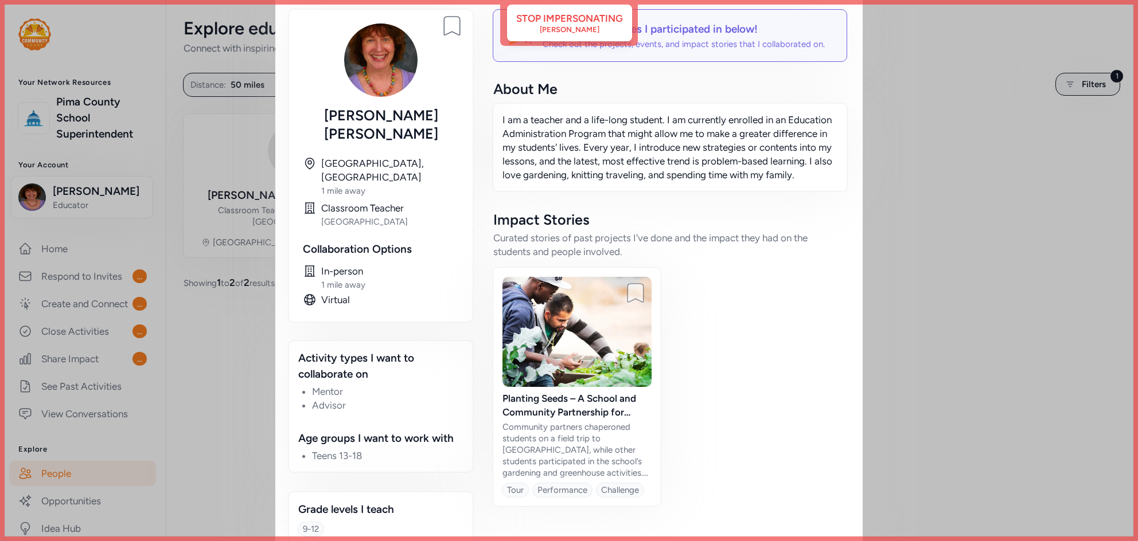
scroll to position [176, 0]
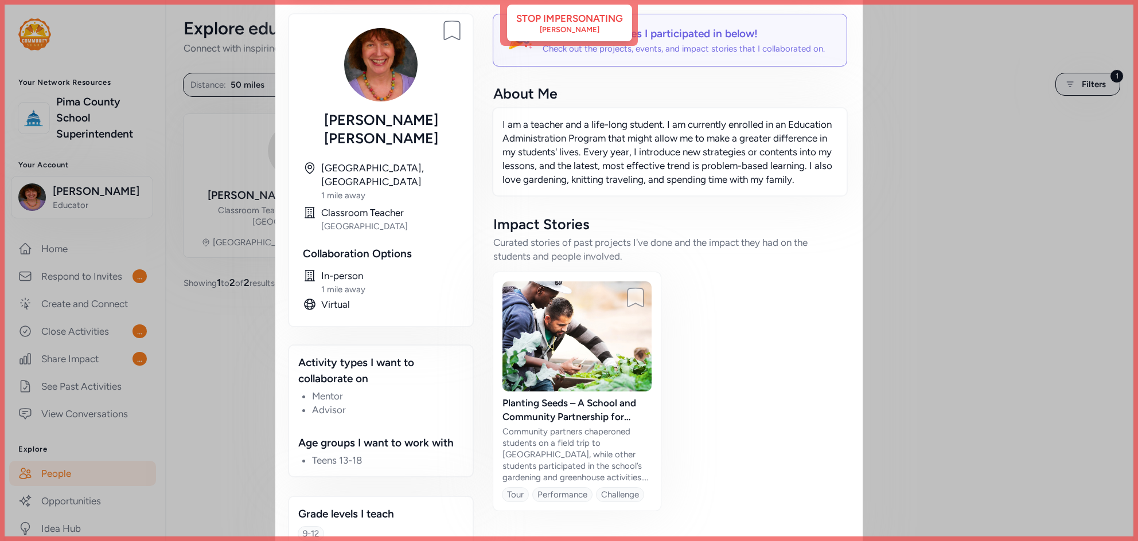
click at [1050, 93] on div "Close Ready to connect with Katherine ? You can message them about your offer, …" at bounding box center [569, 199] width 1138 height 750
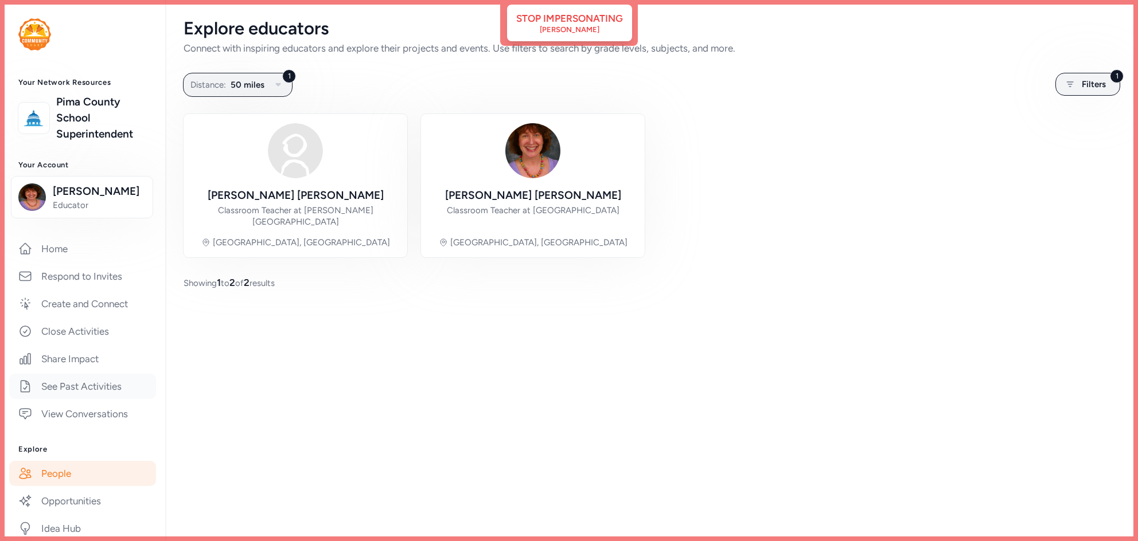
click at [77, 392] on link "See Past Activities" at bounding box center [82, 386] width 147 height 25
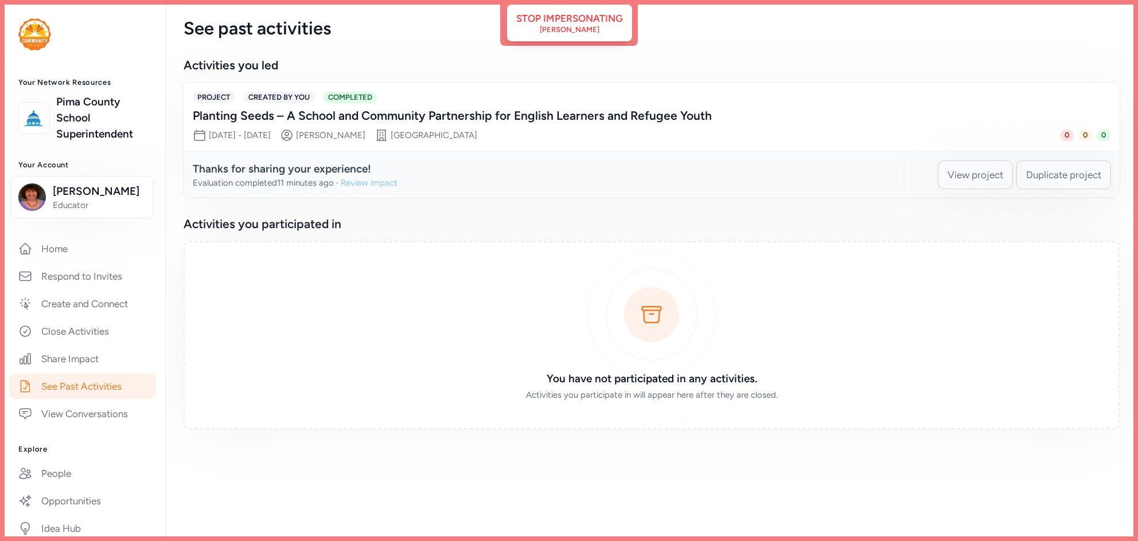
click at [371, 185] on div "Review impact" at bounding box center [369, 182] width 57 height 11
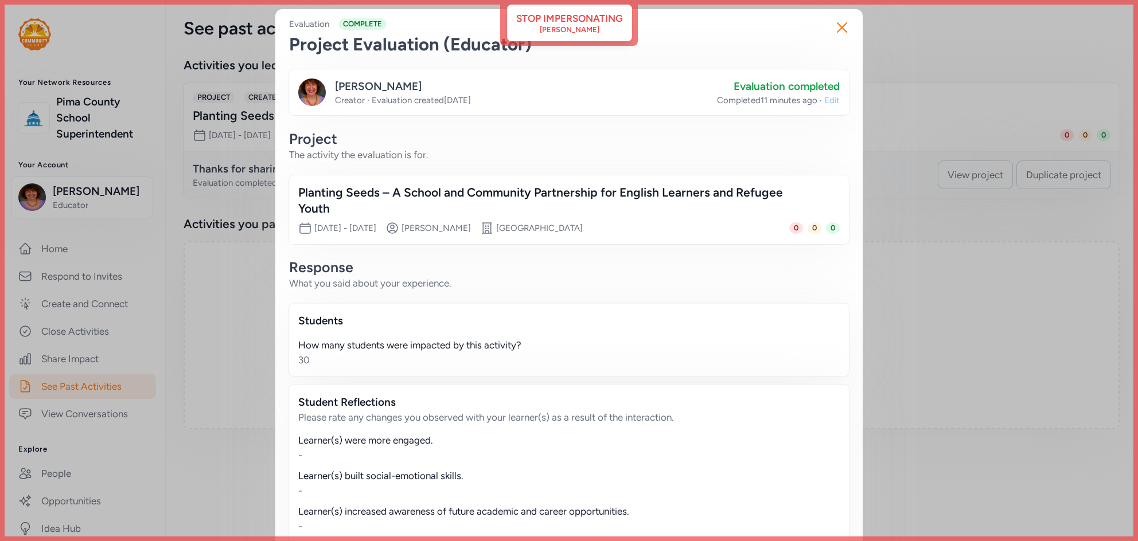
click at [832, 100] on span "Edit" at bounding box center [831, 100] width 15 height 11
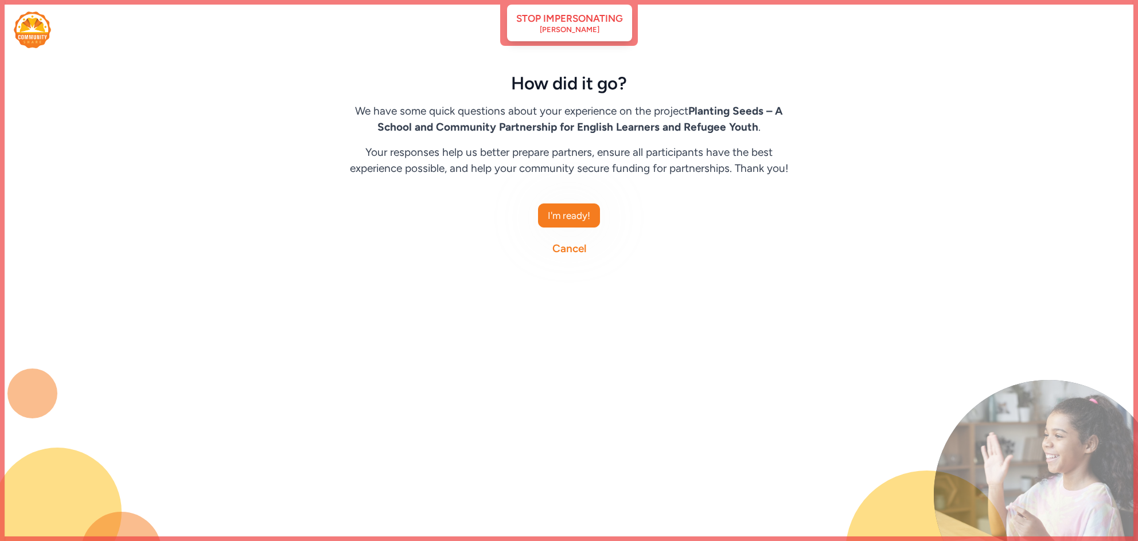
click at [560, 253] on link "Cancel" at bounding box center [569, 249] width 34 height 16
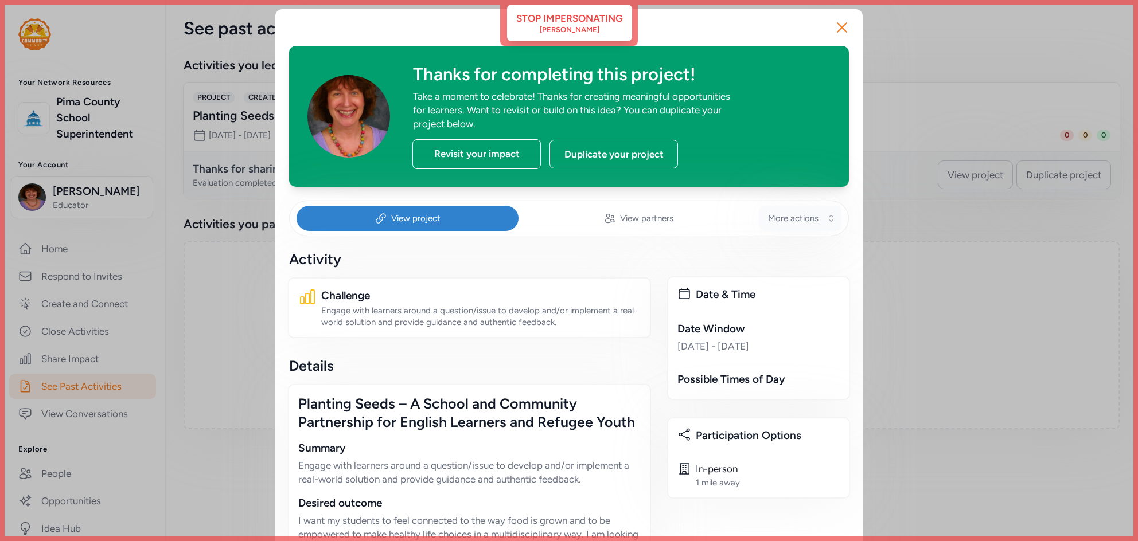
click at [793, 217] on span "More actions" at bounding box center [793, 218] width 50 height 11
click at [748, 302] on span "Edit Project Details" at bounding box center [773, 305] width 89 height 14
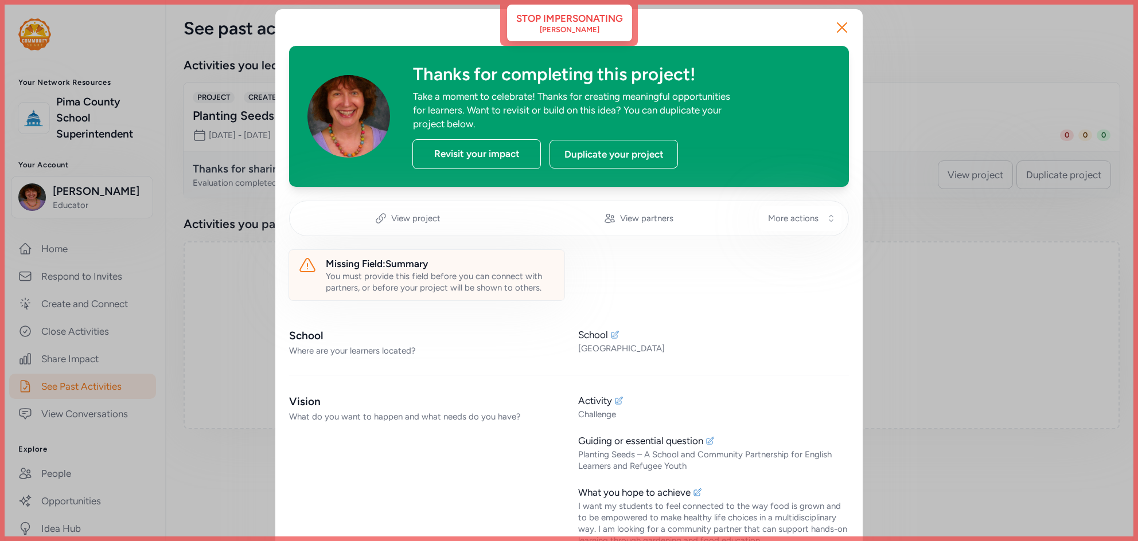
scroll to position [107, 0]
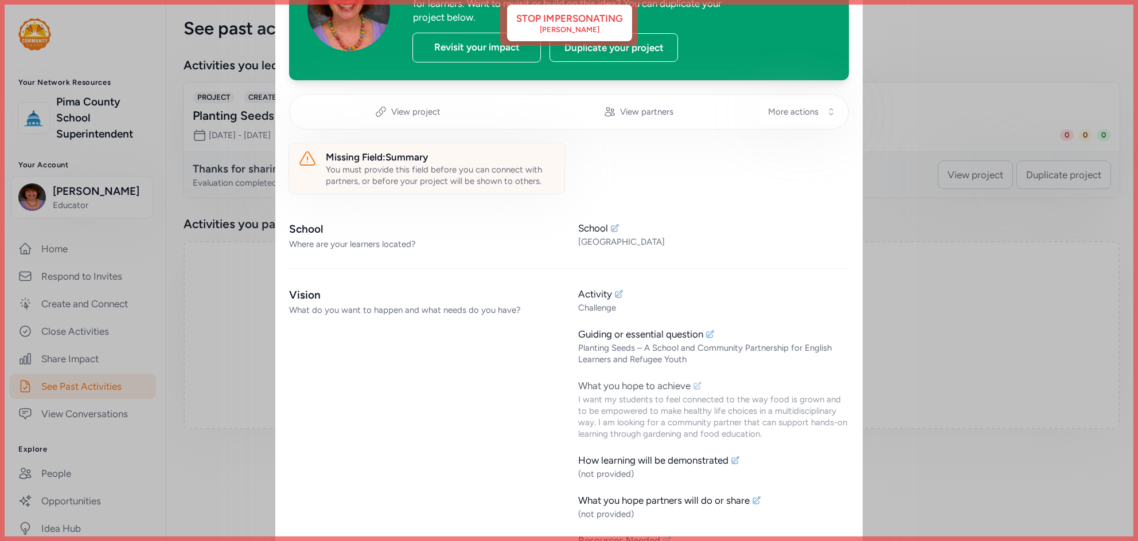
click at [696, 385] on icon at bounding box center [697, 385] width 7 height 7
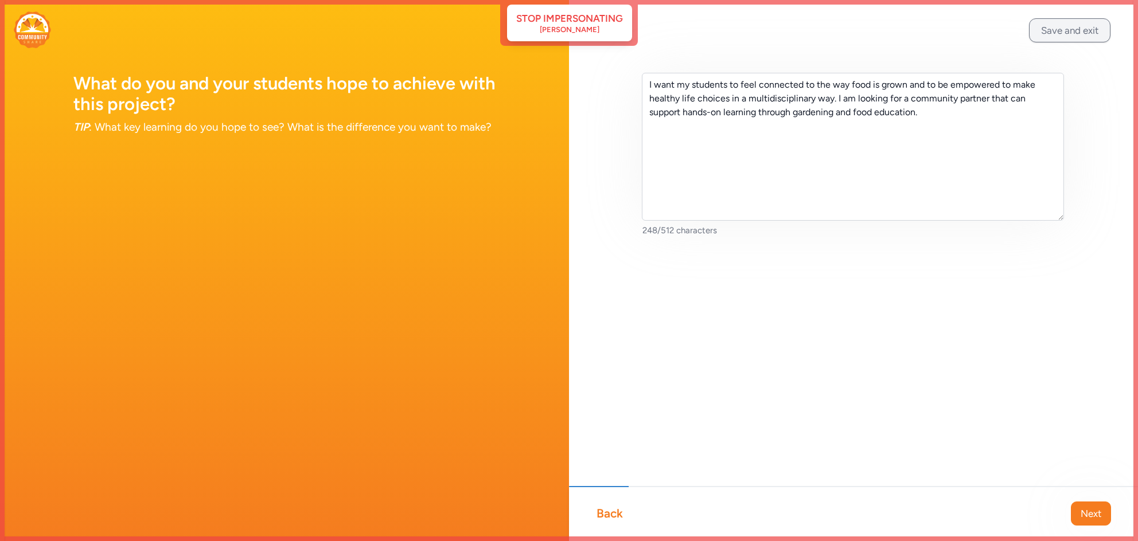
click at [1069, 30] on button "Save and exit" at bounding box center [1069, 30] width 81 height 24
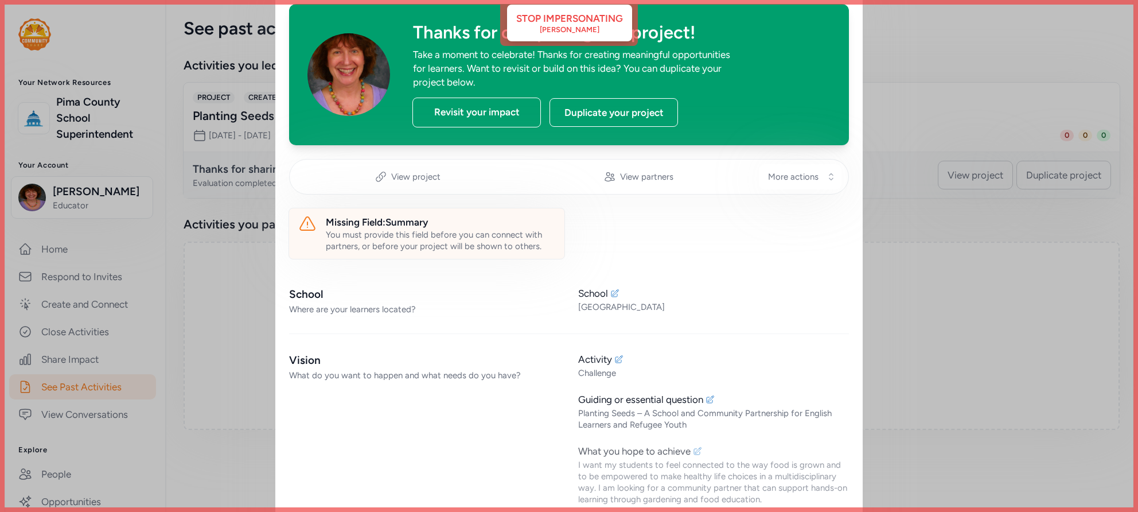
scroll to position [1, 0]
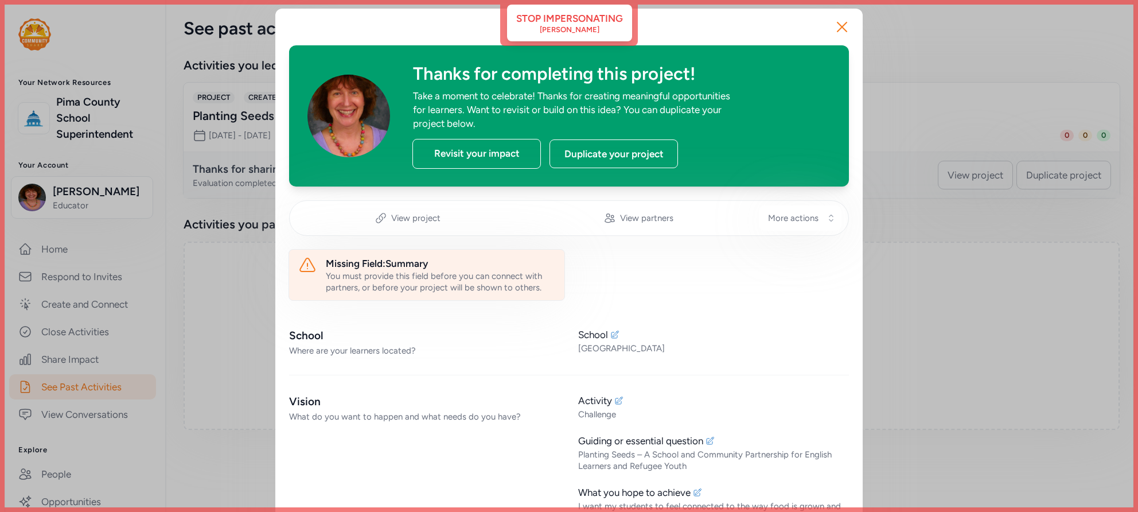
click at [407, 285] on div "You must provide this field before you can connect with partners, or before you…" at bounding box center [440, 281] width 229 height 23
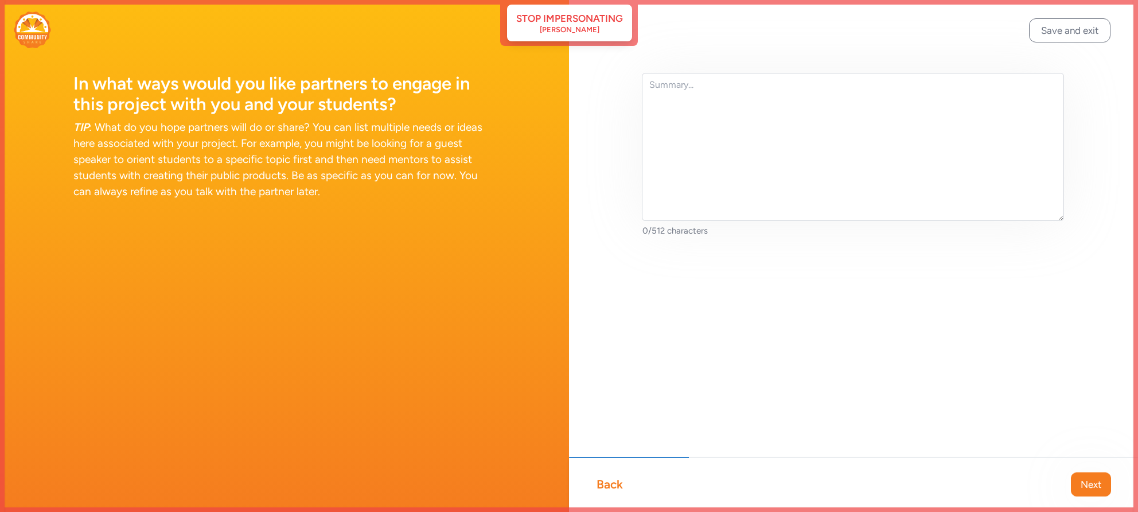
click at [617, 482] on div "Back" at bounding box center [609, 484] width 26 height 16
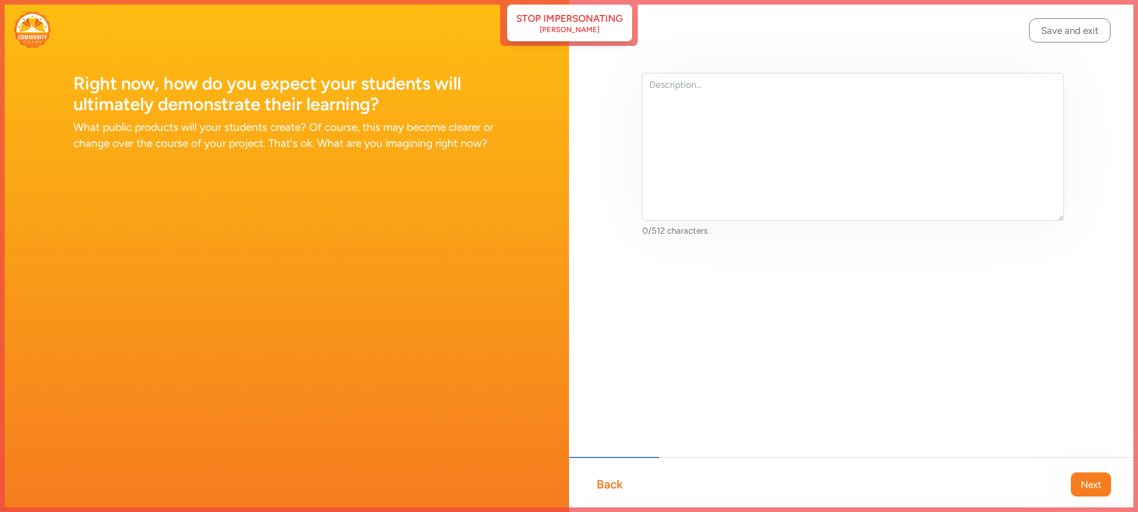
click at [617, 482] on div "Back" at bounding box center [609, 484] width 26 height 16
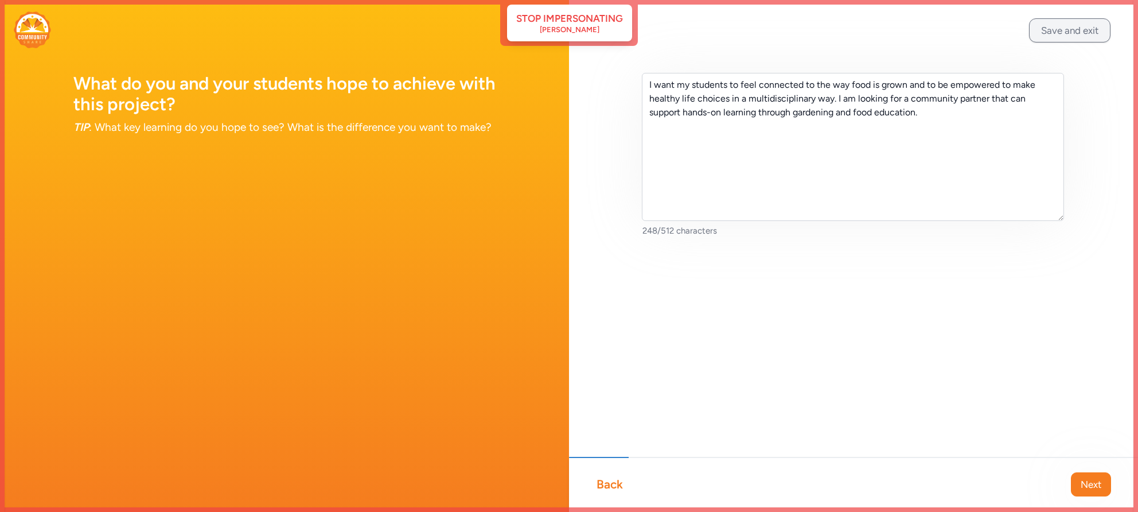
click at [1068, 33] on button "Save and exit" at bounding box center [1069, 30] width 81 height 24
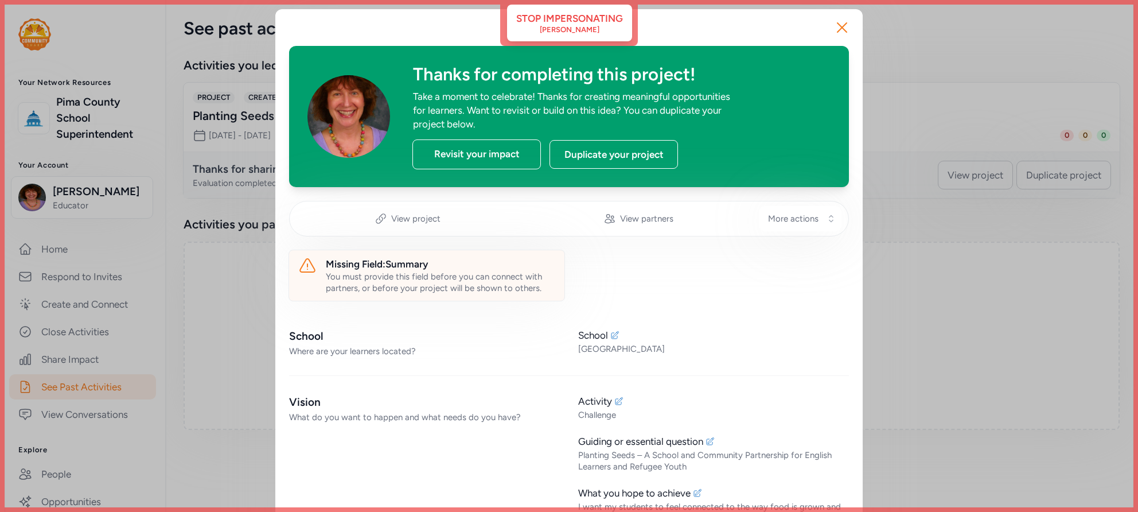
click at [833, 32] on button "Close" at bounding box center [842, 27] width 37 height 37
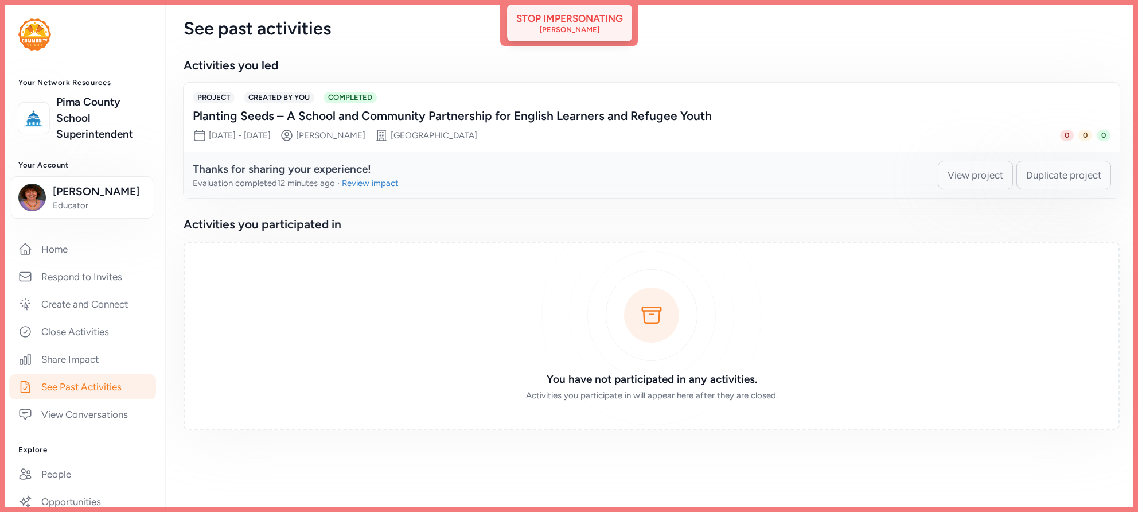
click at [574, 17] on div "Stop impersonating" at bounding box center [569, 18] width 107 height 14
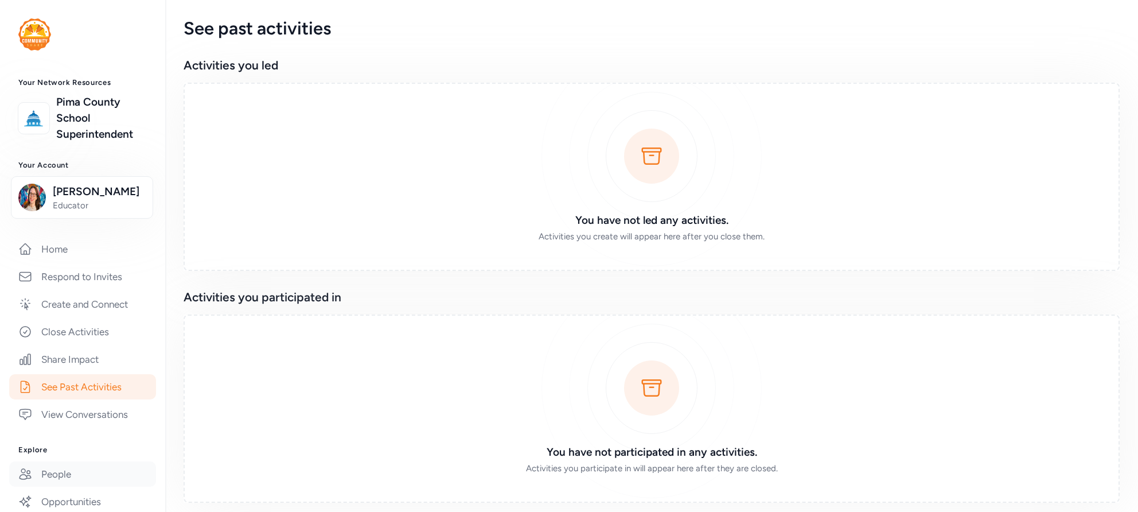
click at [53, 474] on link "People" at bounding box center [82, 473] width 147 height 25
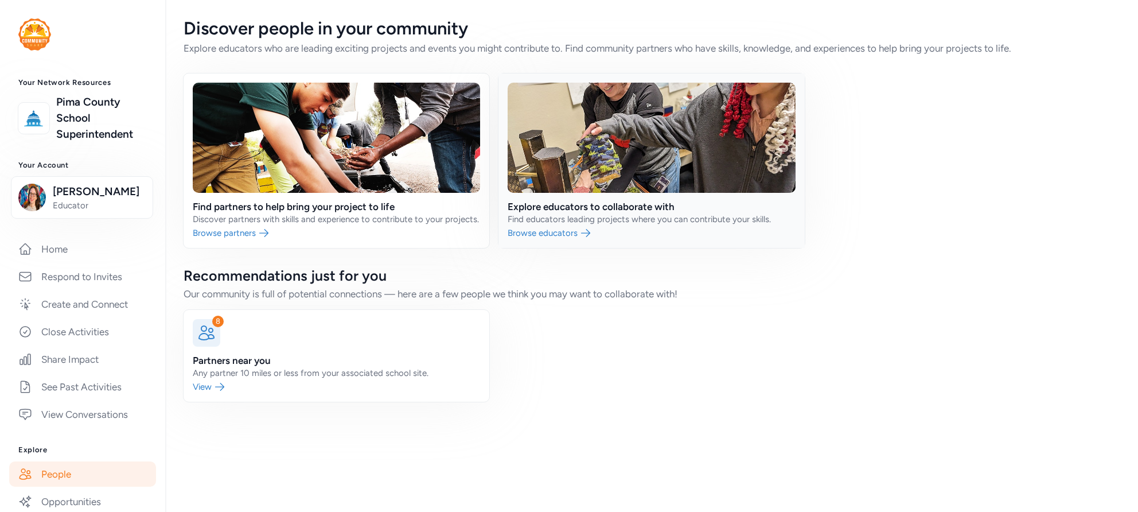
click at [632, 176] on link at bounding box center [651, 160] width 306 height 174
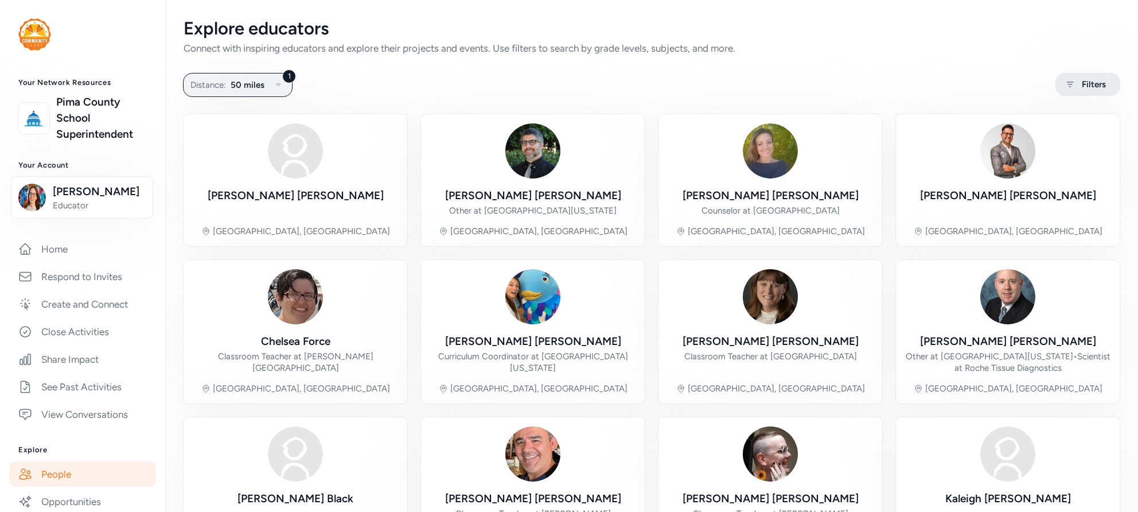
click at [1087, 87] on span "Filters" at bounding box center [1094, 84] width 24 height 14
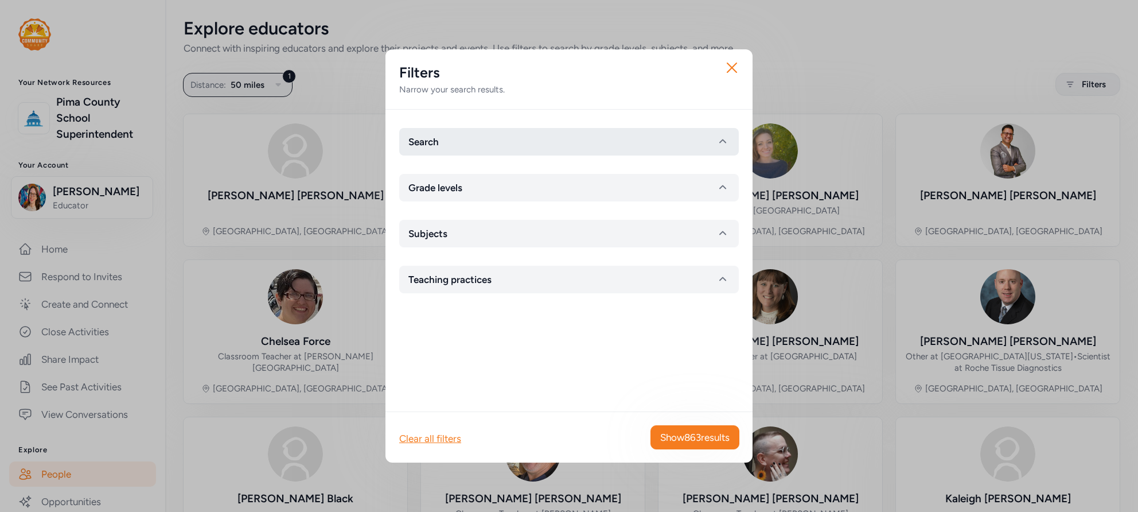
click at [622, 150] on button "Search" at bounding box center [569, 142] width 340 height 28
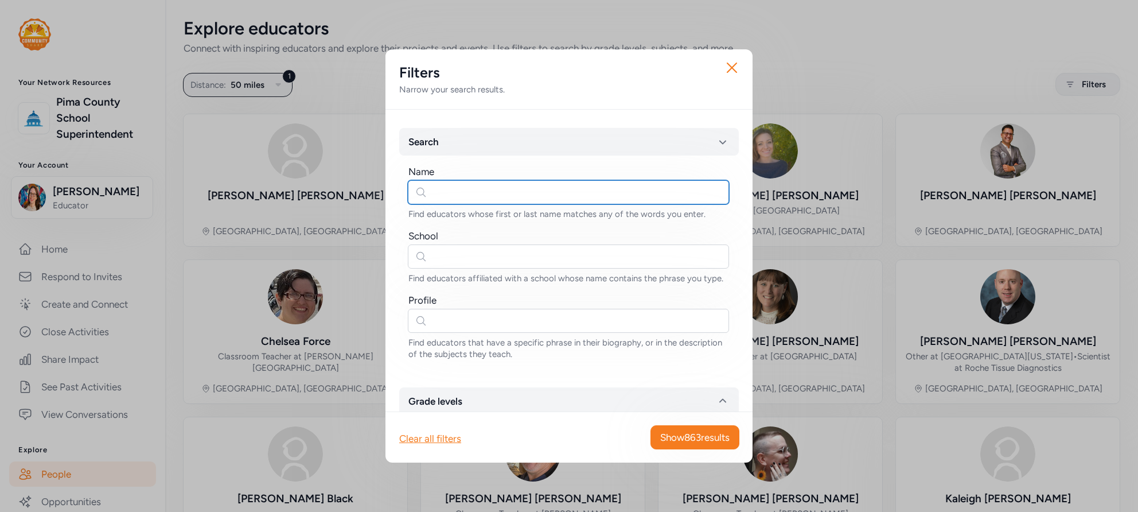
click at [463, 195] on input "text" at bounding box center [568, 192] width 321 height 24
type input "katherine"
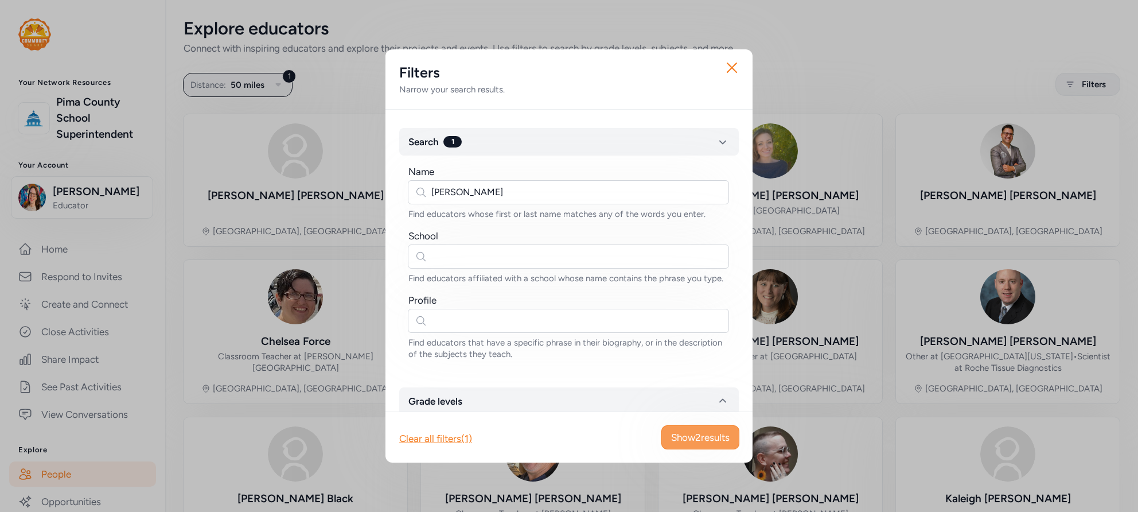
click at [679, 431] on span "Show 2 results" at bounding box center [700, 437] width 59 height 14
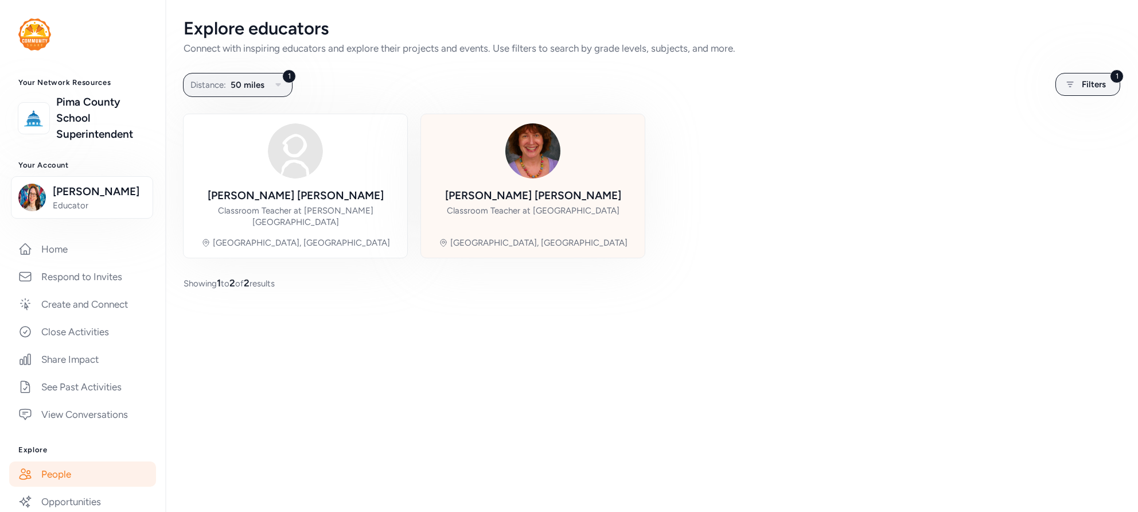
click at [521, 148] on img at bounding box center [532, 150] width 55 height 55
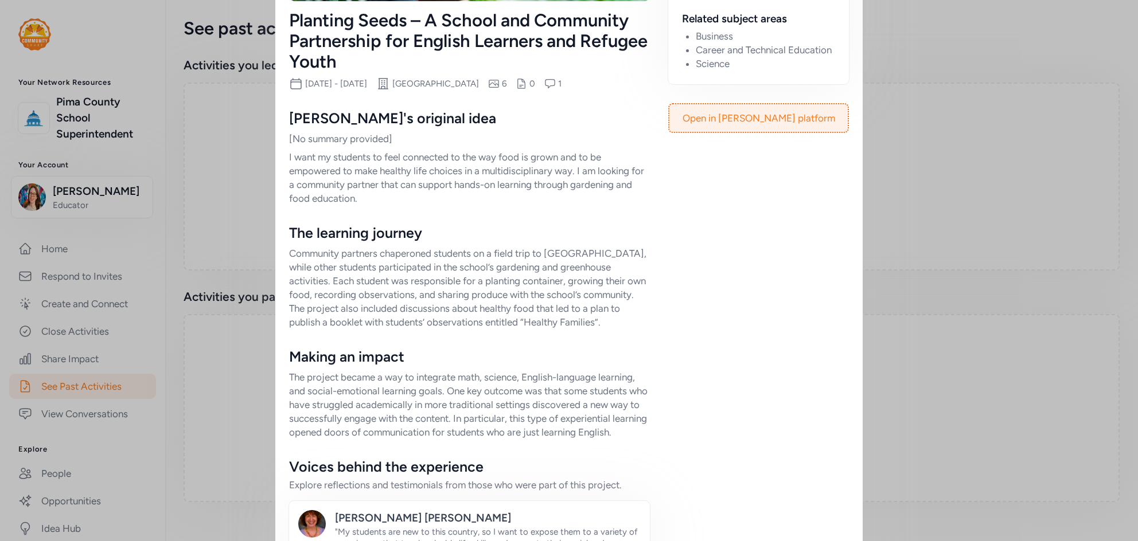
scroll to position [357, 0]
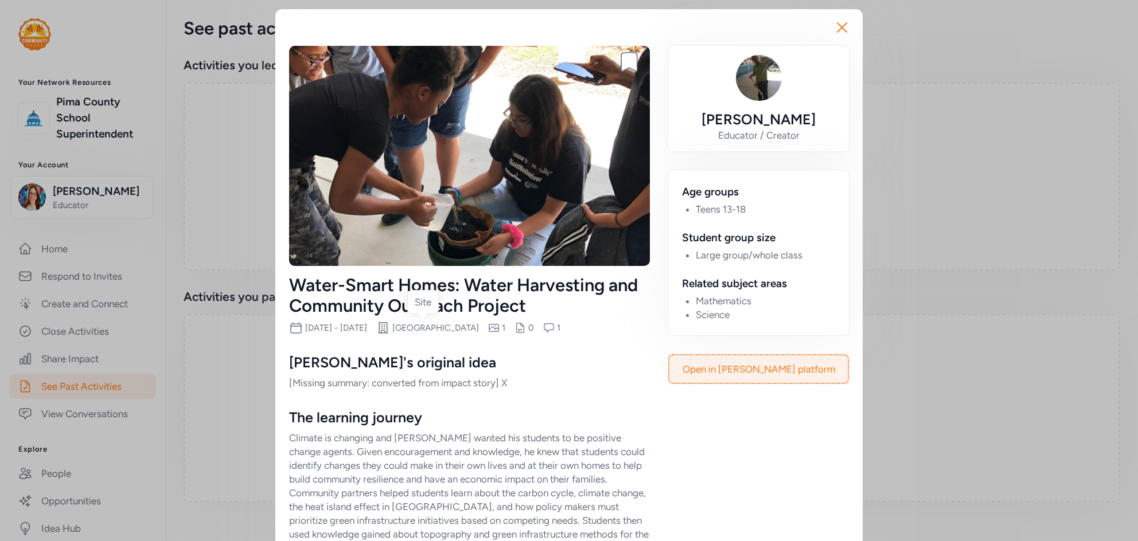
drag, startPoint x: 531, startPoint y: 326, endPoint x: 426, endPoint y: 328, distance: 104.4
click at [426, 328] on div "Site [GEOGRAPHIC_DATA]" at bounding box center [427, 328] width 103 height 14
copy div "Site Changemaker High Schoo"
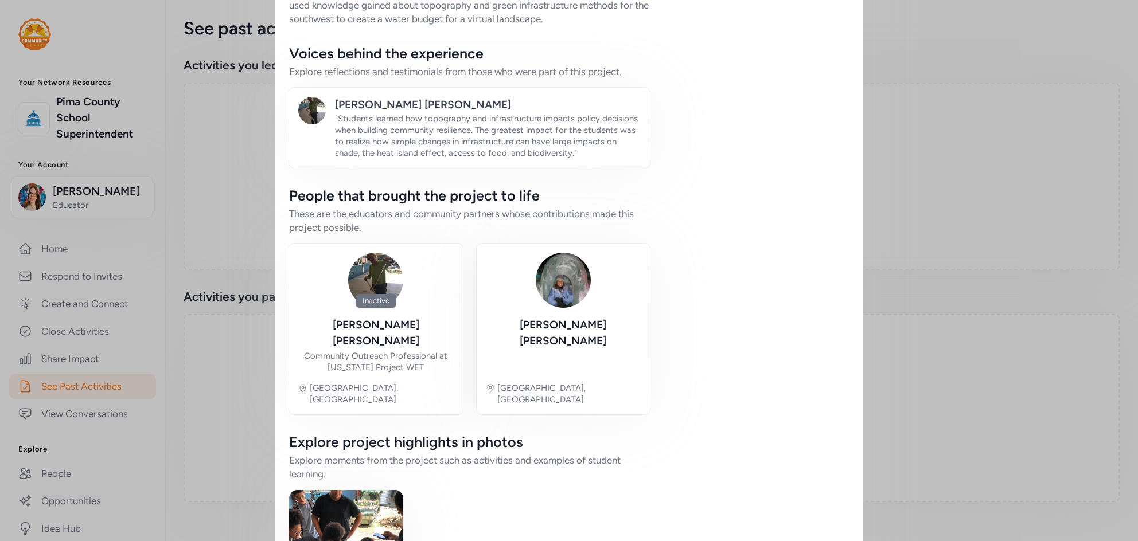
scroll to position [540, 0]
